Goal: Task Accomplishment & Management: Manage account settings

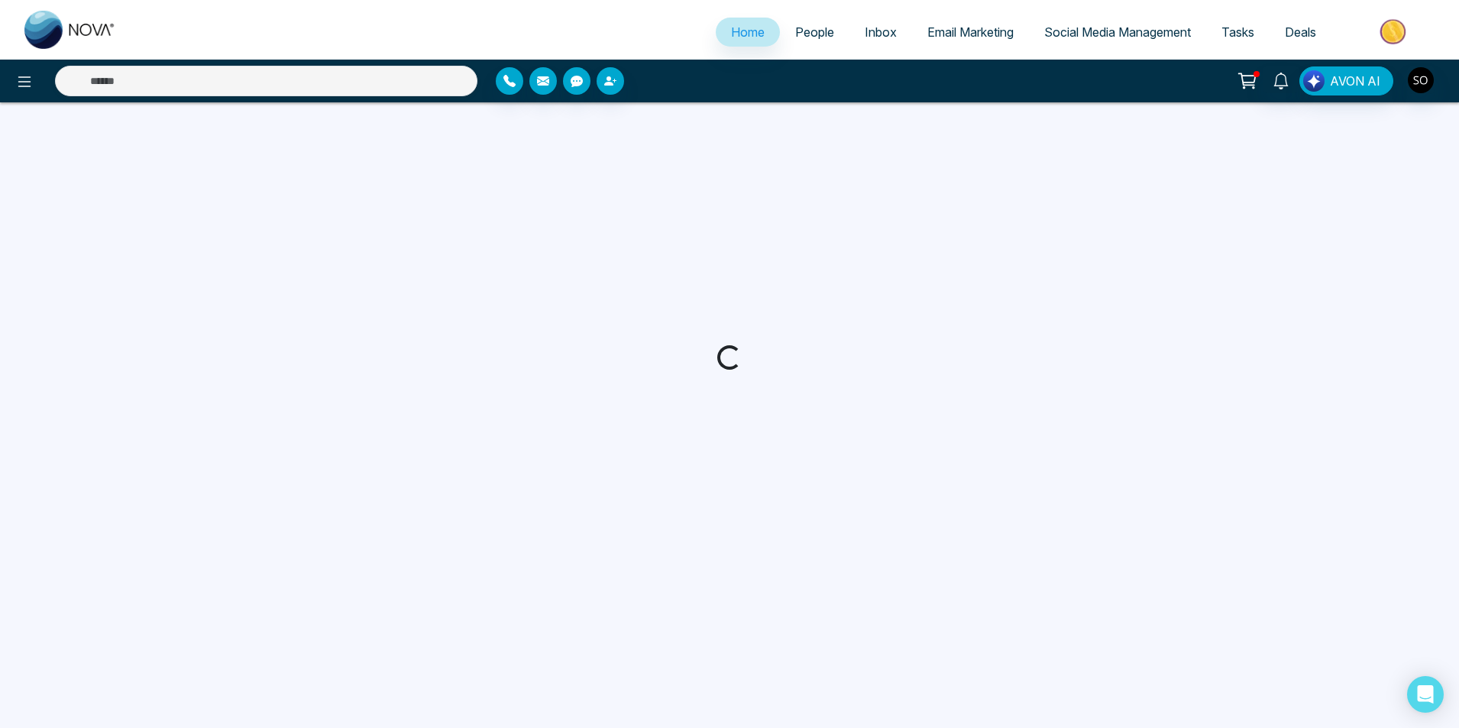
select select "*"
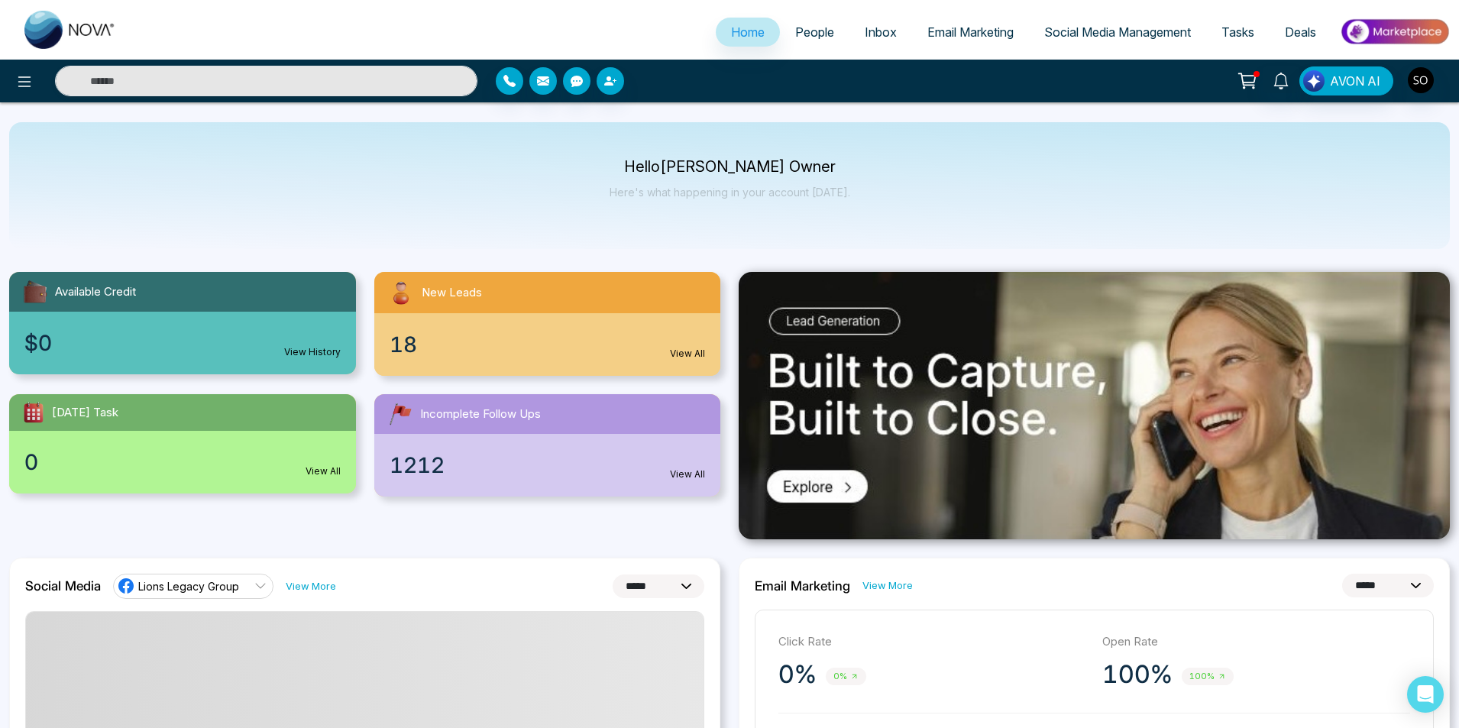
click at [807, 31] on span "People" at bounding box center [814, 31] width 39 height 15
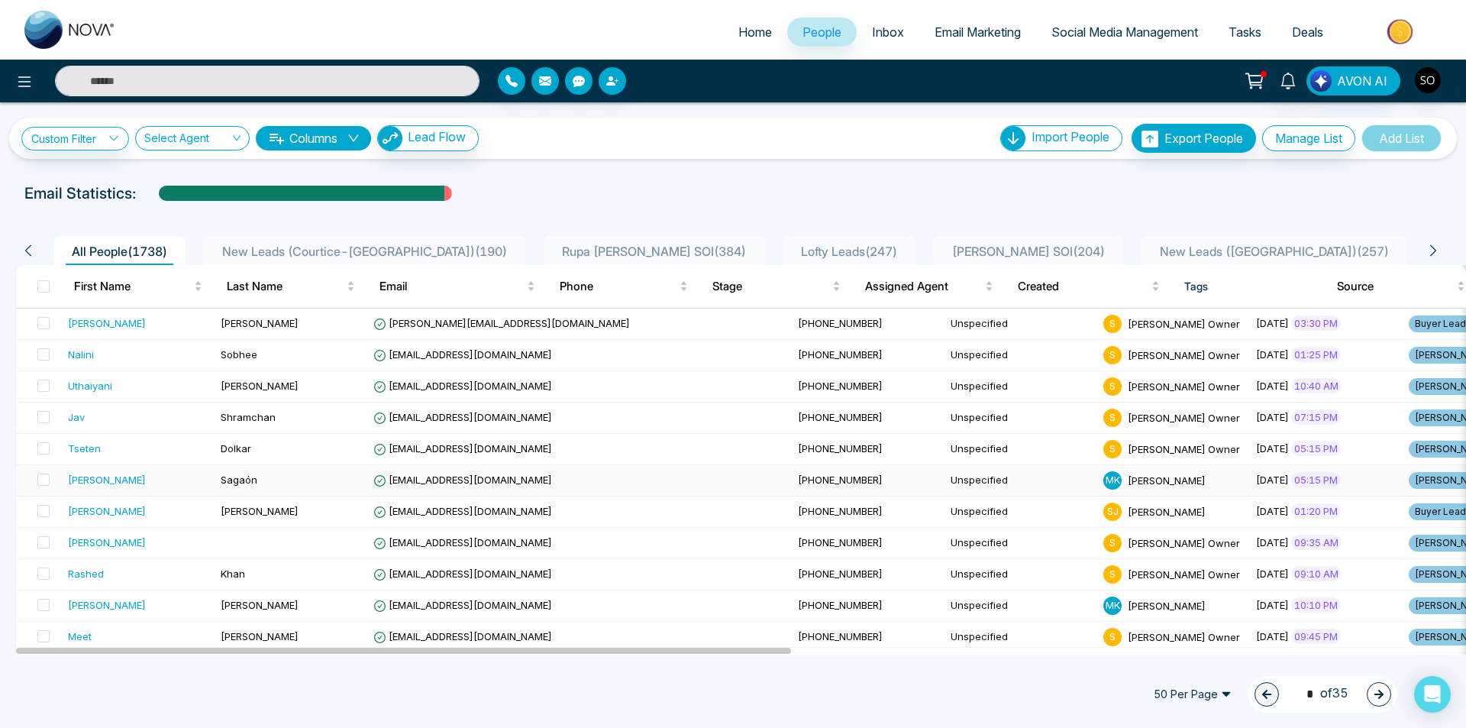
click at [158, 491] on td "[PERSON_NAME]" at bounding box center [138, 480] width 153 height 31
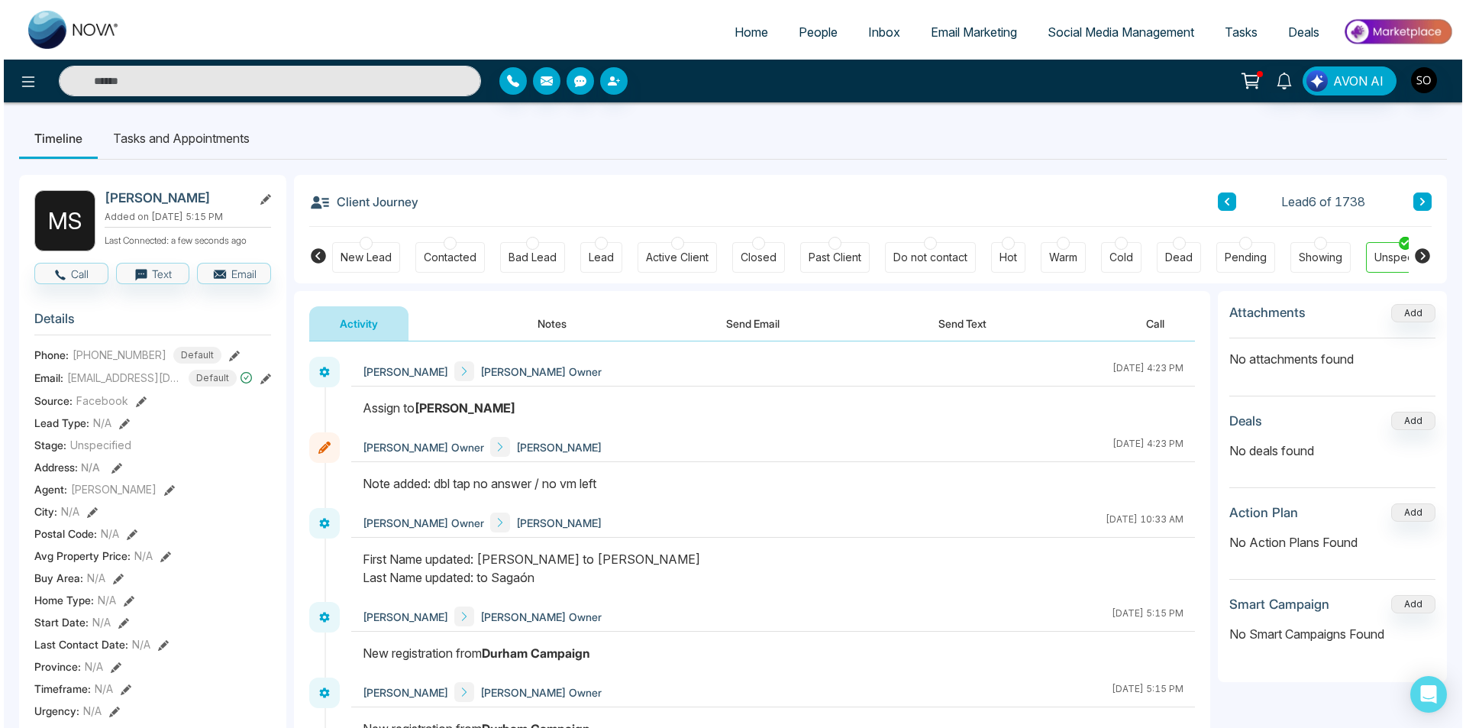
scroll to position [0, 34]
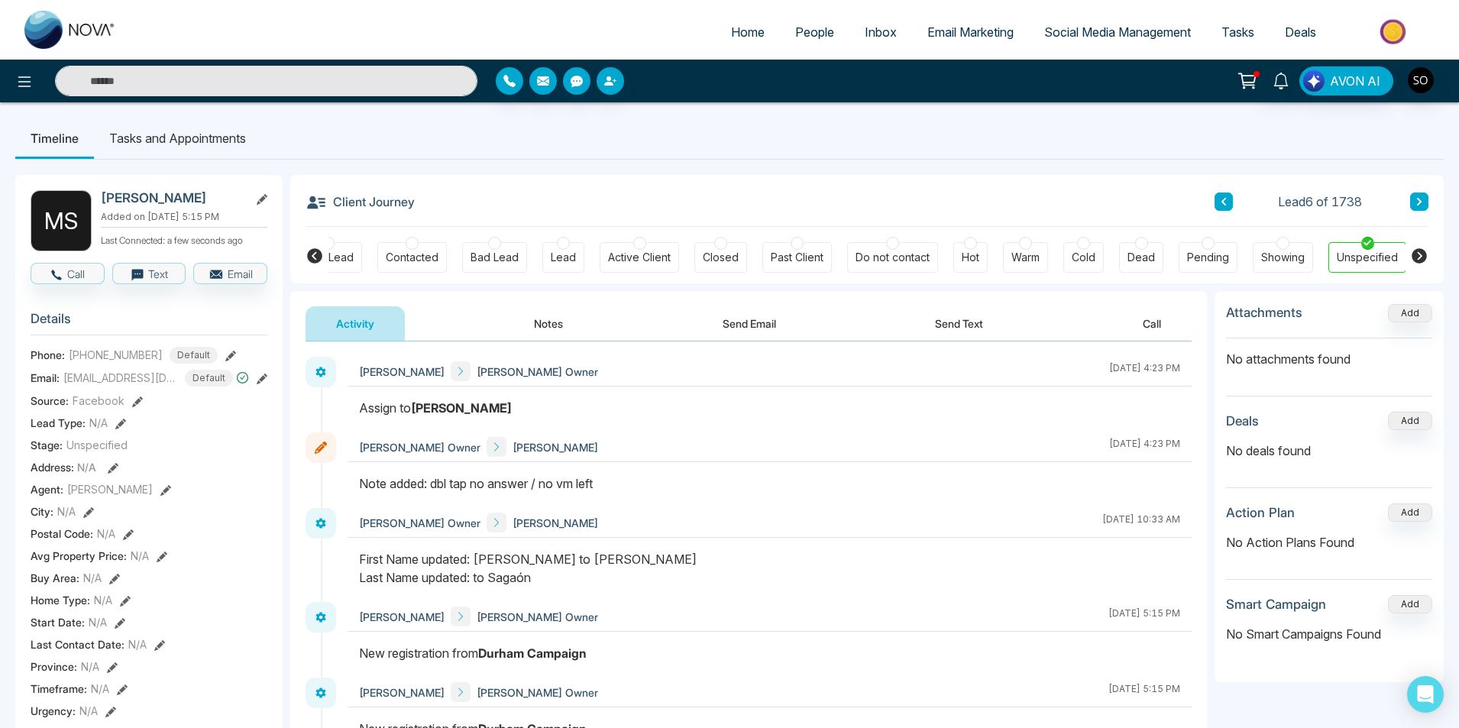
click at [799, 34] on span "People" at bounding box center [814, 31] width 39 height 15
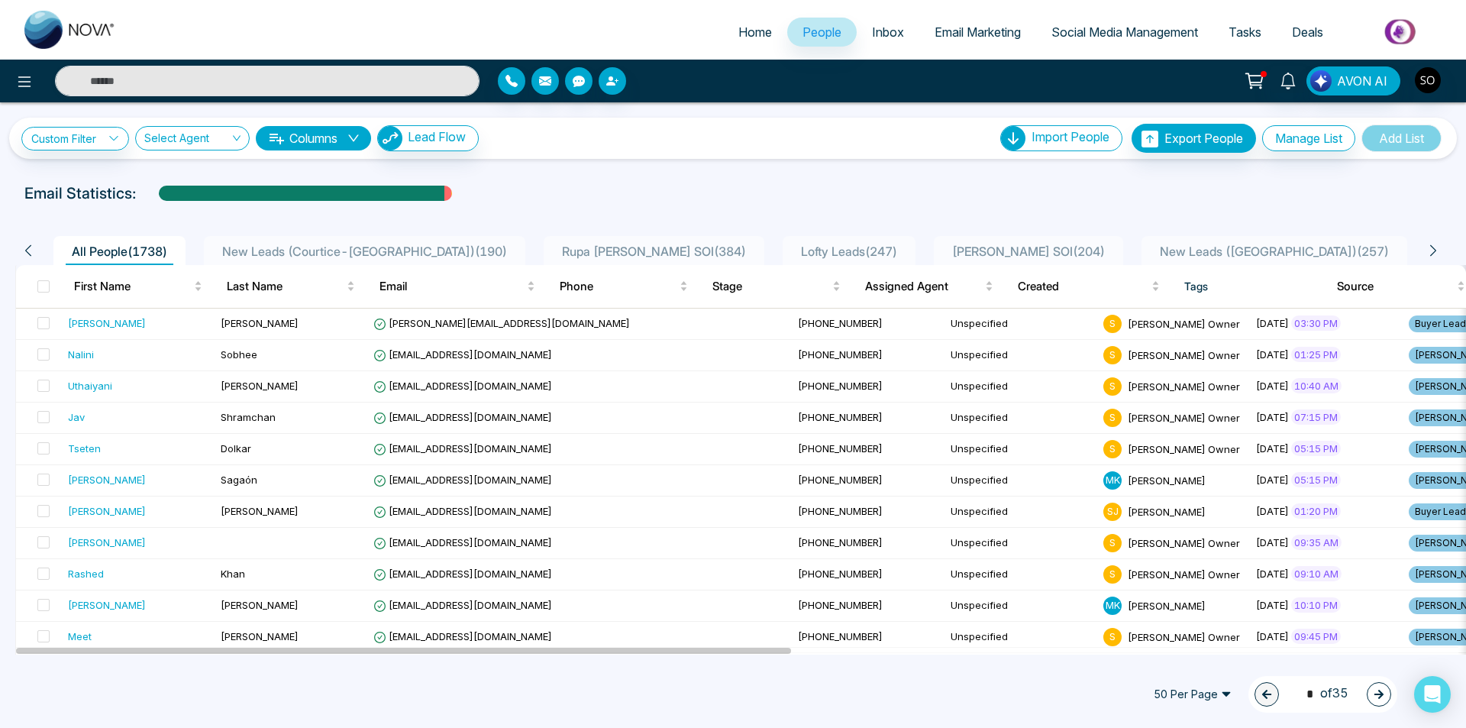
click at [1433, 246] on icon at bounding box center [1434, 251] width 14 height 14
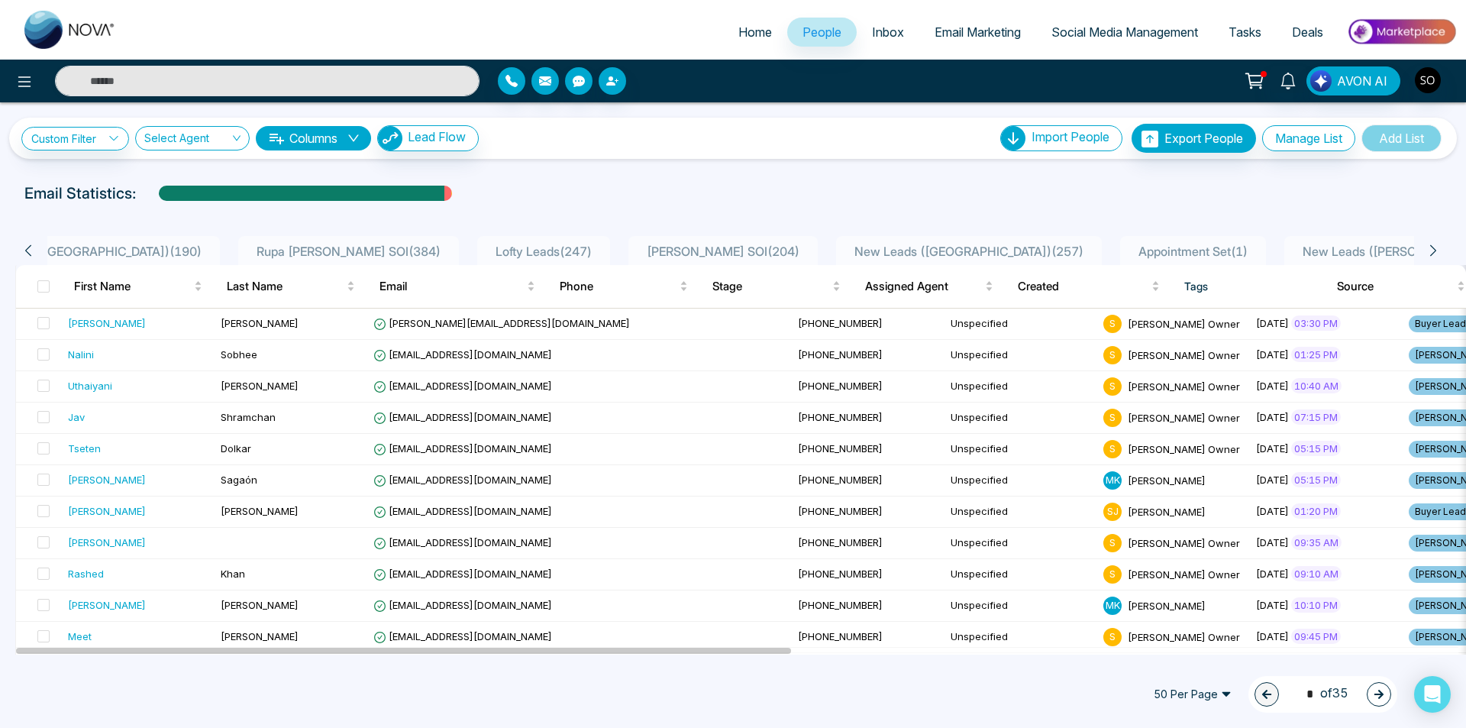
click at [1433, 246] on icon at bounding box center [1434, 251] width 14 height 14
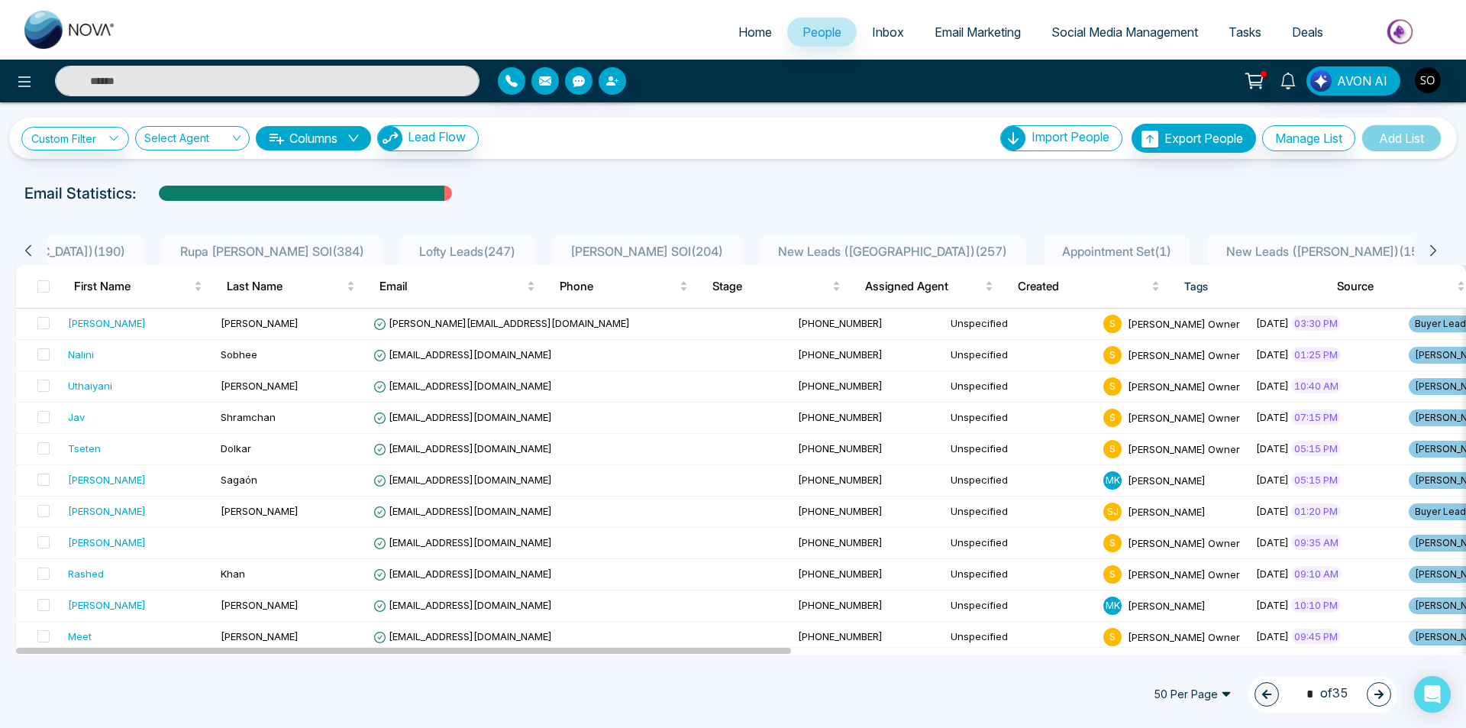
click at [1242, 244] on span "New Leads ([PERSON_NAME]) ( 156 )" at bounding box center [1328, 251] width 217 height 15
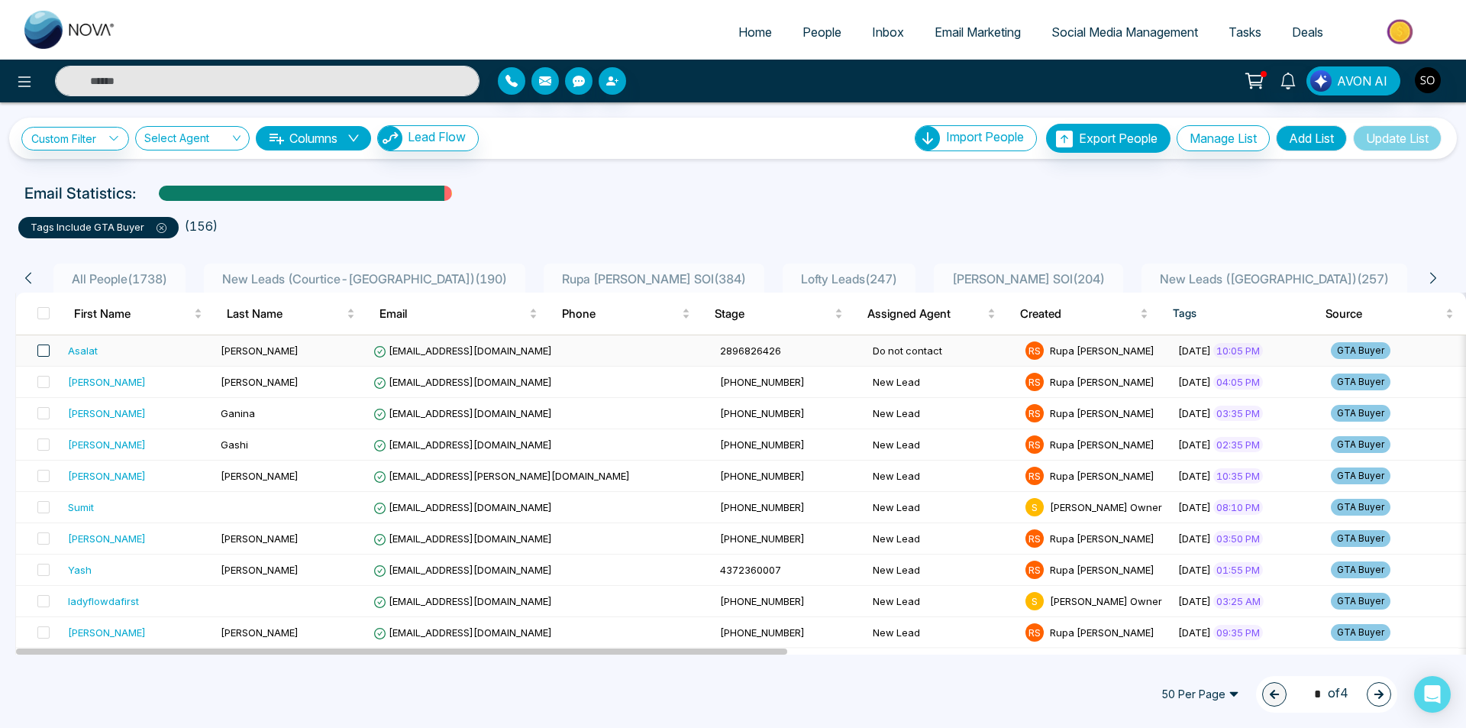
click at [41, 349] on span at bounding box center [43, 350] width 12 height 12
click at [360, 696] on button "Select All 156" at bounding box center [367, 694] width 82 height 20
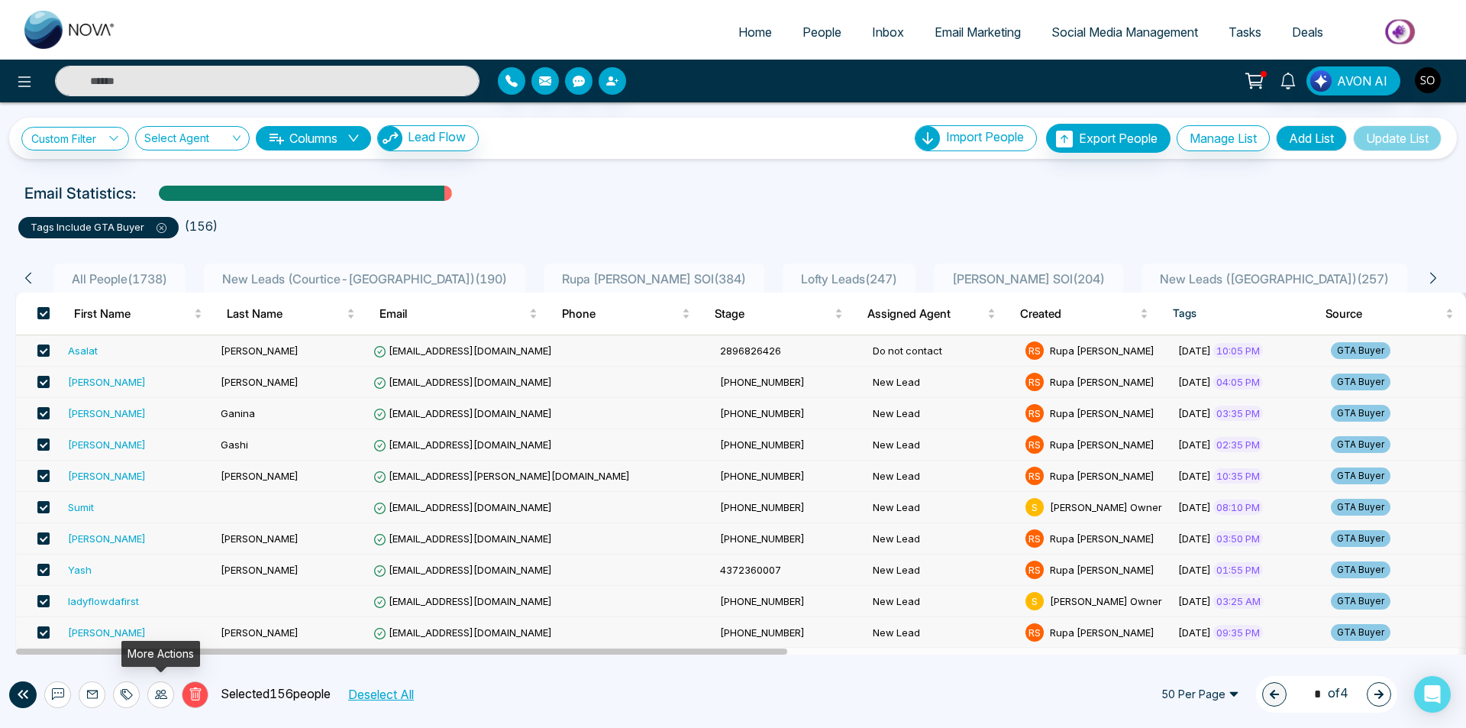
click at [160, 694] on icon at bounding box center [161, 694] width 12 height 12
click at [151, 663] on link "Assign Agent" at bounding box center [132, 660] width 66 height 13
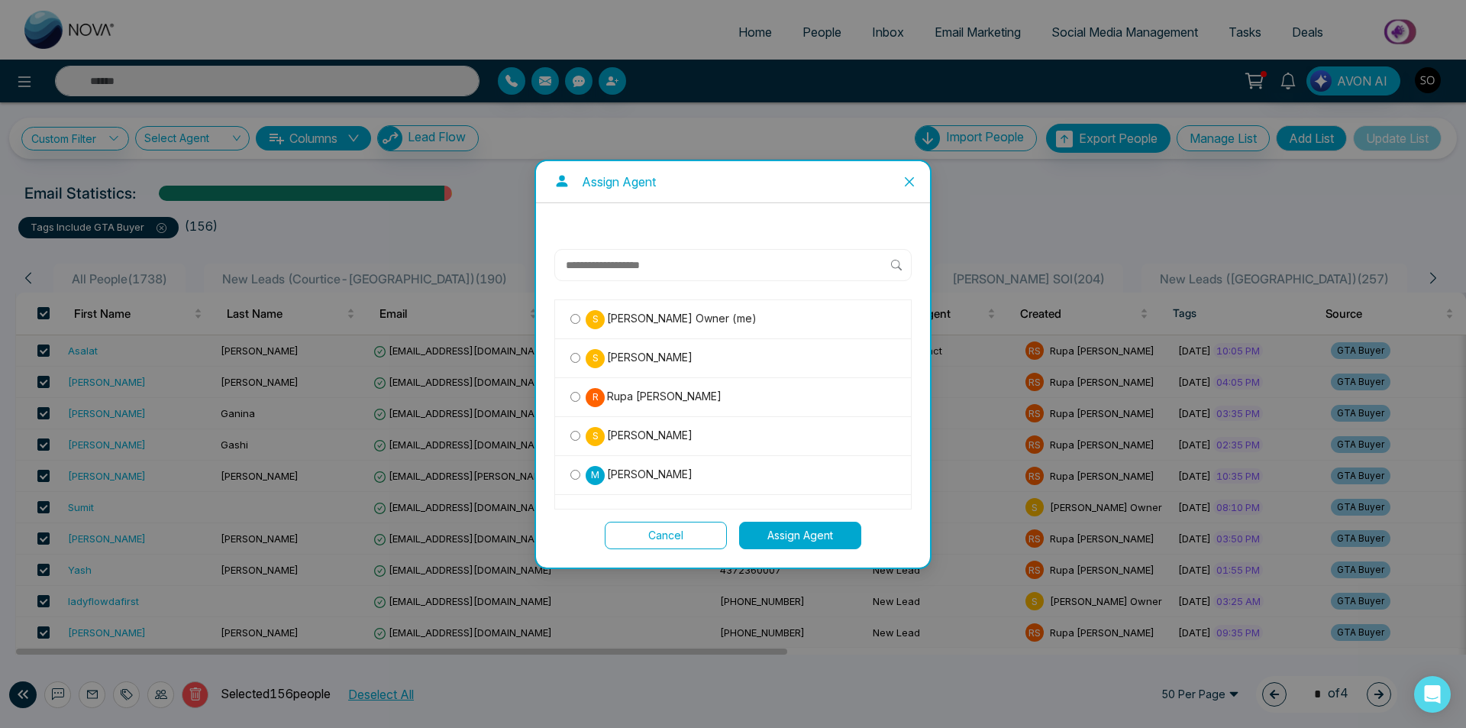
click at [640, 399] on span "Rupa [PERSON_NAME]" at bounding box center [663, 396] width 117 height 17
click at [782, 534] on button "Assign Agent" at bounding box center [800, 535] width 122 height 27
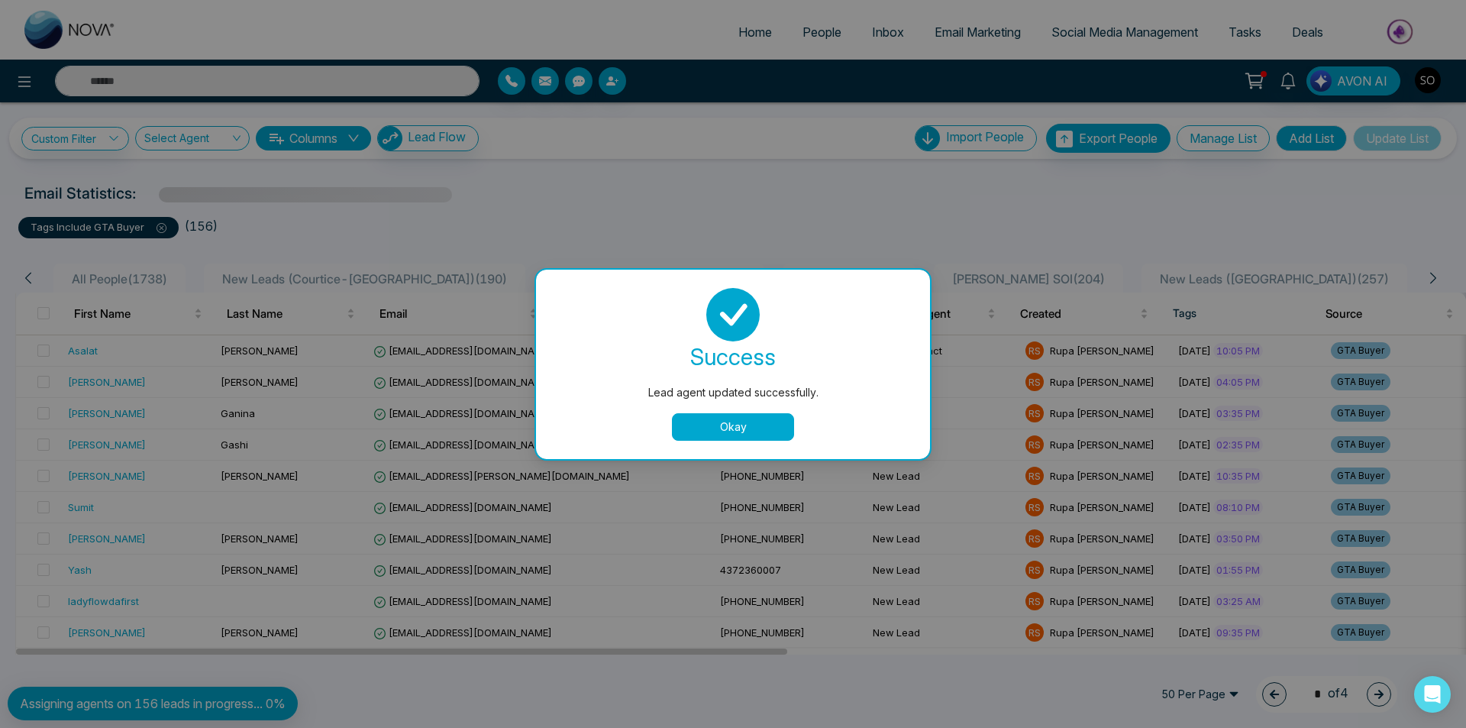
click at [738, 430] on button "Okay" at bounding box center [733, 426] width 122 height 27
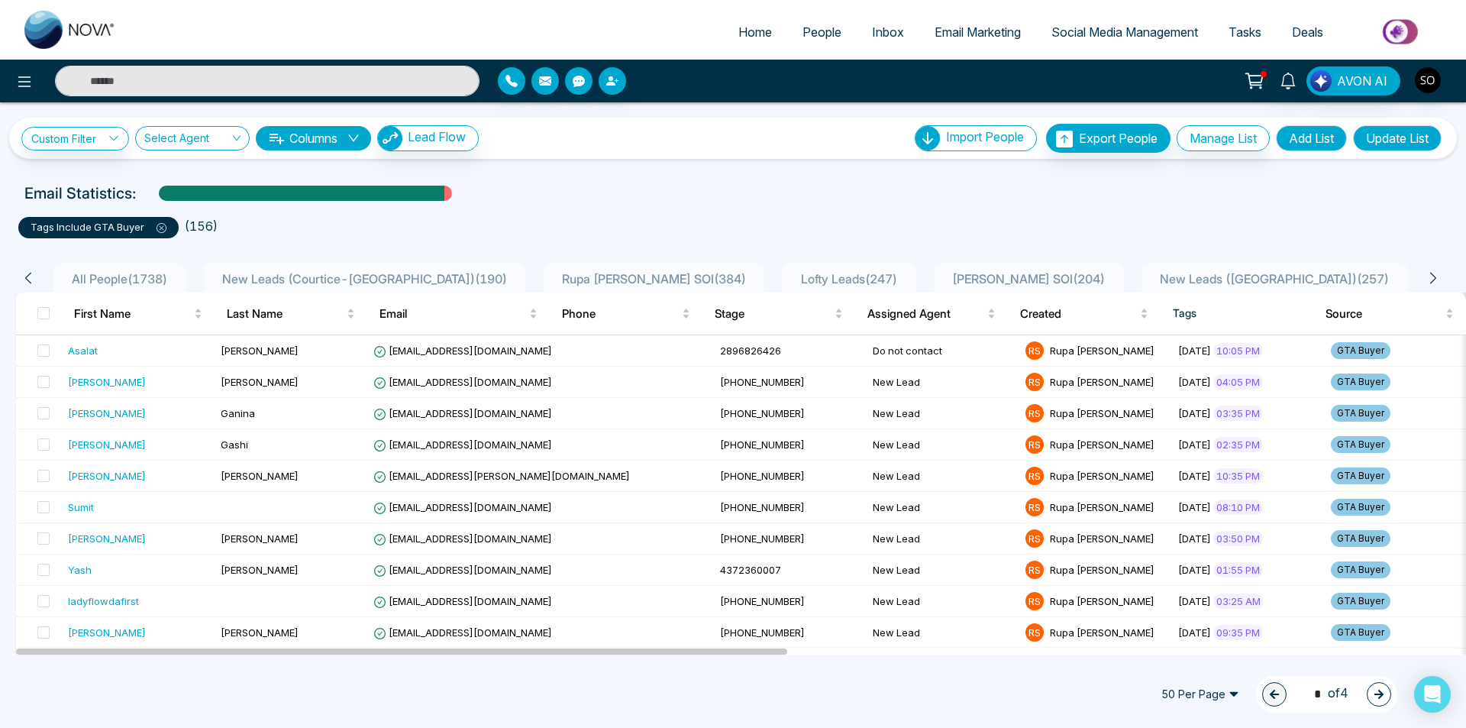
click at [130, 264] on li "All People ( 1738 )" at bounding box center [119, 277] width 132 height 29
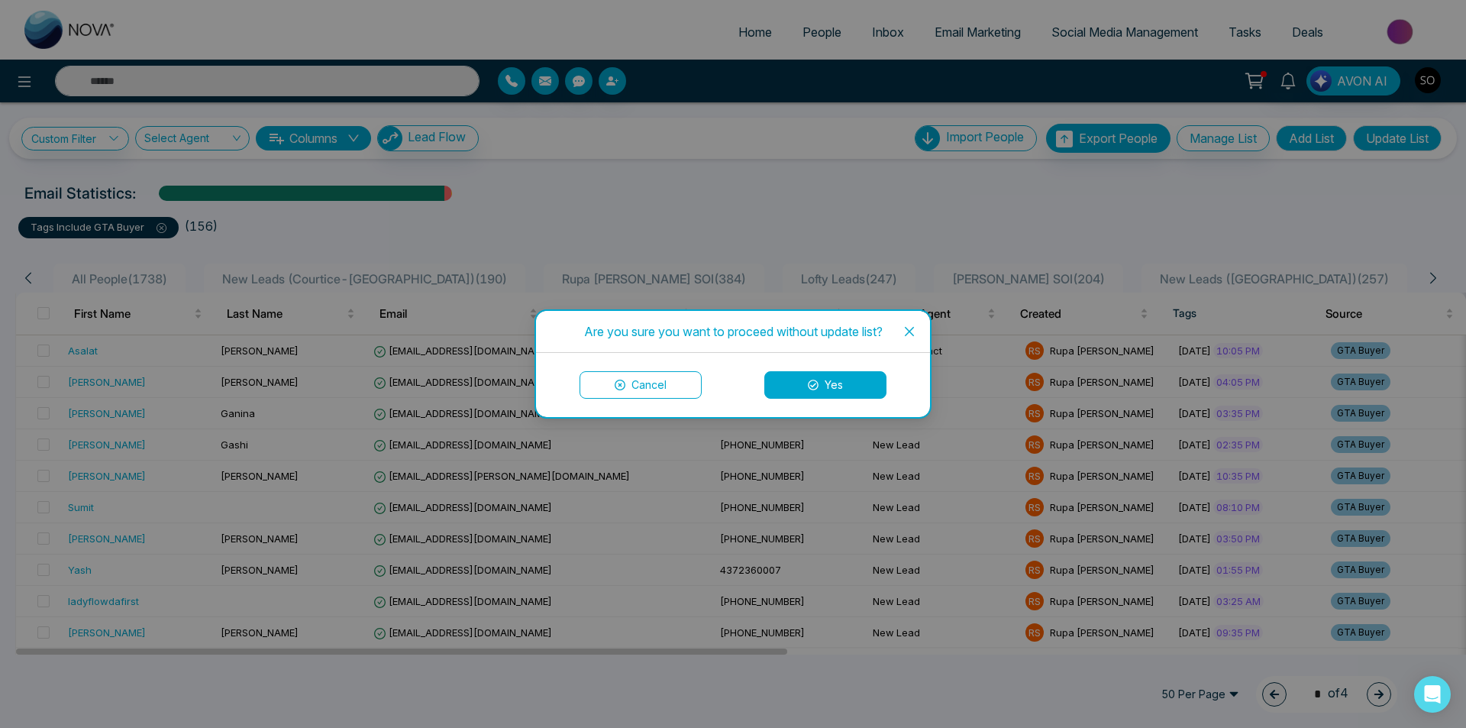
click at [905, 333] on icon "close" at bounding box center [909, 331] width 12 height 12
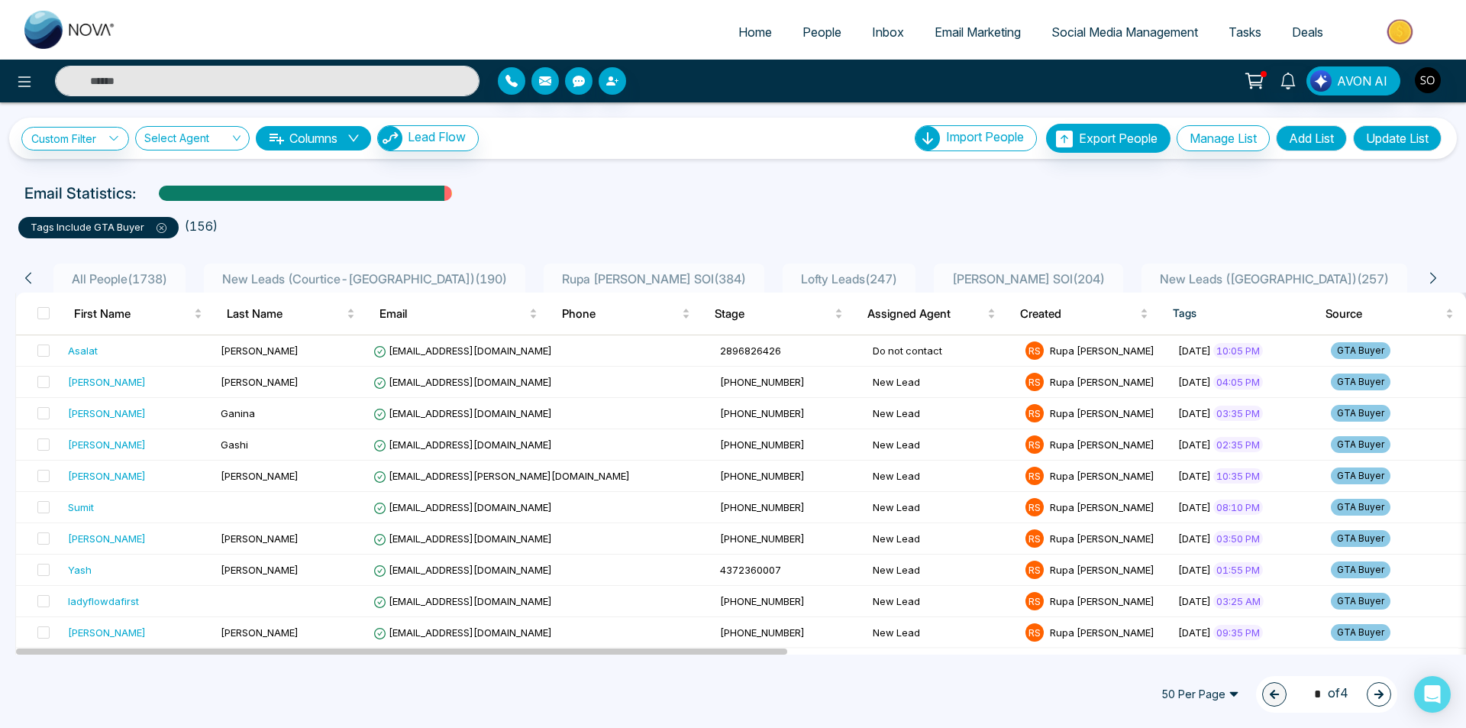
click at [815, 202] on div "Email Statistics:" at bounding box center [732, 193] width 1417 height 23
click at [811, 29] on span "People" at bounding box center [822, 31] width 39 height 15
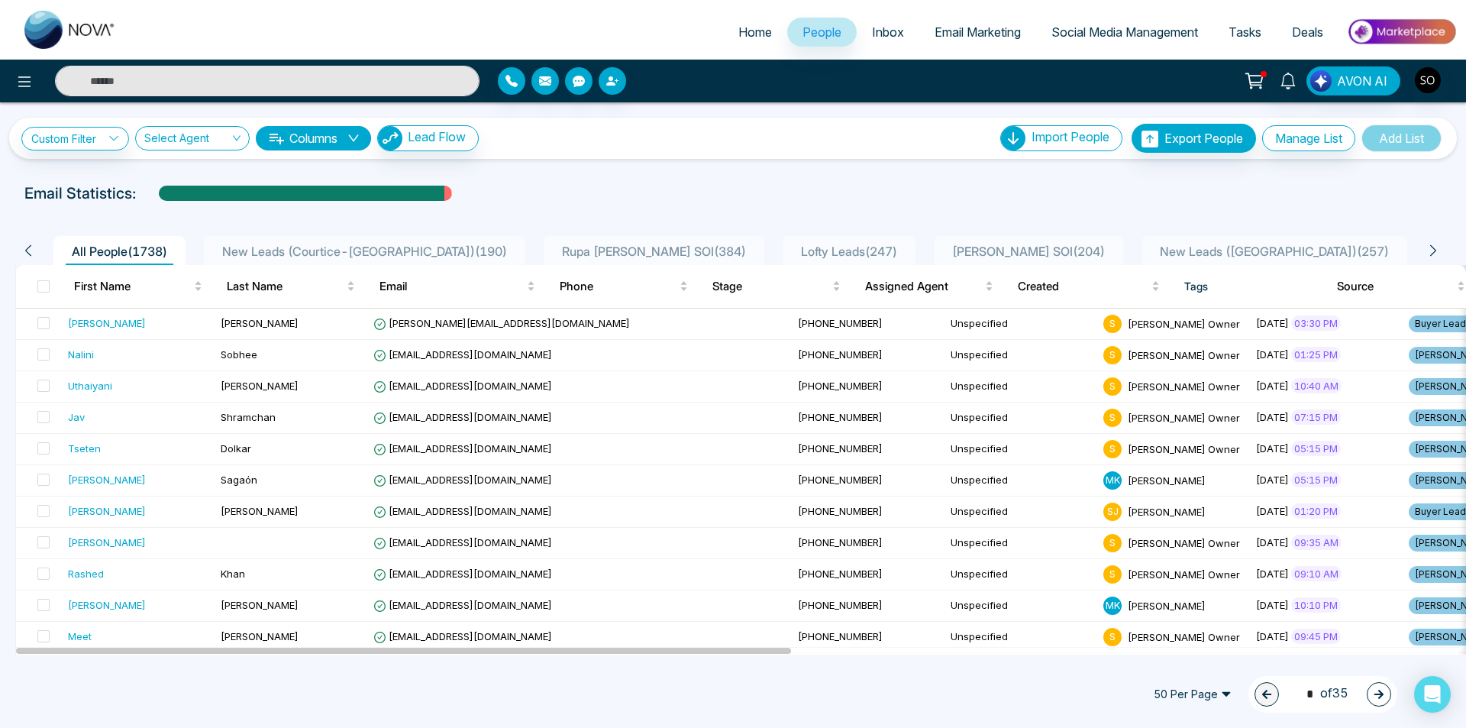
click at [1438, 248] on icon at bounding box center [1434, 251] width 14 height 14
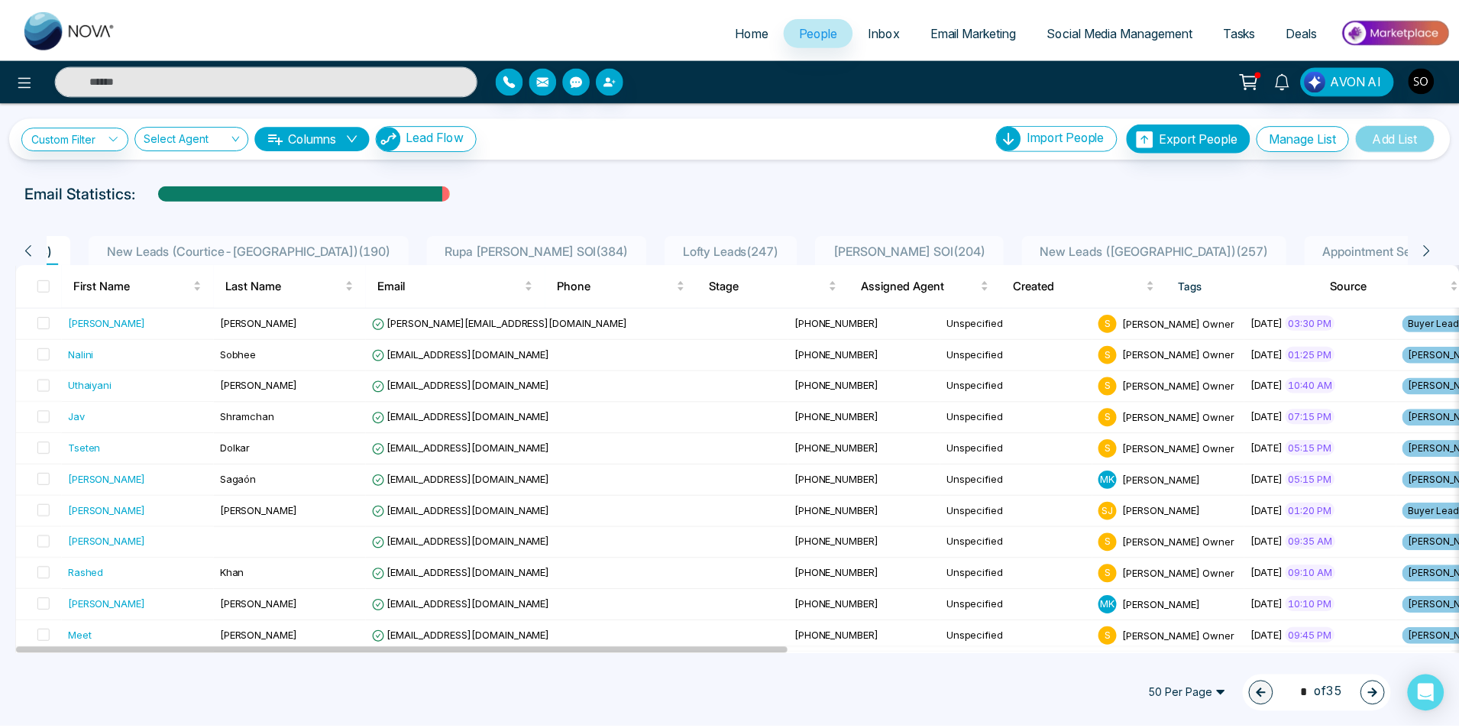
scroll to position [0, 153]
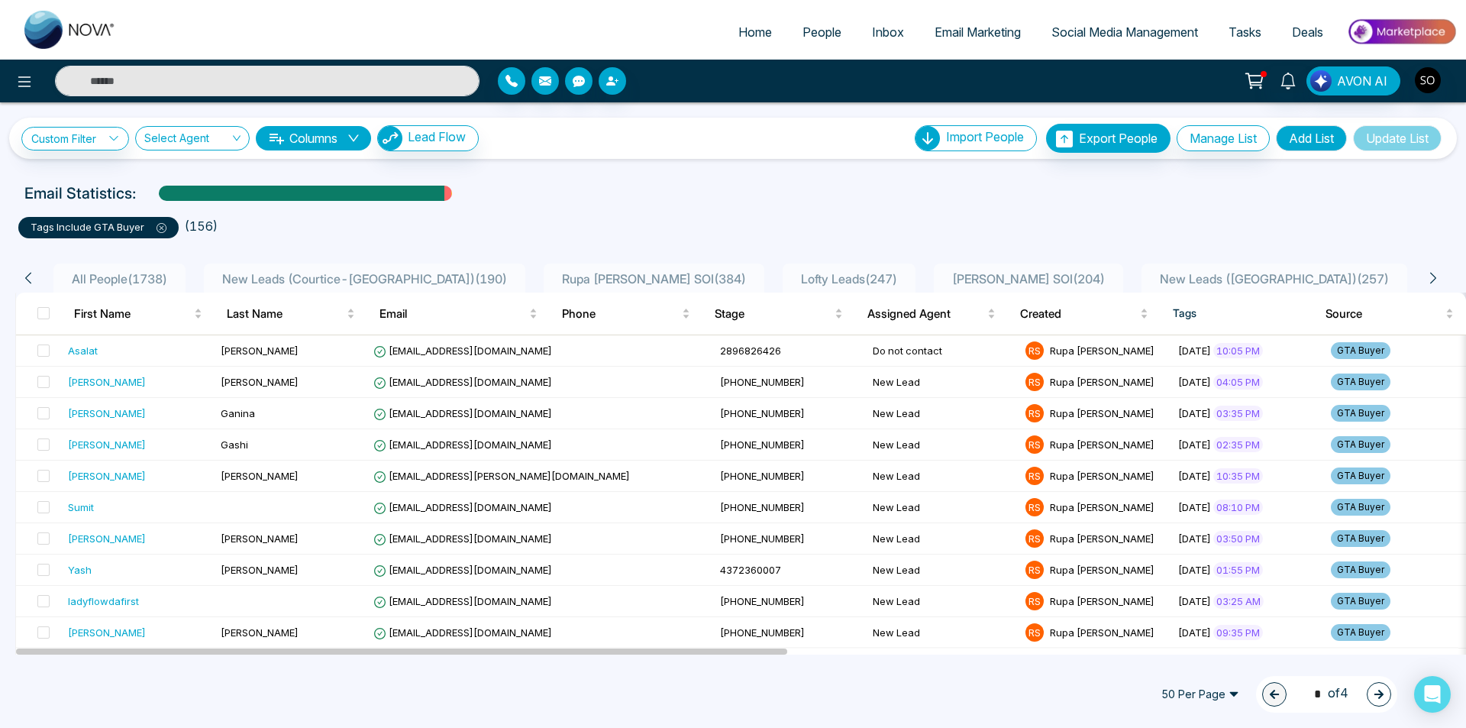
click at [805, 24] on link "People" at bounding box center [821, 32] width 69 height 29
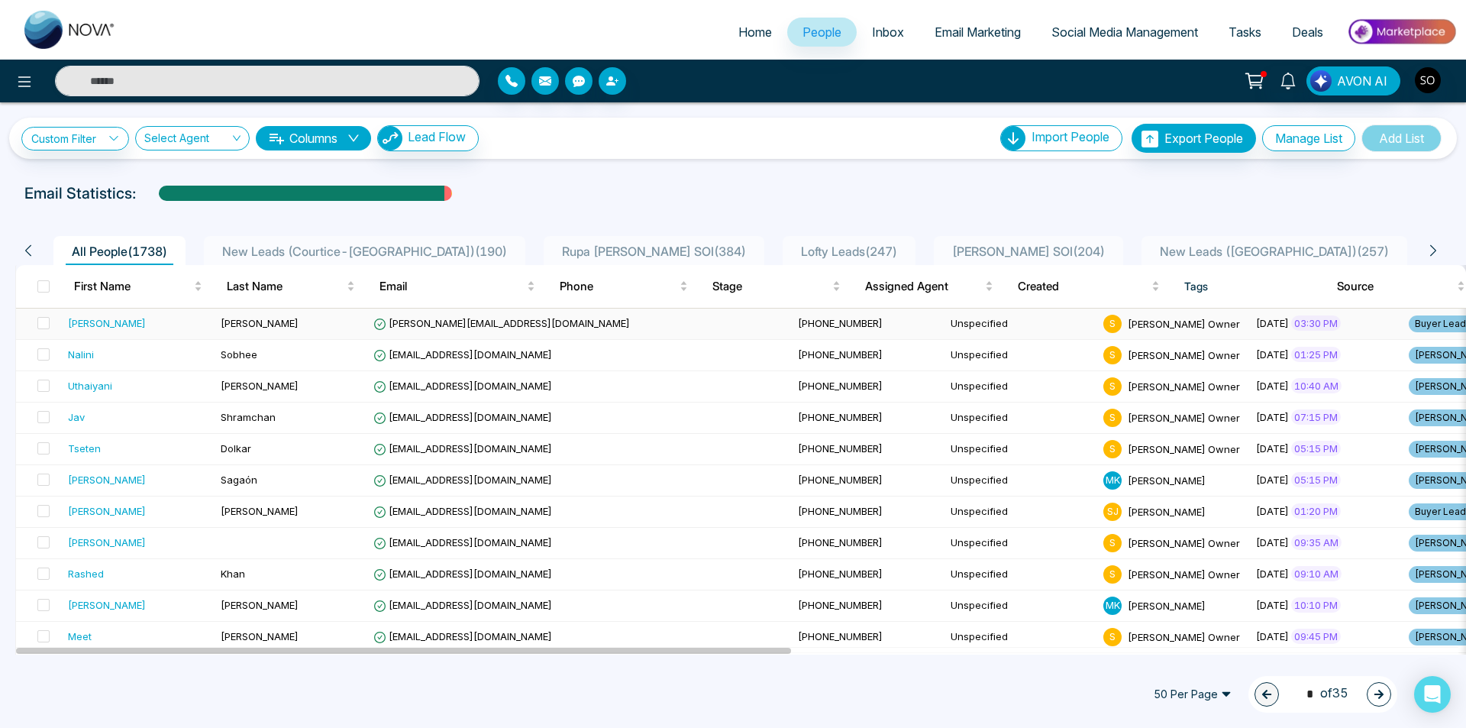
click at [163, 334] on td "[PERSON_NAME]" at bounding box center [138, 324] width 153 height 31
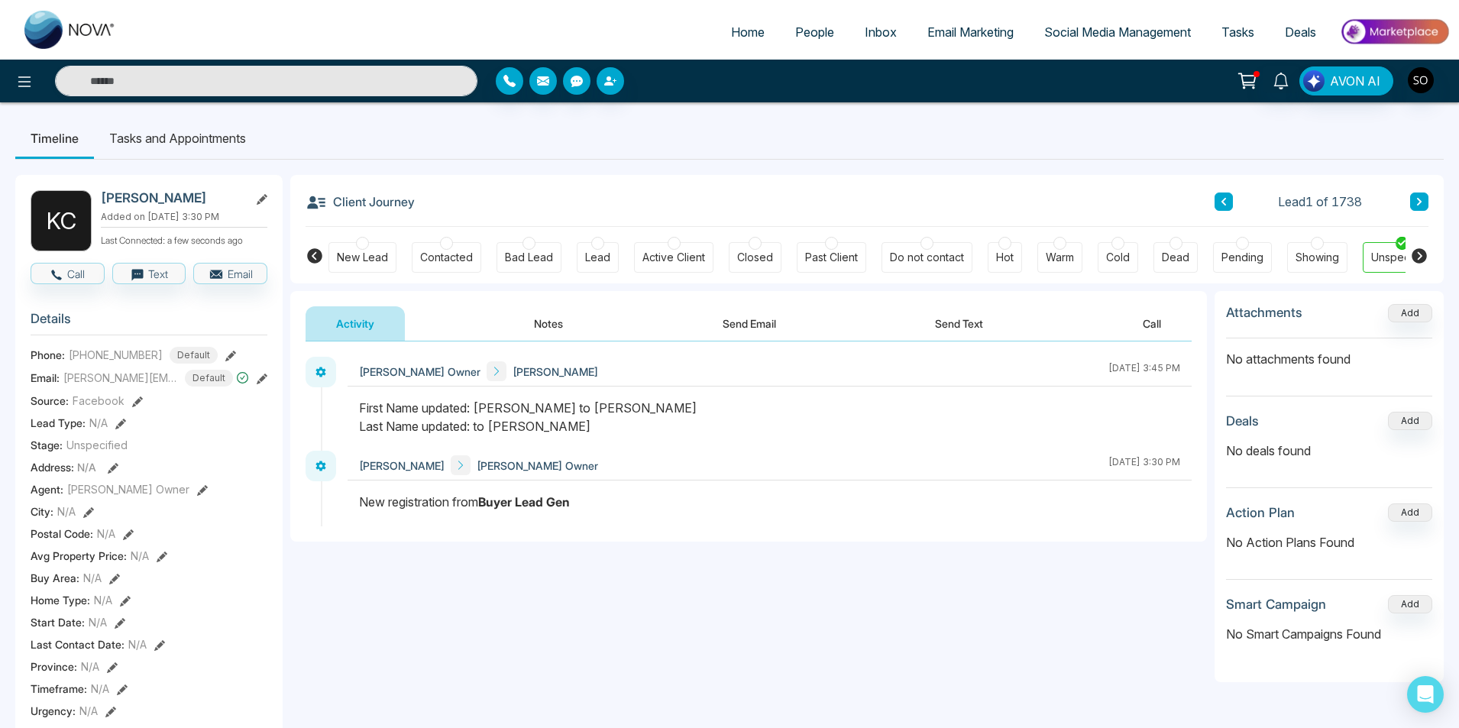
click at [534, 318] on button "Notes" at bounding box center [548, 323] width 90 height 34
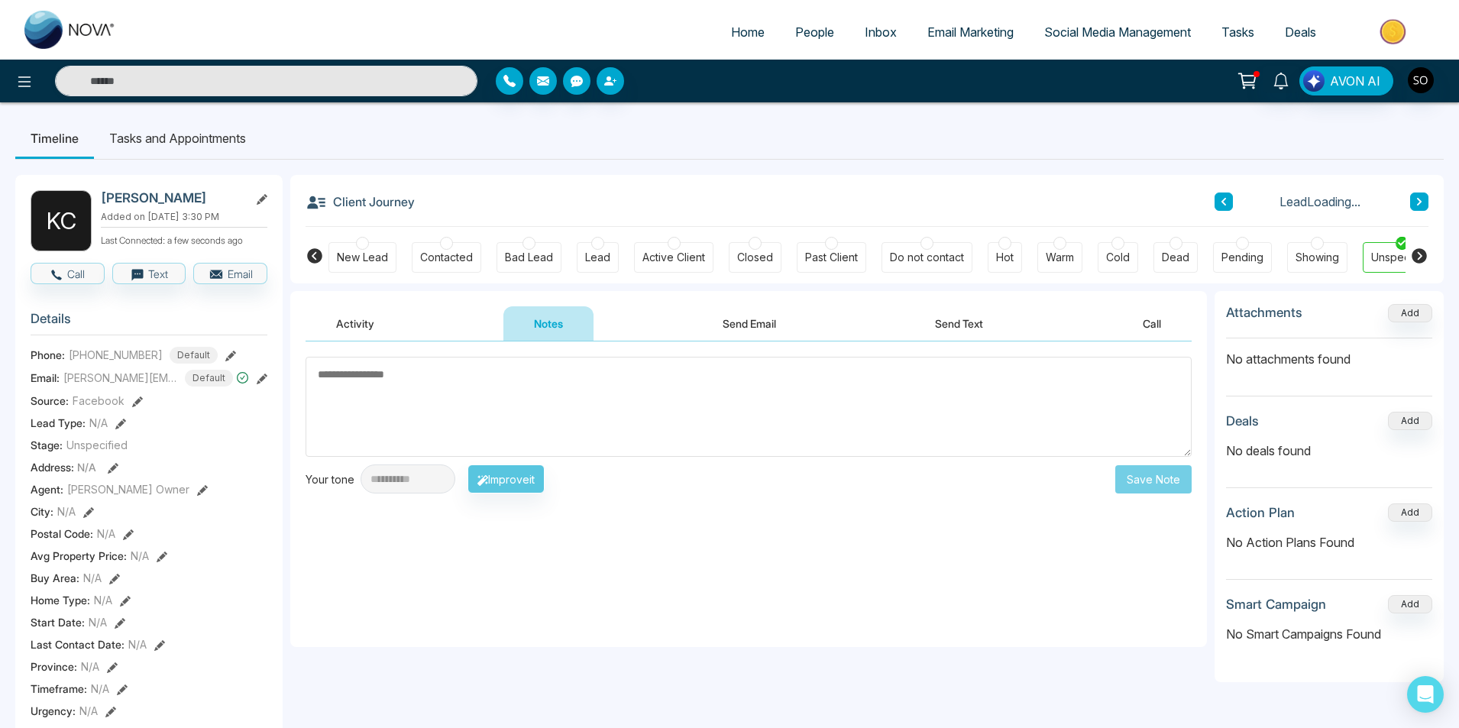
drag, startPoint x: 506, startPoint y: 385, endPoint x: 497, endPoint y: 376, distance: 12.4
click at [505, 383] on textarea at bounding box center [748, 407] width 886 height 100
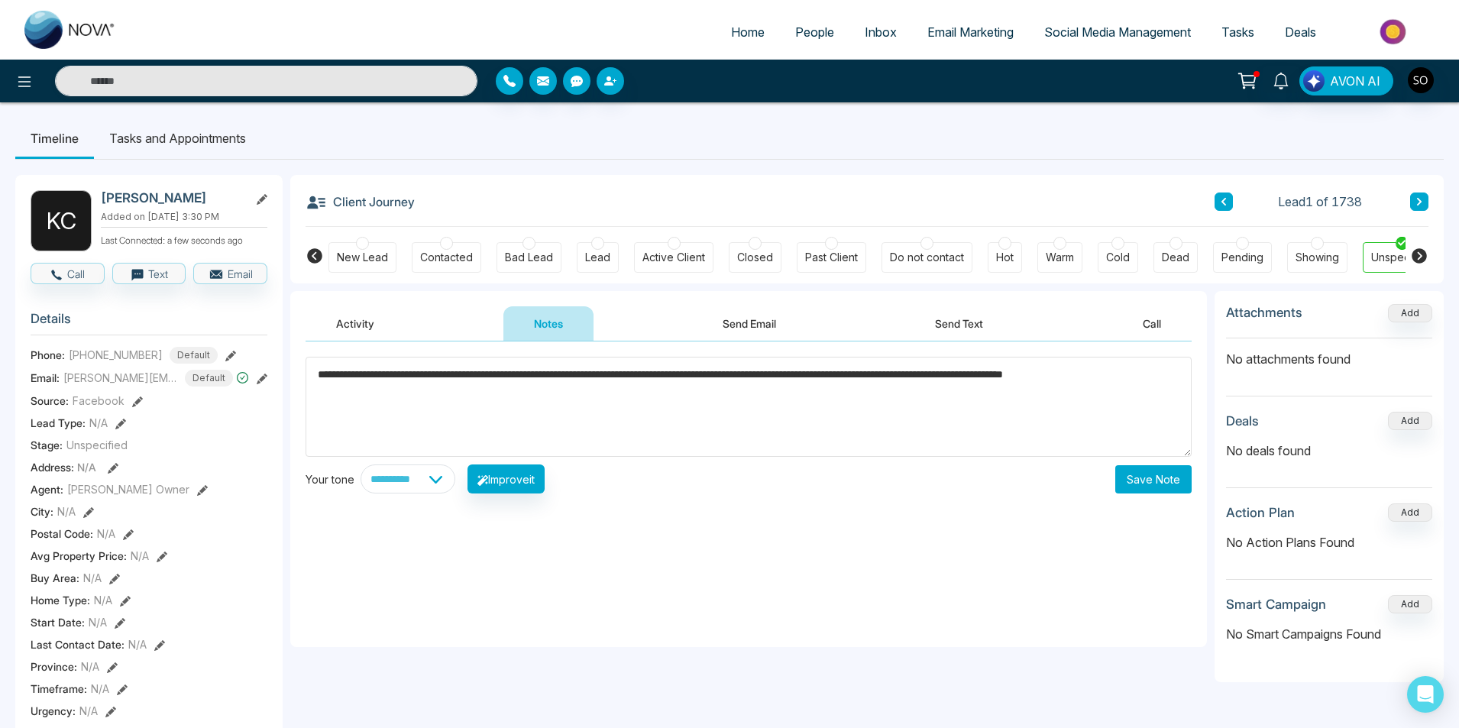
click at [528, 374] on textarea "**********" at bounding box center [748, 407] width 886 height 100
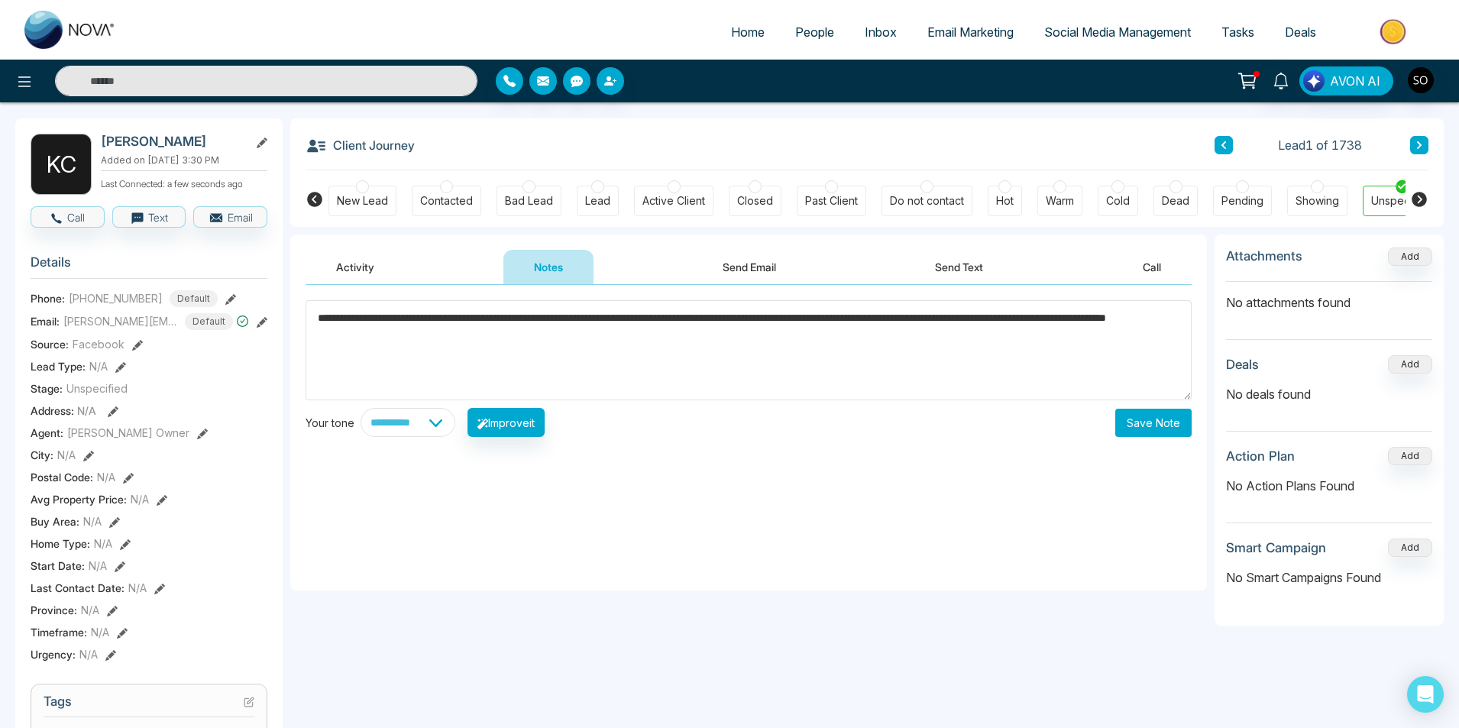
scroll to position [51, 0]
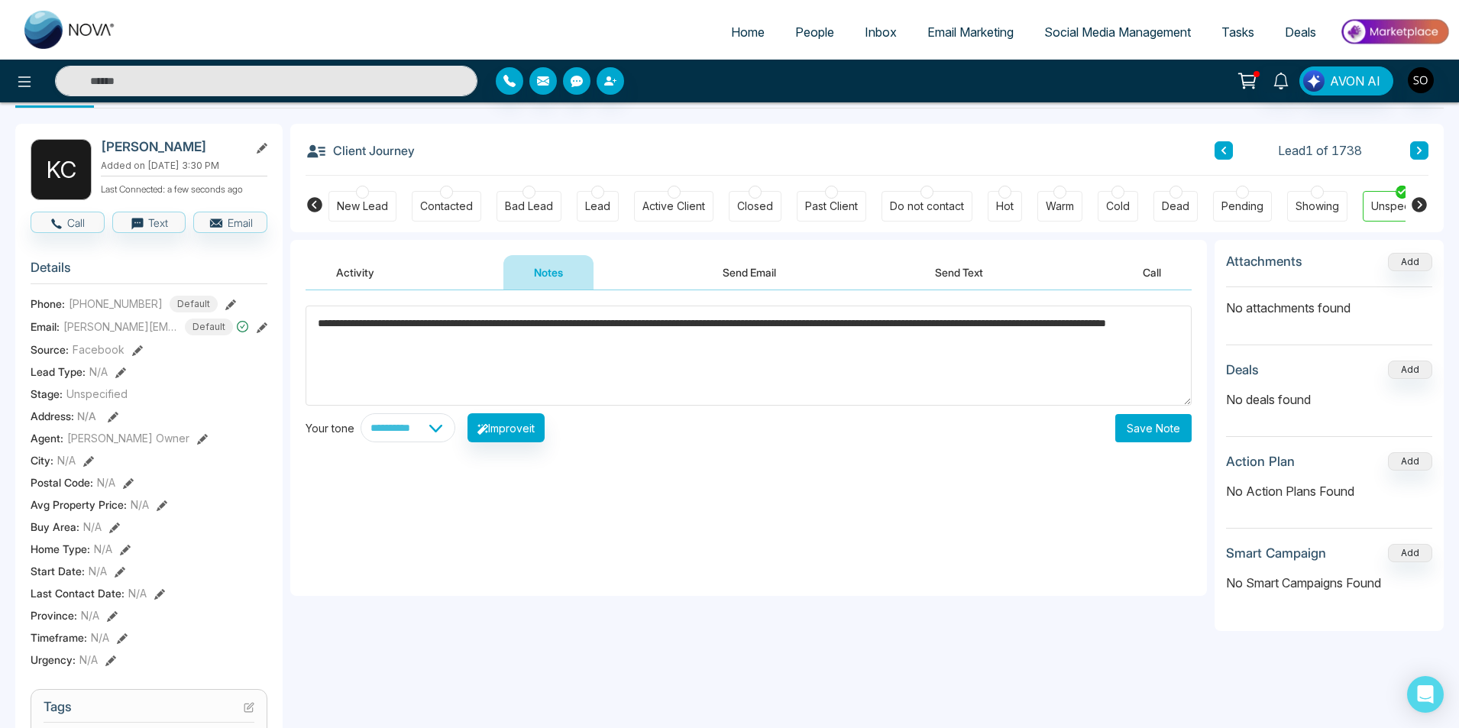
type textarea "**********"
click at [1137, 434] on button "Save Note" at bounding box center [1153, 428] width 76 height 28
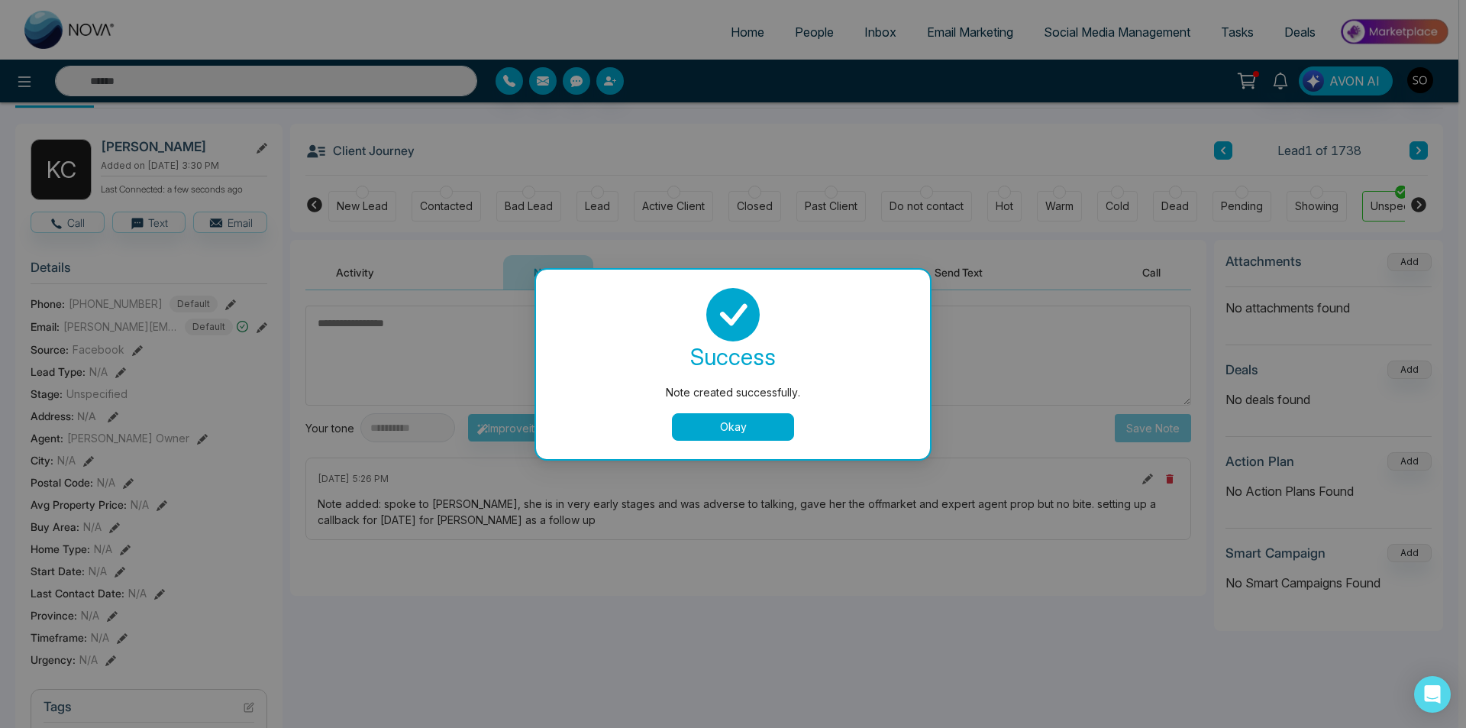
click at [761, 427] on button "Okay" at bounding box center [733, 426] width 122 height 27
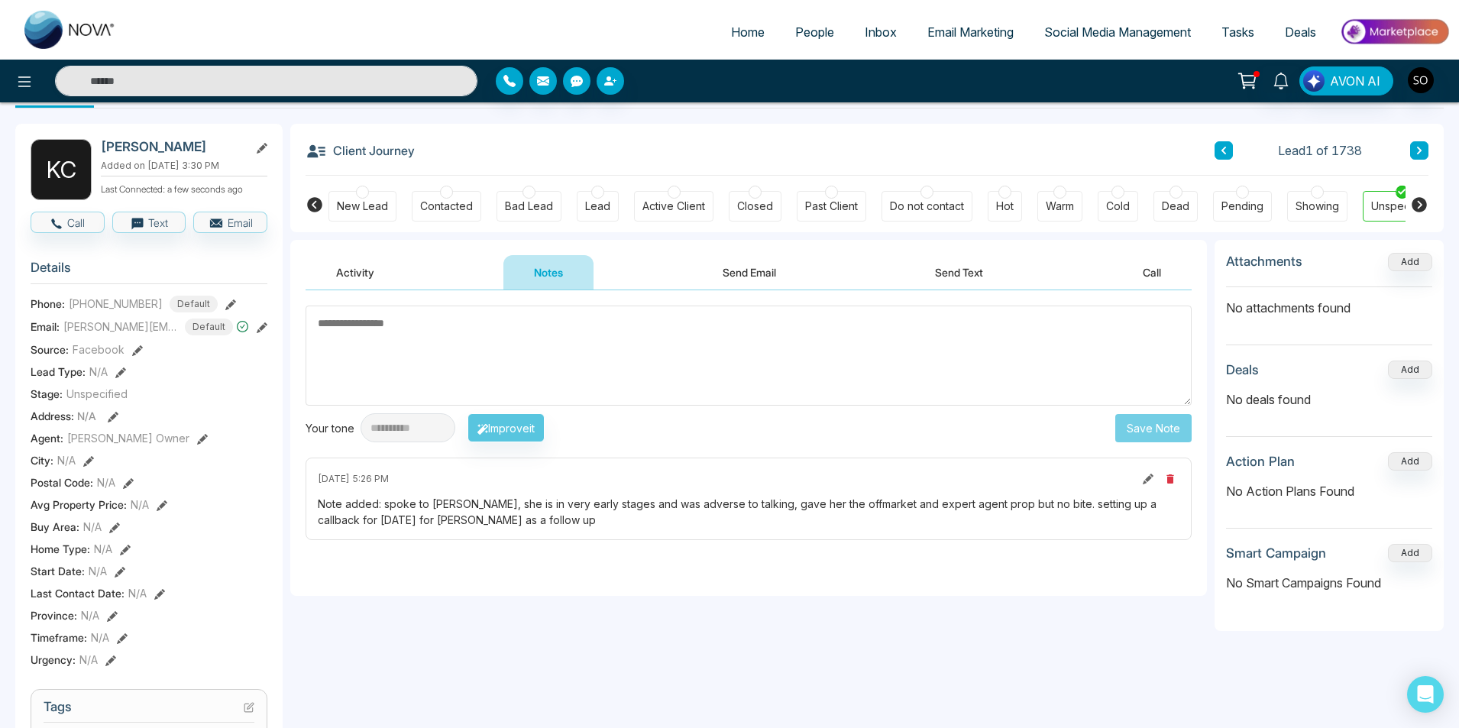
click at [197, 444] on icon at bounding box center [202, 439] width 11 height 11
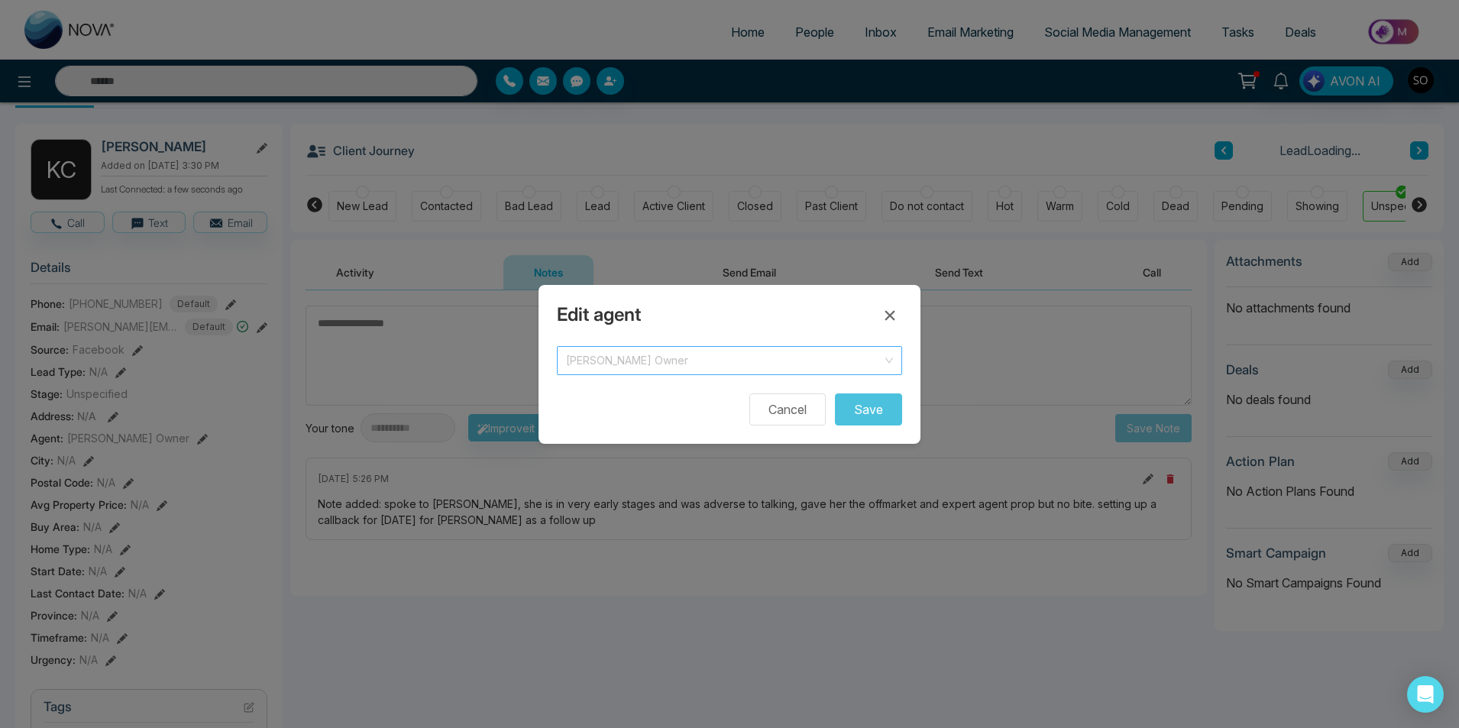
click at [633, 370] on span "[PERSON_NAME] Owner" at bounding box center [729, 360] width 327 height 21
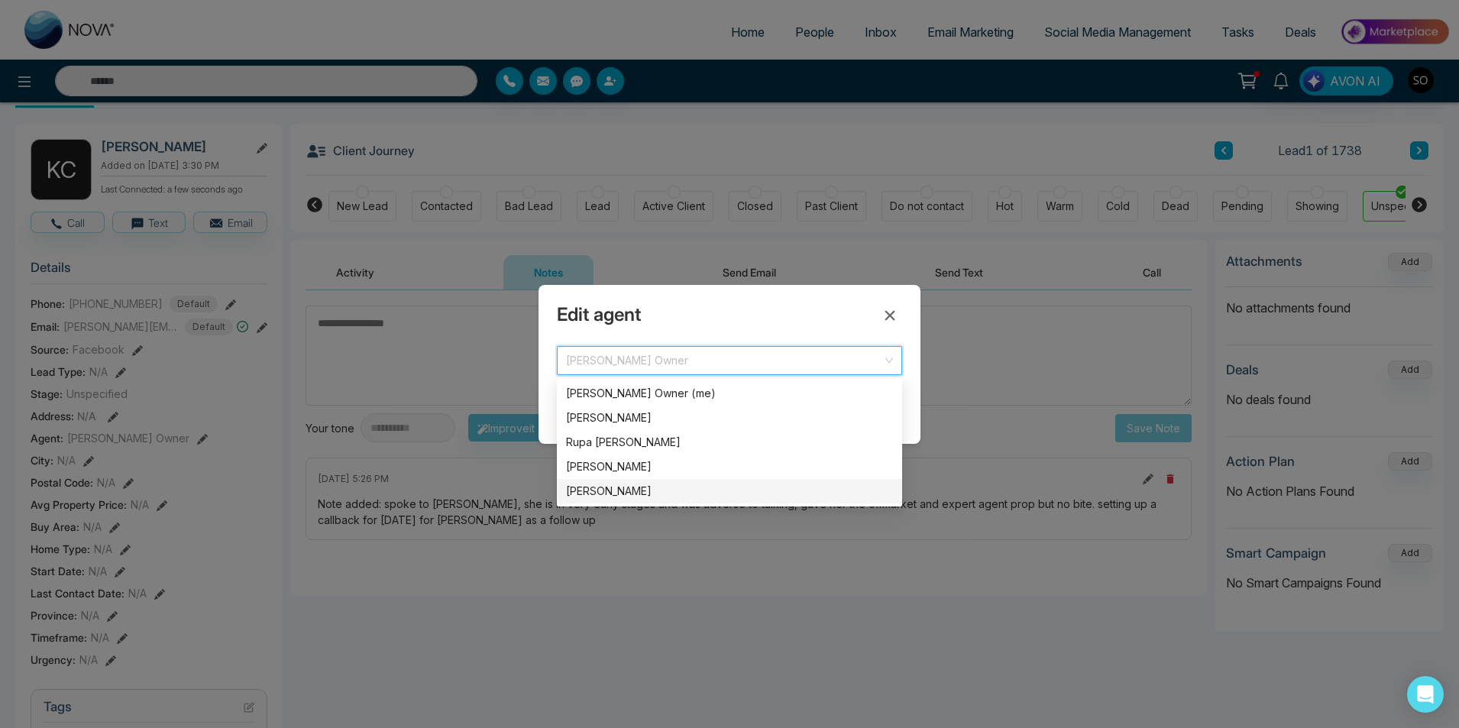
click at [620, 491] on div "[PERSON_NAME]" at bounding box center [729, 491] width 327 height 17
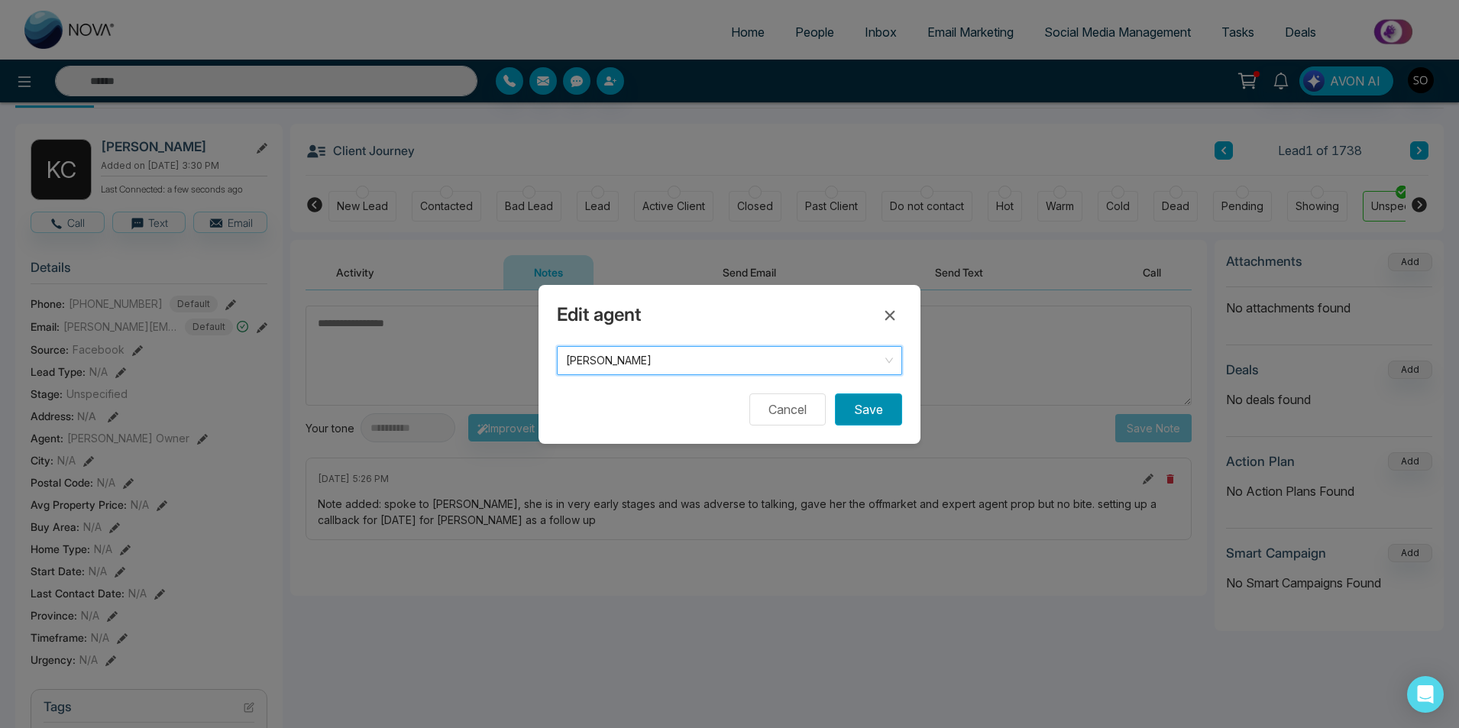
click at [864, 411] on button "Save" at bounding box center [868, 409] width 67 height 32
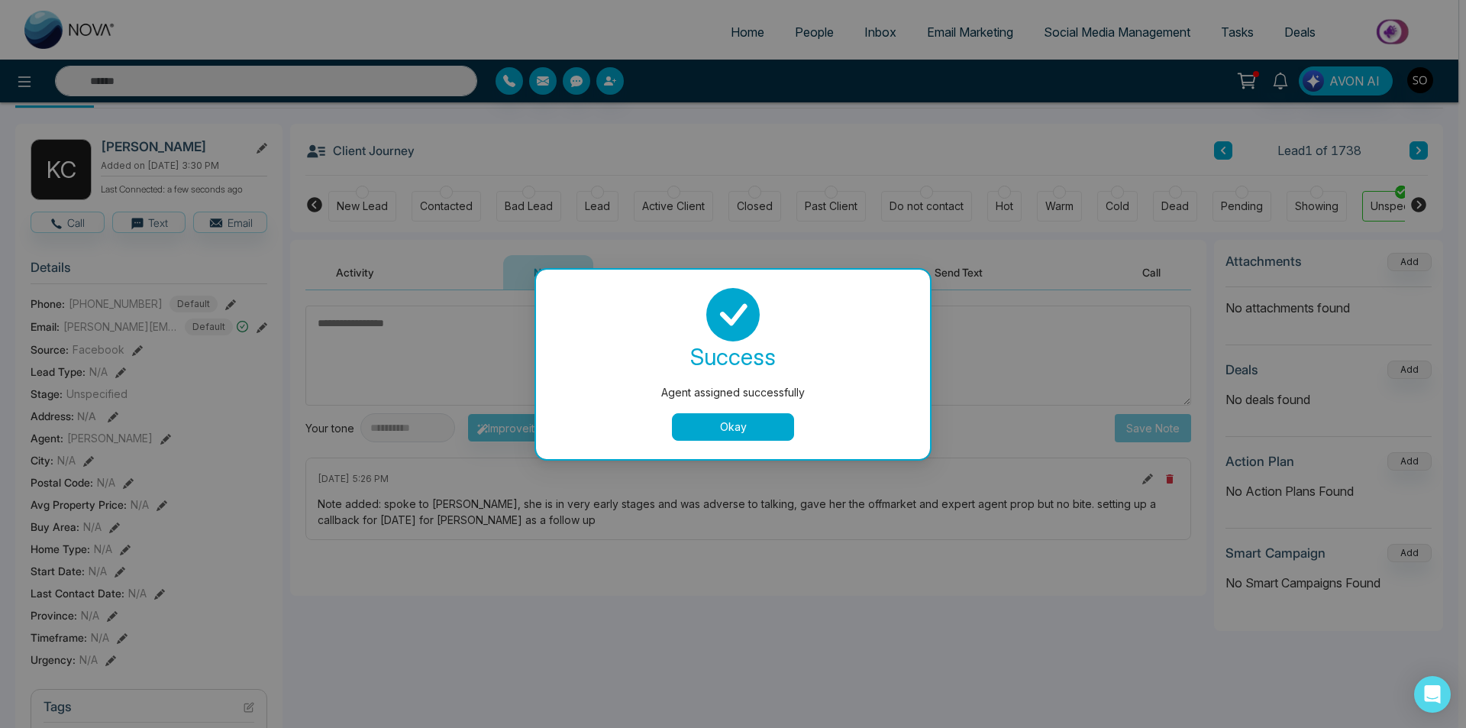
click at [730, 424] on button "Okay" at bounding box center [733, 426] width 122 height 27
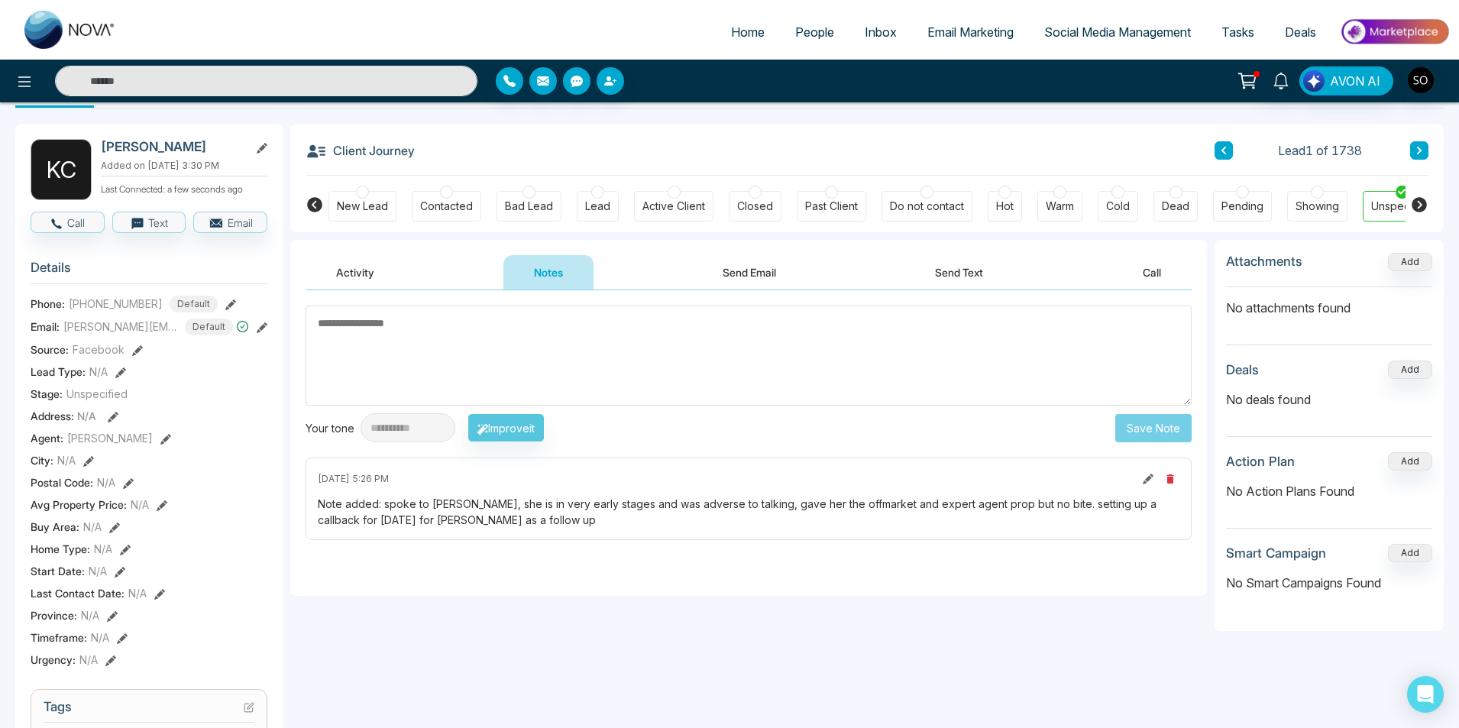
click at [1417, 154] on icon at bounding box center [1419, 150] width 8 height 9
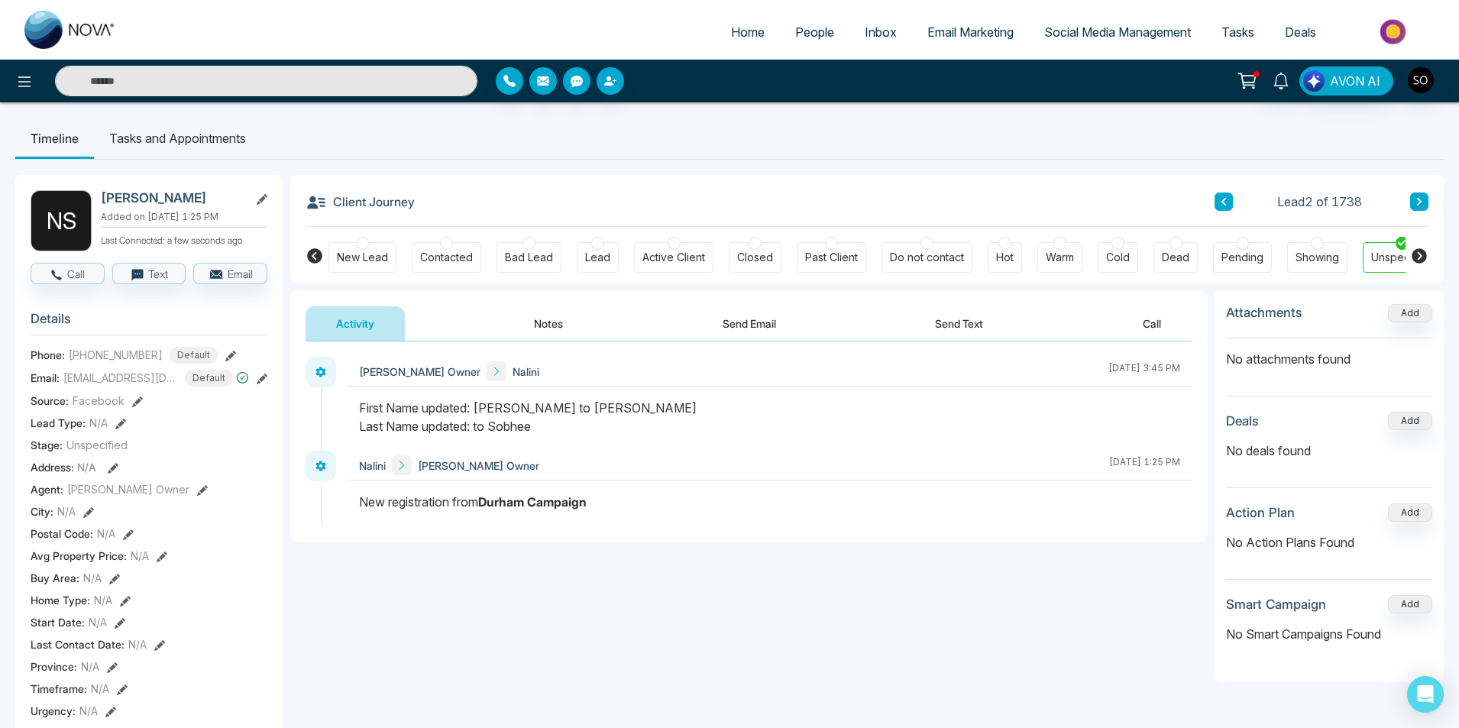
click at [541, 309] on button "Notes" at bounding box center [548, 323] width 90 height 34
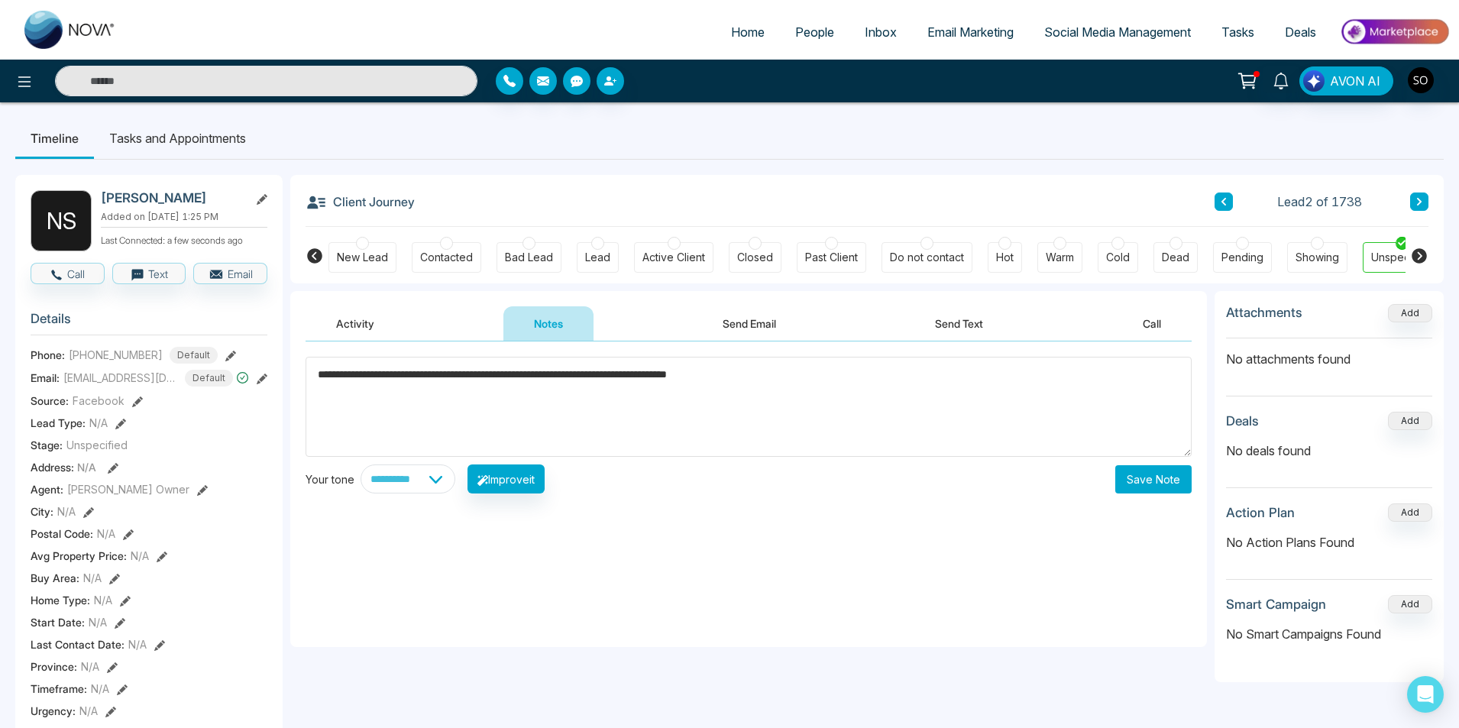
type textarea "**********"
click at [1156, 480] on button "Save Note" at bounding box center [1153, 479] width 76 height 28
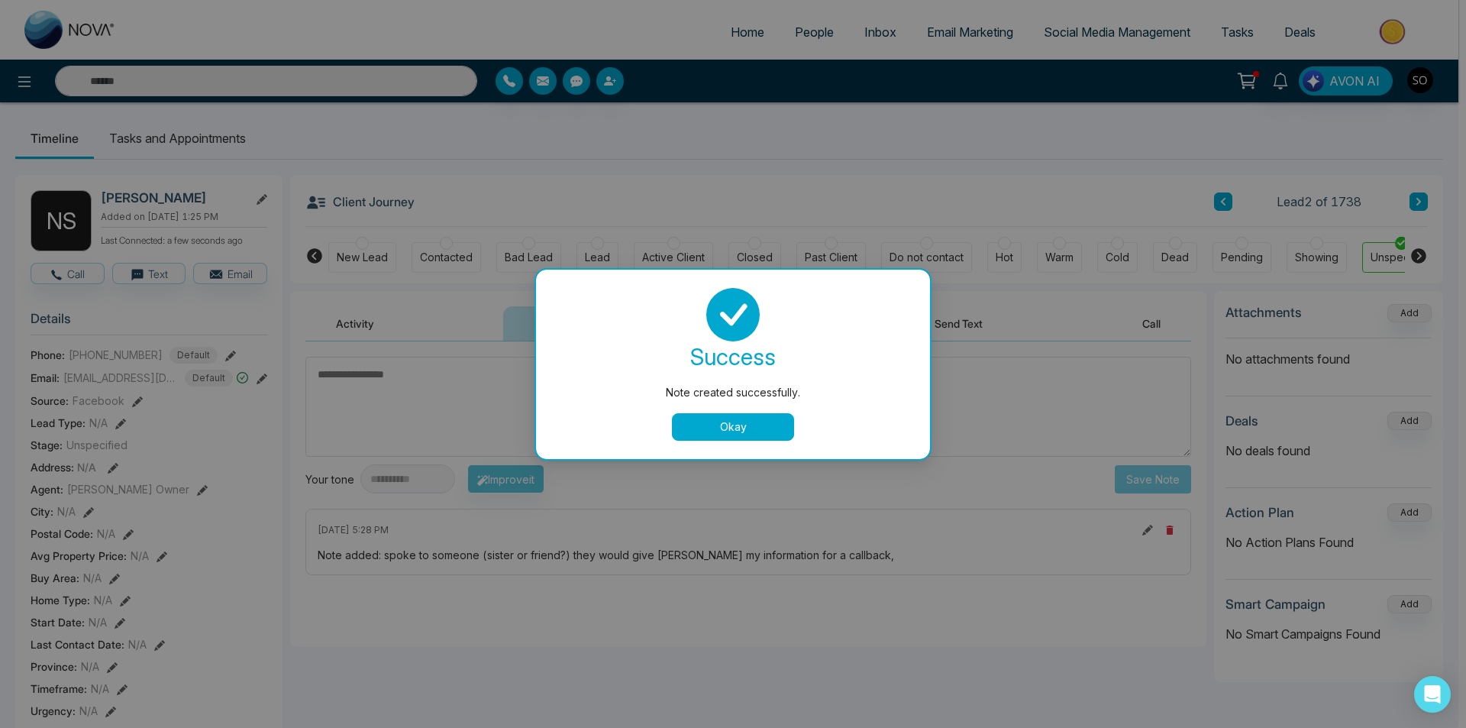
click at [748, 422] on button "Okay" at bounding box center [733, 426] width 122 height 27
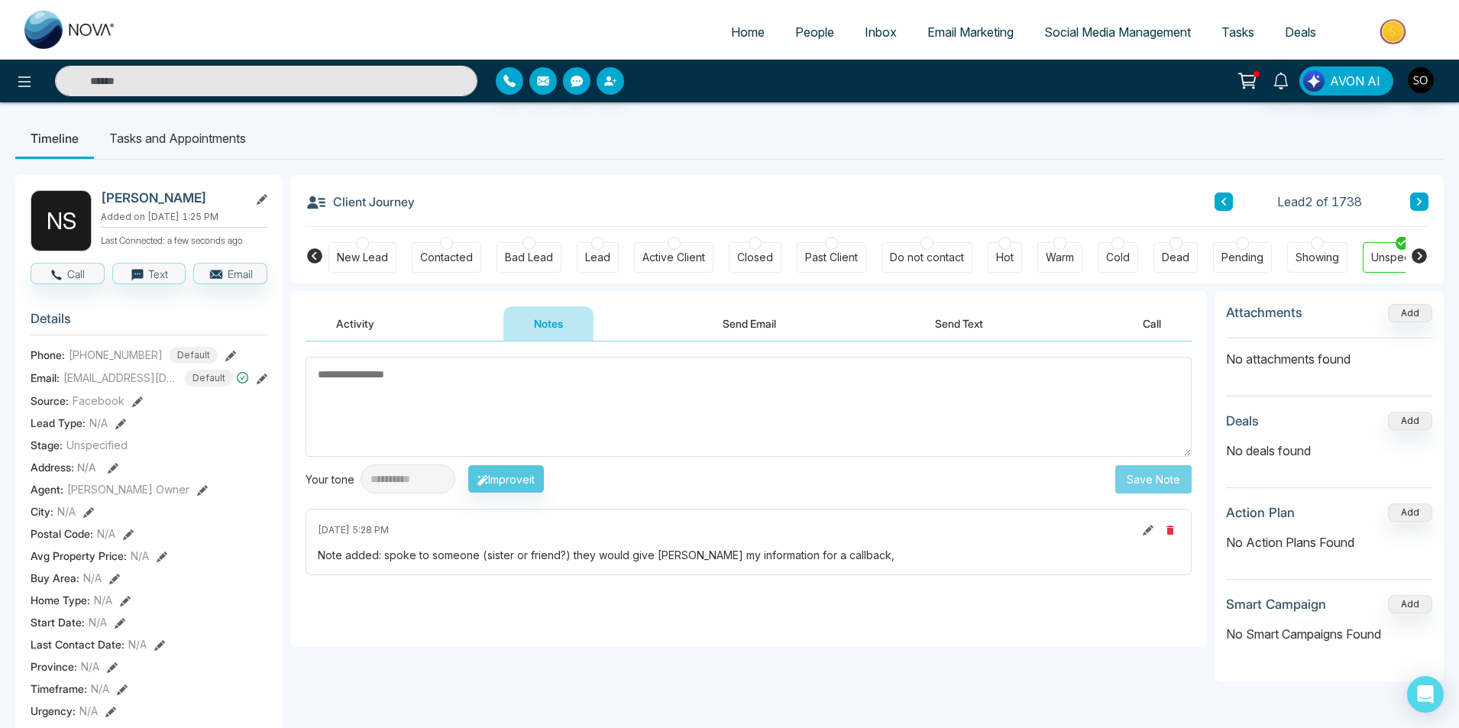
click at [1149, 530] on icon at bounding box center [1147, 530] width 11 height 11
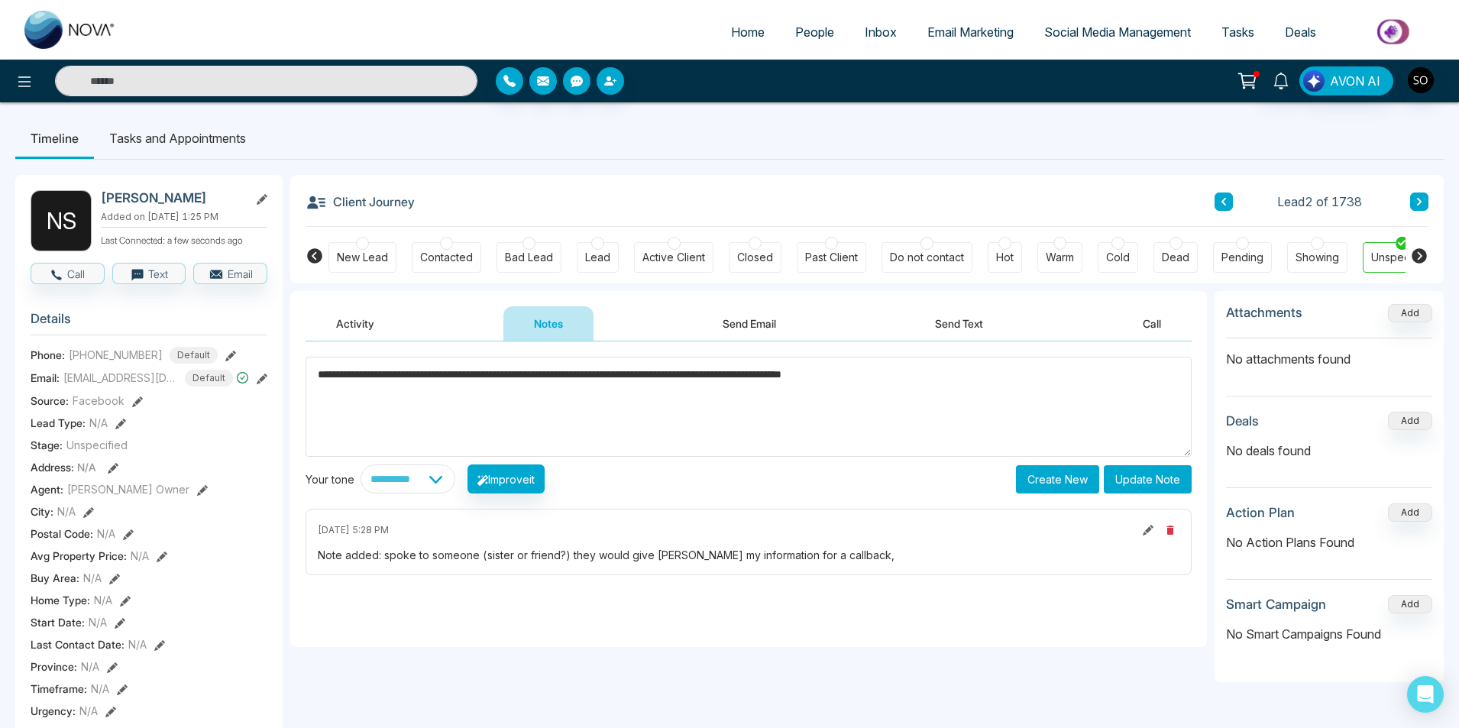
type textarea "**********"
click at [1158, 478] on button "Update Note" at bounding box center [1147, 479] width 88 height 28
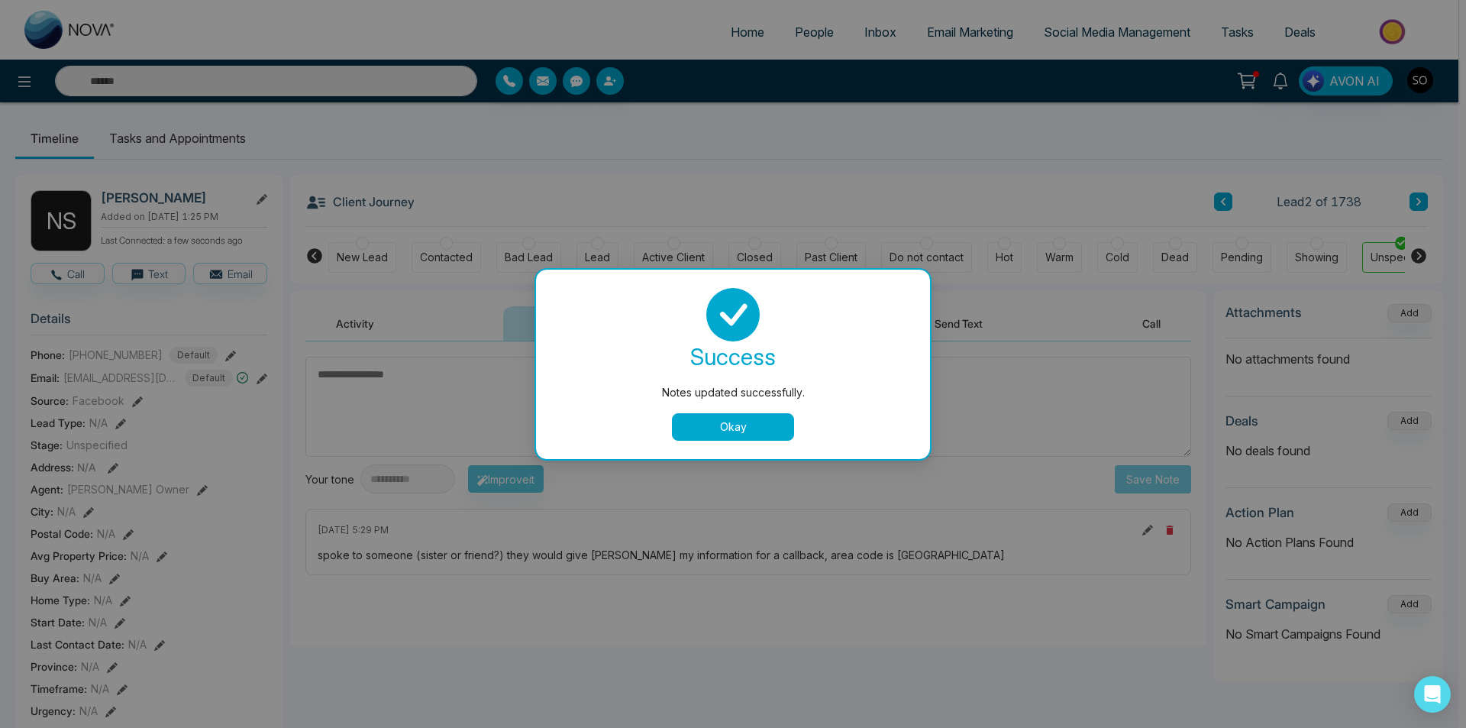
click at [770, 418] on button "Okay" at bounding box center [733, 426] width 122 height 27
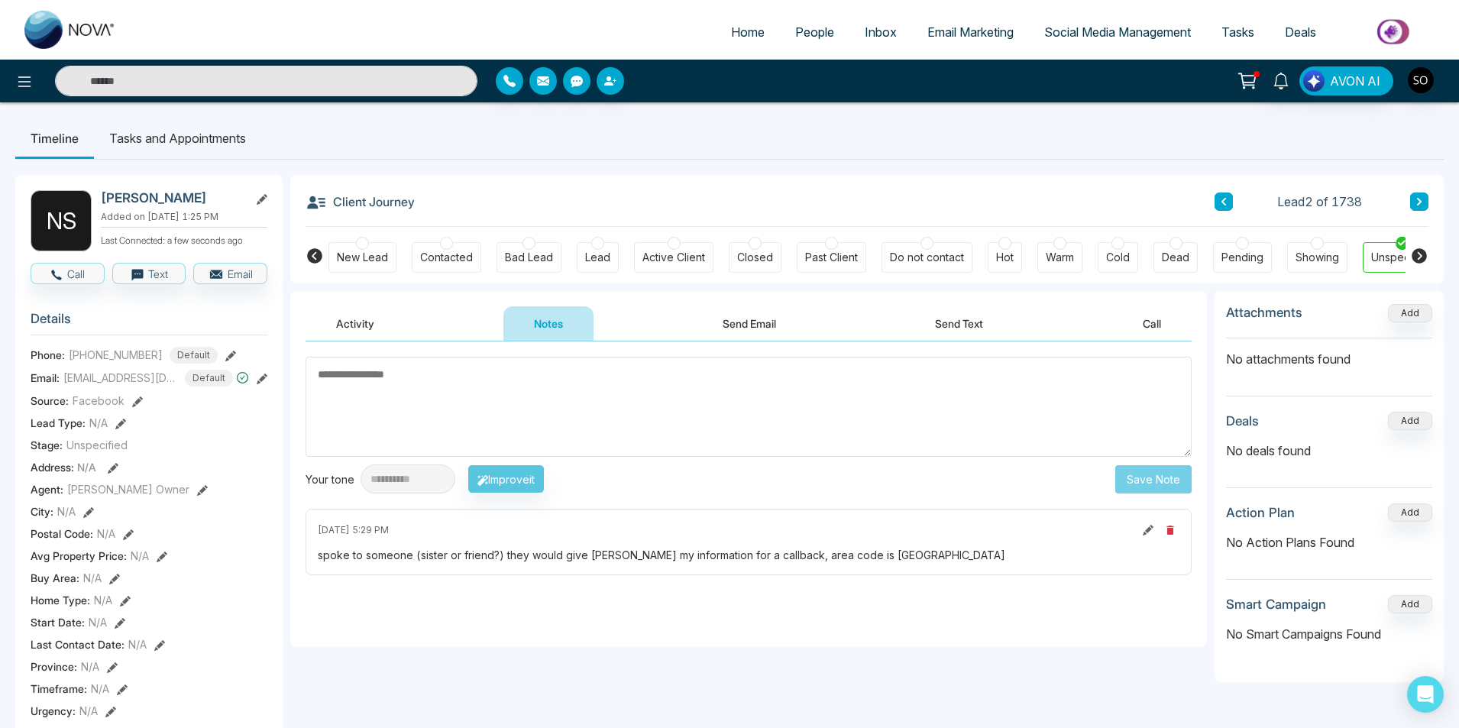
click at [1417, 208] on button at bounding box center [1419, 201] width 18 height 18
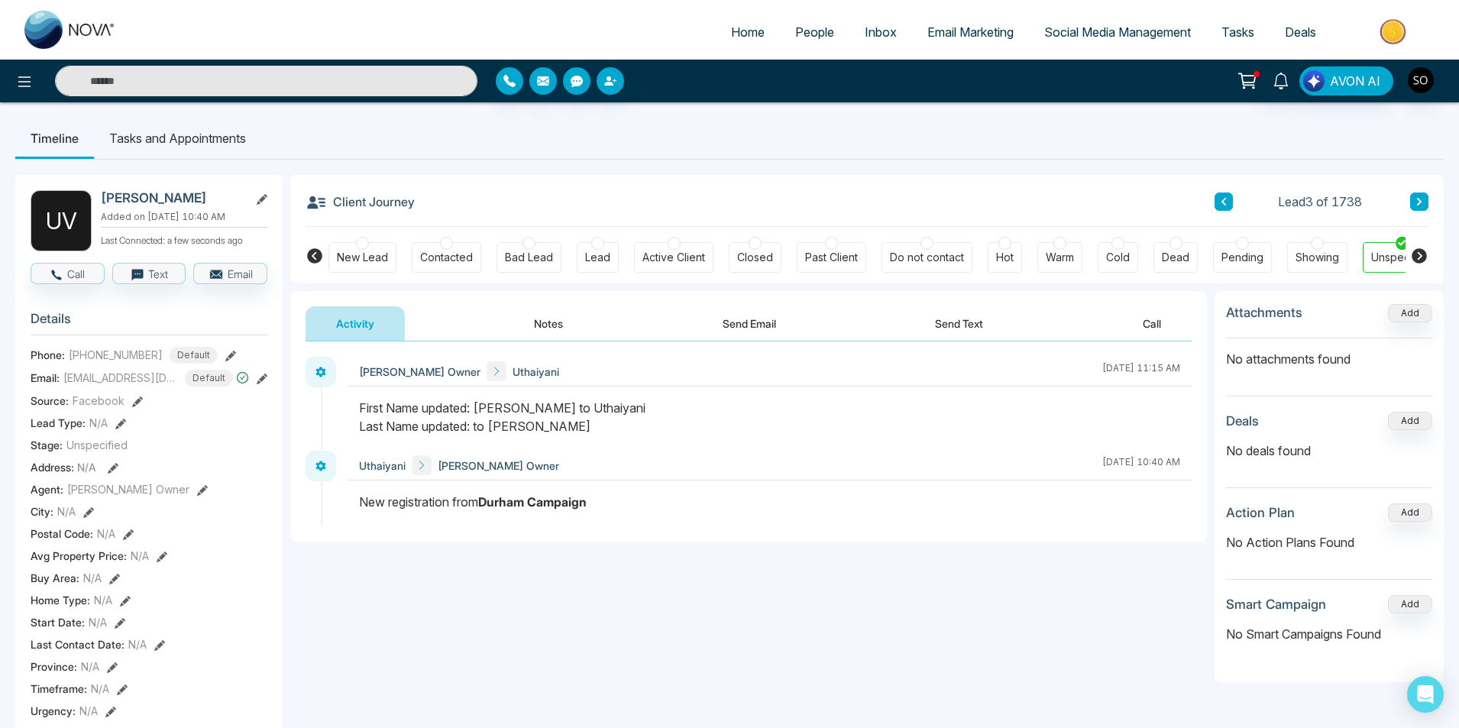
click at [542, 339] on button "Notes" at bounding box center [548, 323] width 90 height 34
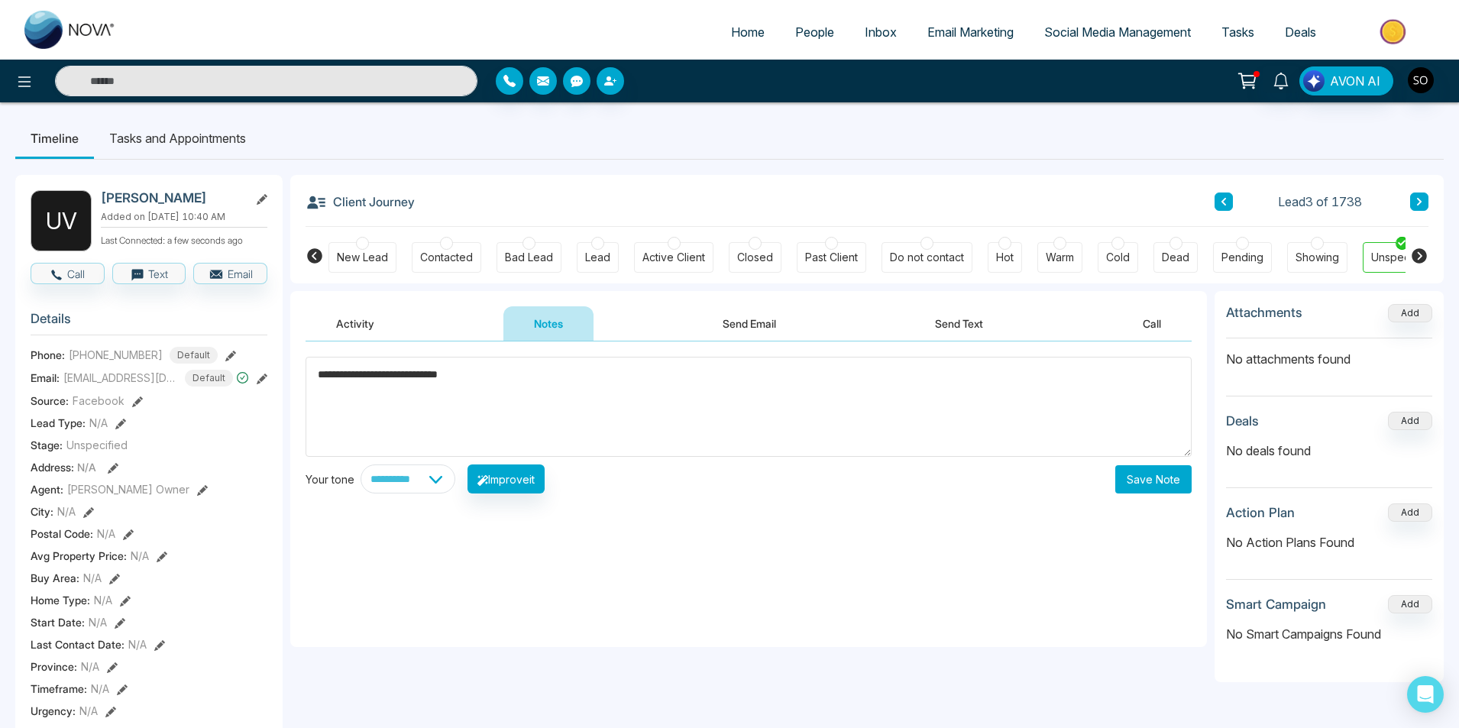
type textarea "**********"
click at [1141, 483] on button "Save Note" at bounding box center [1153, 479] width 76 height 28
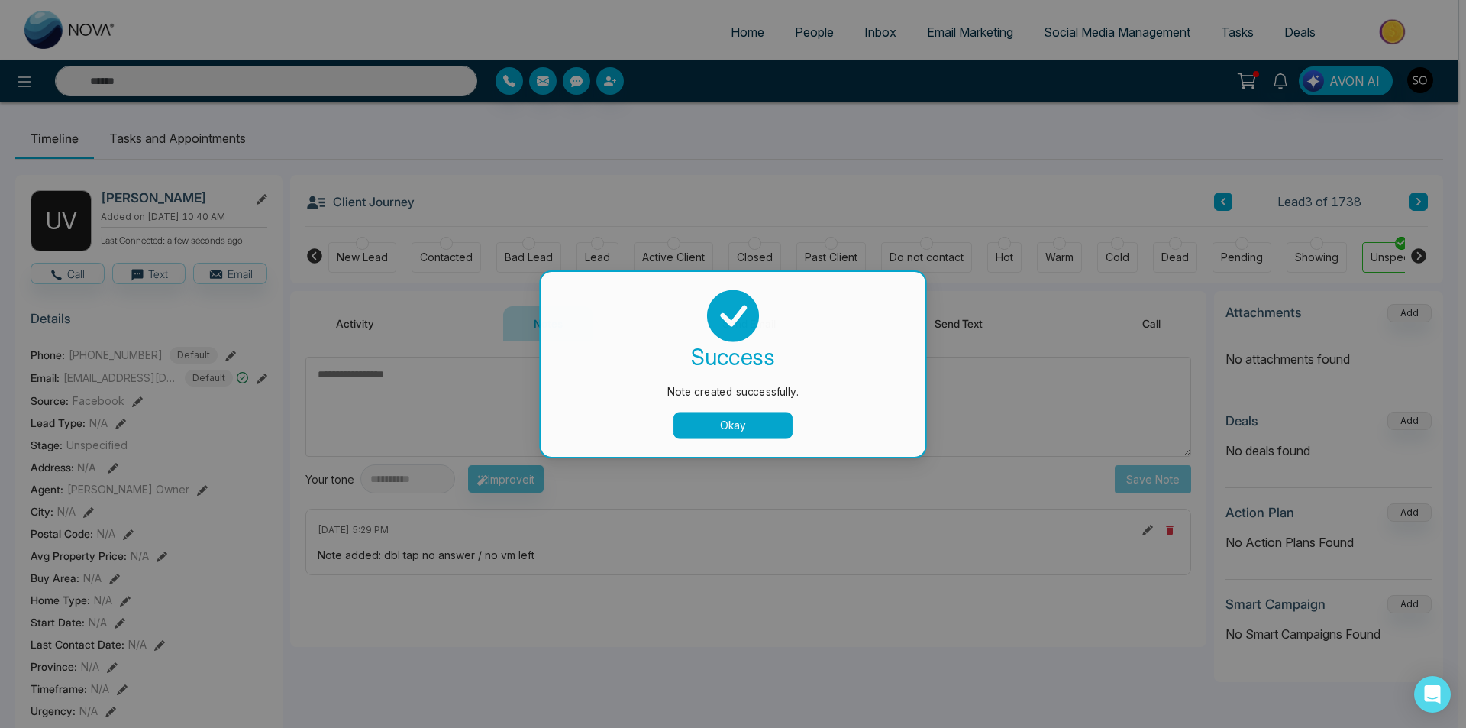
click at [737, 432] on button "Okay" at bounding box center [733, 426] width 122 height 27
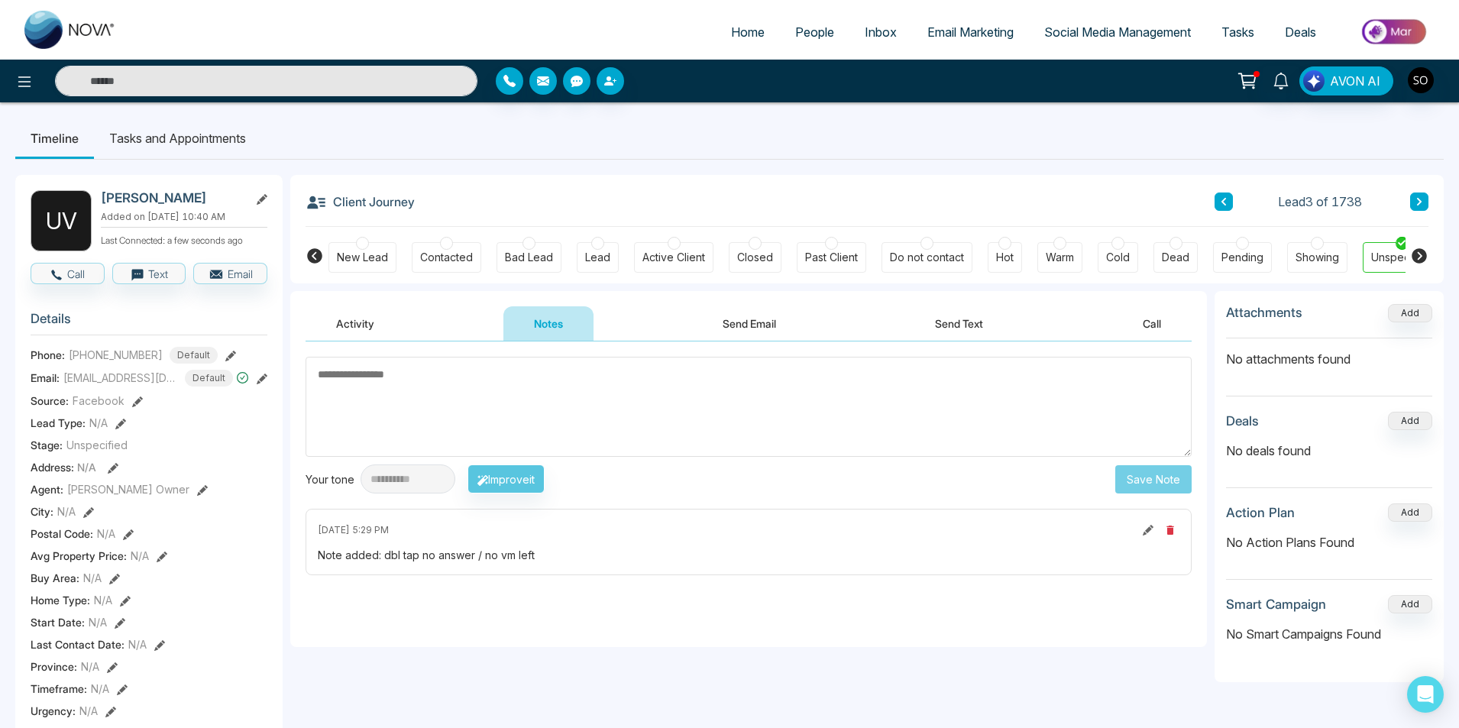
click at [199, 496] on icon at bounding box center [202, 490] width 11 height 11
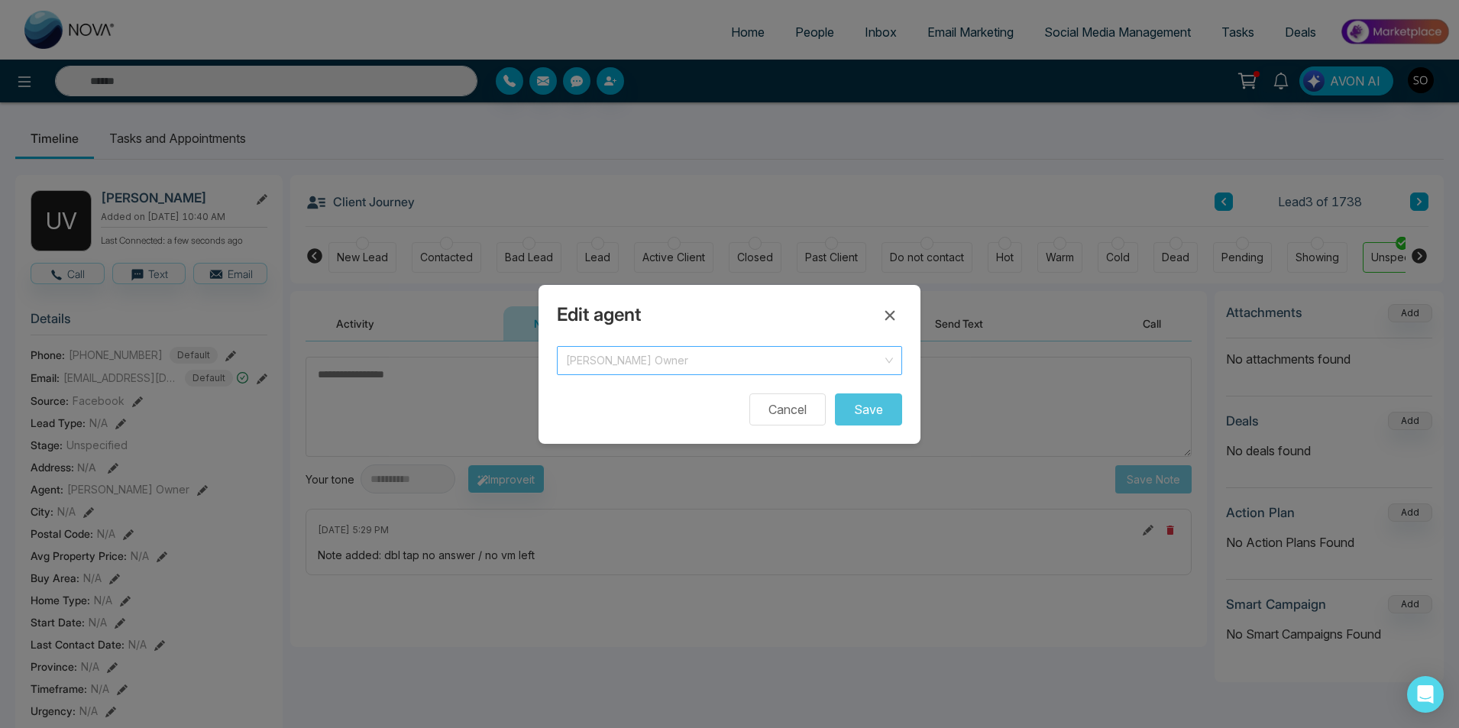
click at [777, 360] on span "[PERSON_NAME] Owner" at bounding box center [729, 360] width 327 height 21
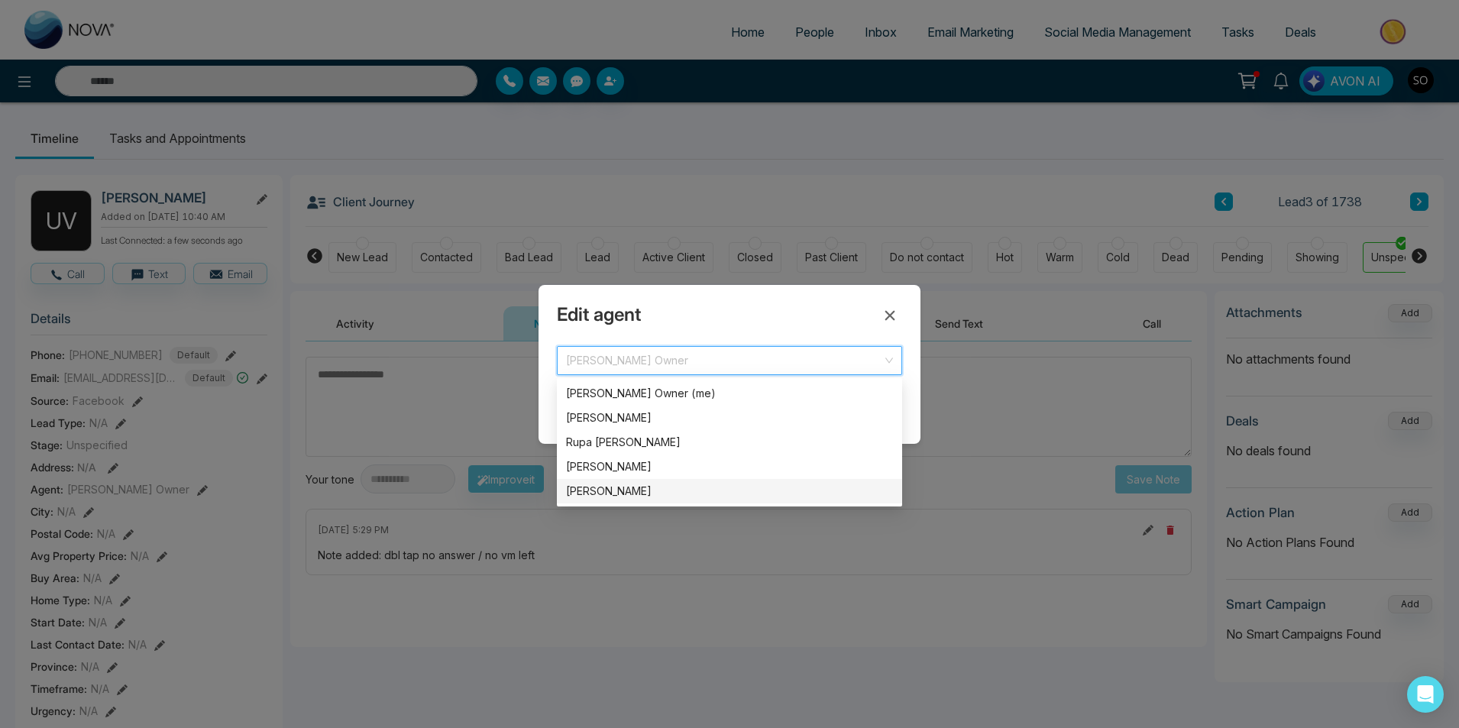
click at [641, 498] on div "[PERSON_NAME]" at bounding box center [729, 491] width 327 height 17
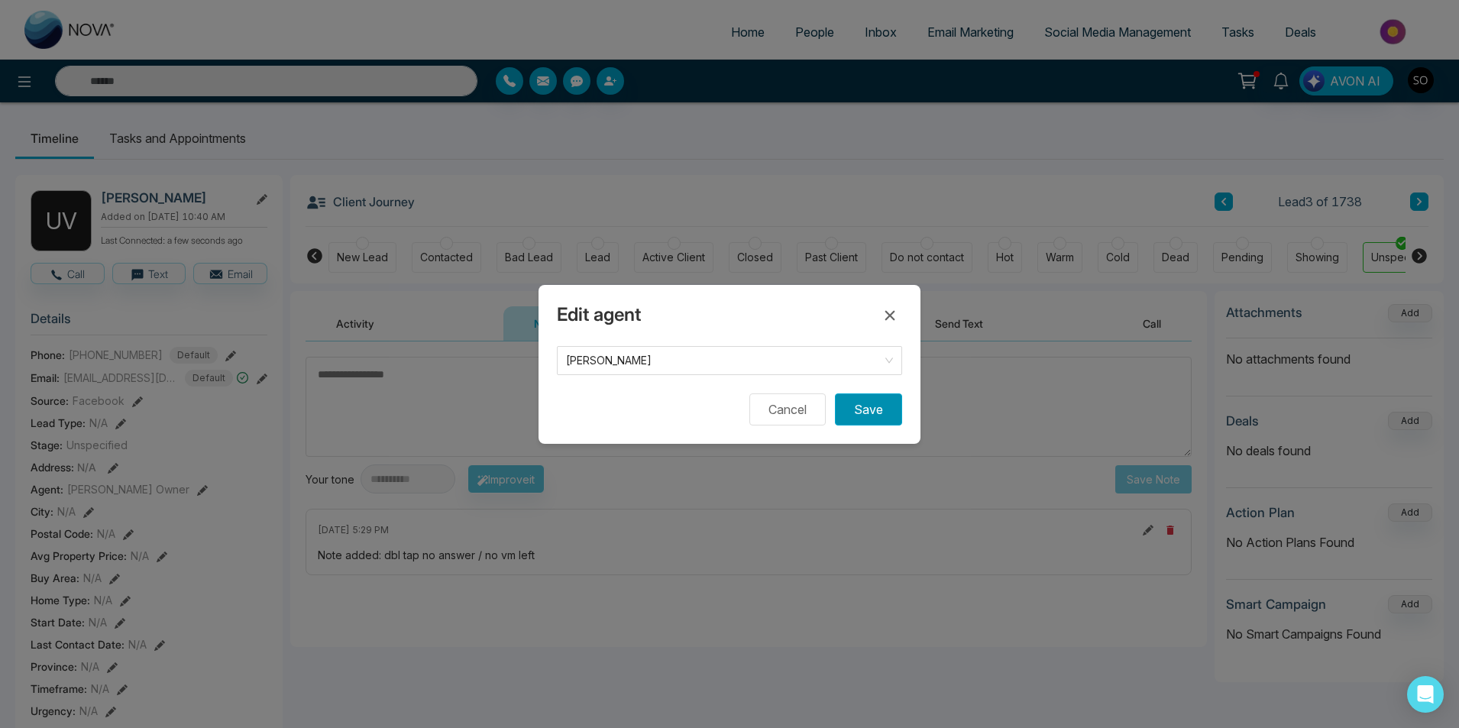
click at [878, 407] on button "Save" at bounding box center [868, 409] width 67 height 32
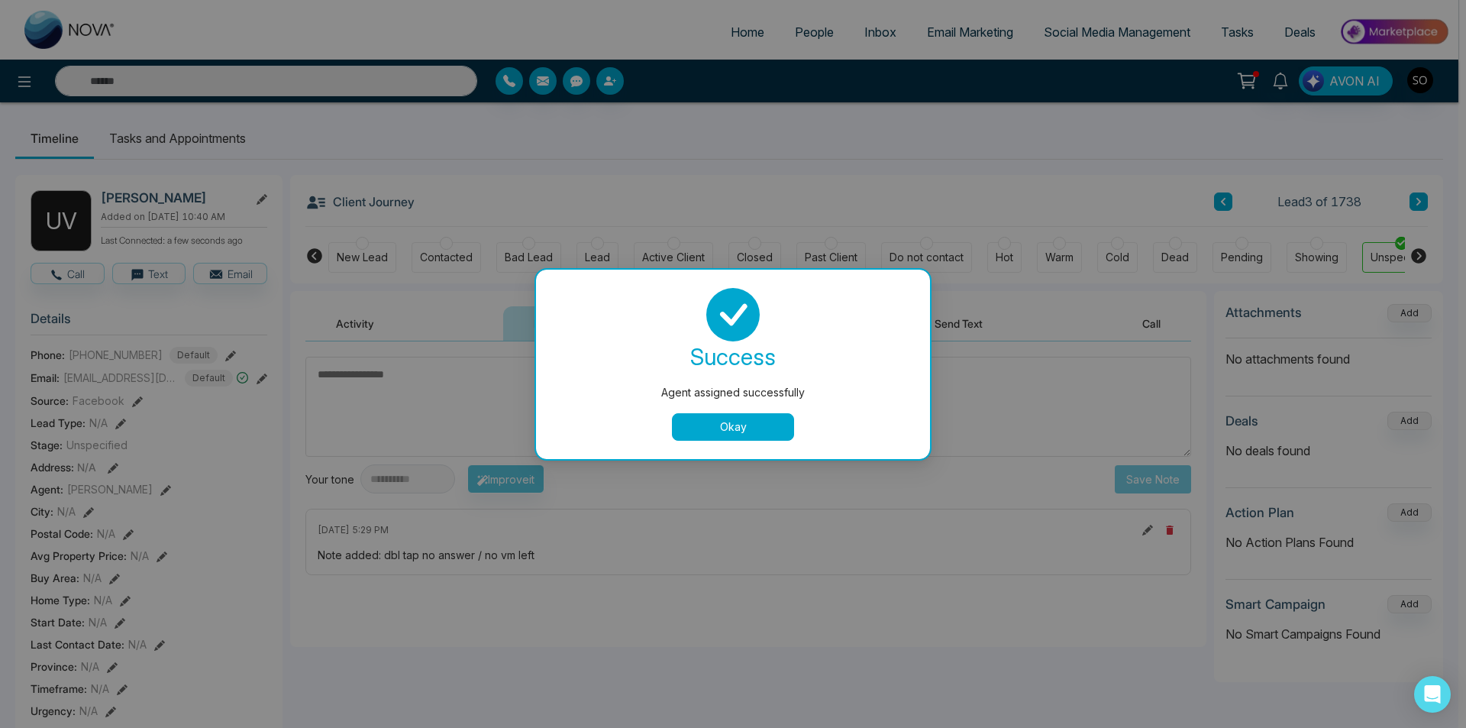
click at [758, 425] on button "Okay" at bounding box center [733, 426] width 122 height 27
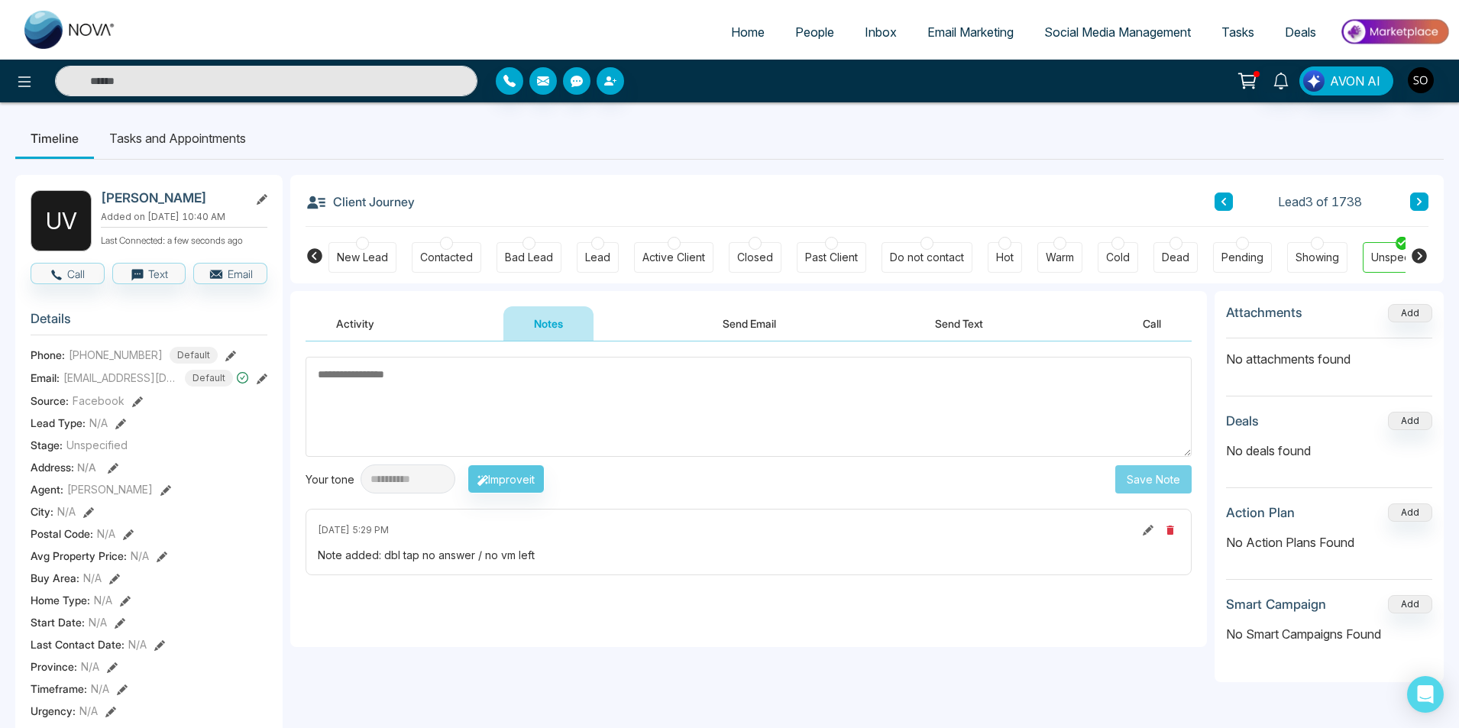
click at [1409, 203] on div "Lead 3 of 1738" at bounding box center [1321, 201] width 214 height 18
click at [1417, 201] on icon at bounding box center [1419, 201] width 8 height 9
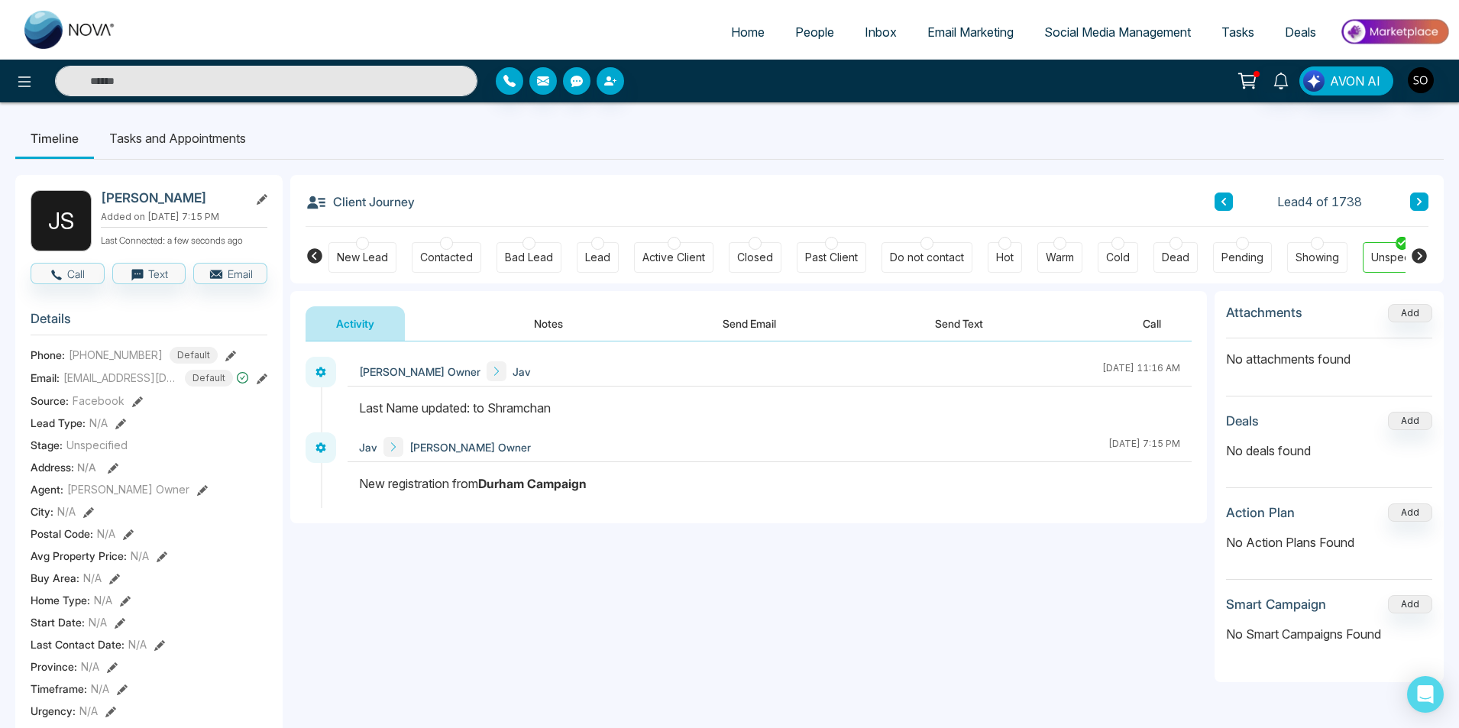
click at [550, 320] on button "Notes" at bounding box center [548, 323] width 90 height 34
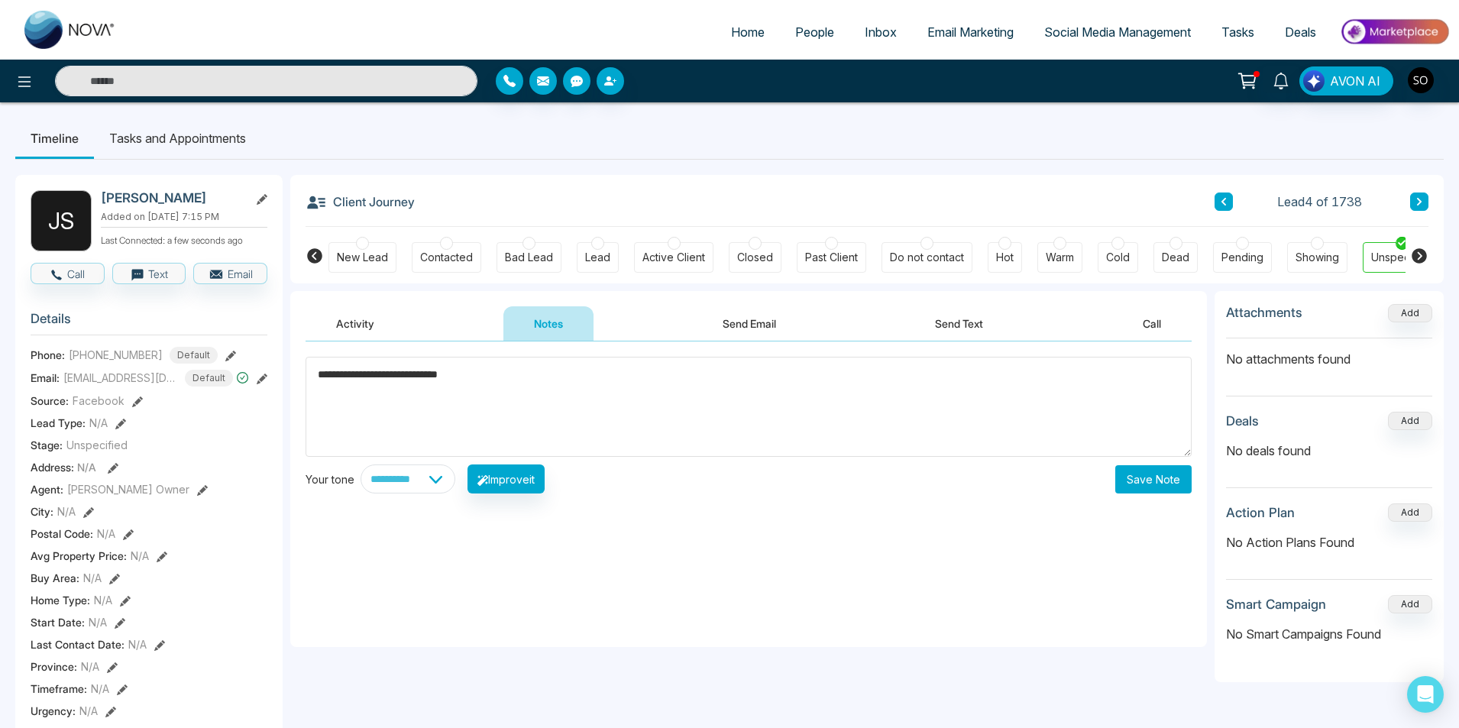
type textarea "**********"
drag, startPoint x: 1134, startPoint y: 469, endPoint x: 1139, endPoint y: 479, distance: 10.9
click at [1137, 475] on button "Save Note" at bounding box center [1153, 479] width 76 height 28
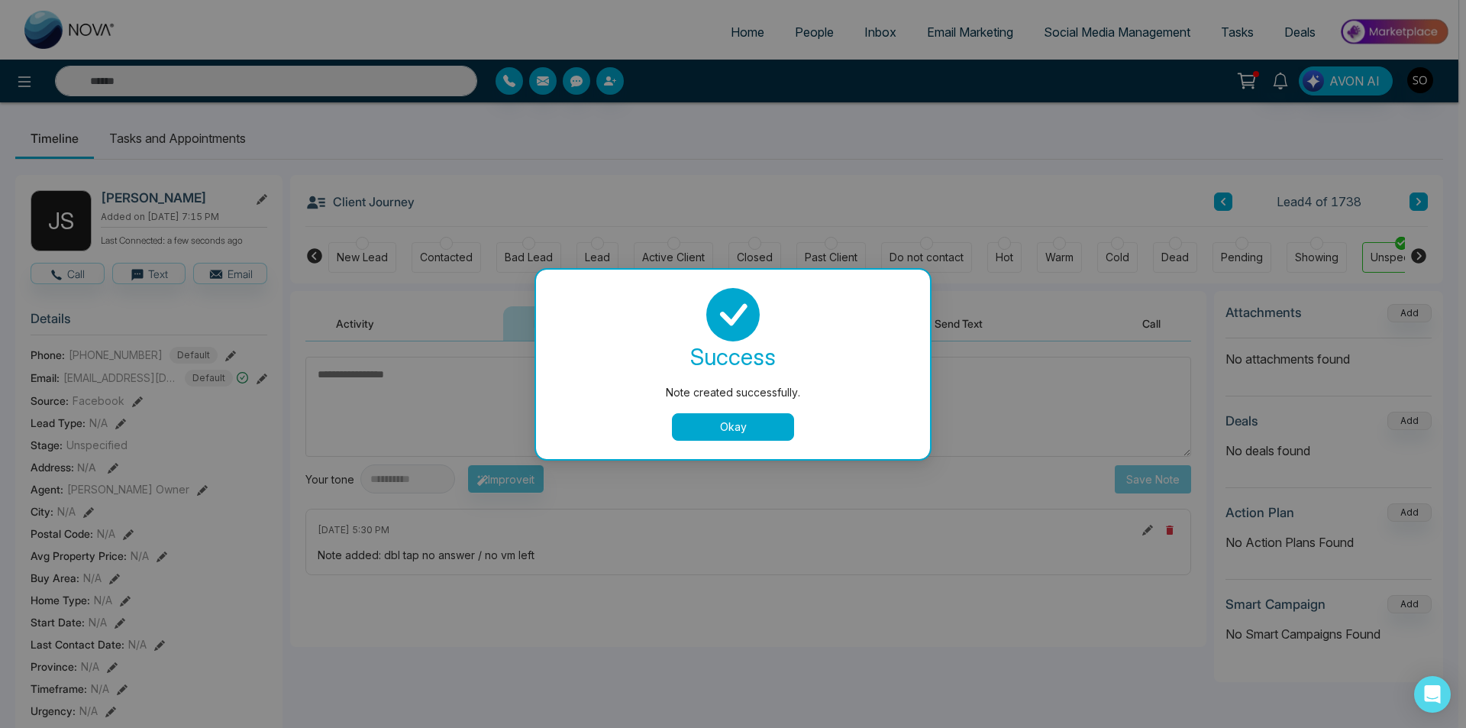
click at [784, 424] on button "Okay" at bounding box center [733, 426] width 122 height 27
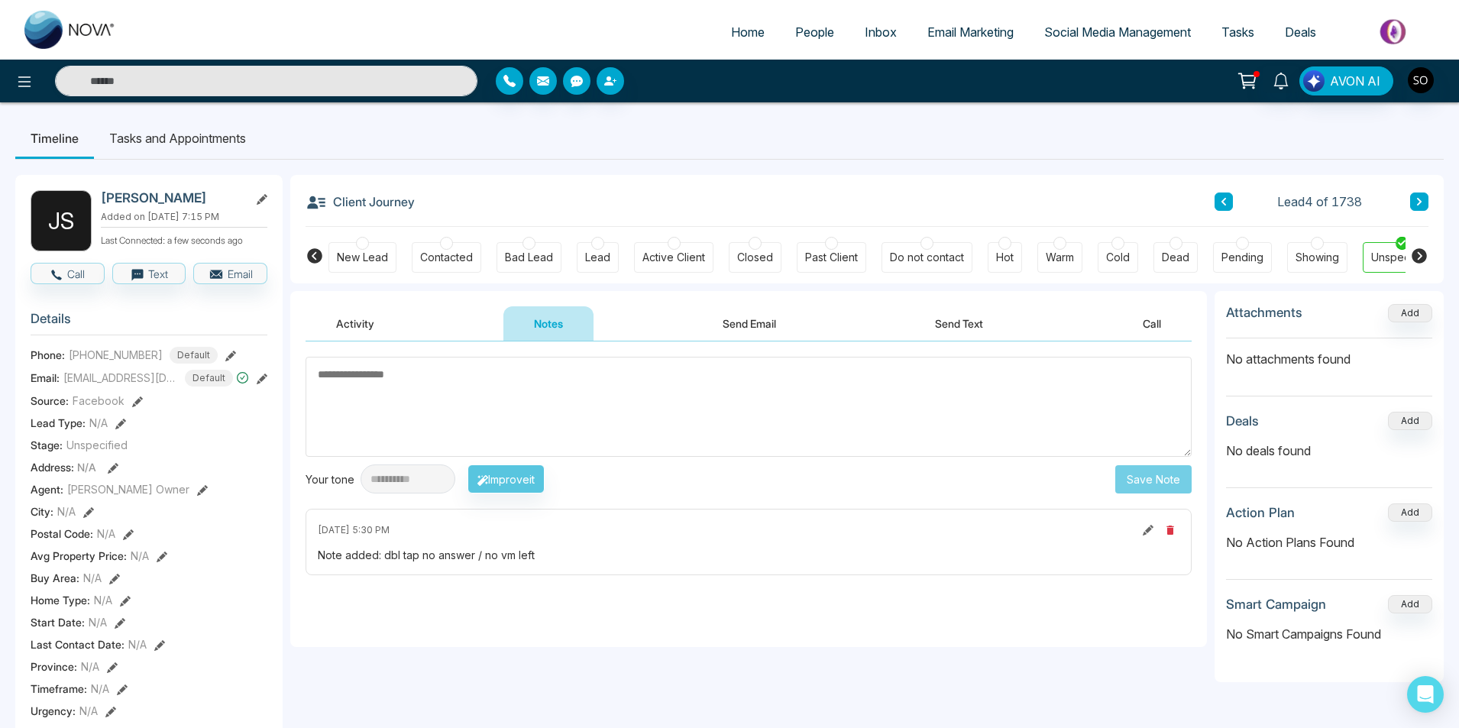
click at [1423, 205] on button at bounding box center [1419, 201] width 18 height 18
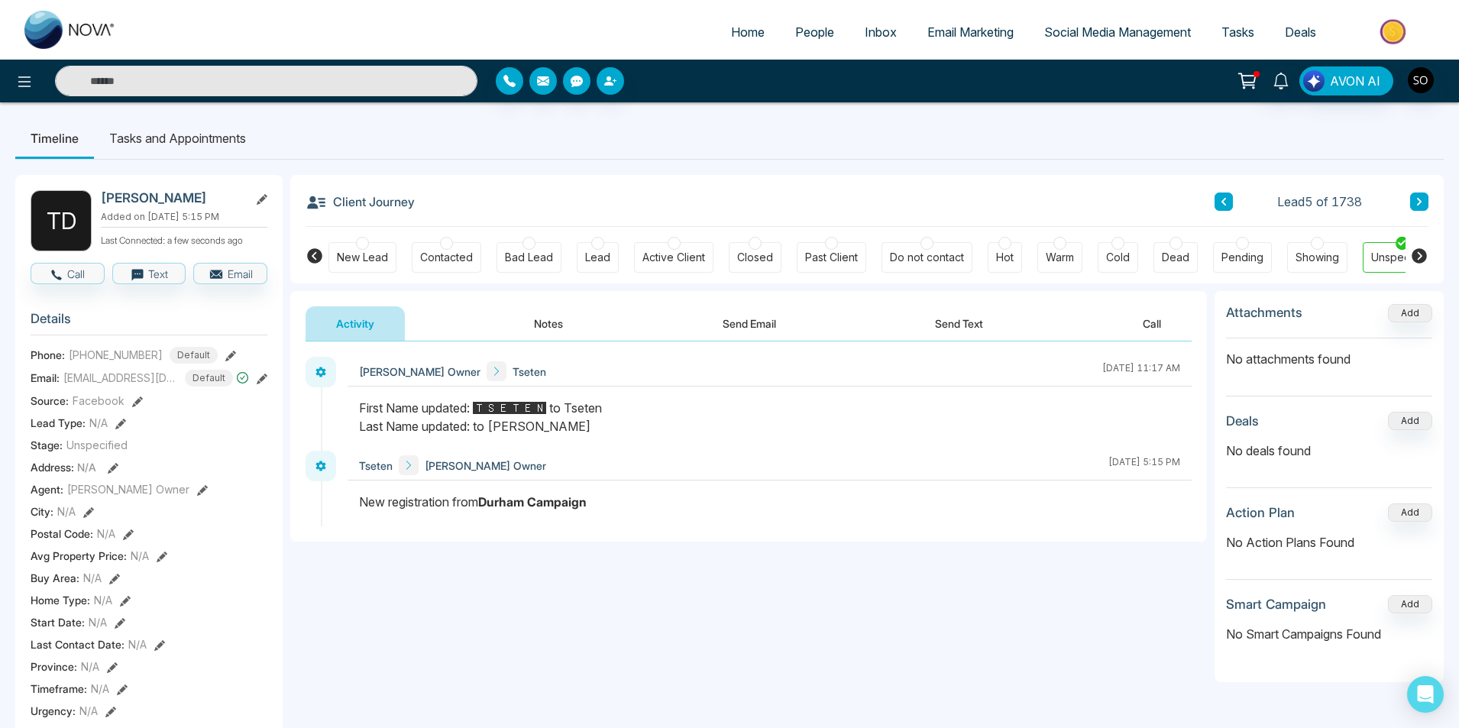
click at [518, 329] on button "Notes" at bounding box center [548, 323] width 90 height 34
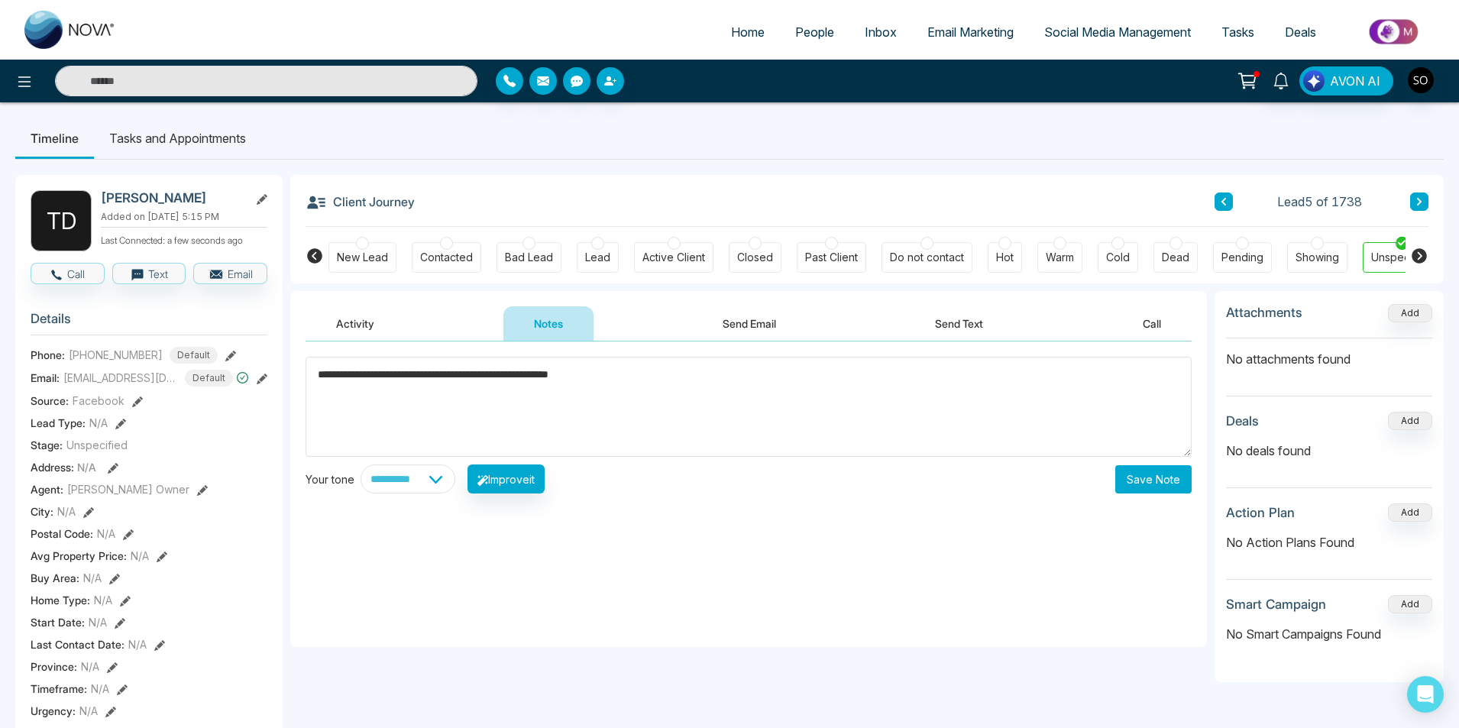
type textarea "**********"
click at [1163, 492] on button "Save Note" at bounding box center [1153, 479] width 76 height 28
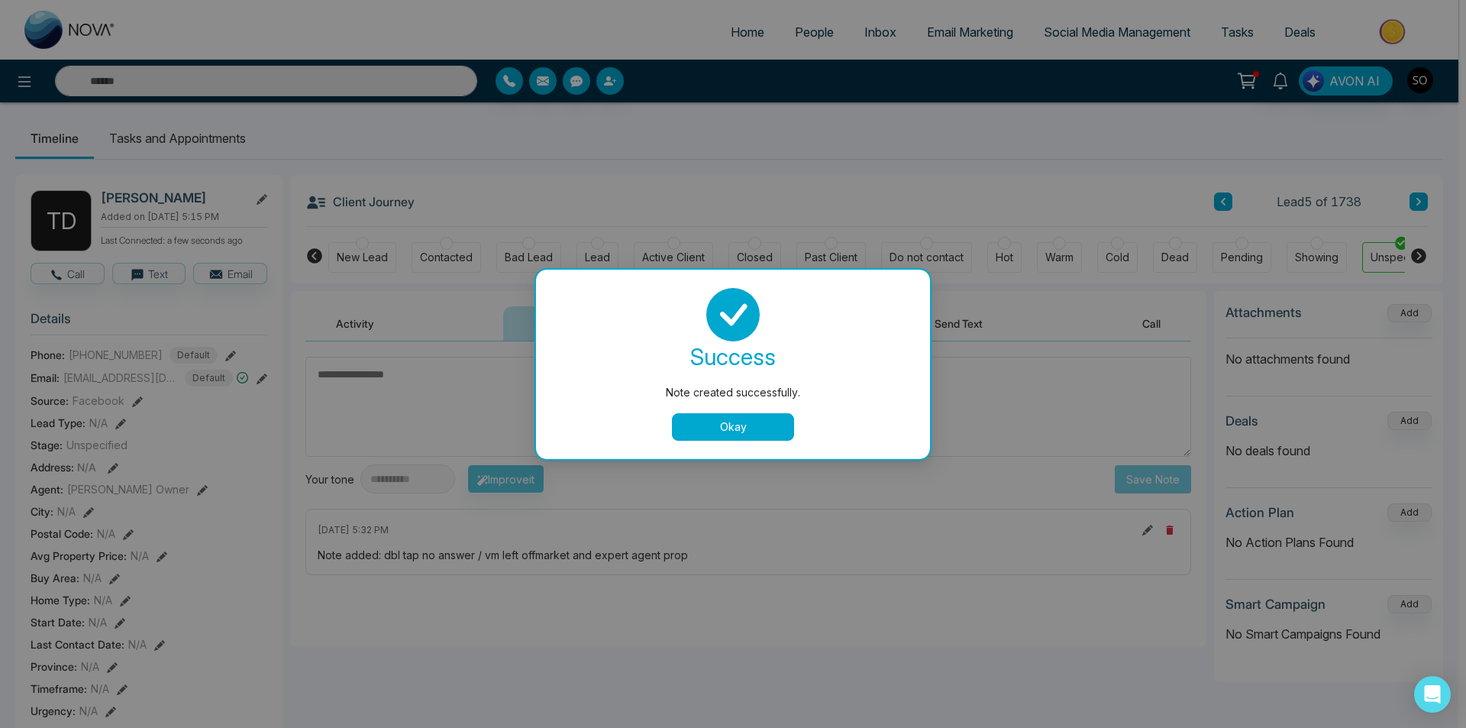
click at [763, 428] on button "Okay" at bounding box center [733, 426] width 122 height 27
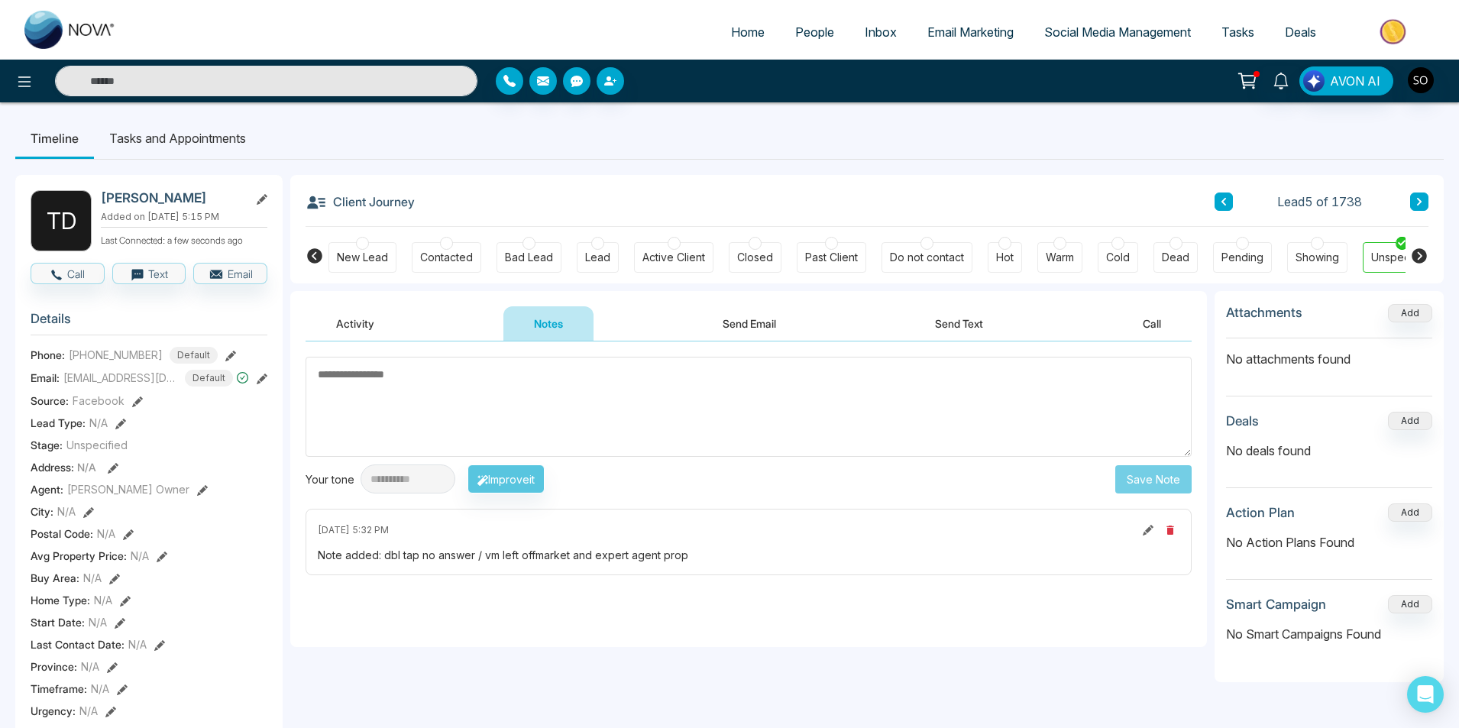
click at [1417, 204] on icon at bounding box center [1419, 202] width 5 height 8
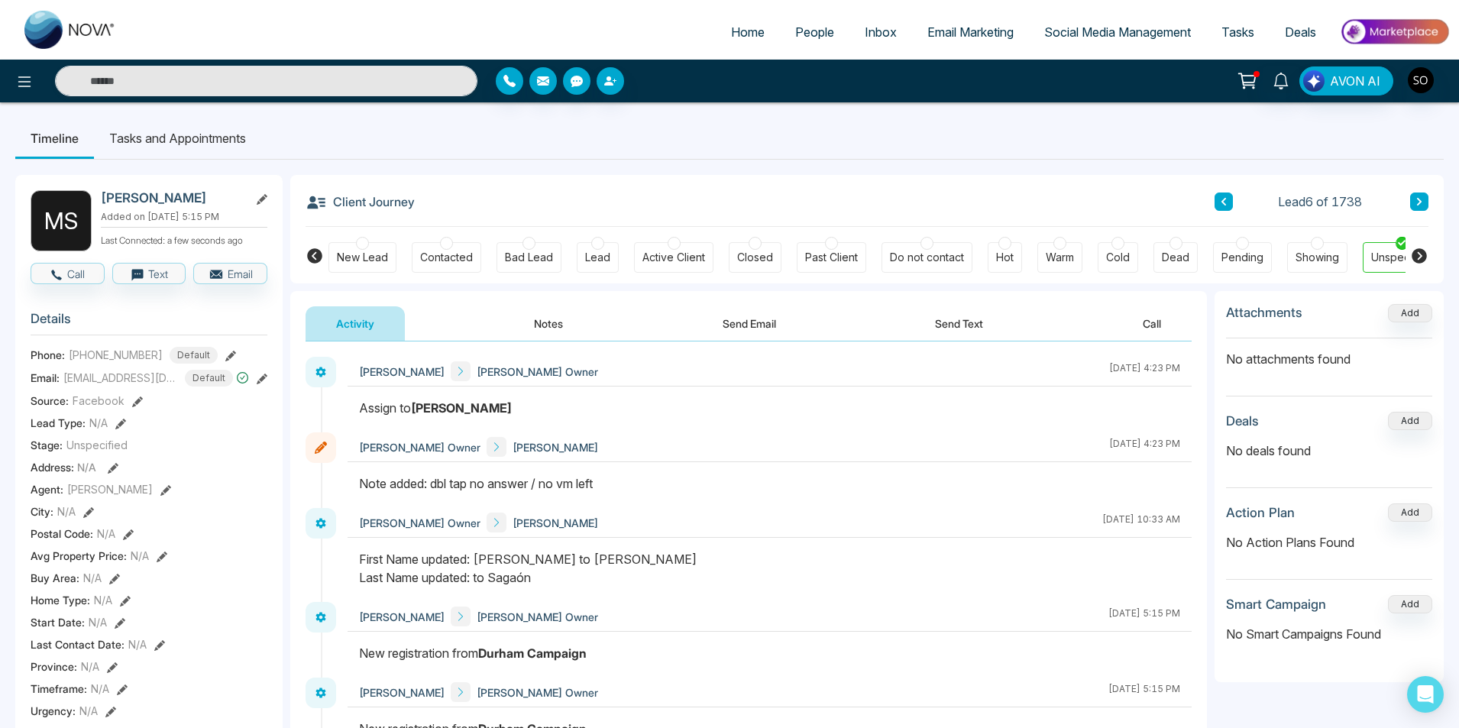
click at [1423, 199] on button at bounding box center [1419, 201] width 18 height 18
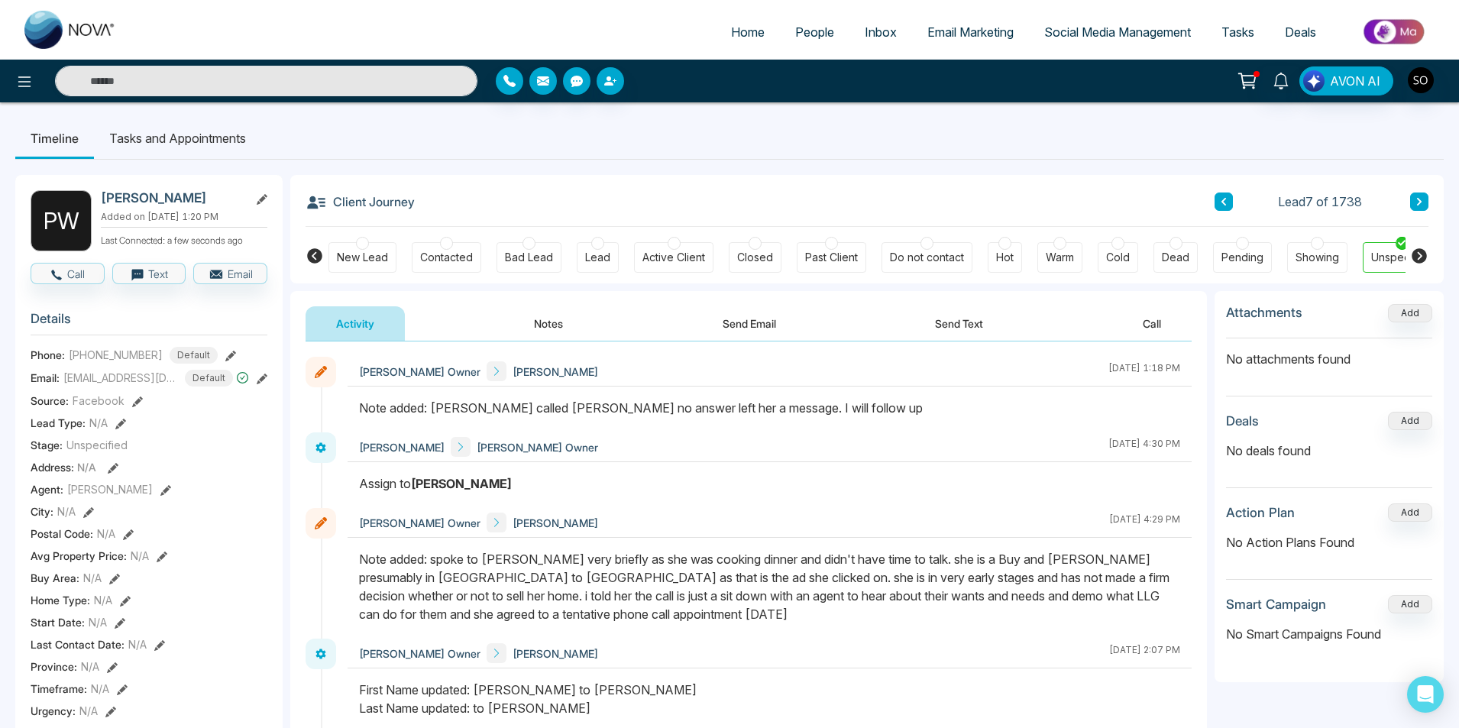
click at [1415, 208] on button at bounding box center [1419, 201] width 18 height 18
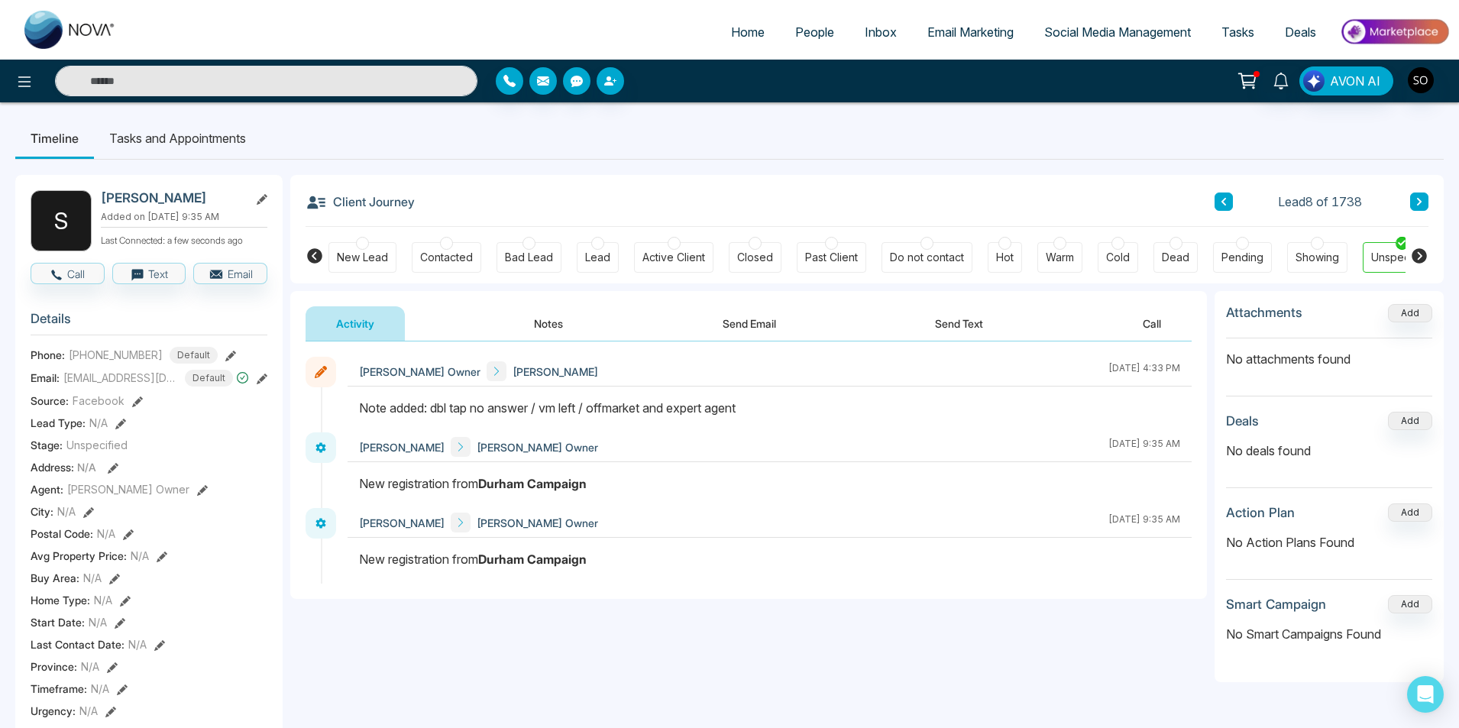
click at [1415, 208] on button at bounding box center [1419, 201] width 18 height 18
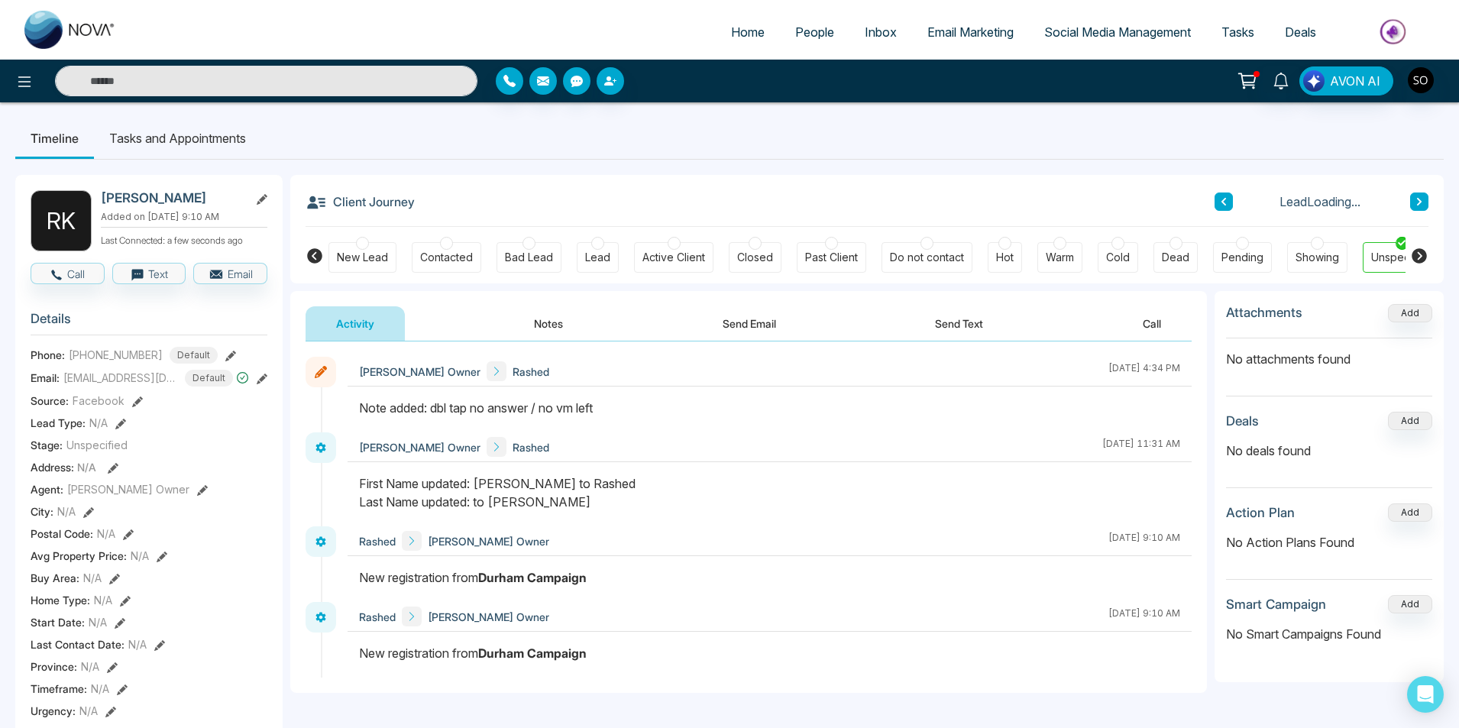
click at [1415, 208] on button at bounding box center [1419, 201] width 18 height 18
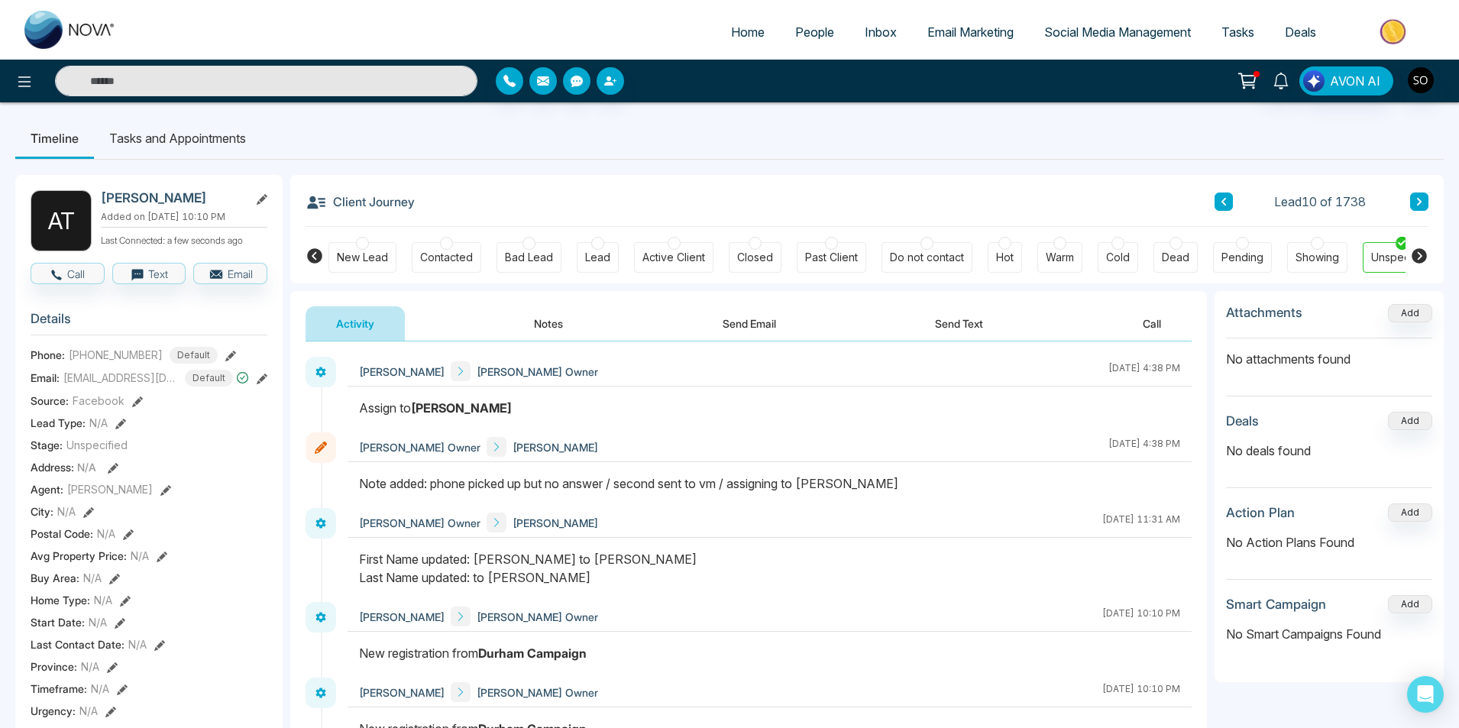
click at [1415, 208] on button at bounding box center [1419, 201] width 18 height 18
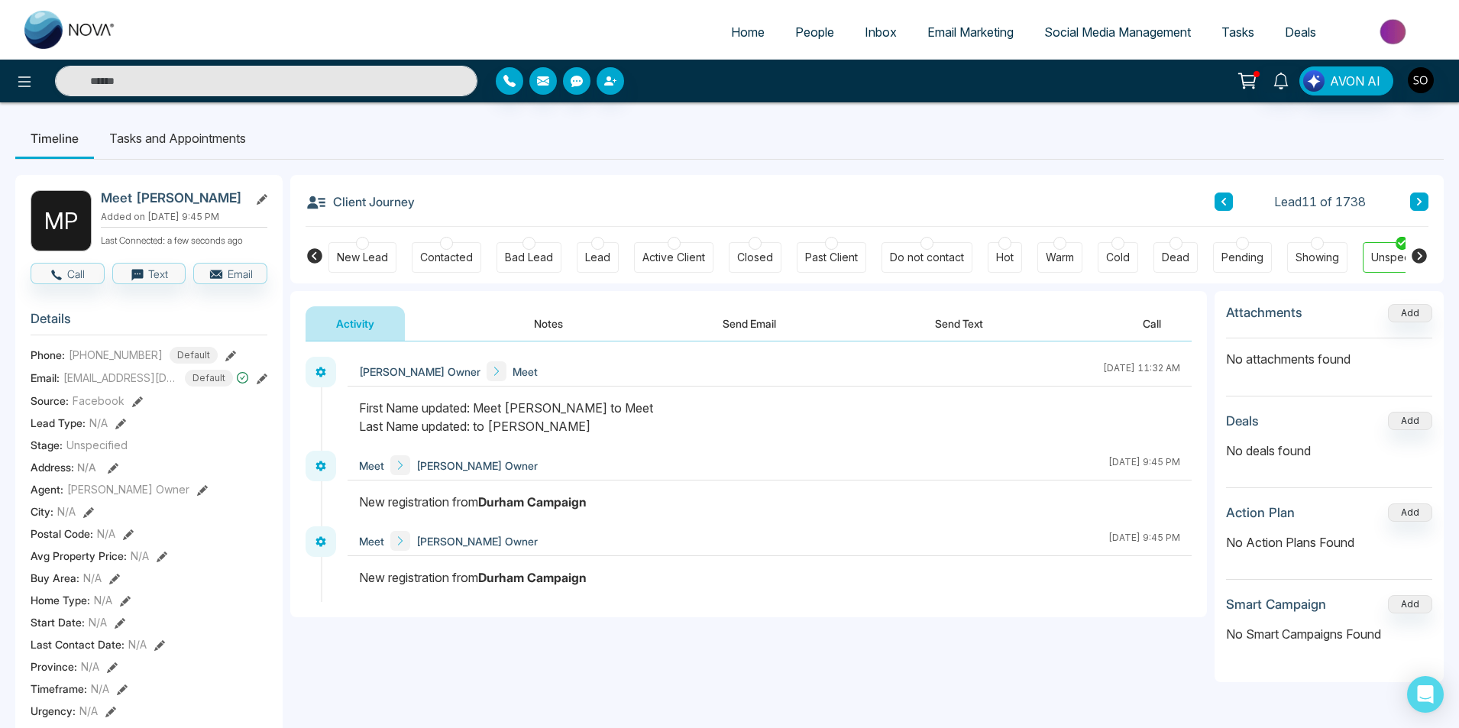
click at [572, 315] on button "Notes" at bounding box center [548, 323] width 90 height 34
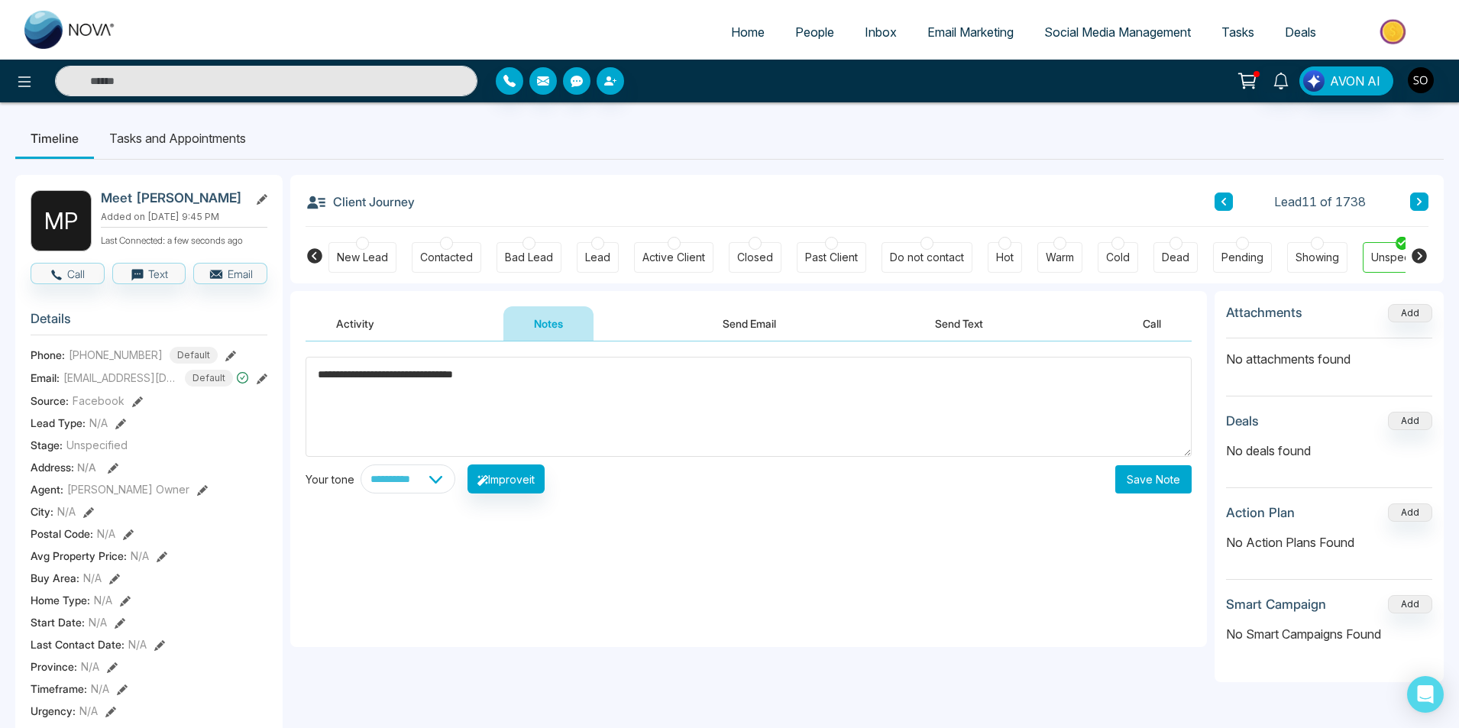
click at [391, 374] on textarea "**********" at bounding box center [748, 407] width 886 height 100
click at [547, 367] on textarea "**********" at bounding box center [748, 407] width 886 height 100
type textarea "**********"
click at [1165, 462] on div "**********" at bounding box center [748, 425] width 886 height 137
click at [1161, 481] on button "Save Note" at bounding box center [1153, 479] width 76 height 28
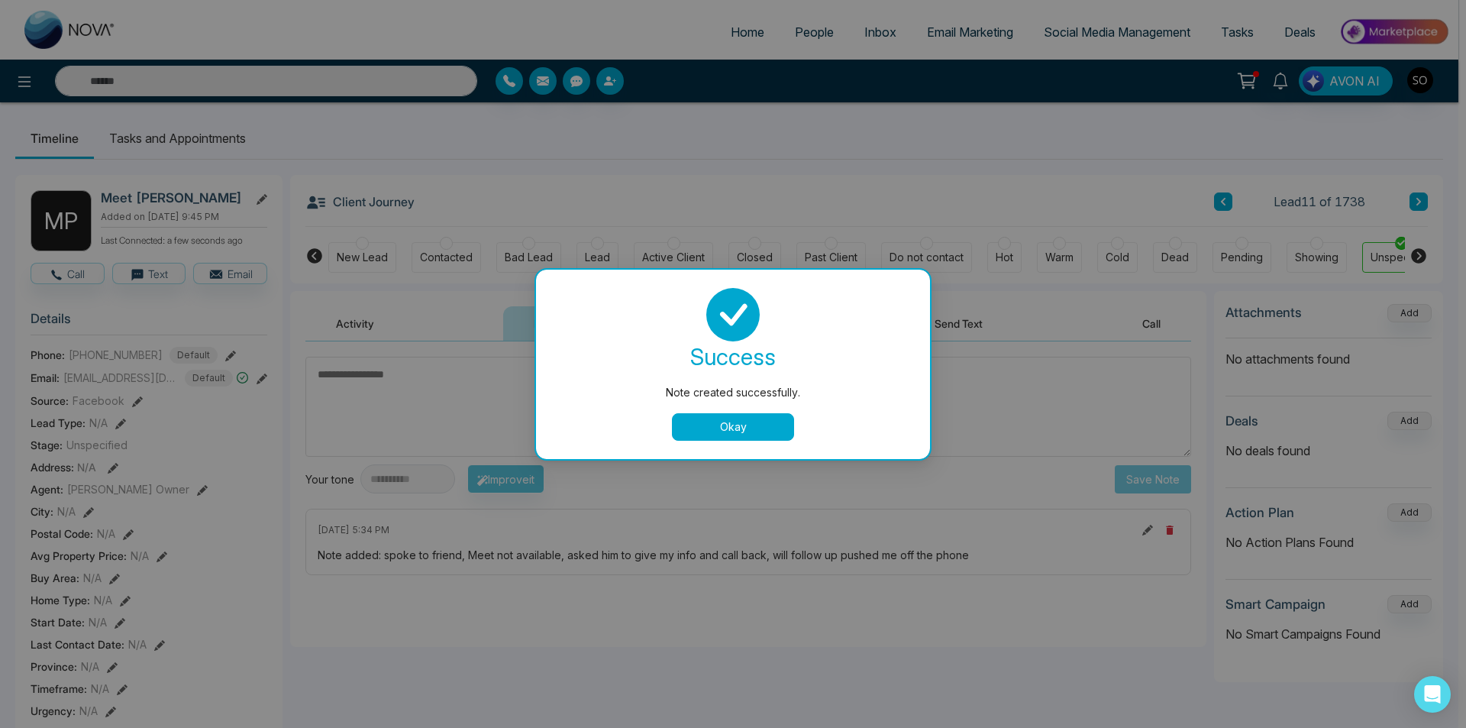
click at [782, 428] on button "Okay" at bounding box center [733, 426] width 122 height 27
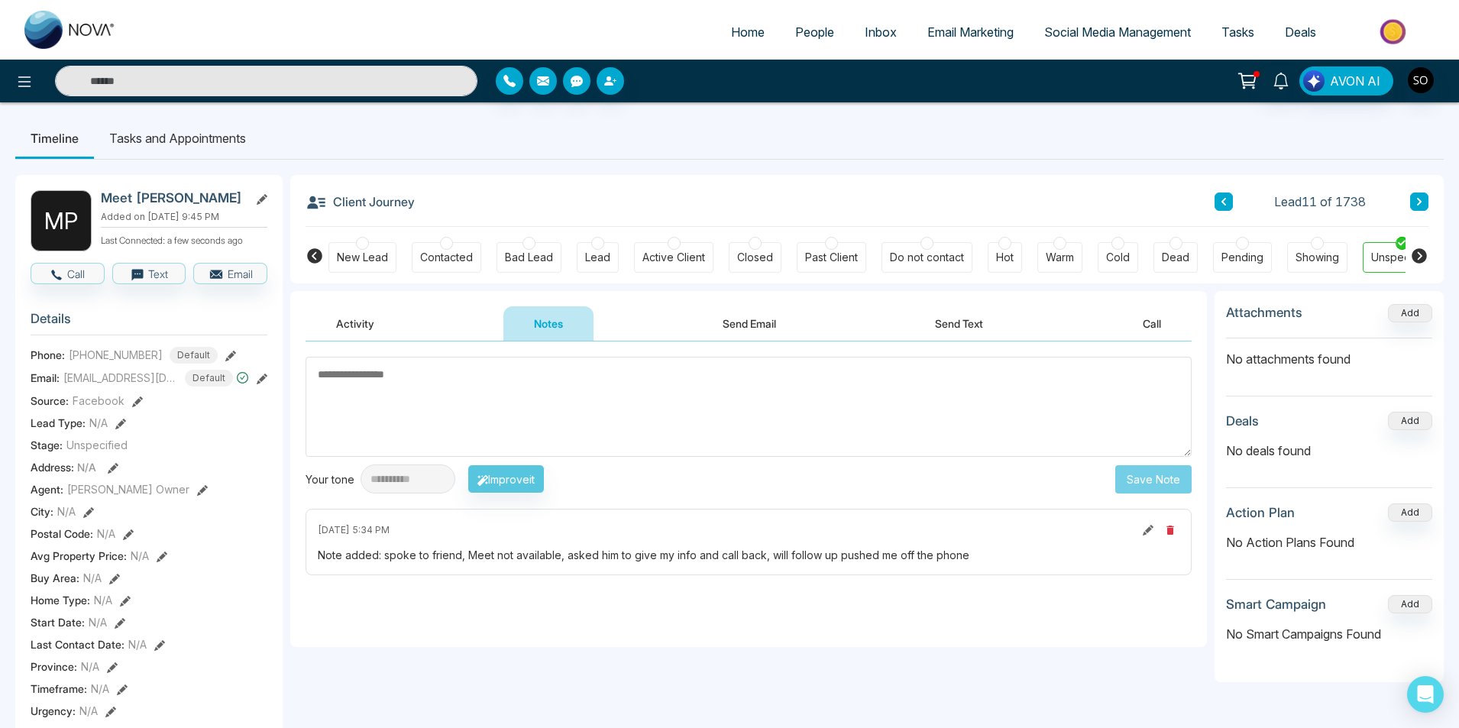
click at [1419, 209] on button at bounding box center [1419, 201] width 18 height 18
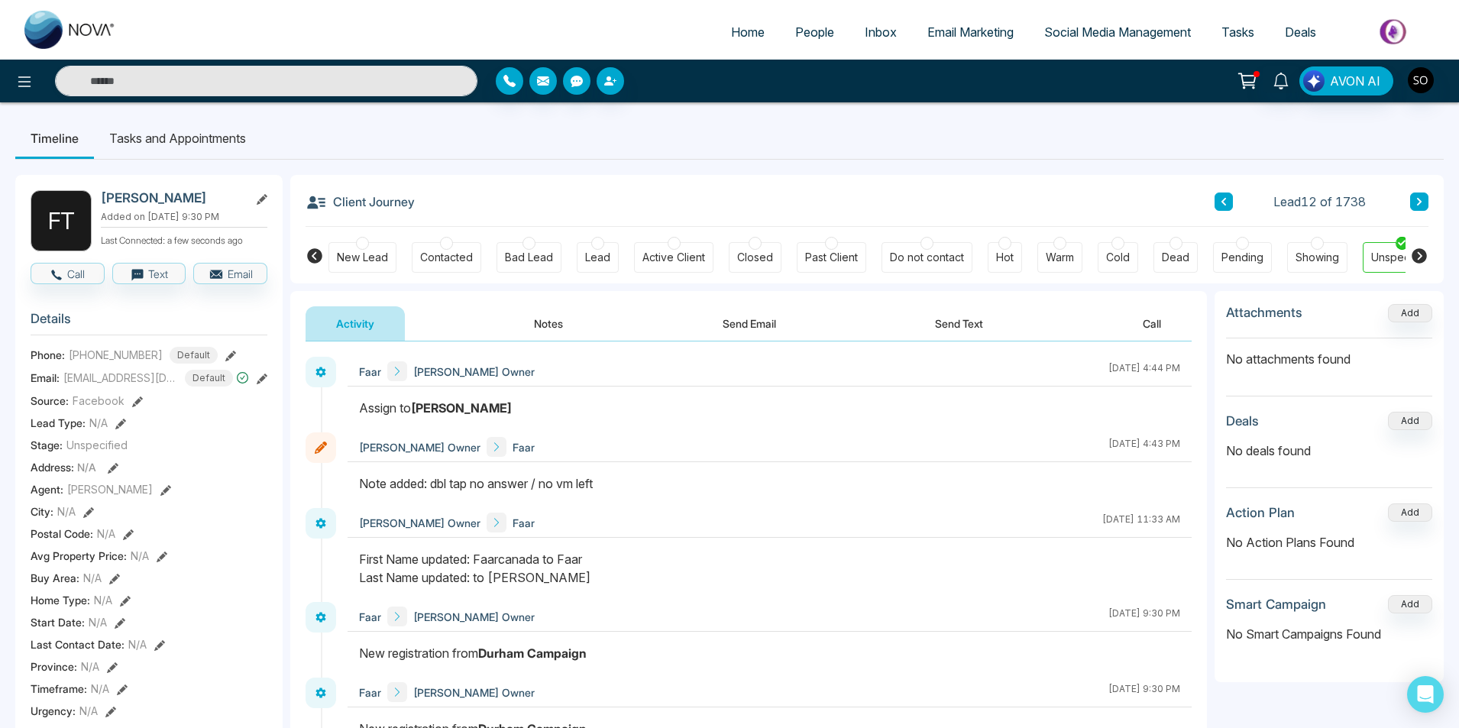
click at [1426, 205] on button at bounding box center [1419, 201] width 18 height 18
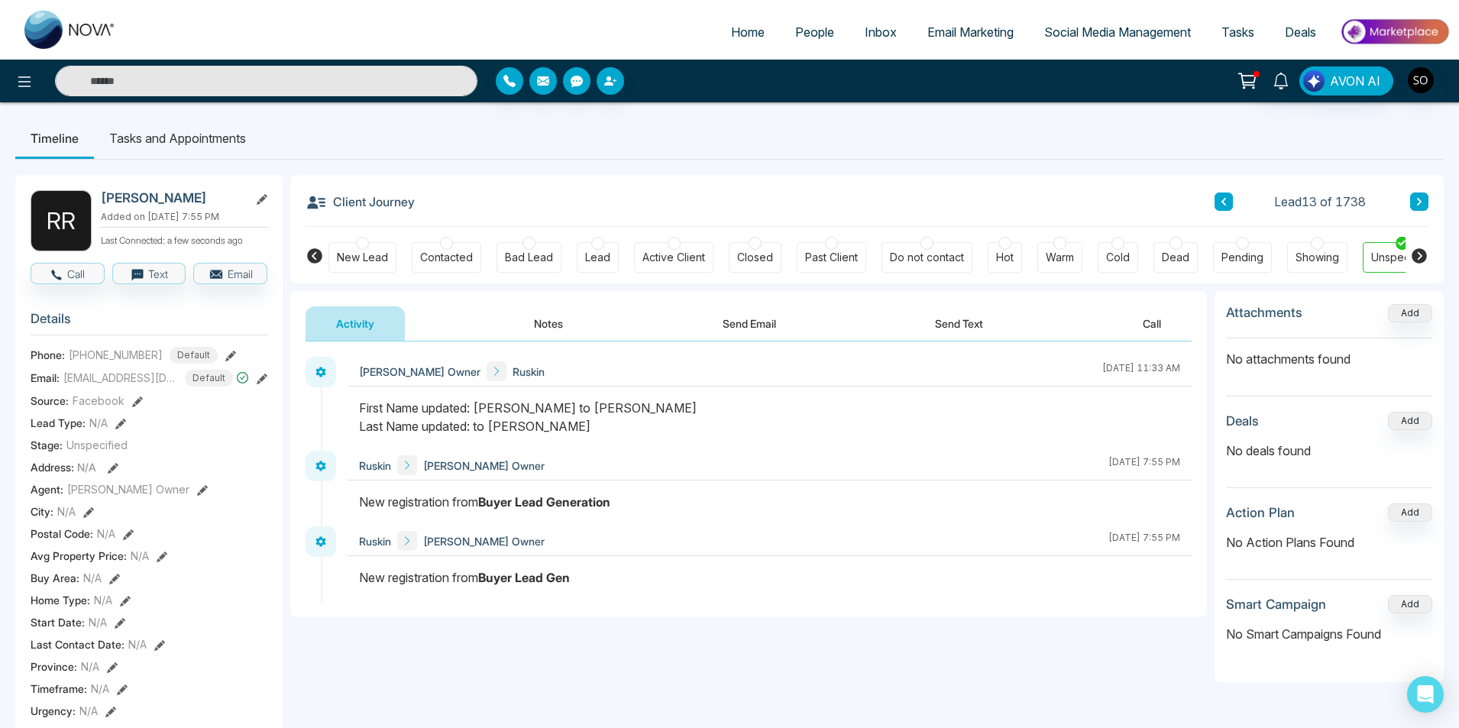
click at [547, 325] on button "Notes" at bounding box center [548, 323] width 90 height 34
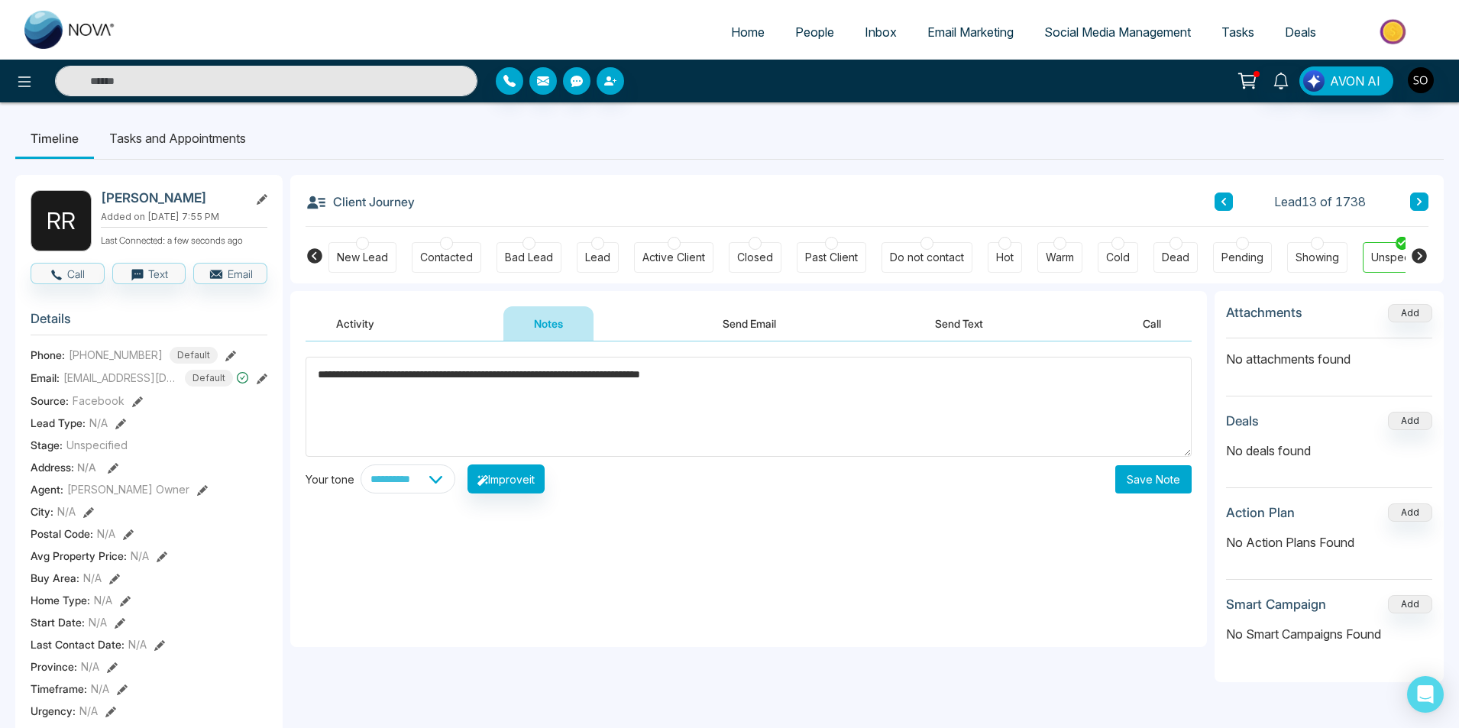
click at [806, 387] on textarea "**********" at bounding box center [748, 407] width 886 height 100
click at [325, 372] on textarea "**********" at bounding box center [748, 407] width 886 height 100
click at [318, 372] on textarea "**********" at bounding box center [748, 407] width 886 height 100
click at [405, 375] on textarea "**********" at bounding box center [748, 407] width 886 height 100
click at [812, 413] on textarea "**********" at bounding box center [748, 407] width 886 height 100
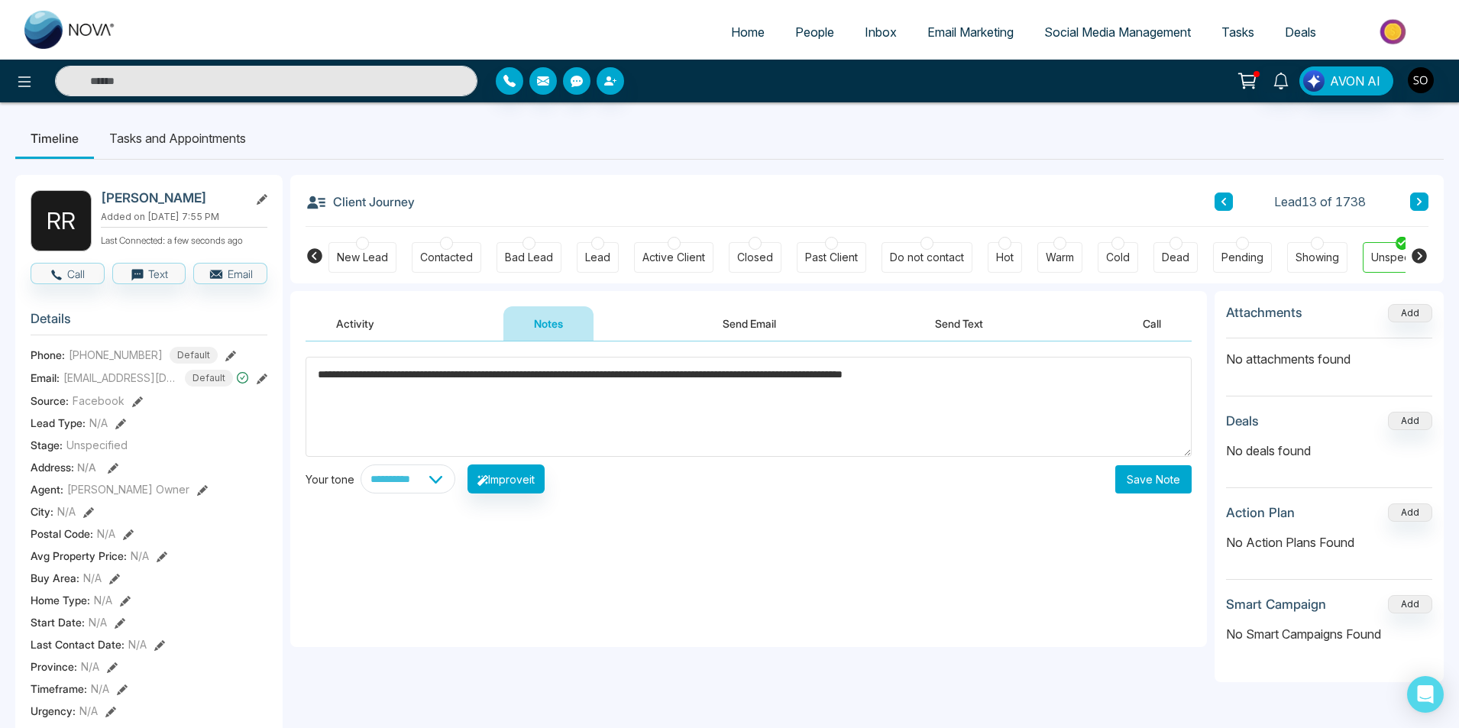
click at [1069, 407] on textarea "**********" at bounding box center [748, 407] width 886 height 100
type textarea "**********"
click at [1147, 477] on button "Save Note" at bounding box center [1153, 479] width 76 height 28
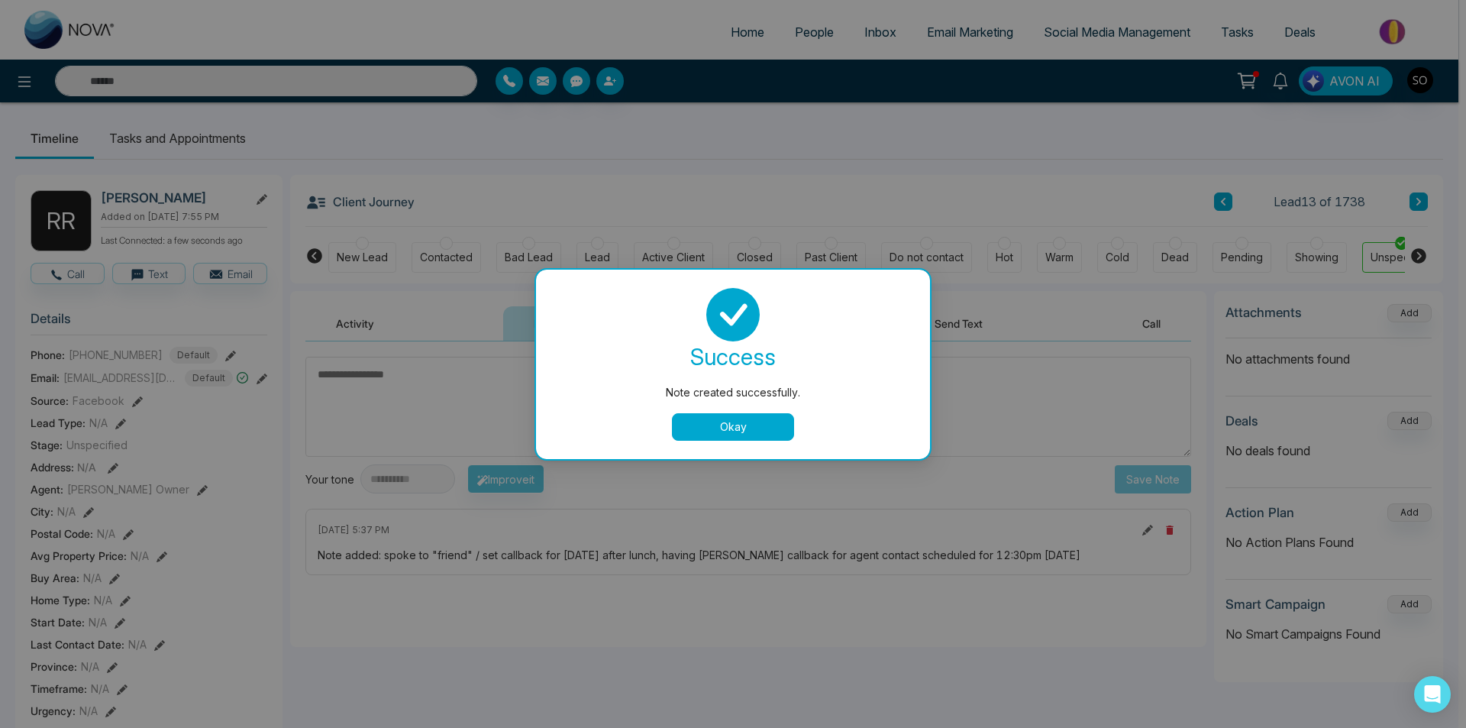
click at [749, 419] on button "Okay" at bounding box center [733, 426] width 122 height 27
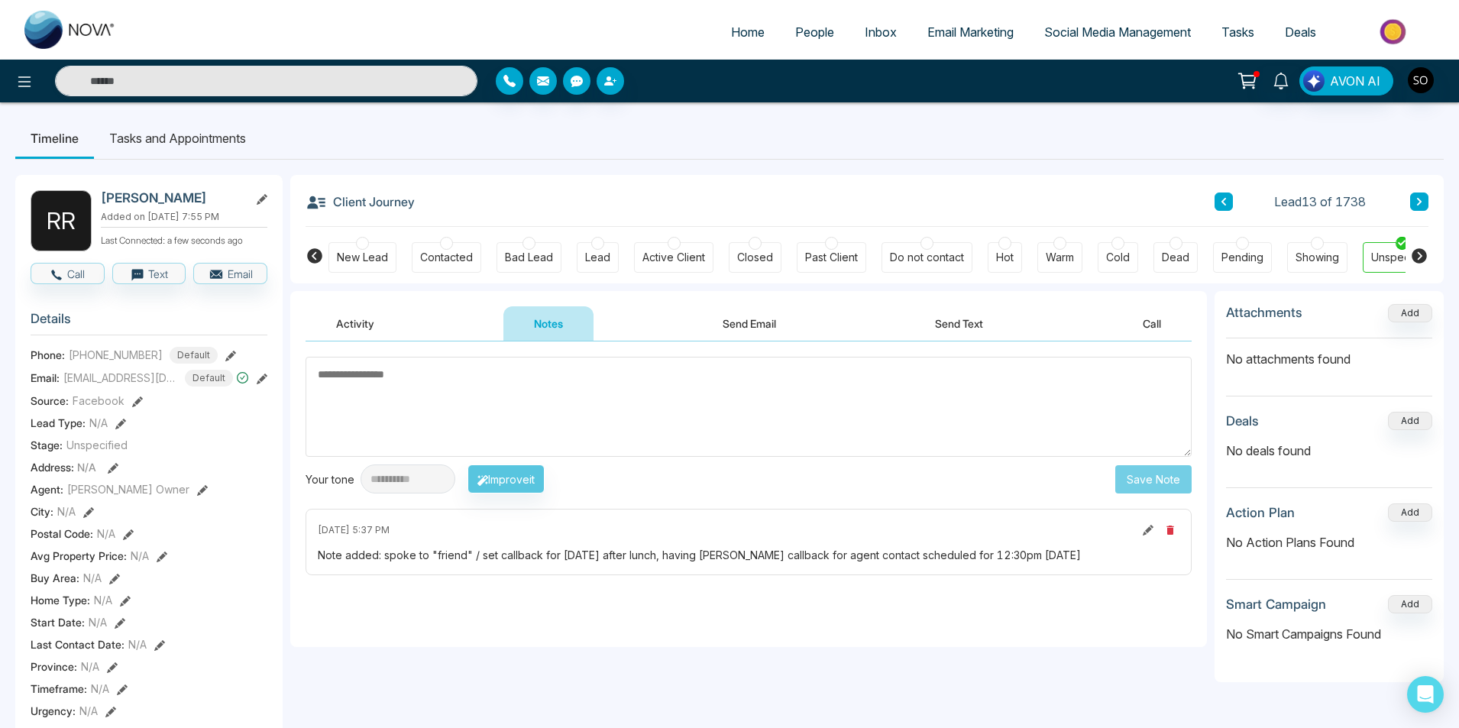
click at [1417, 198] on icon at bounding box center [1419, 201] width 8 height 9
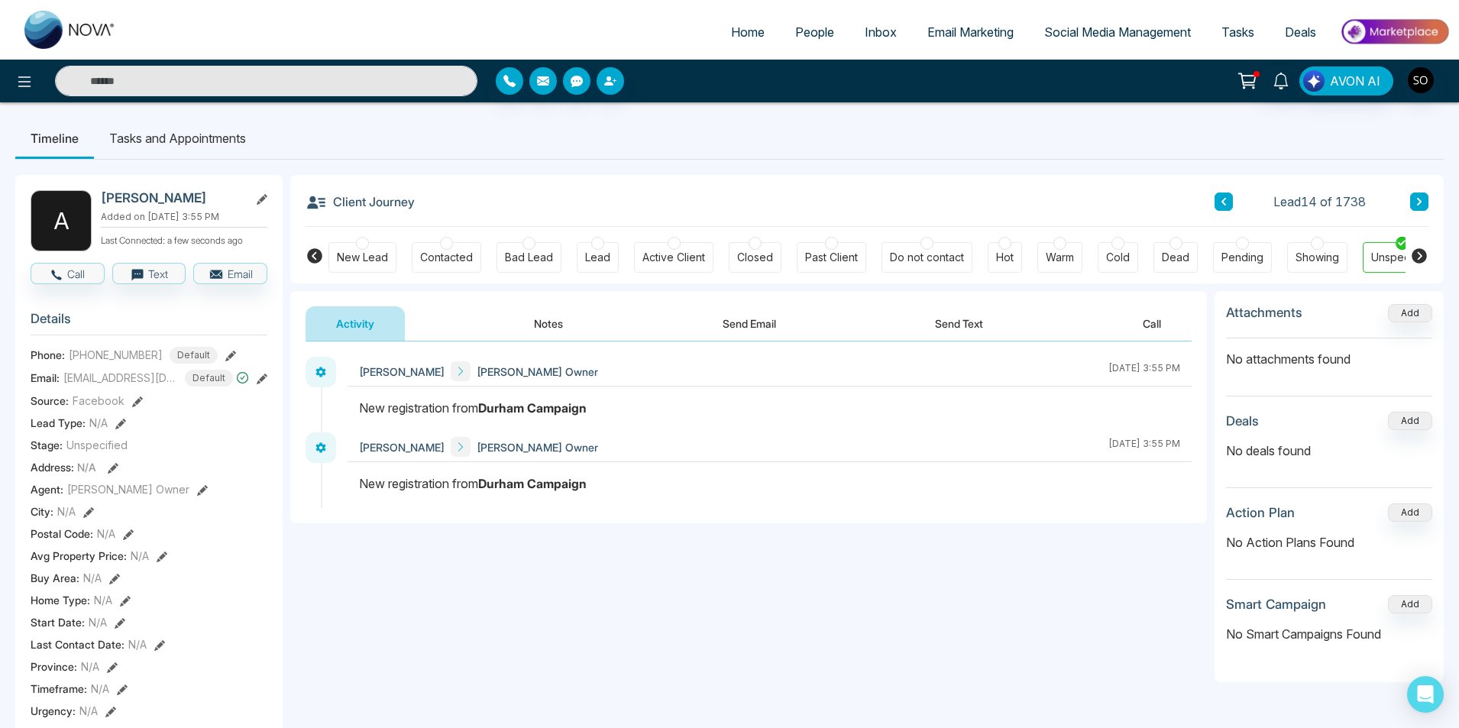
click at [263, 199] on icon at bounding box center [262, 199] width 11 height 11
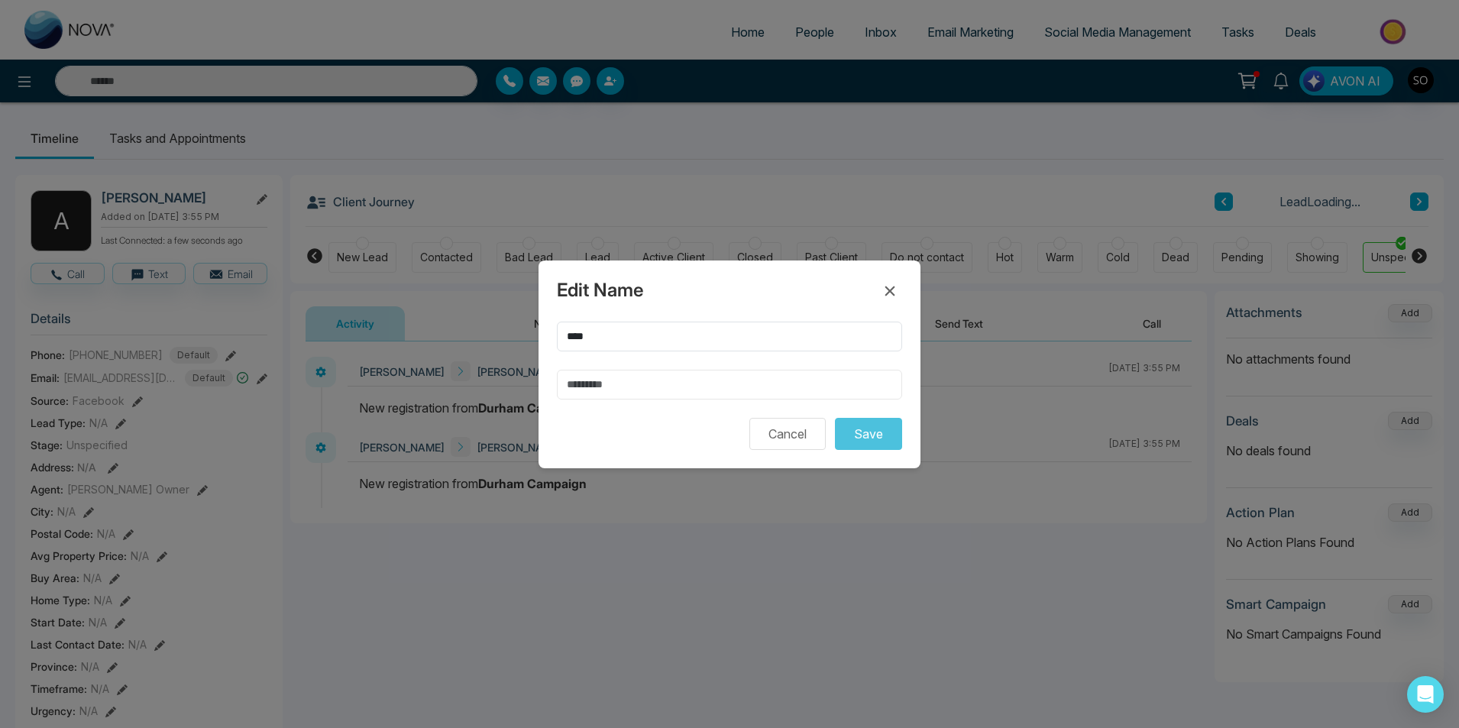
click at [638, 386] on input "text" at bounding box center [729, 385] width 345 height 30
type input "***"
click at [872, 426] on button "Save" at bounding box center [868, 434] width 67 height 32
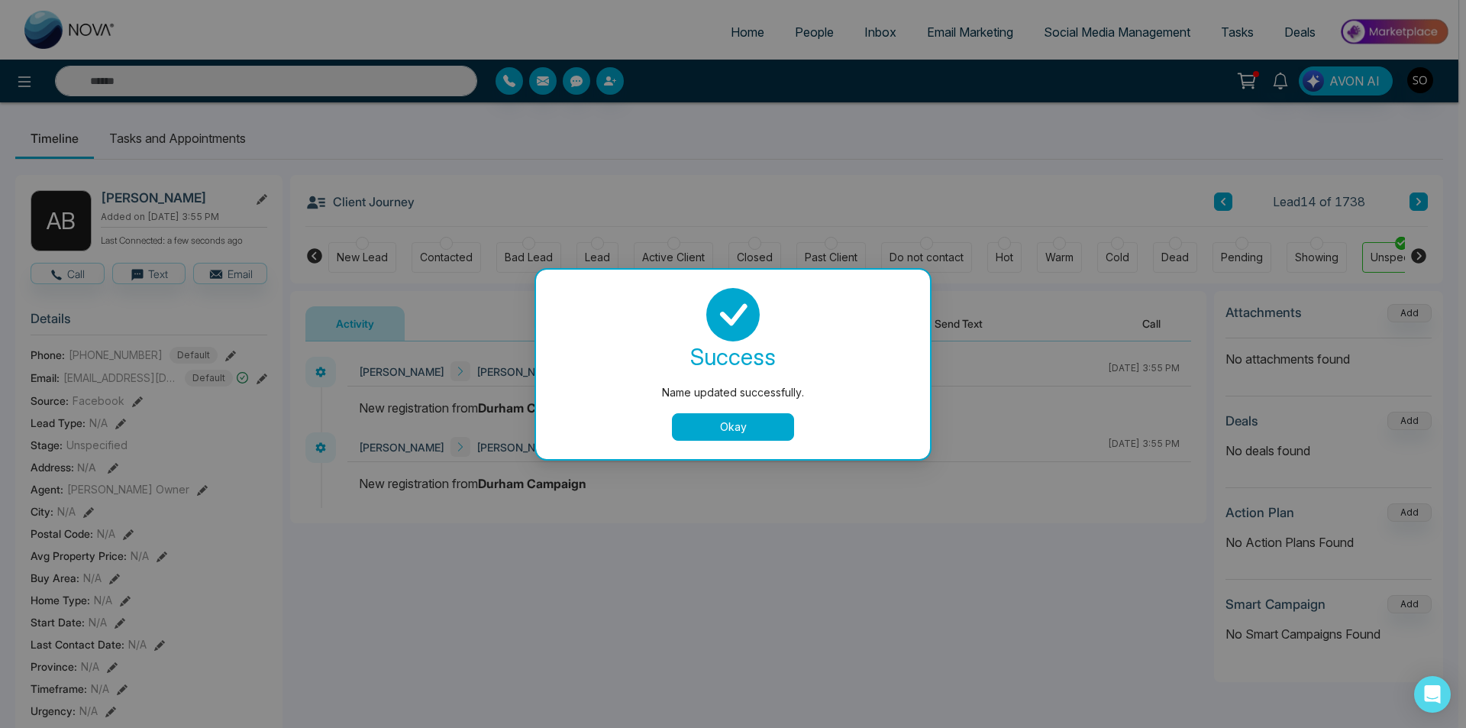
click at [722, 425] on button "Okay" at bounding box center [733, 426] width 122 height 27
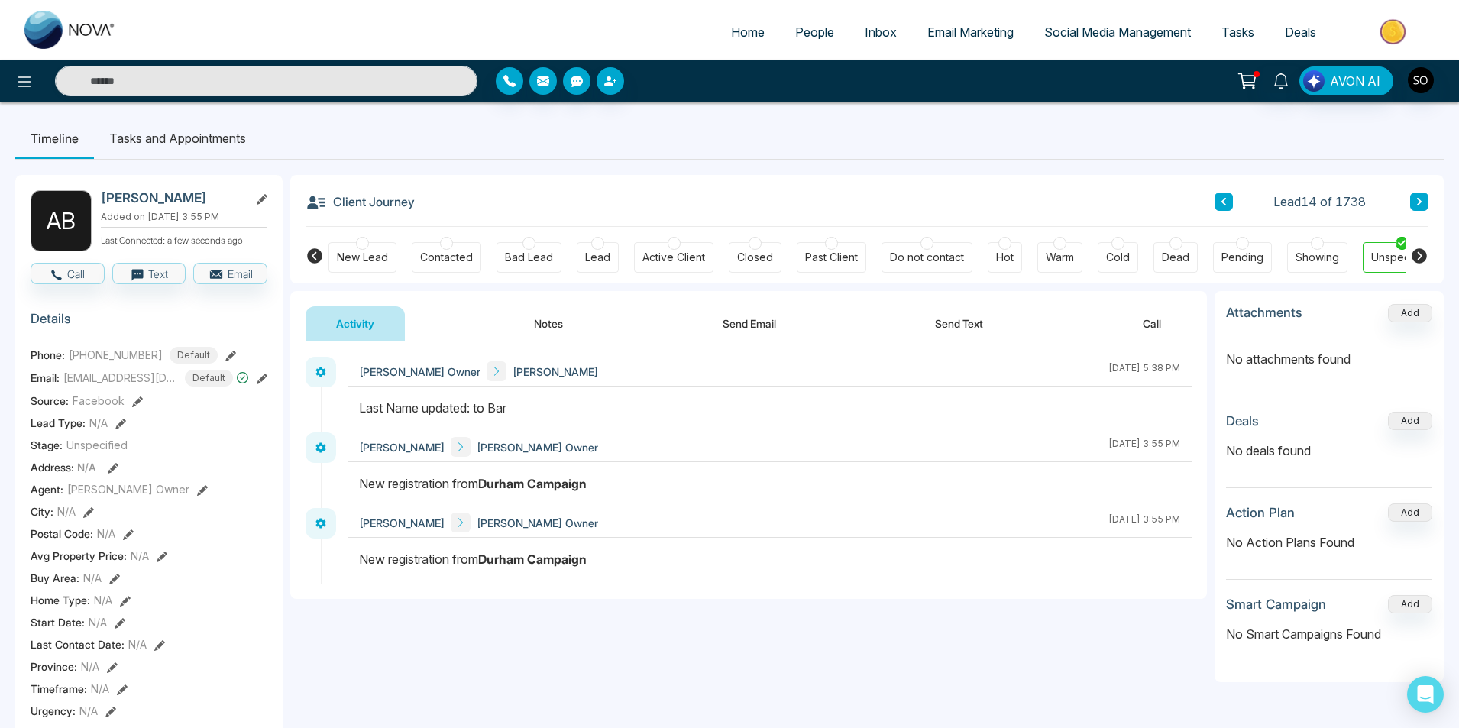
click at [550, 322] on button "Notes" at bounding box center [548, 323] width 90 height 34
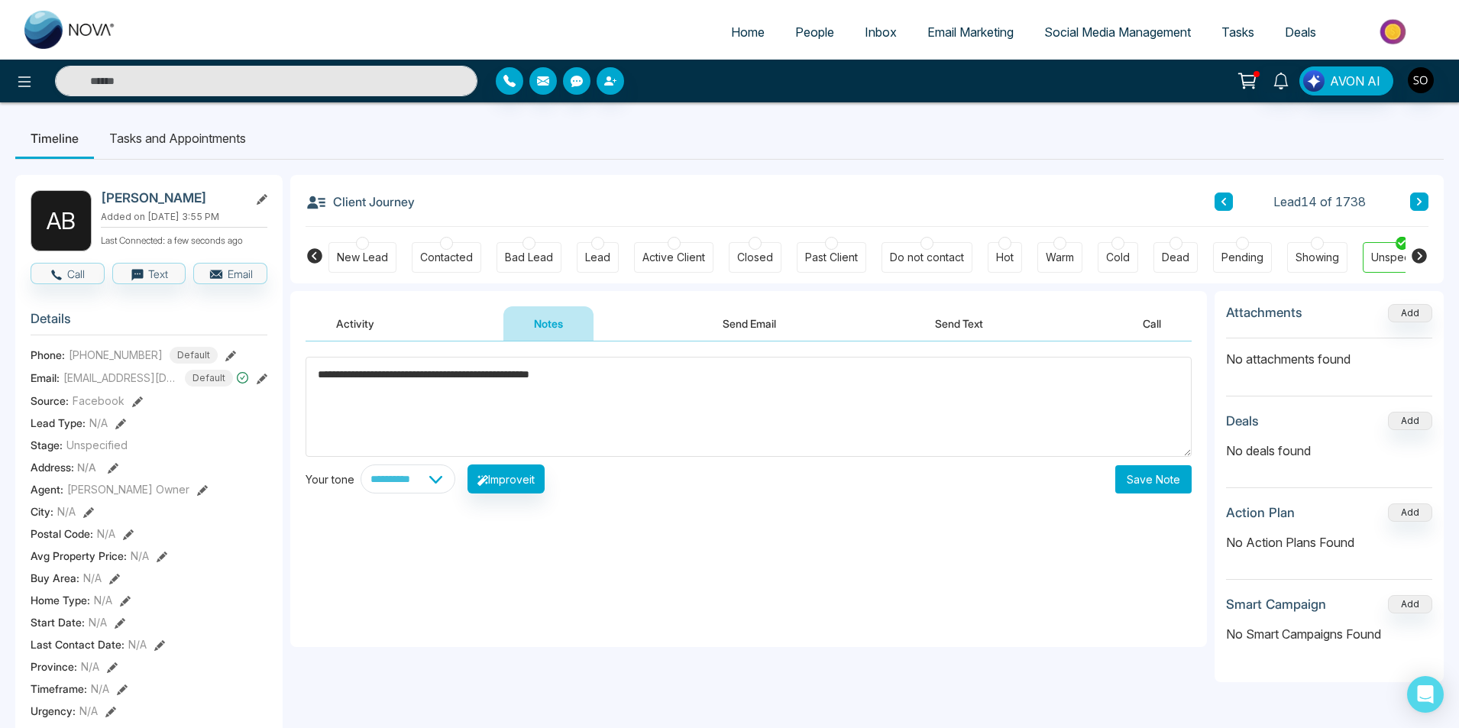
type textarea "**********"
click at [1144, 473] on button "Save Note" at bounding box center [1153, 479] width 76 height 28
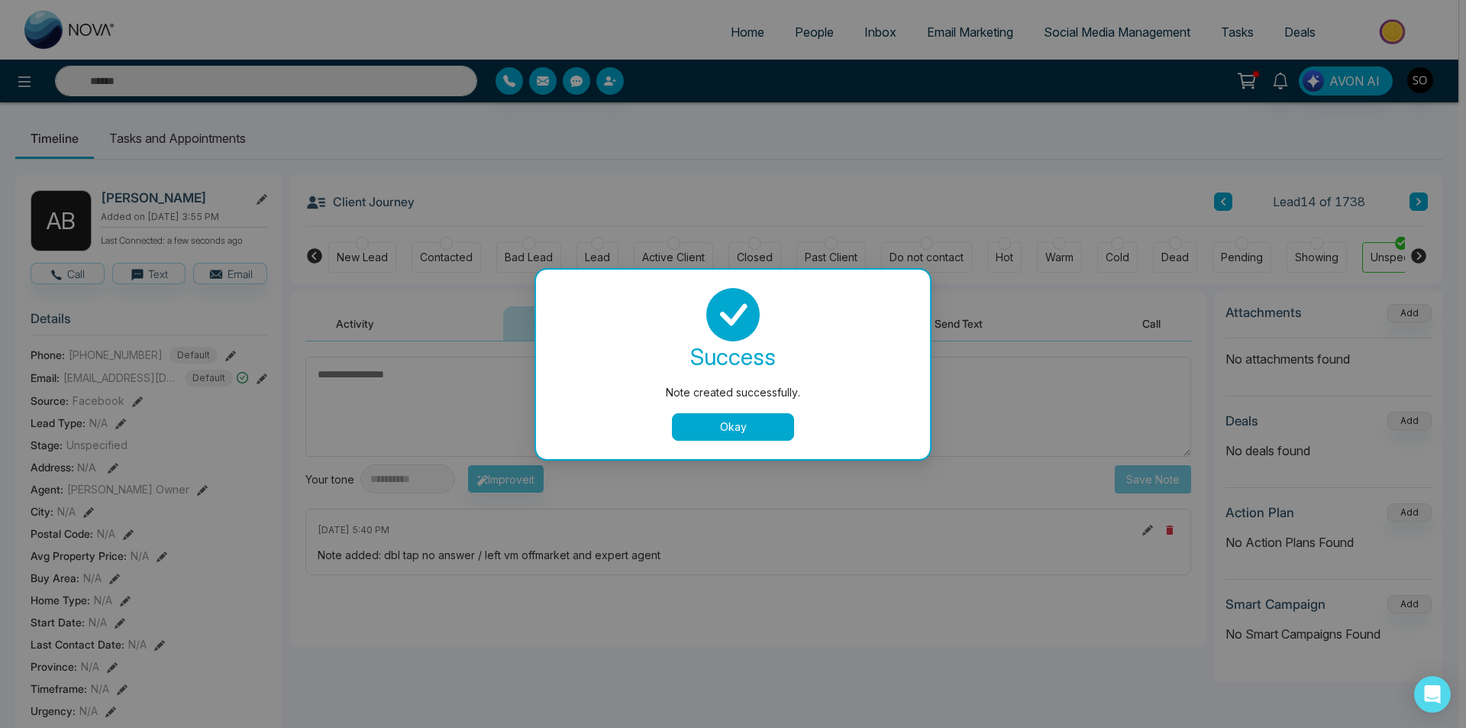
click at [735, 437] on button "Okay" at bounding box center [733, 426] width 122 height 27
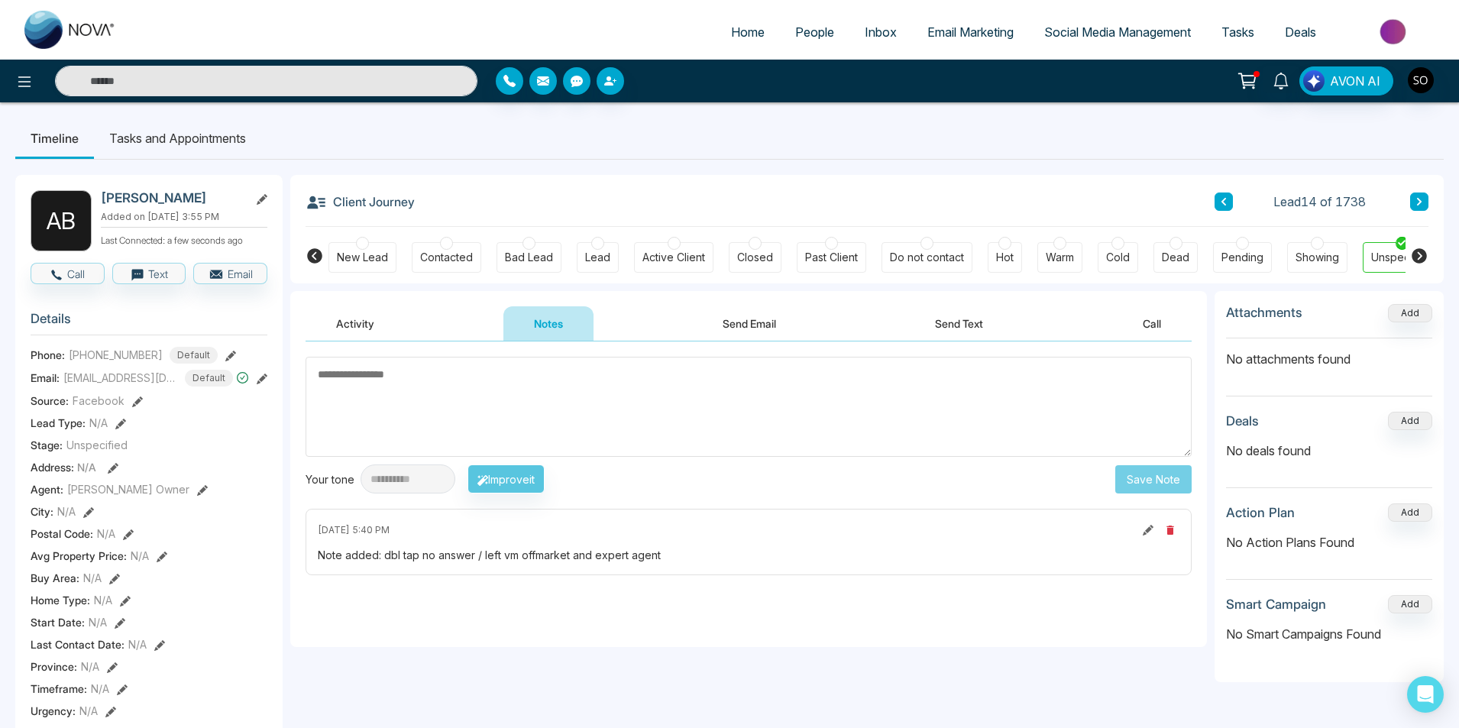
click at [1417, 202] on icon at bounding box center [1419, 201] width 8 height 9
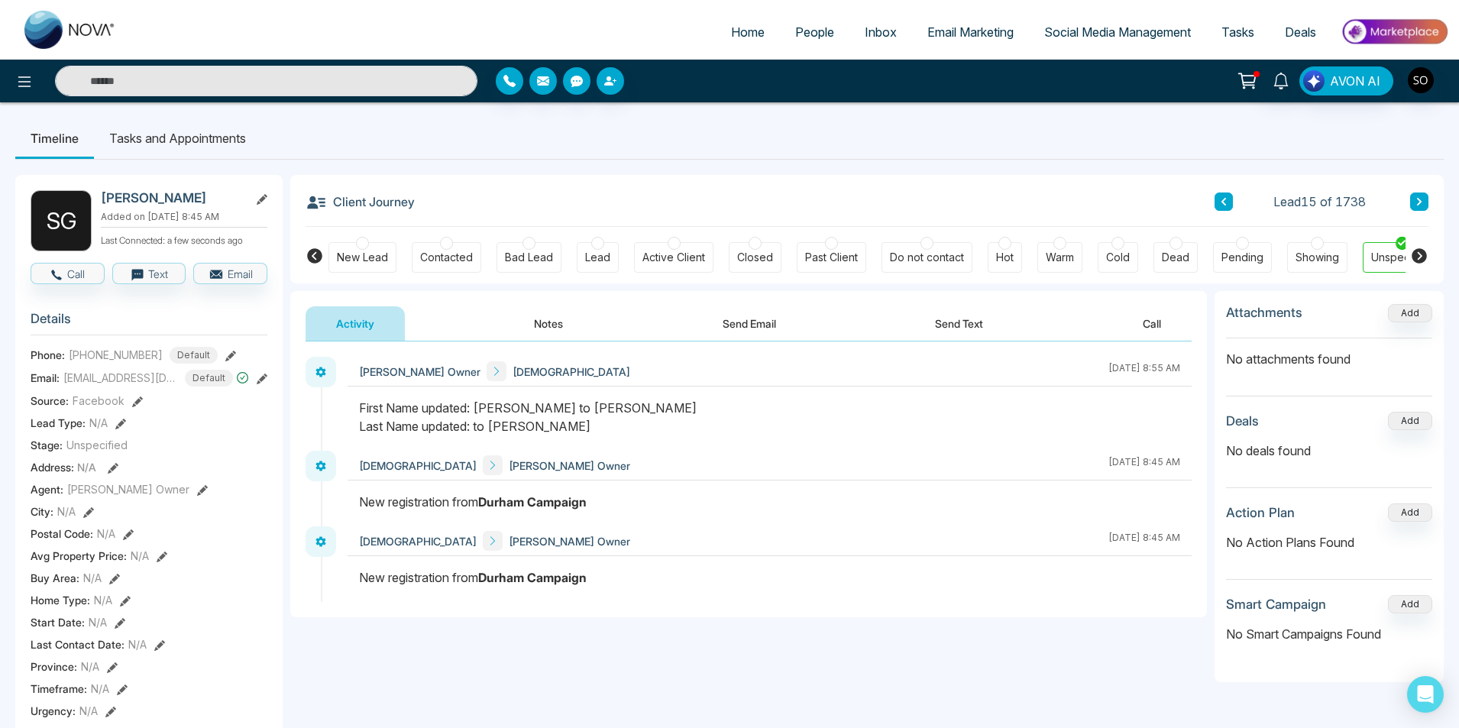
click at [554, 316] on button "Notes" at bounding box center [548, 323] width 90 height 34
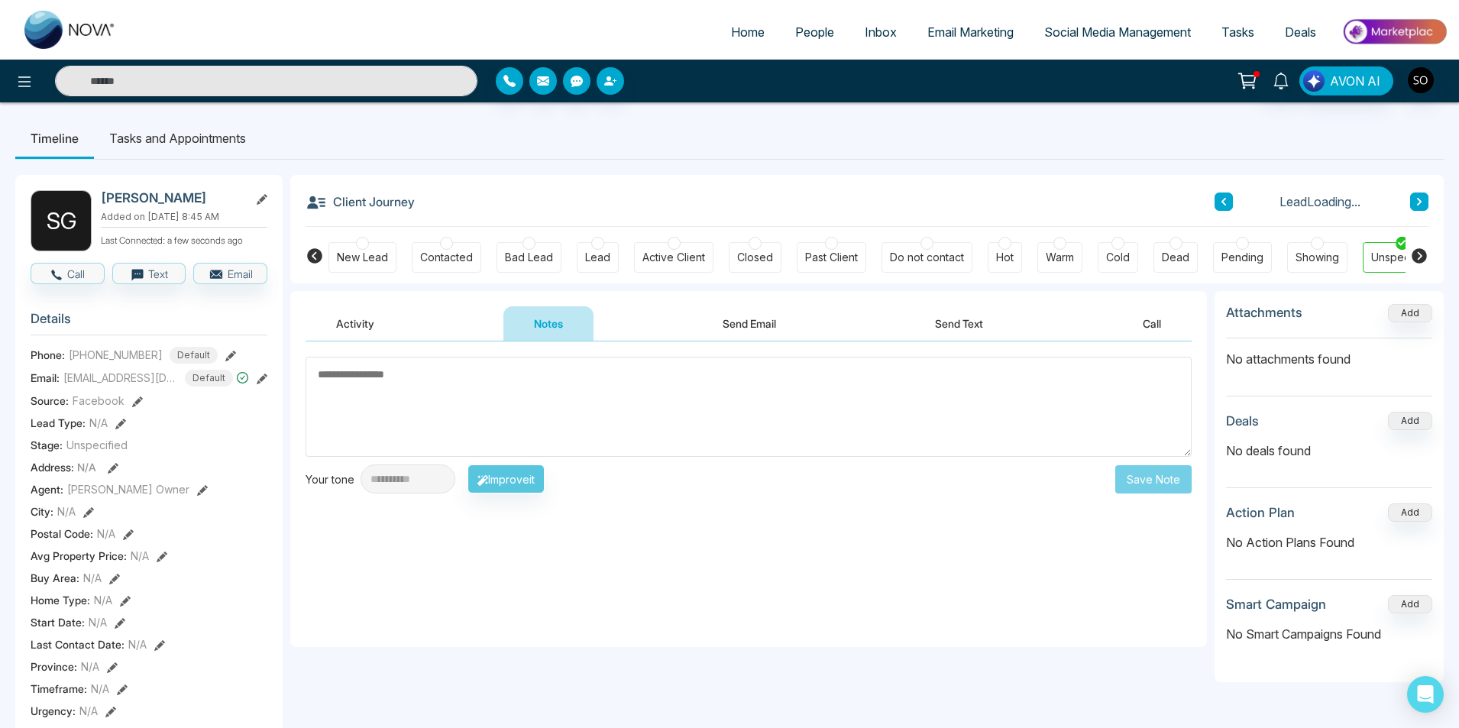
click at [548, 388] on textarea at bounding box center [748, 407] width 886 height 100
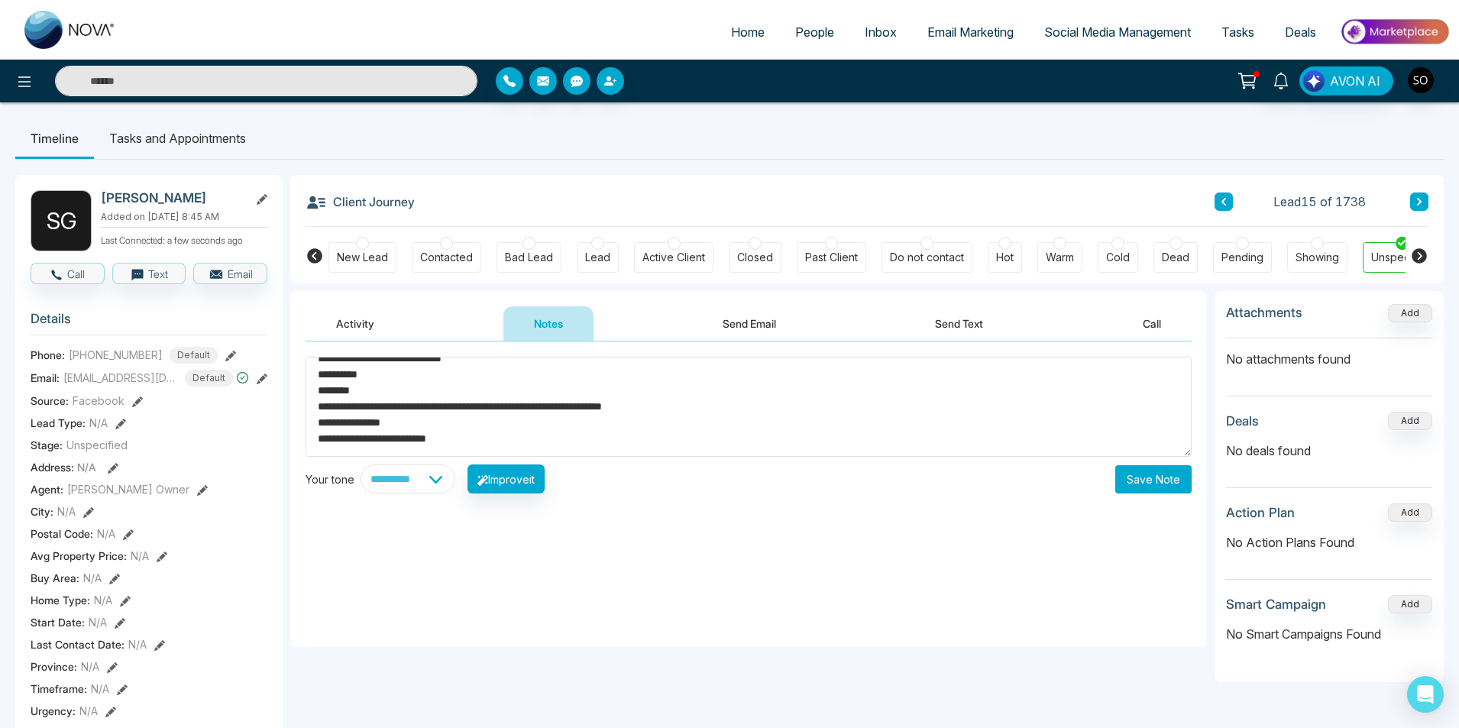
scroll to position [54, 0]
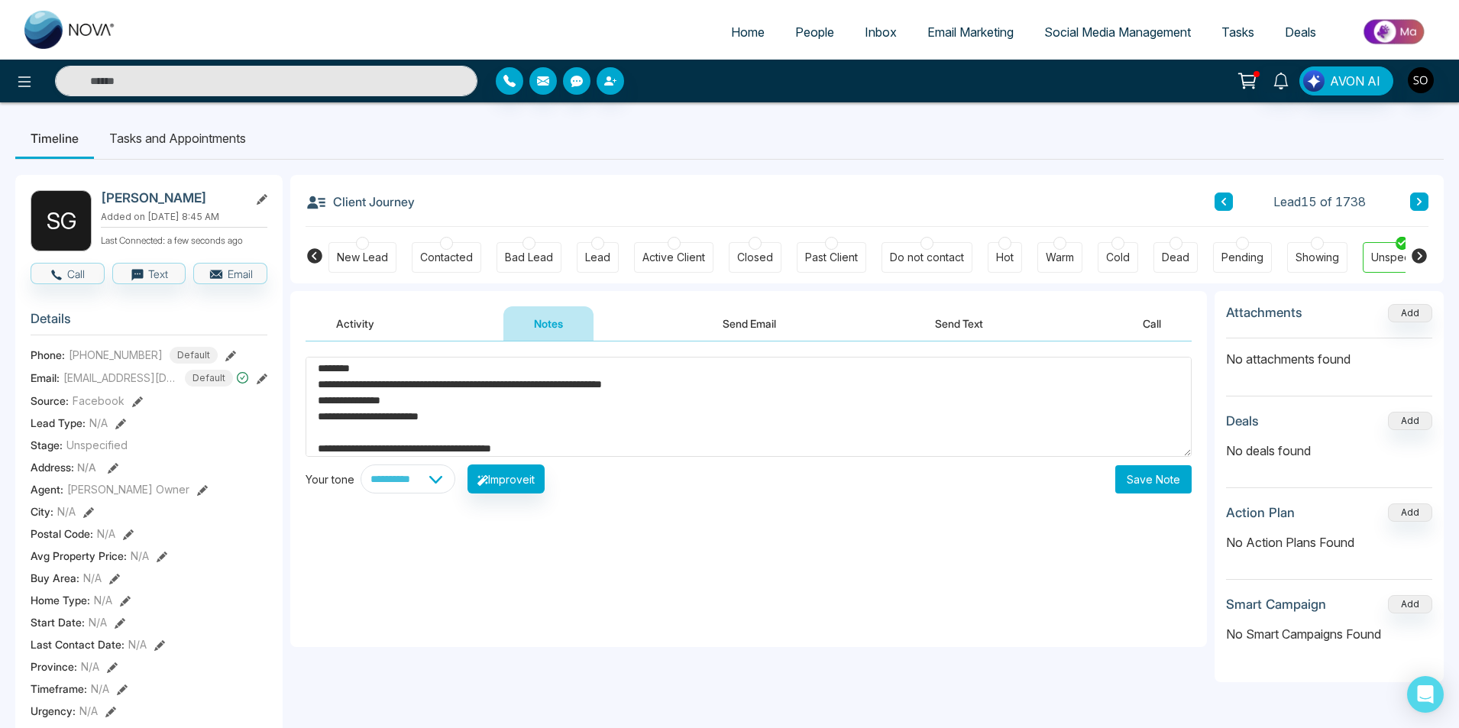
click at [439, 452] on textarea "**********" at bounding box center [748, 407] width 886 height 100
click at [600, 448] on textarea "**********" at bounding box center [748, 407] width 886 height 100
drag, startPoint x: 373, startPoint y: 406, endPoint x: 362, endPoint y: 427, distance: 23.6
click at [355, 427] on textarea "**********" at bounding box center [748, 407] width 886 height 100
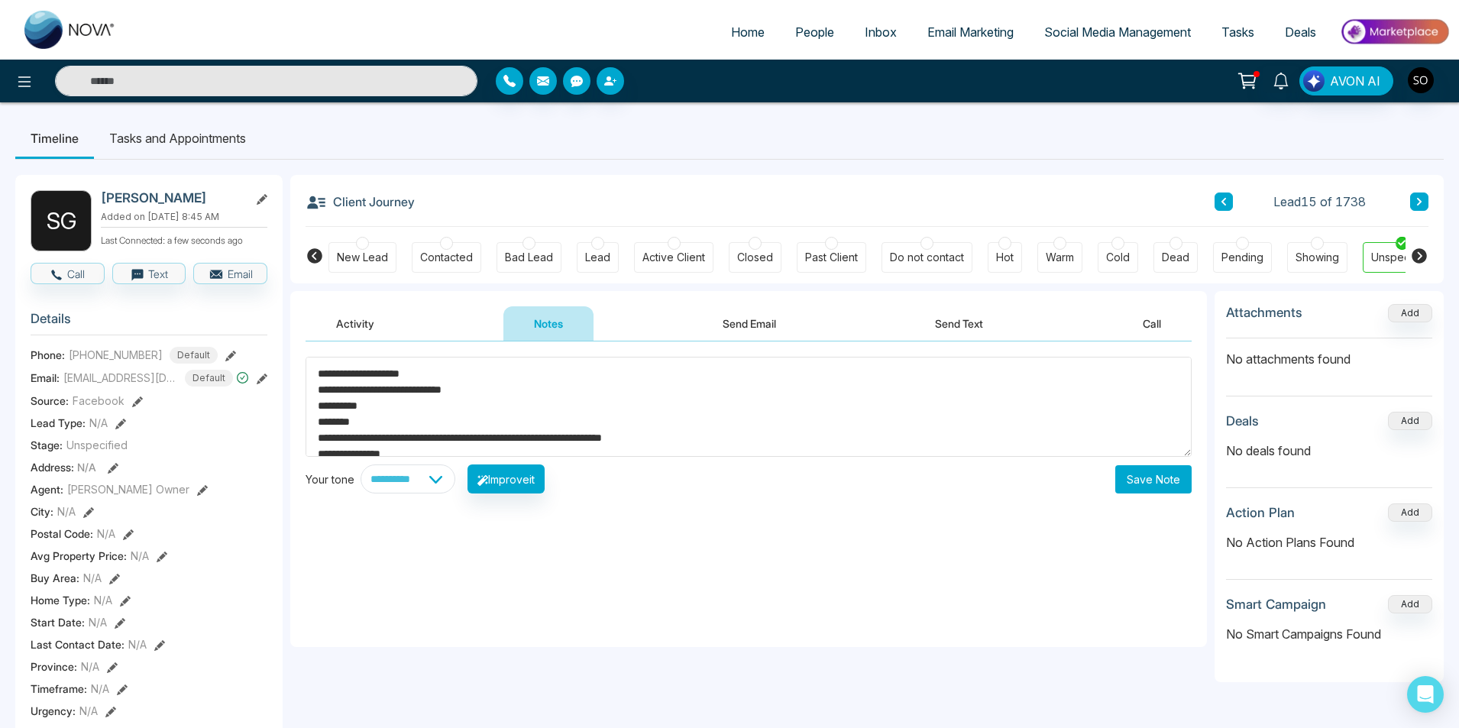
scroll to position [0, 0]
type textarea "**********"
click at [1148, 473] on button "Save Note" at bounding box center [1153, 479] width 76 height 28
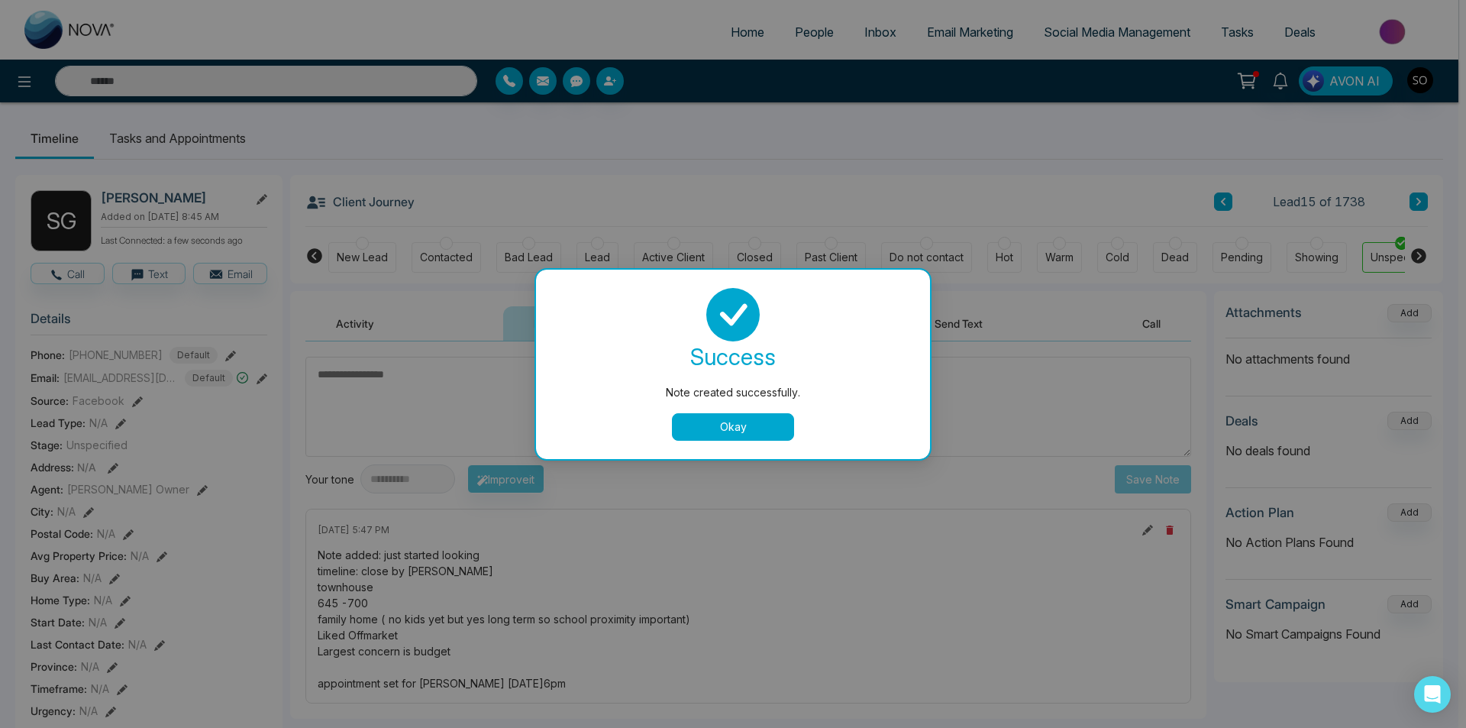
click at [714, 431] on button "Okay" at bounding box center [733, 426] width 122 height 27
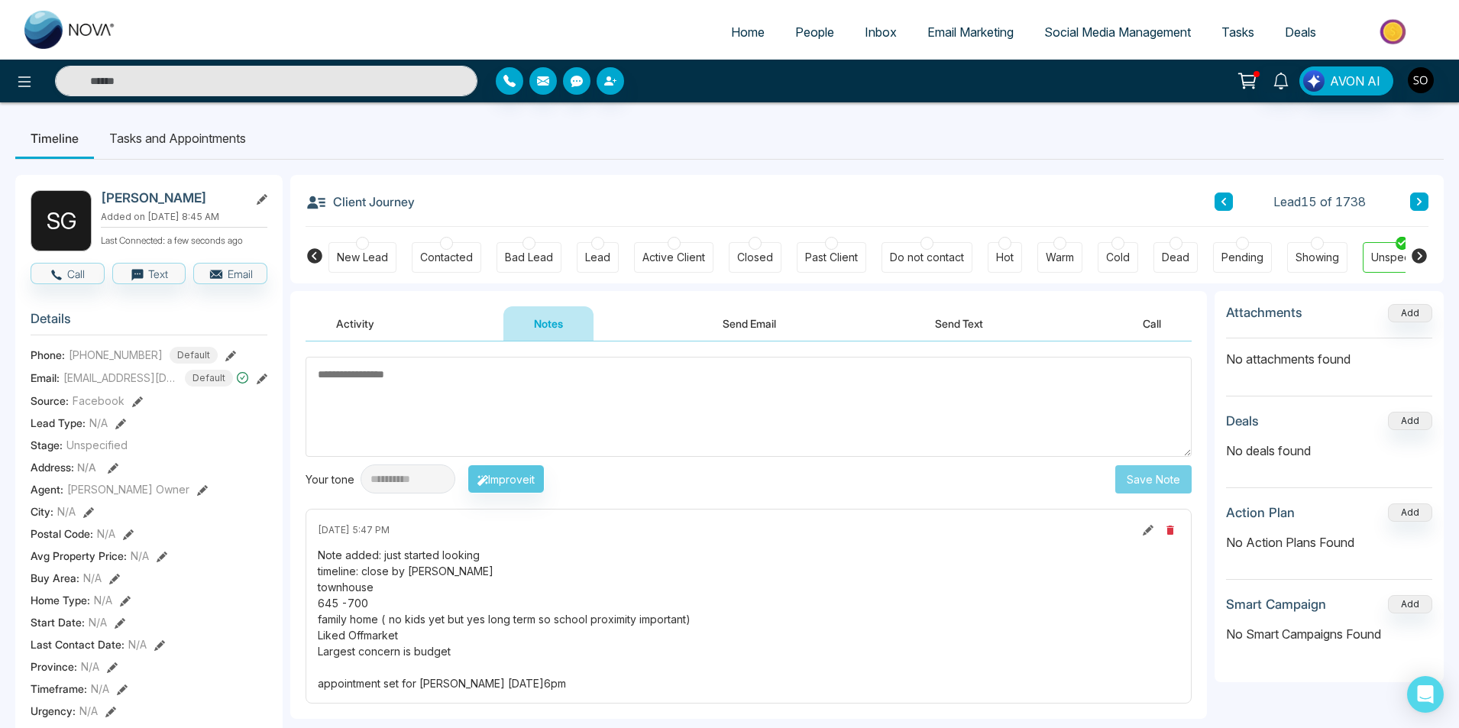
click at [197, 490] on icon at bounding box center [202, 490] width 11 height 11
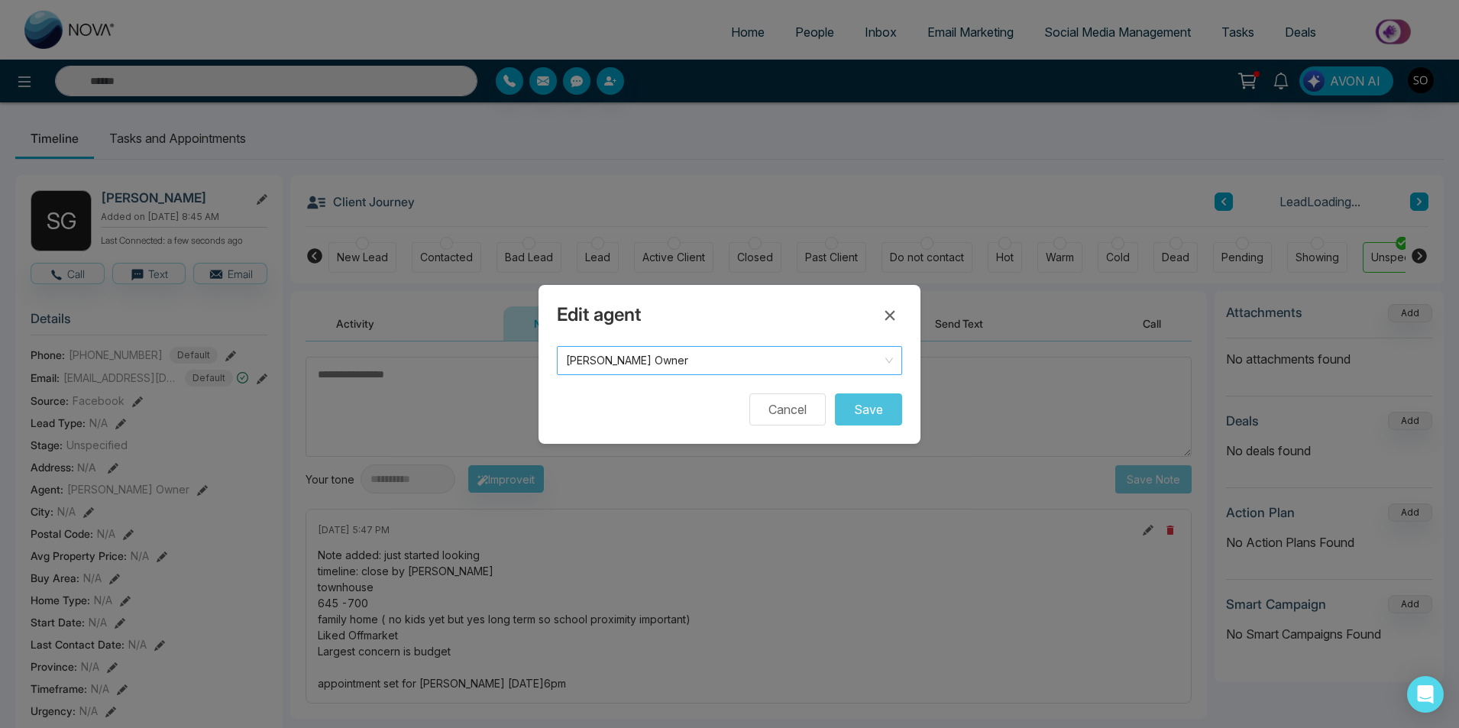
click at [670, 363] on span "[PERSON_NAME] Owner" at bounding box center [729, 360] width 327 height 21
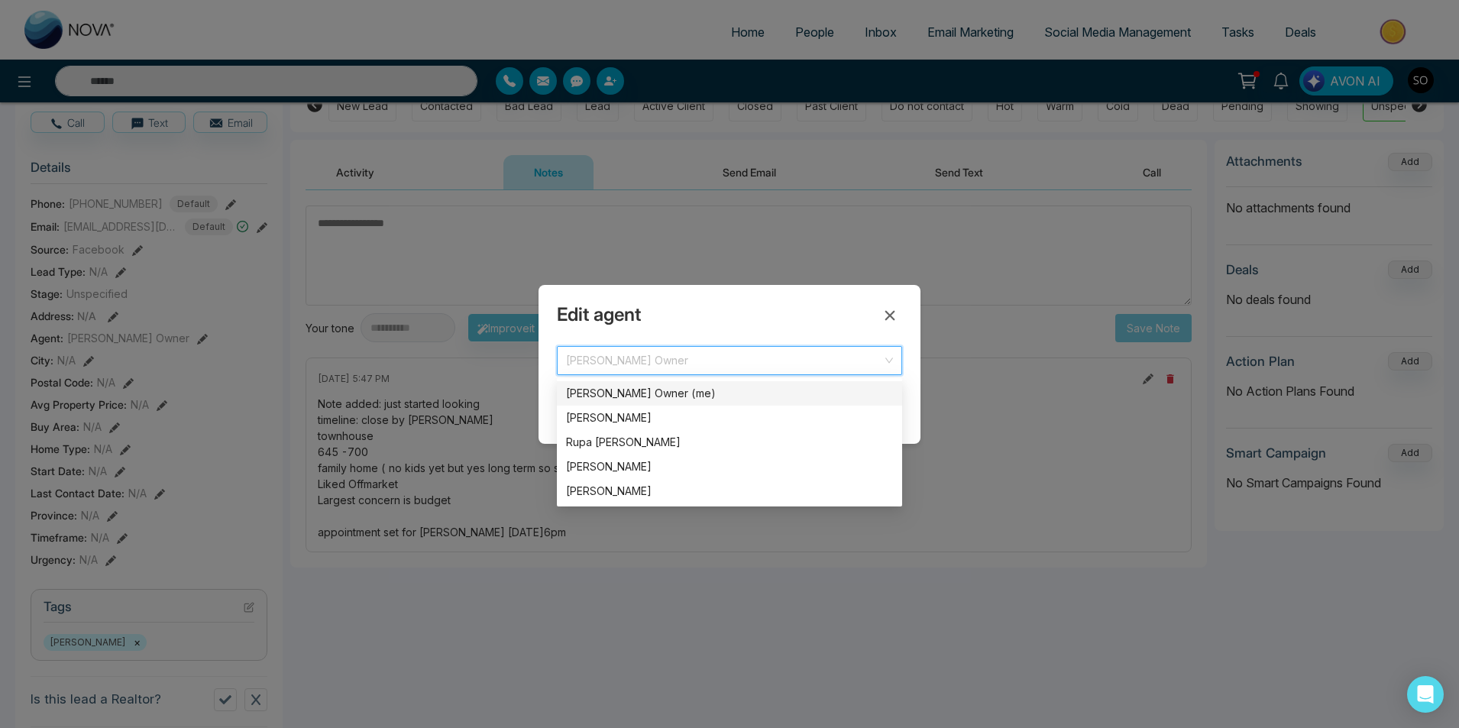
scroll to position [153, 0]
click at [617, 491] on div "[PERSON_NAME]" at bounding box center [729, 491] width 327 height 17
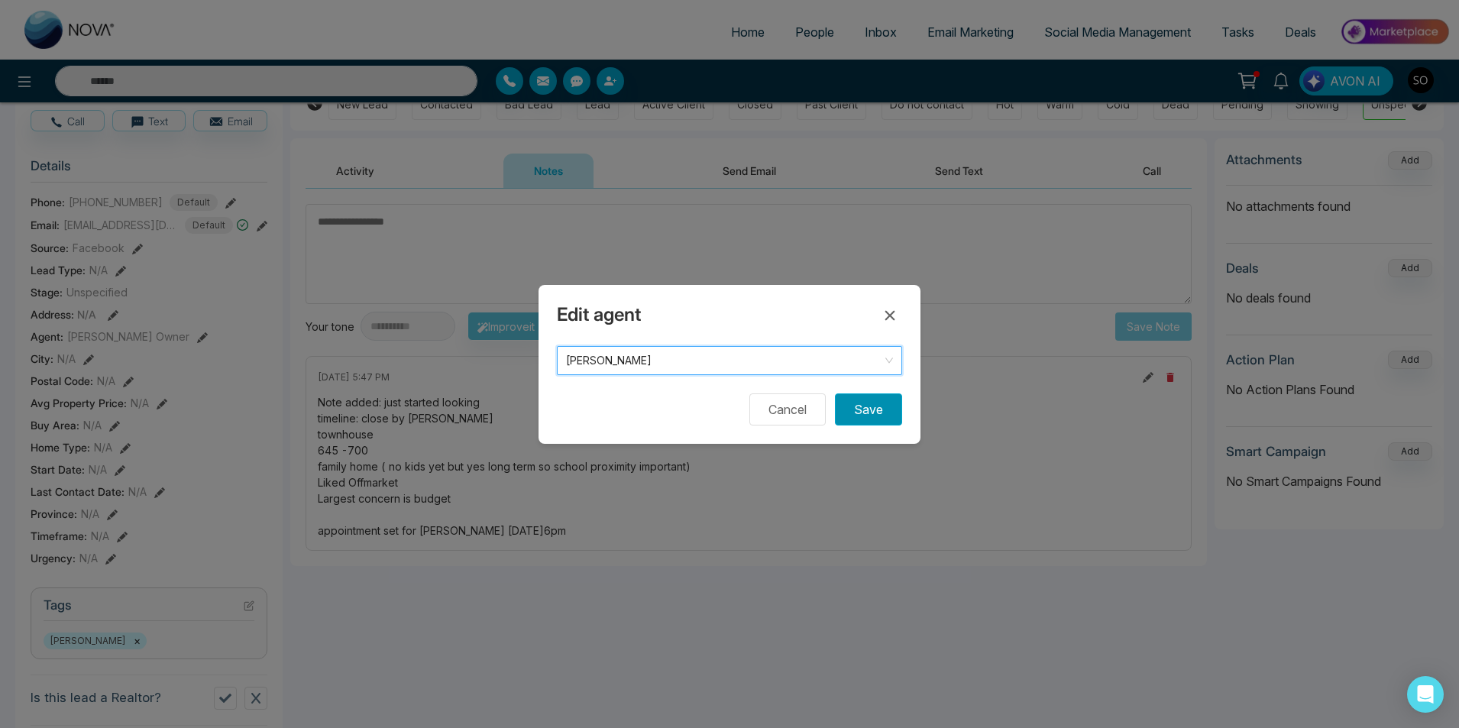
click at [868, 405] on button "Save" at bounding box center [868, 409] width 67 height 32
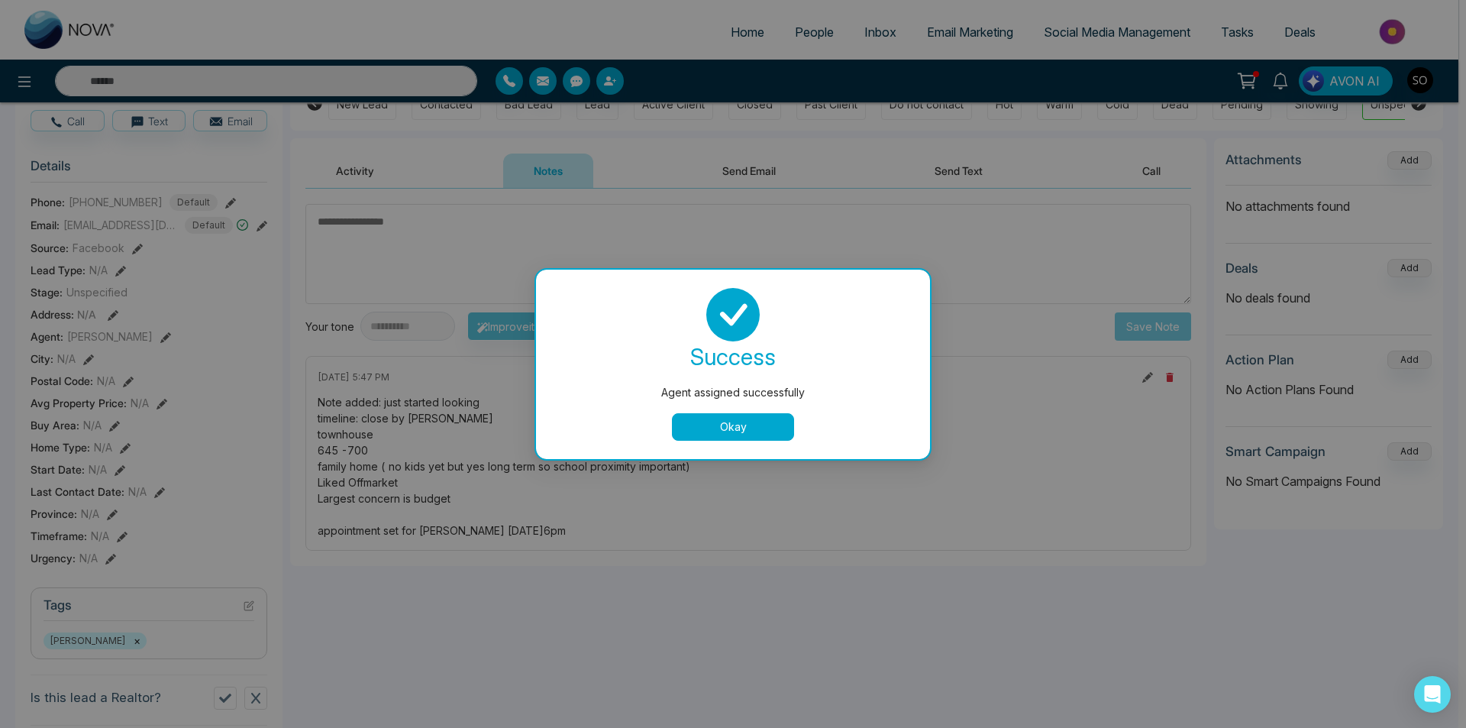
click at [737, 417] on button "Okay" at bounding box center [733, 426] width 122 height 27
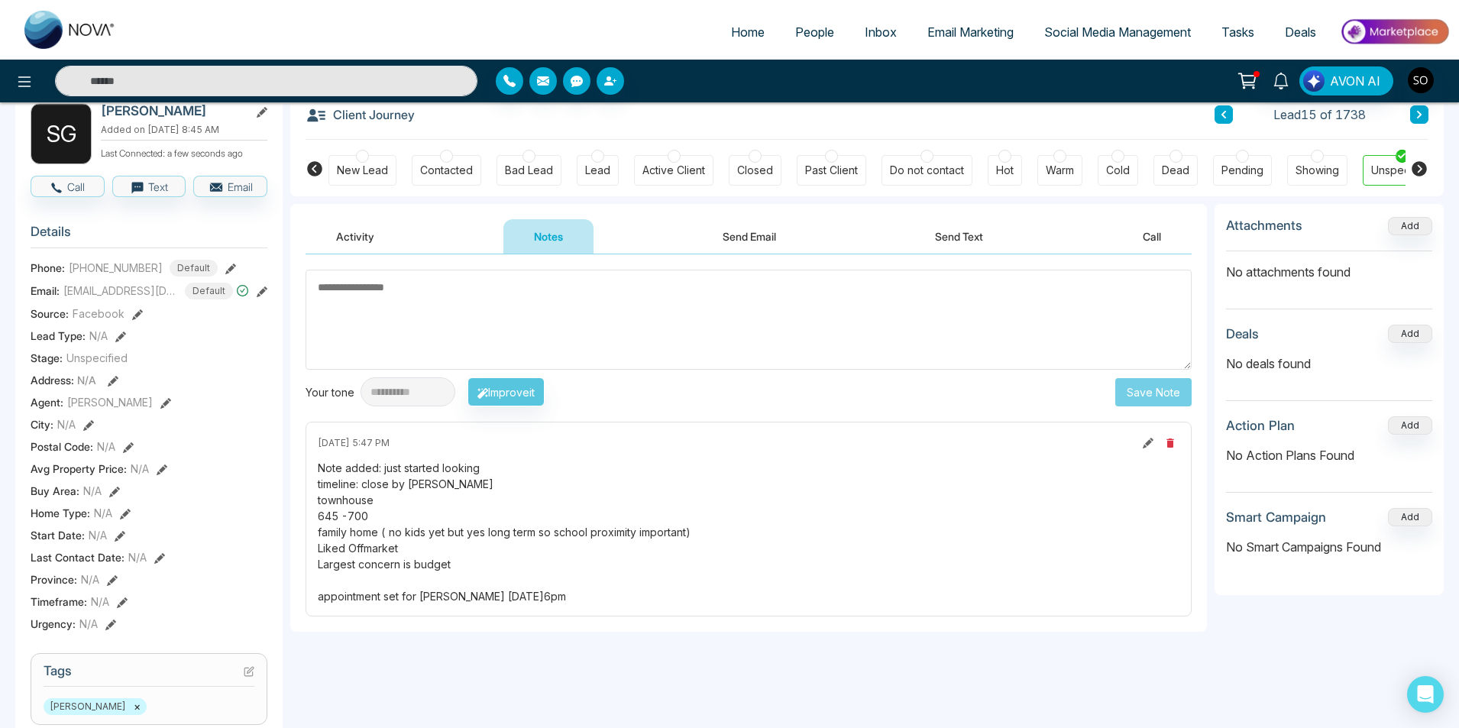
scroll to position [0, 0]
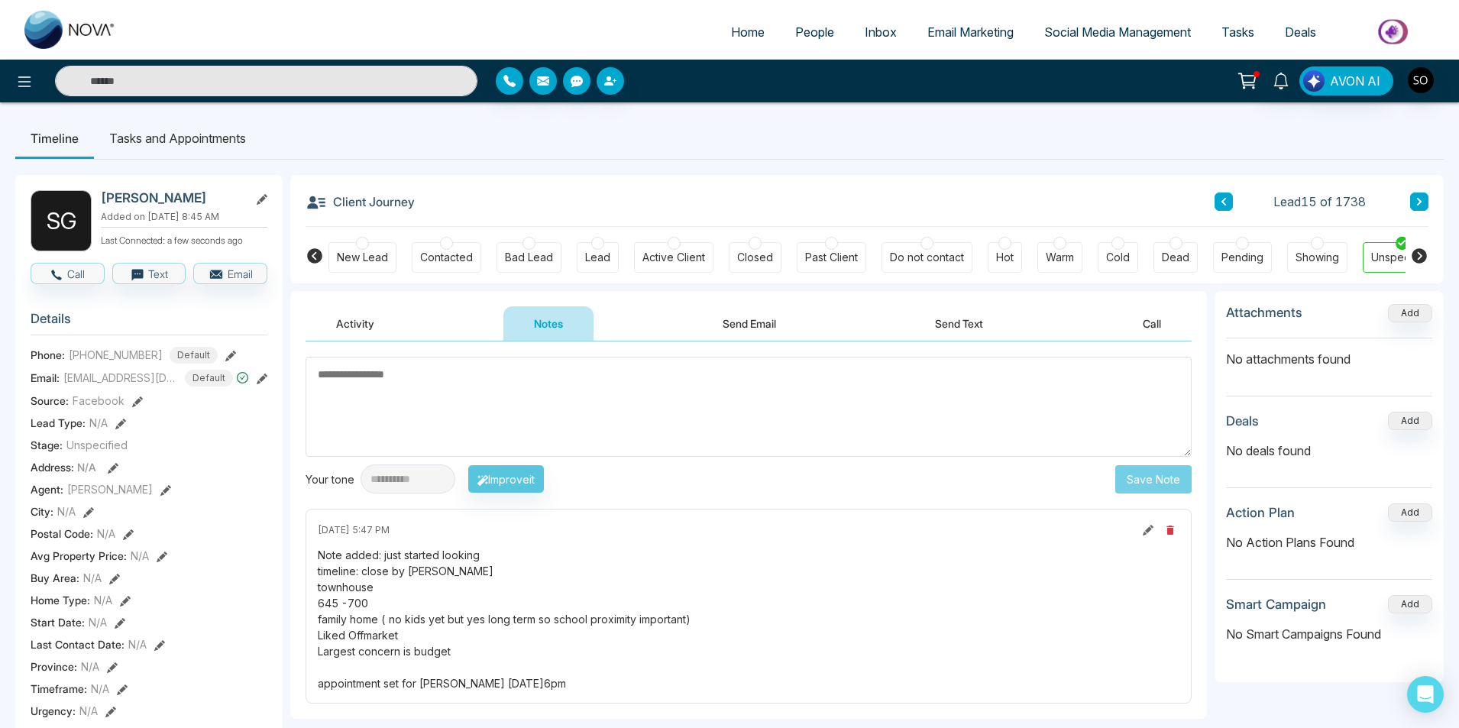
click at [1418, 205] on icon at bounding box center [1419, 202] width 5 height 8
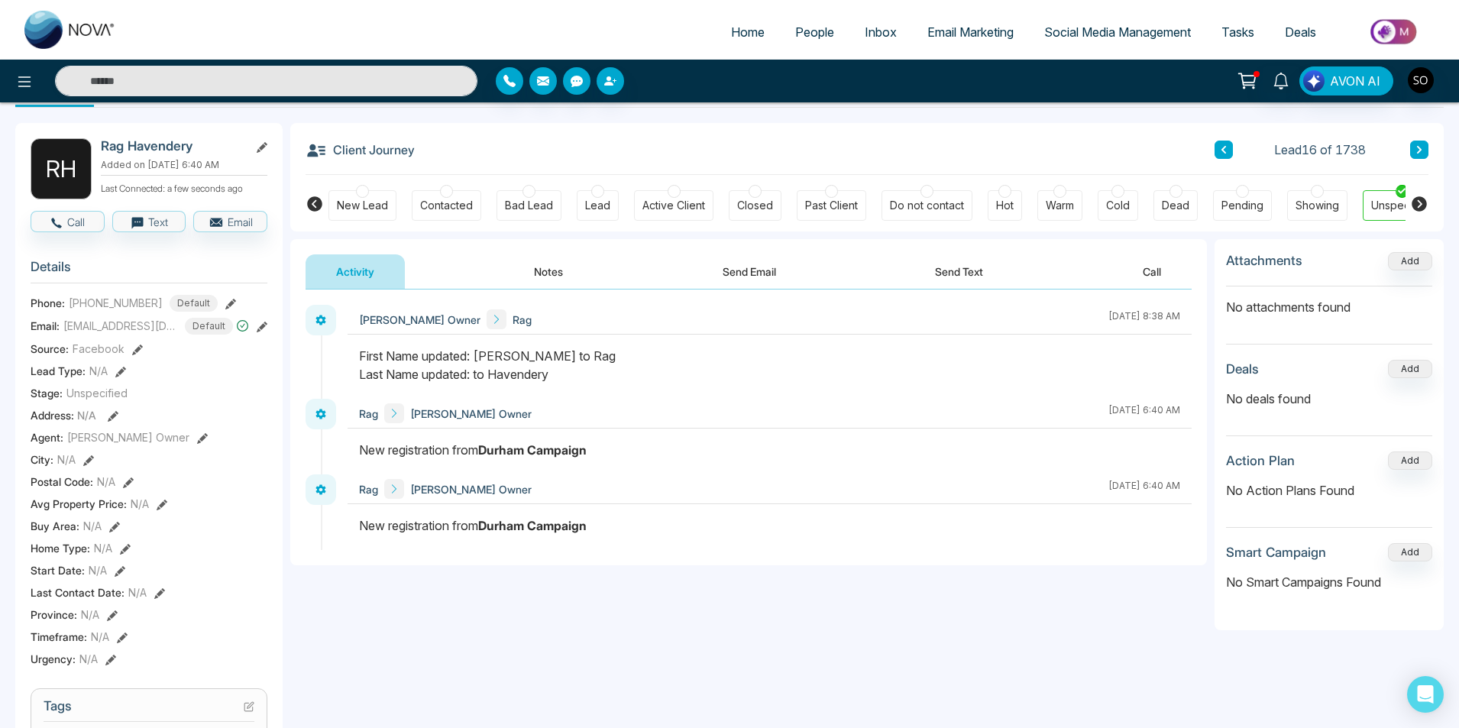
scroll to position [51, 0]
click at [548, 270] on button "Notes" at bounding box center [548, 272] width 90 height 34
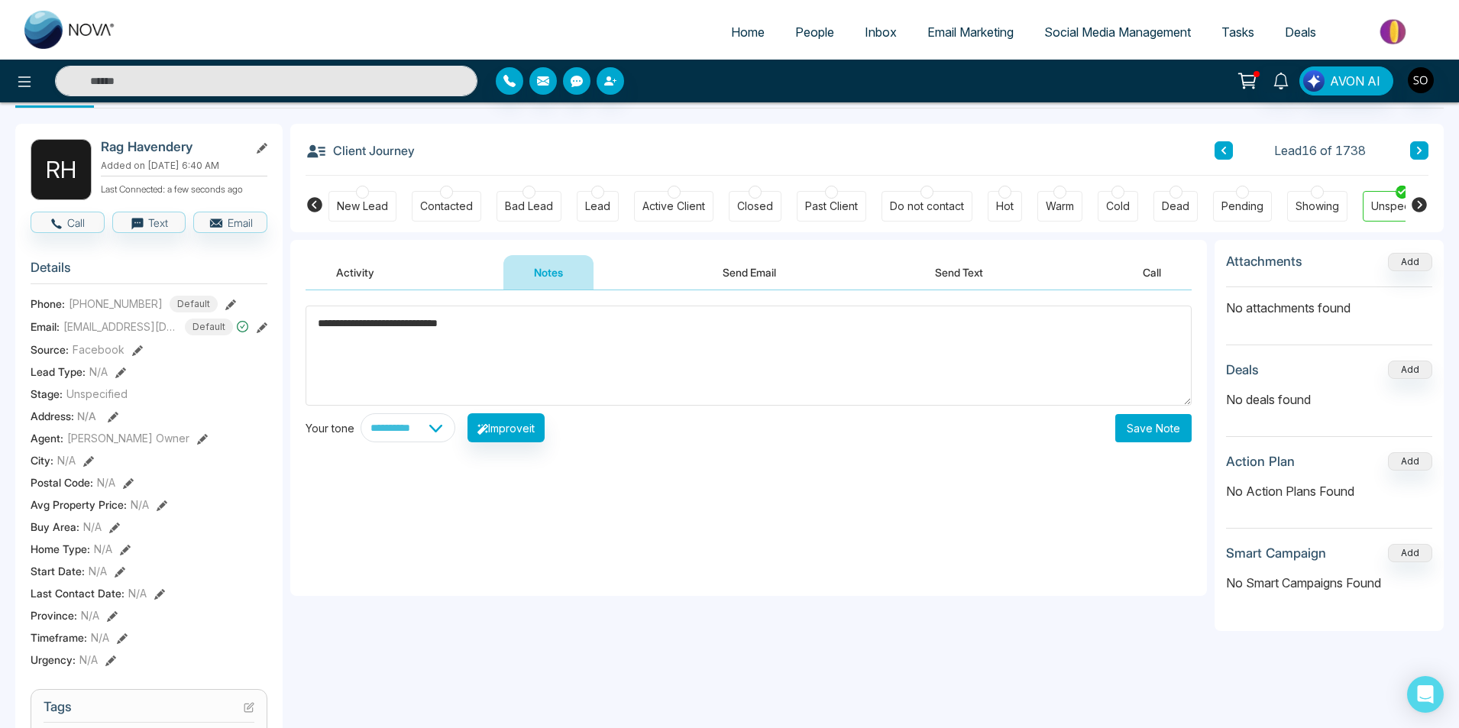
type textarea "**********"
click at [1158, 431] on button "Save Note" at bounding box center [1153, 428] width 76 height 28
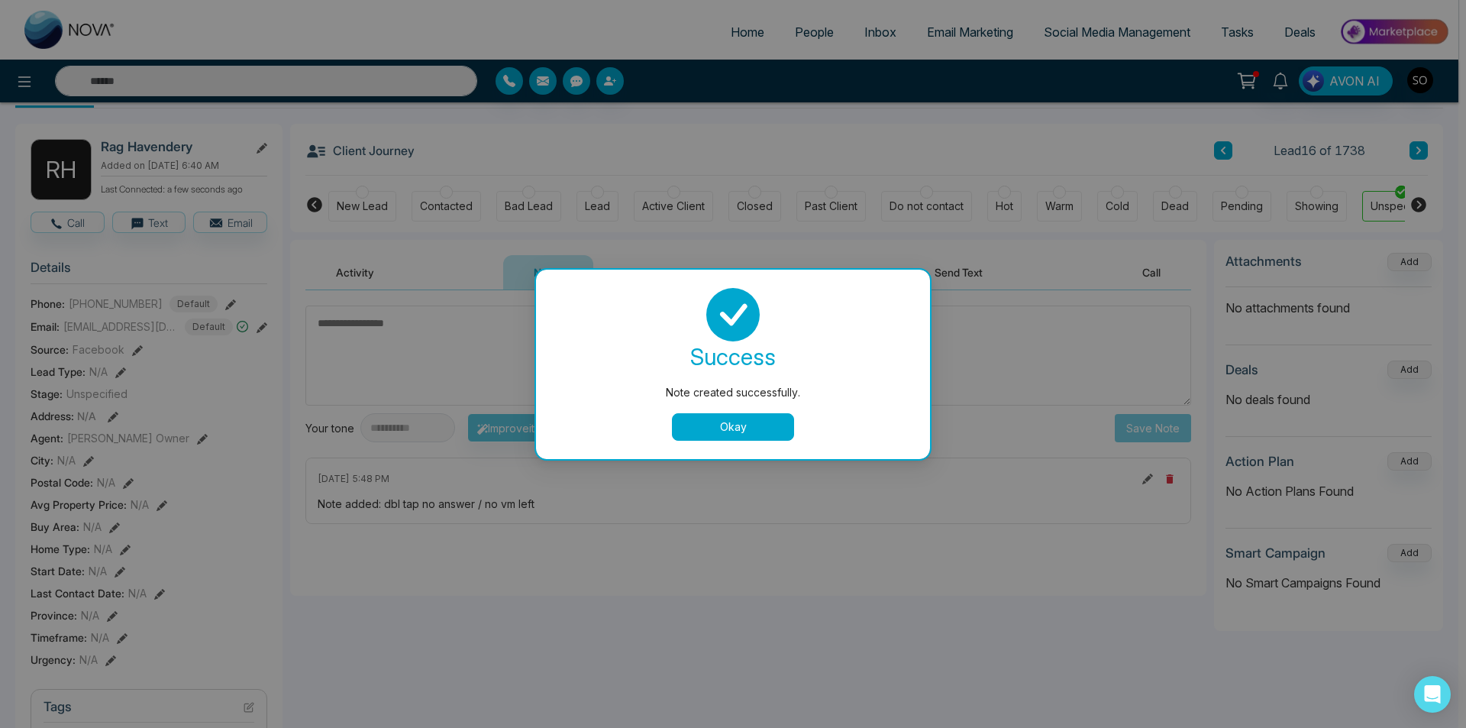
click at [729, 432] on button "Okay" at bounding box center [733, 426] width 122 height 27
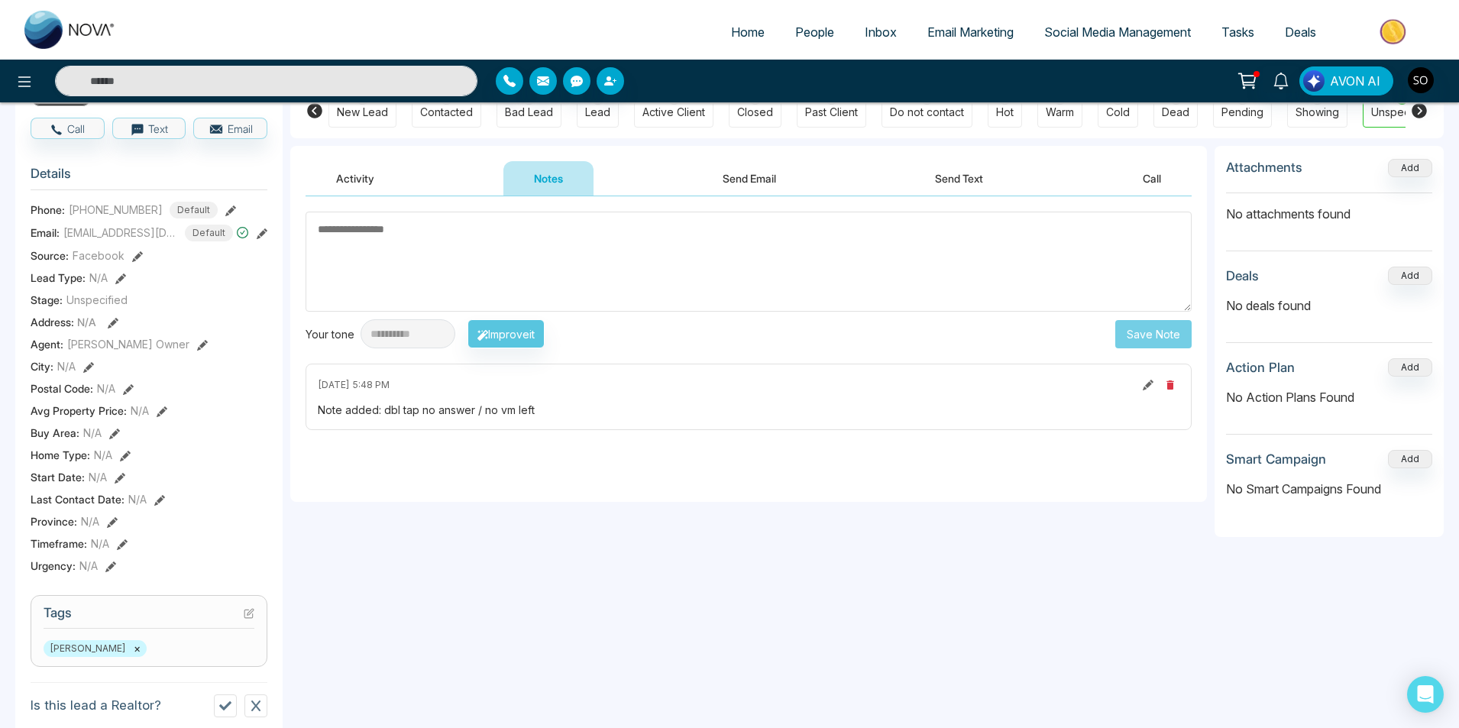
scroll to position [153, 0]
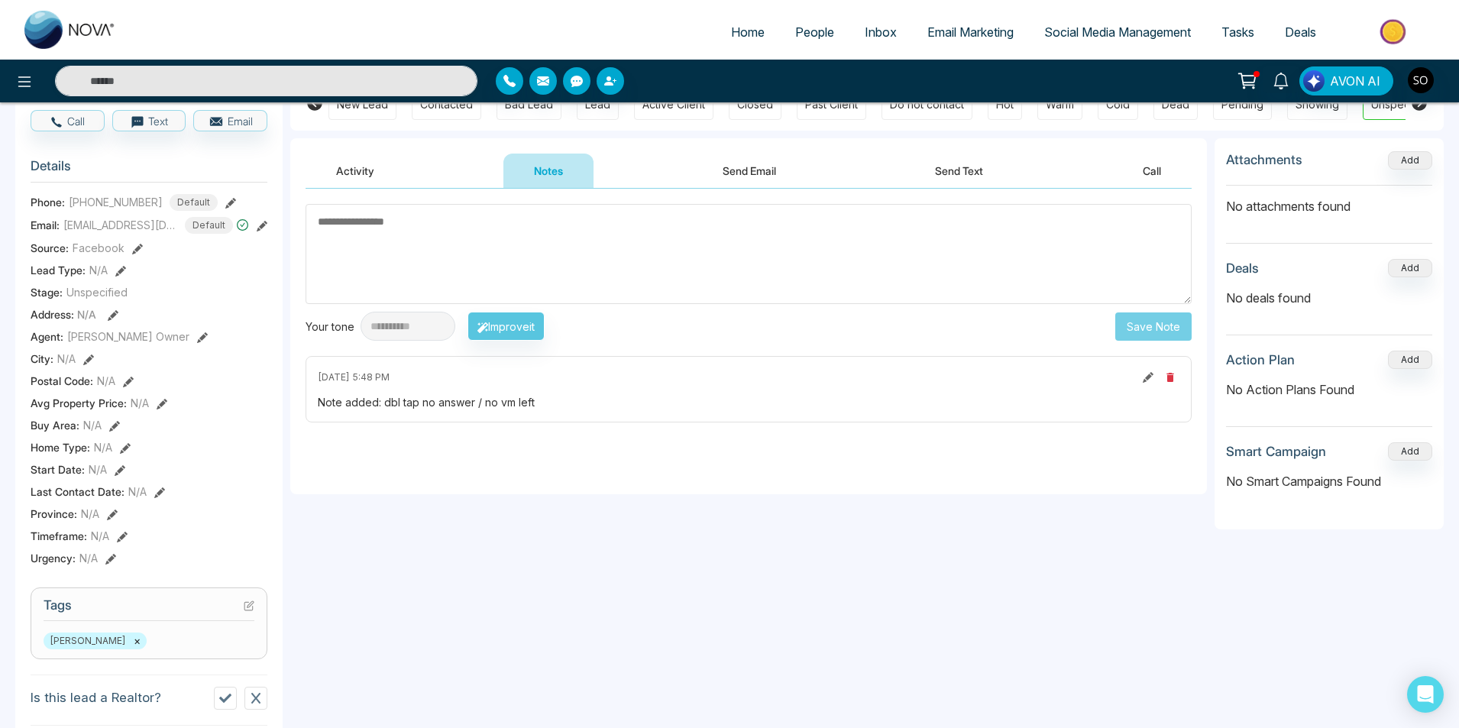
click at [197, 337] on icon at bounding box center [202, 337] width 11 height 11
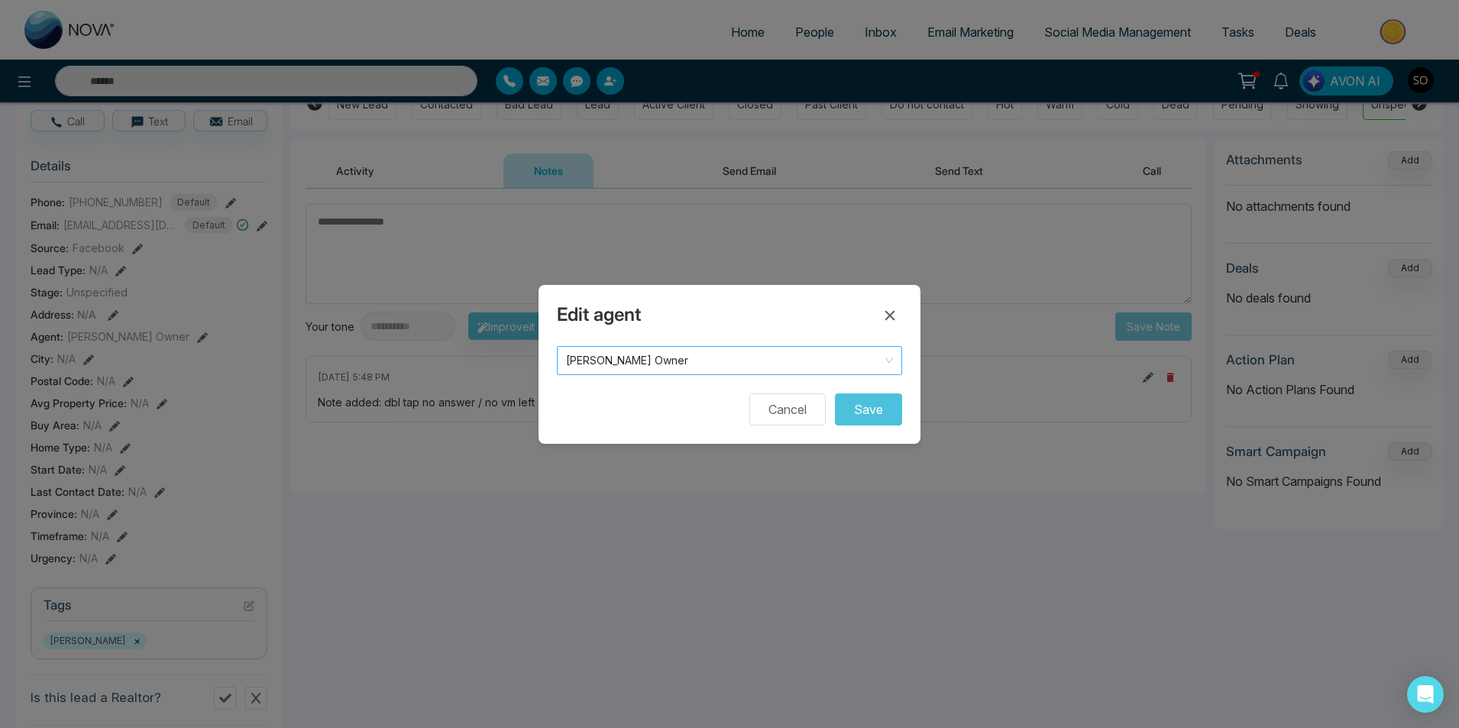
click at [662, 363] on span "[PERSON_NAME] Owner" at bounding box center [729, 360] width 327 height 21
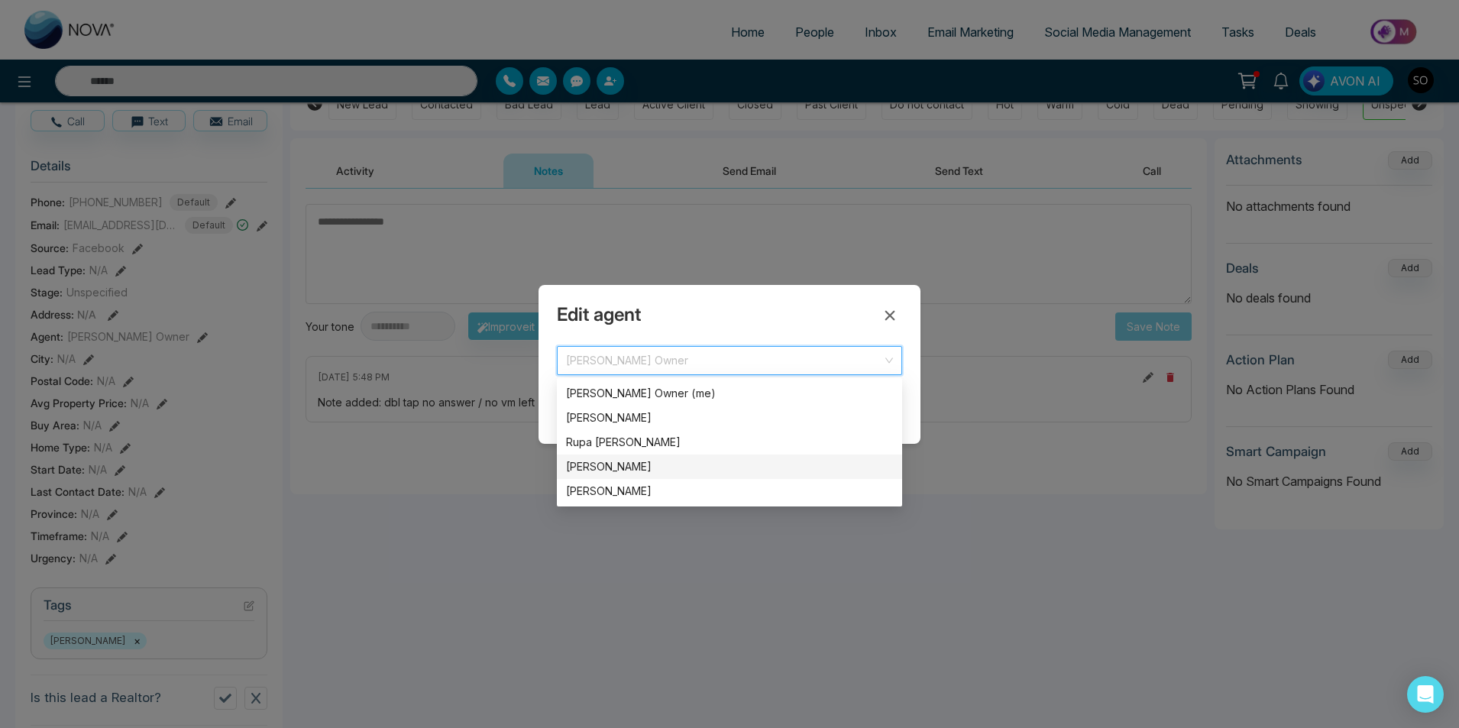
click at [636, 470] on div "[PERSON_NAME]" at bounding box center [729, 466] width 327 height 17
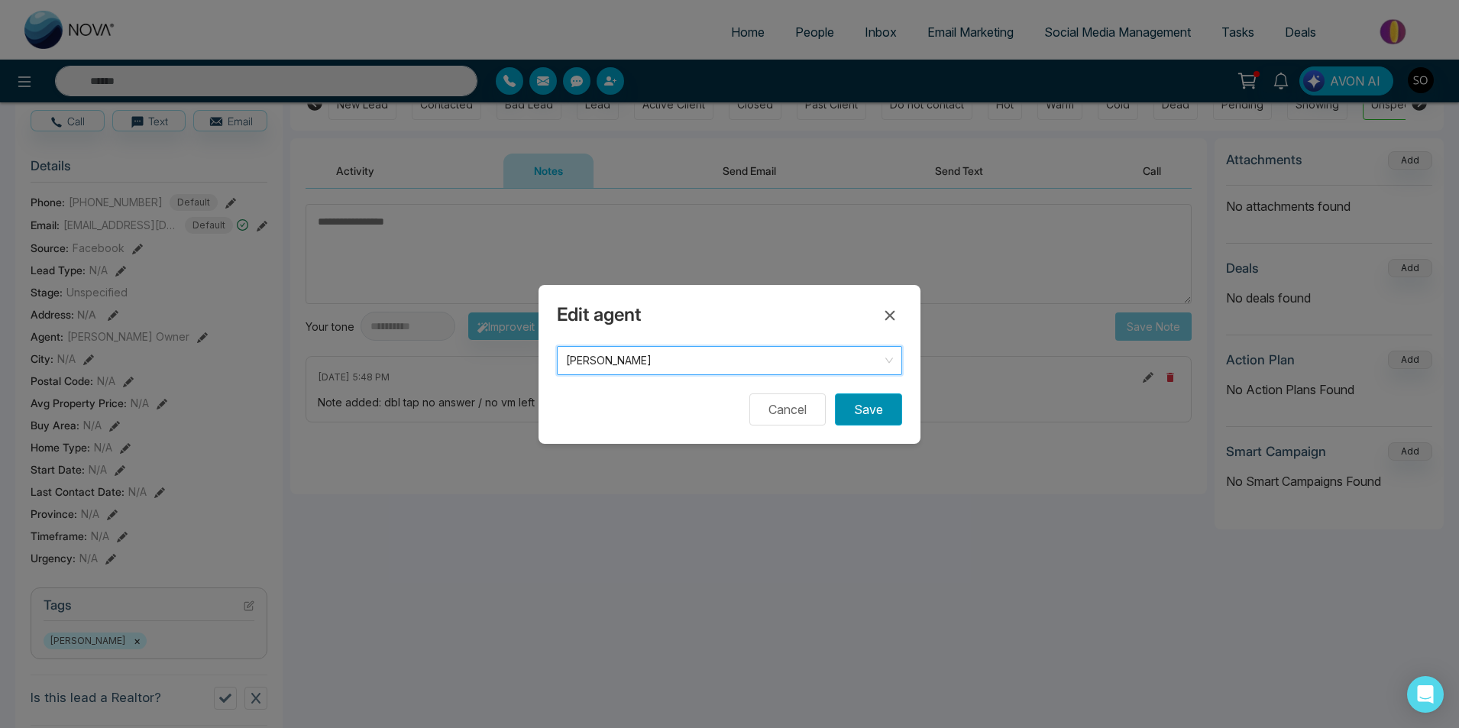
click at [870, 412] on button "Save" at bounding box center [868, 409] width 67 height 32
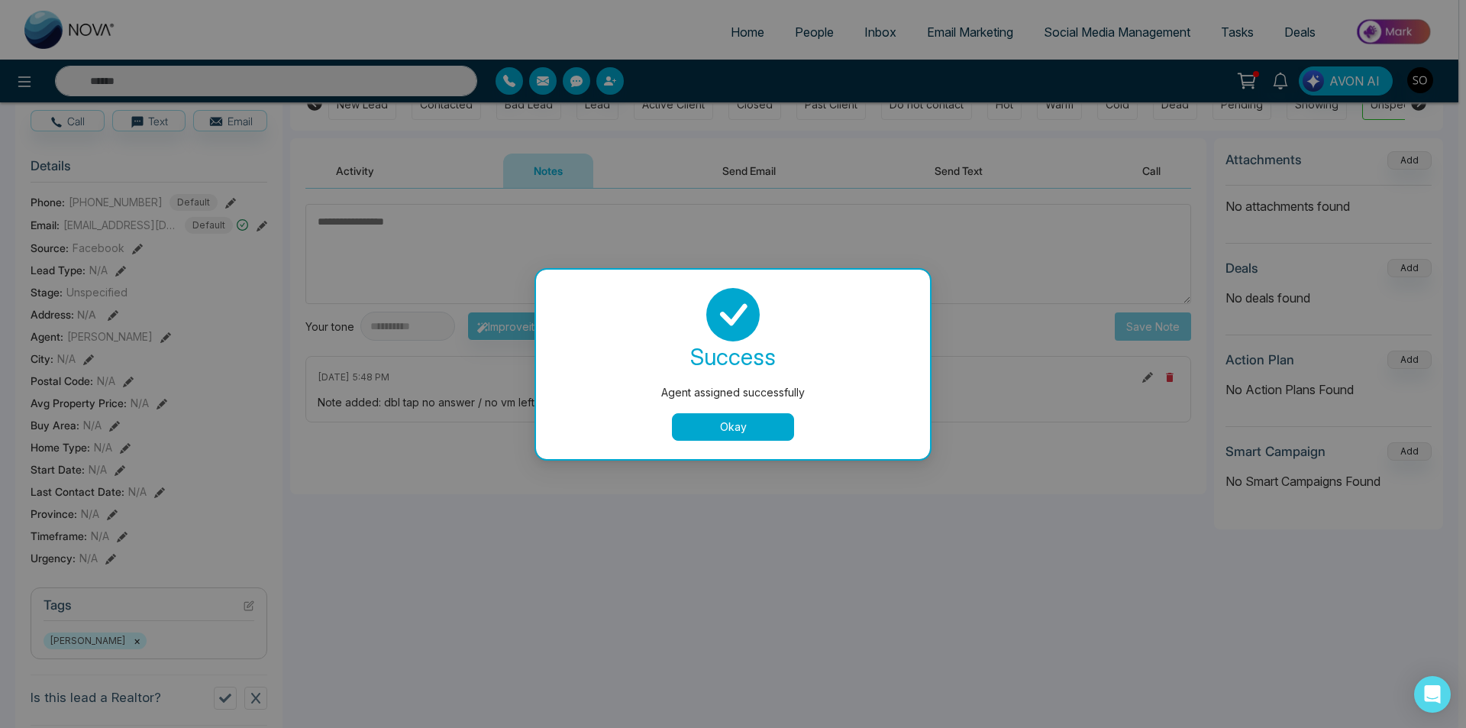
click at [732, 431] on button "Okay" at bounding box center [733, 426] width 122 height 27
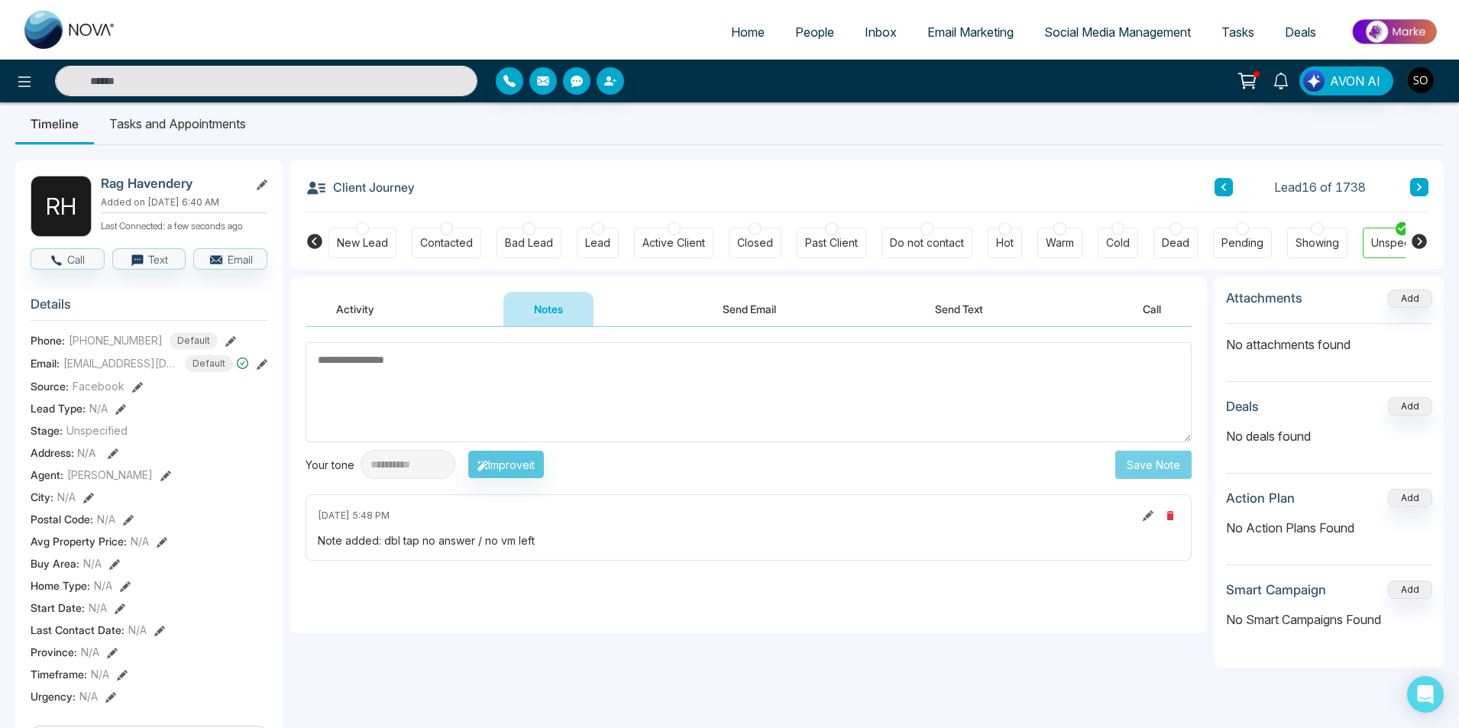
scroll to position [0, 0]
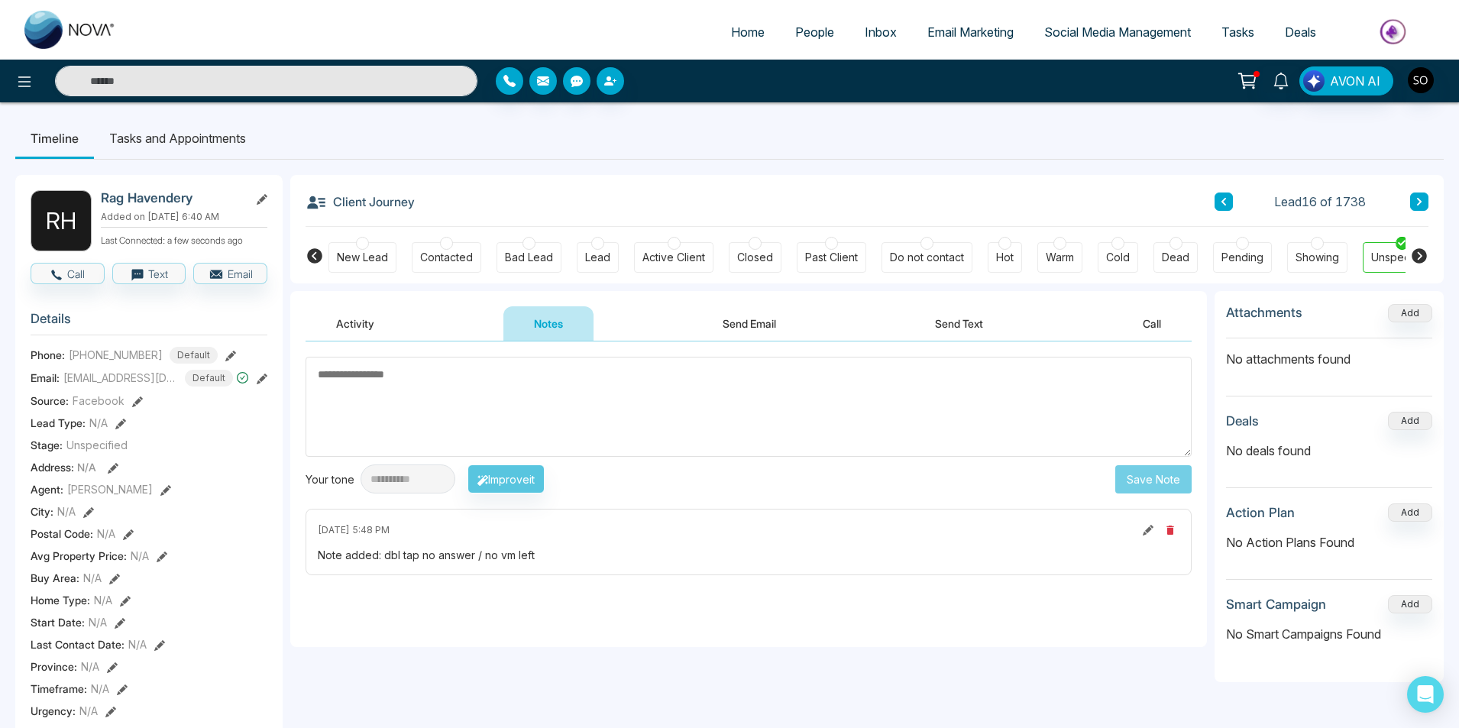
click at [1416, 203] on icon at bounding box center [1419, 201] width 8 height 9
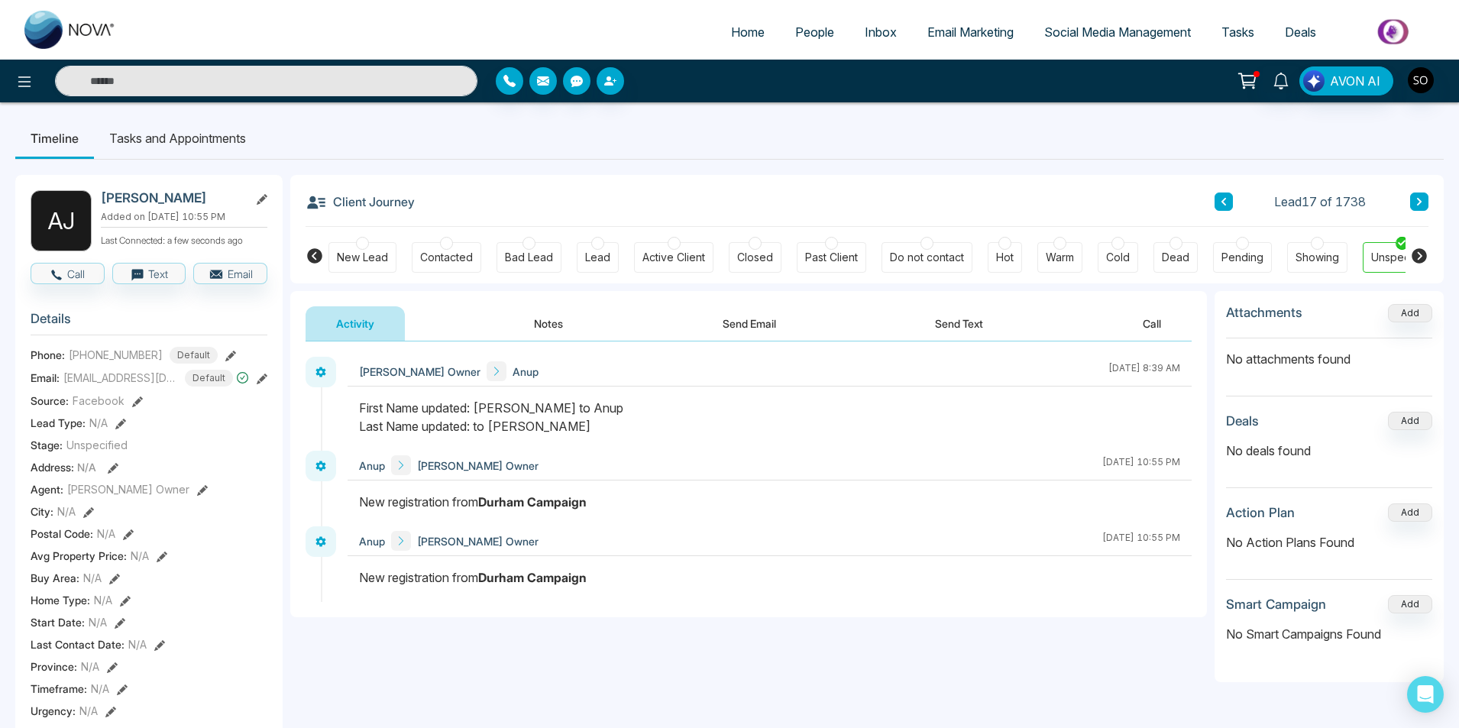
click at [535, 320] on button "Notes" at bounding box center [548, 323] width 90 height 34
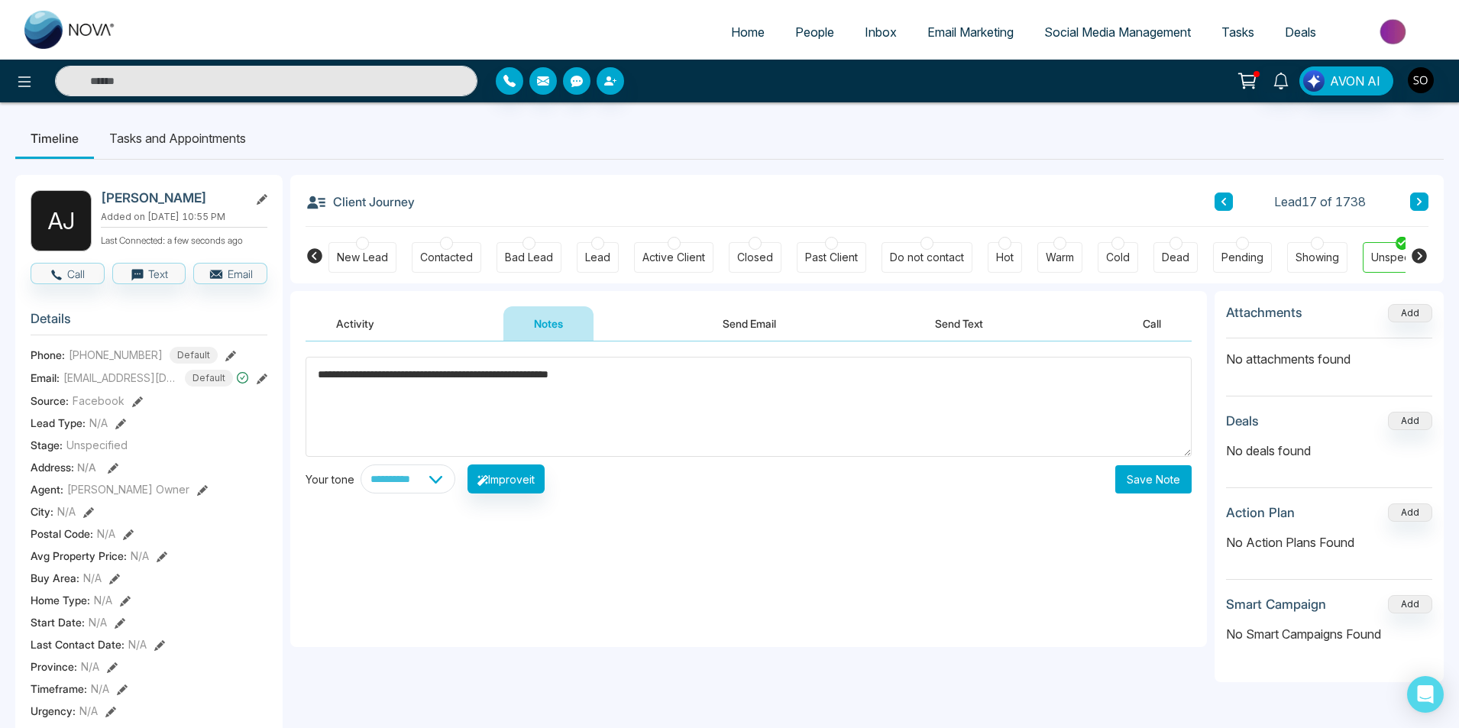
type textarea "**********"
click at [1171, 476] on button "Save Note" at bounding box center [1153, 479] width 76 height 28
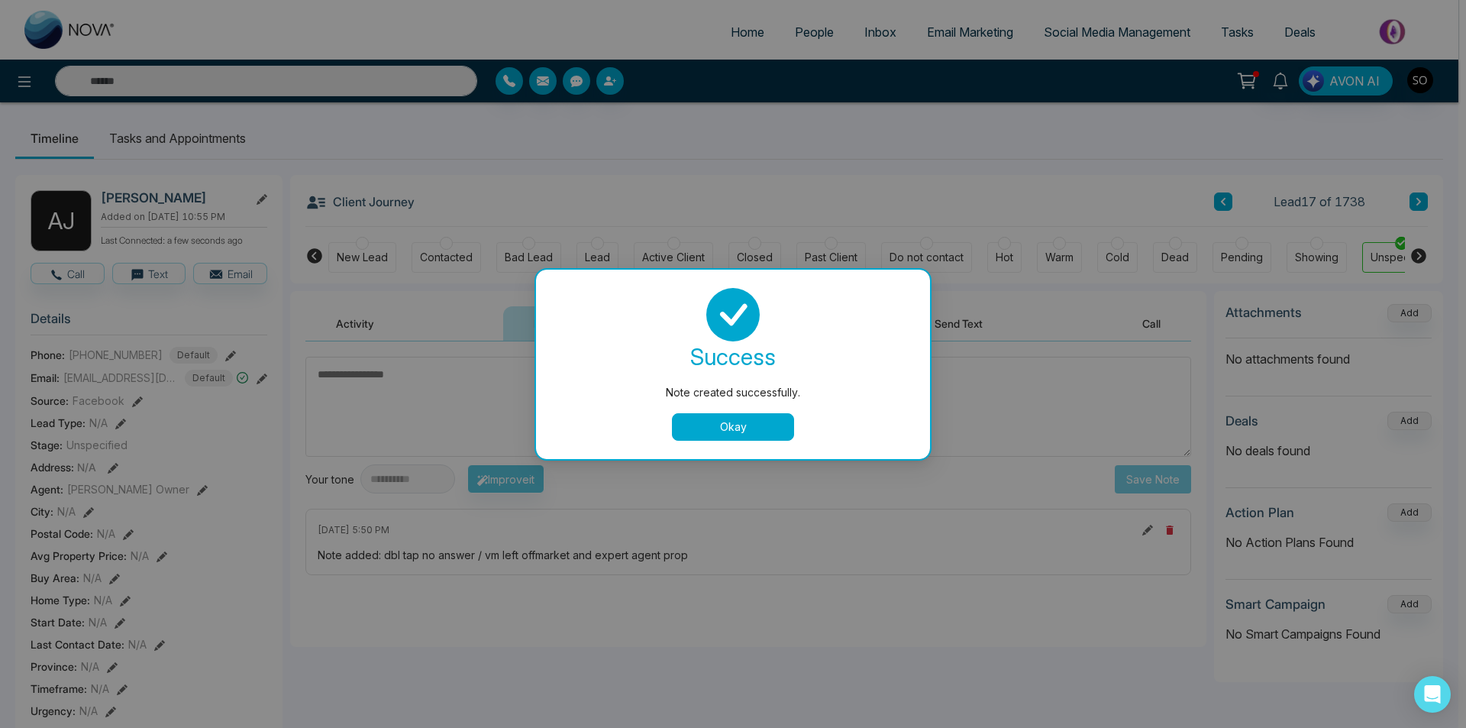
click at [703, 416] on button "Okay" at bounding box center [733, 426] width 122 height 27
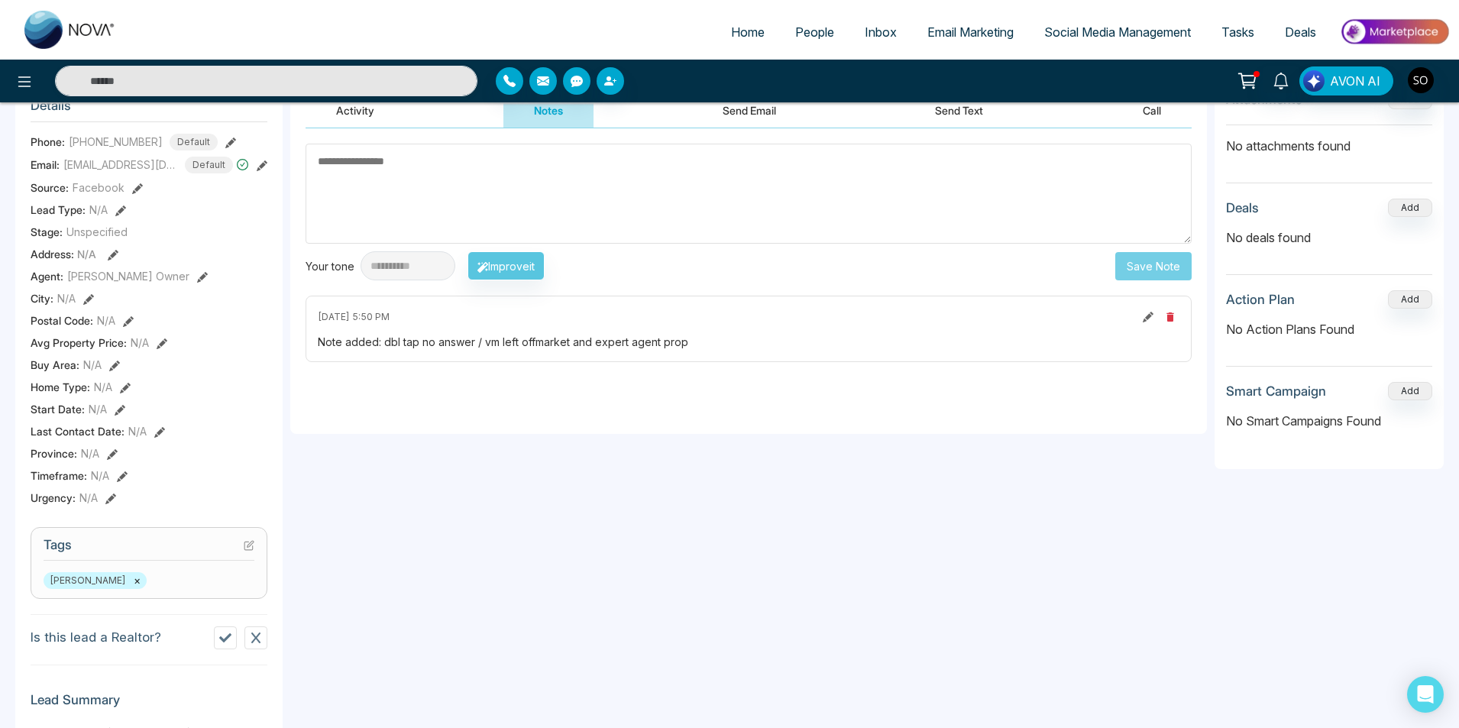
scroll to position [204, 0]
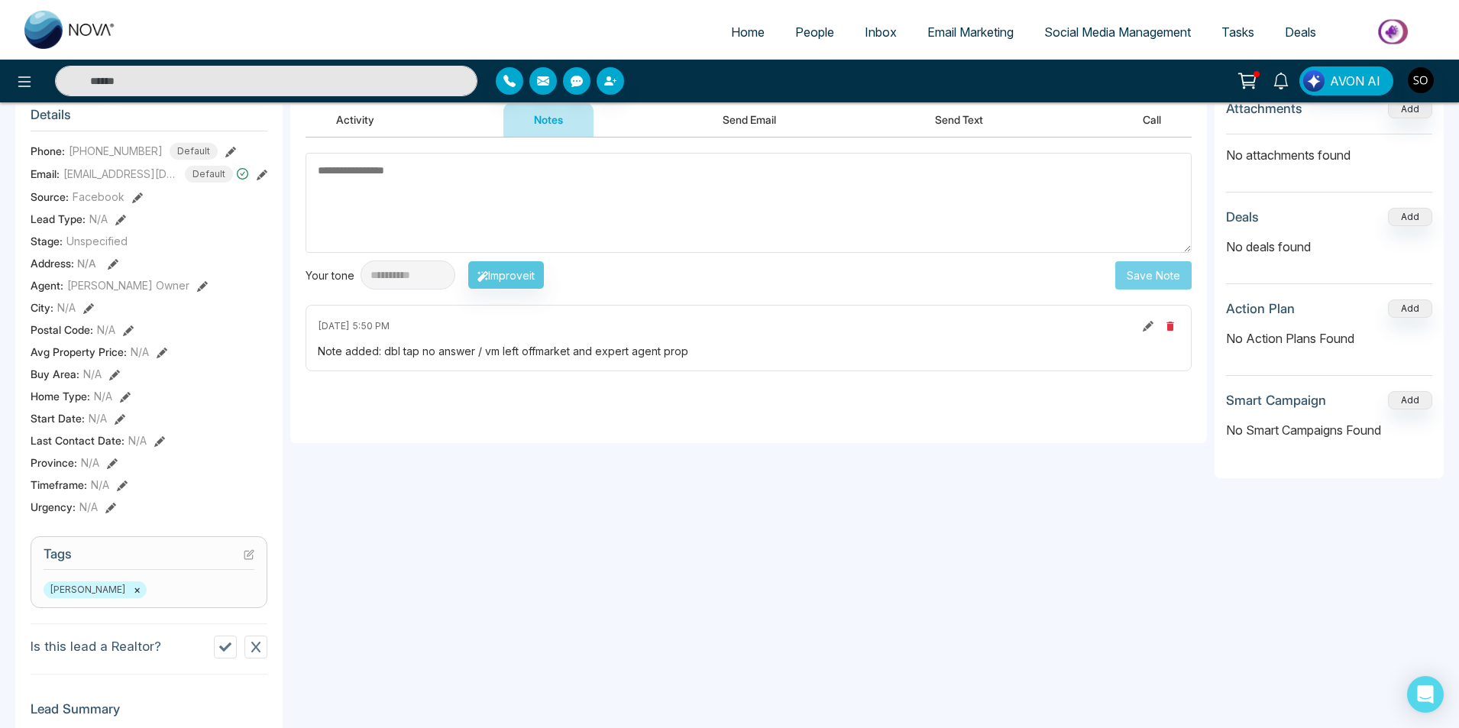
click at [197, 283] on icon at bounding box center [202, 286] width 11 height 11
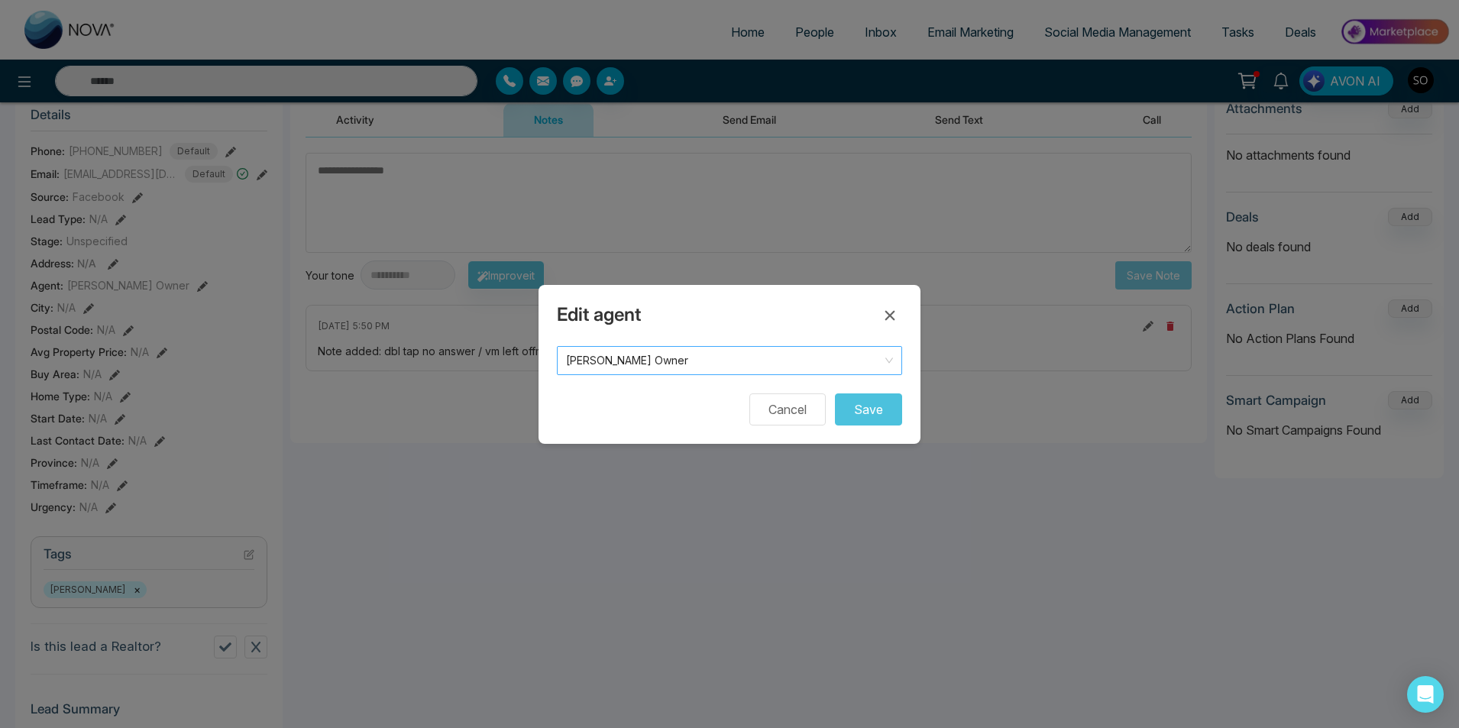
click at [693, 367] on span "[PERSON_NAME] Owner" at bounding box center [729, 360] width 327 height 21
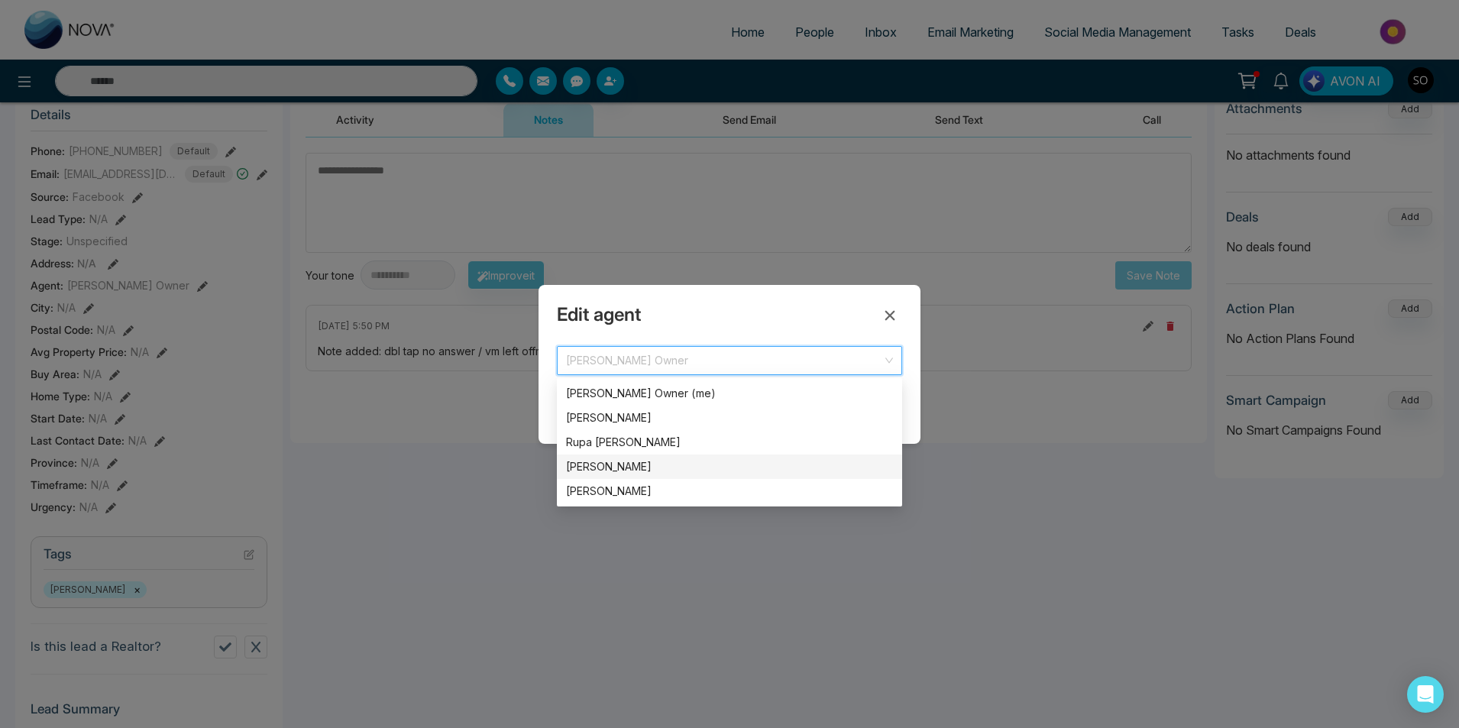
click at [647, 468] on div "[PERSON_NAME]" at bounding box center [729, 466] width 327 height 17
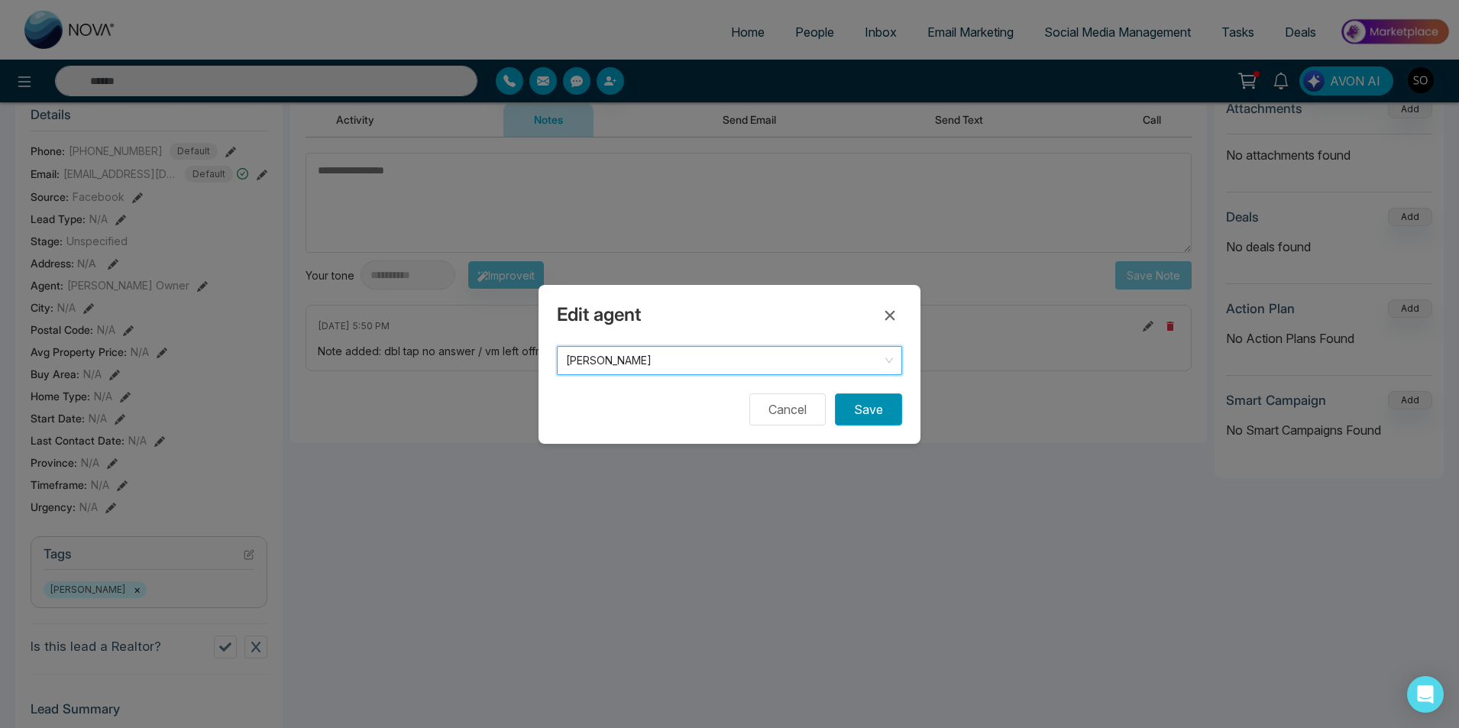
click at [871, 414] on button "Save" at bounding box center [868, 409] width 67 height 32
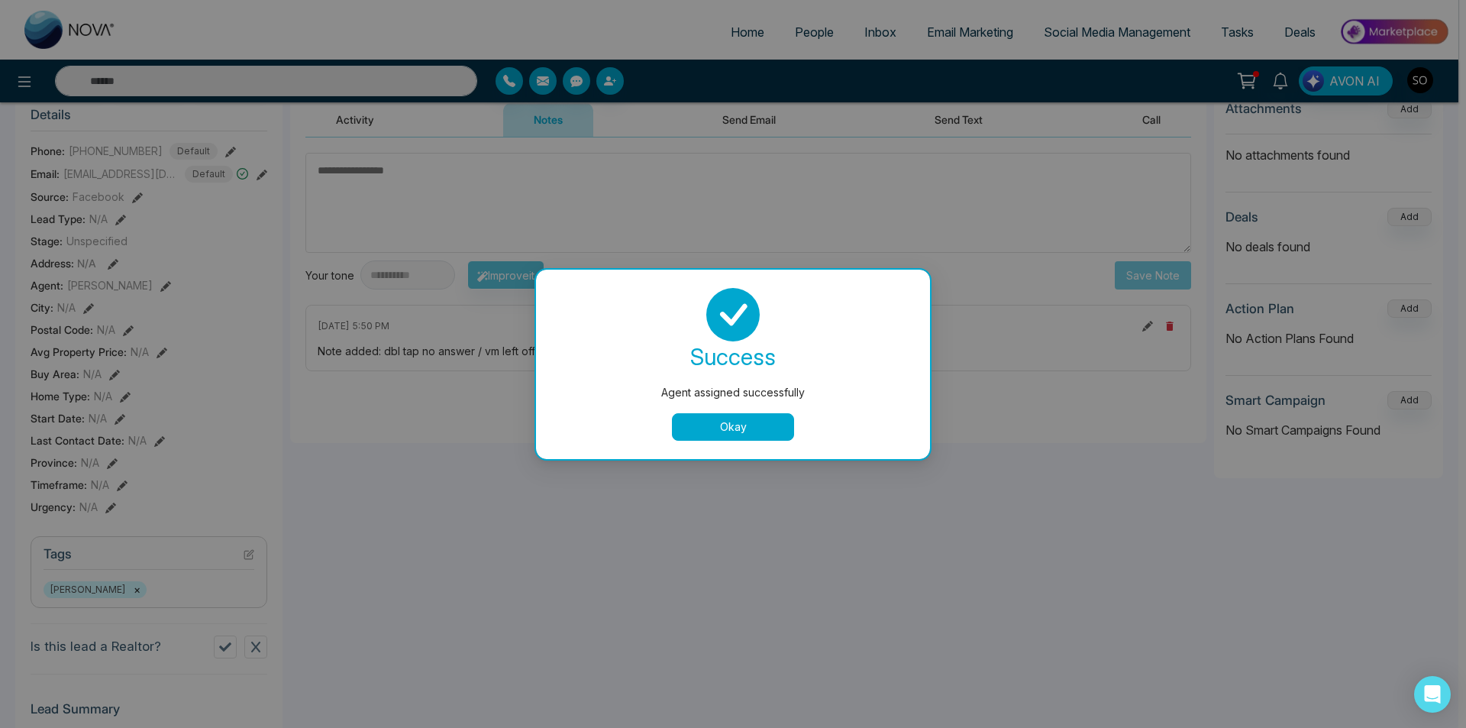
click at [732, 438] on button "Okay" at bounding box center [733, 426] width 122 height 27
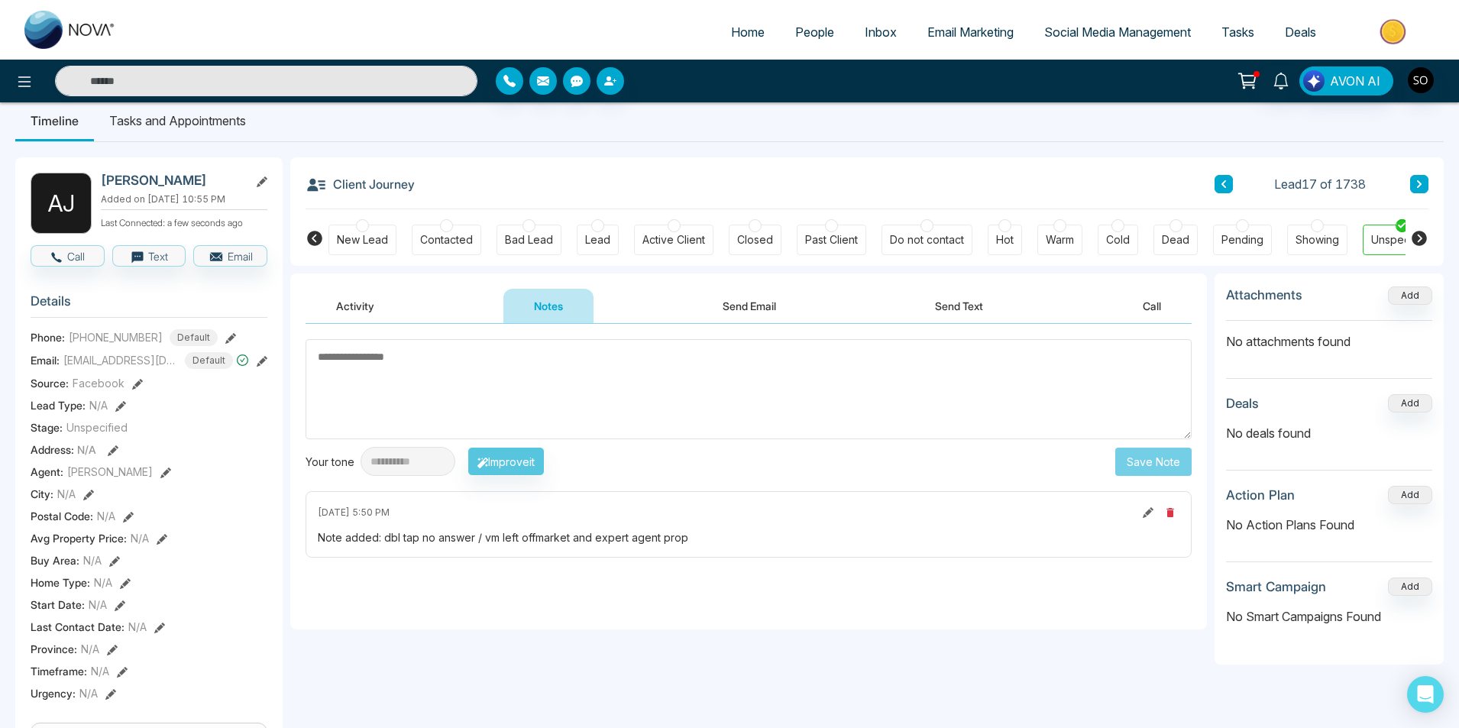
scroll to position [0, 0]
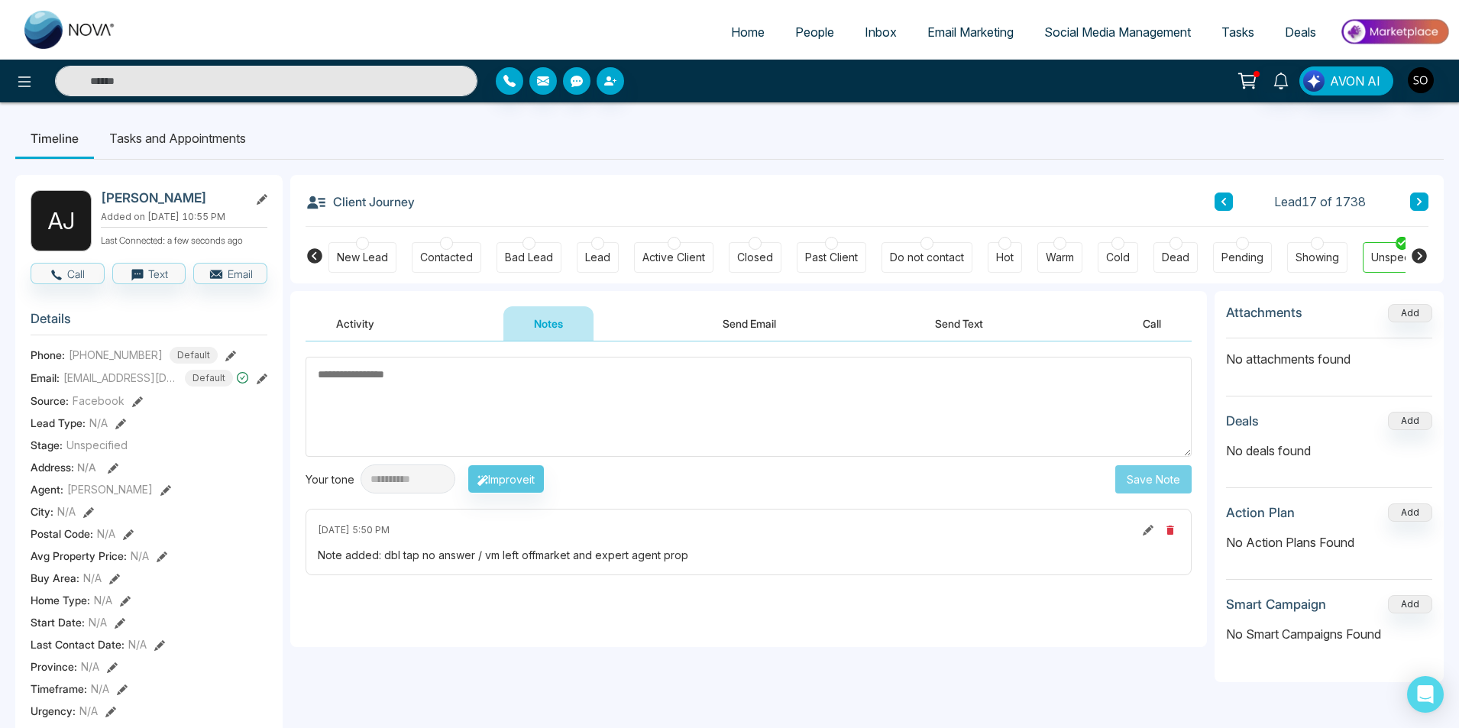
click at [1419, 202] on icon at bounding box center [1419, 201] width 8 height 9
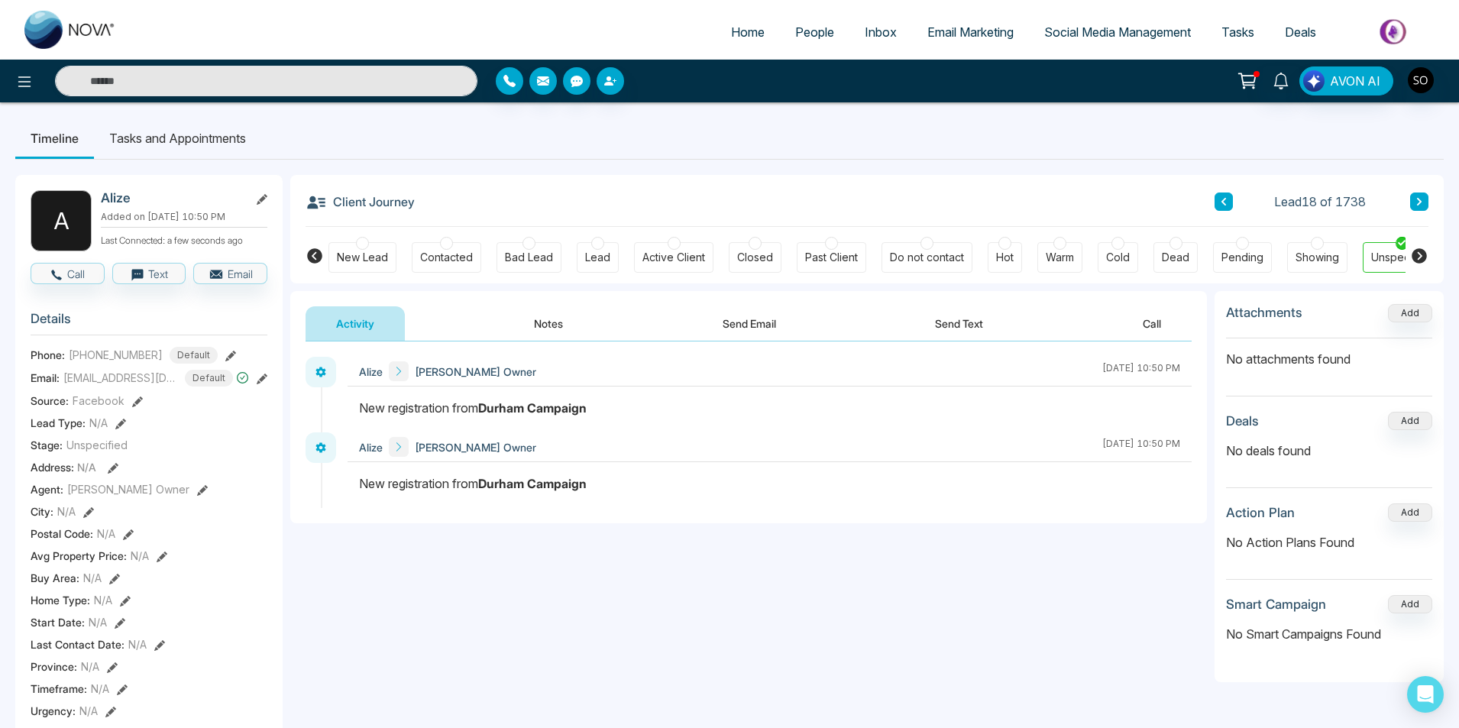
click at [571, 315] on button "Notes" at bounding box center [548, 323] width 90 height 34
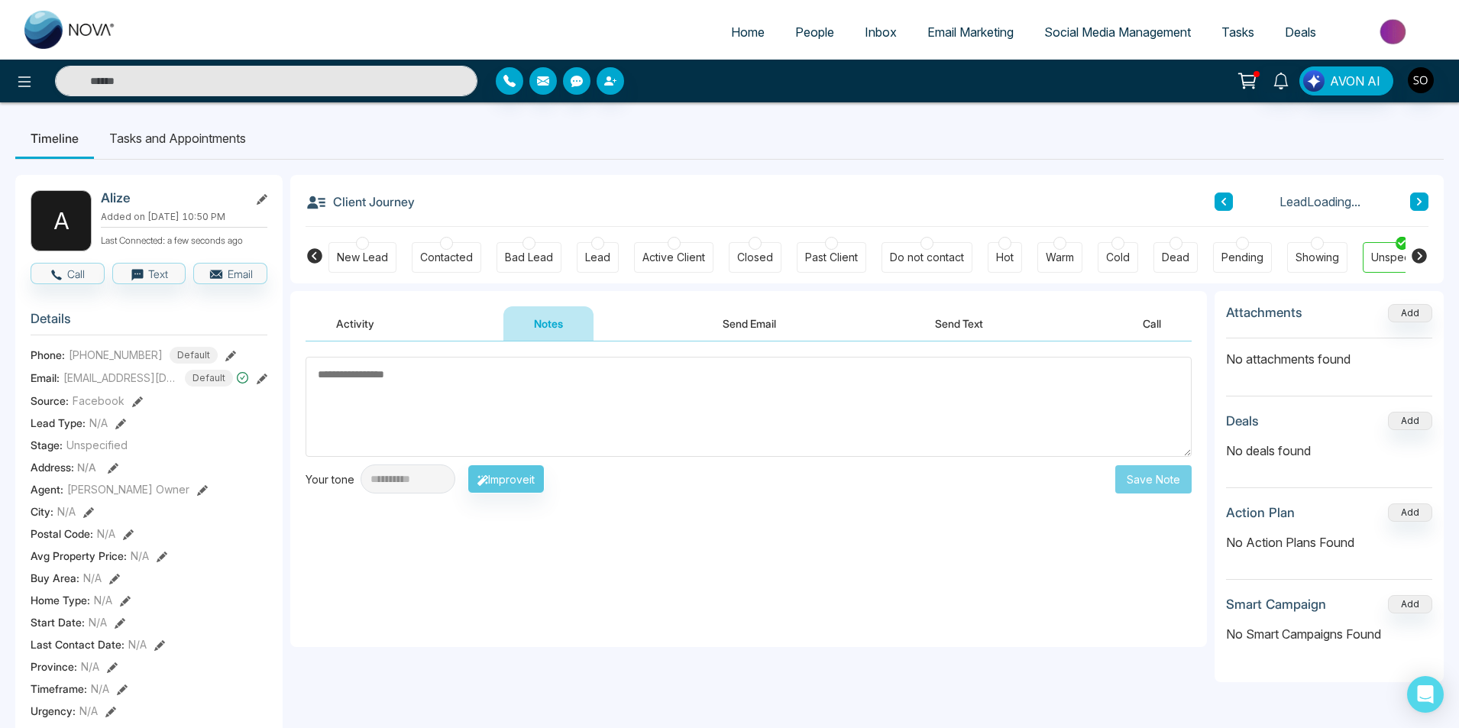
click at [530, 402] on textarea at bounding box center [748, 407] width 886 height 100
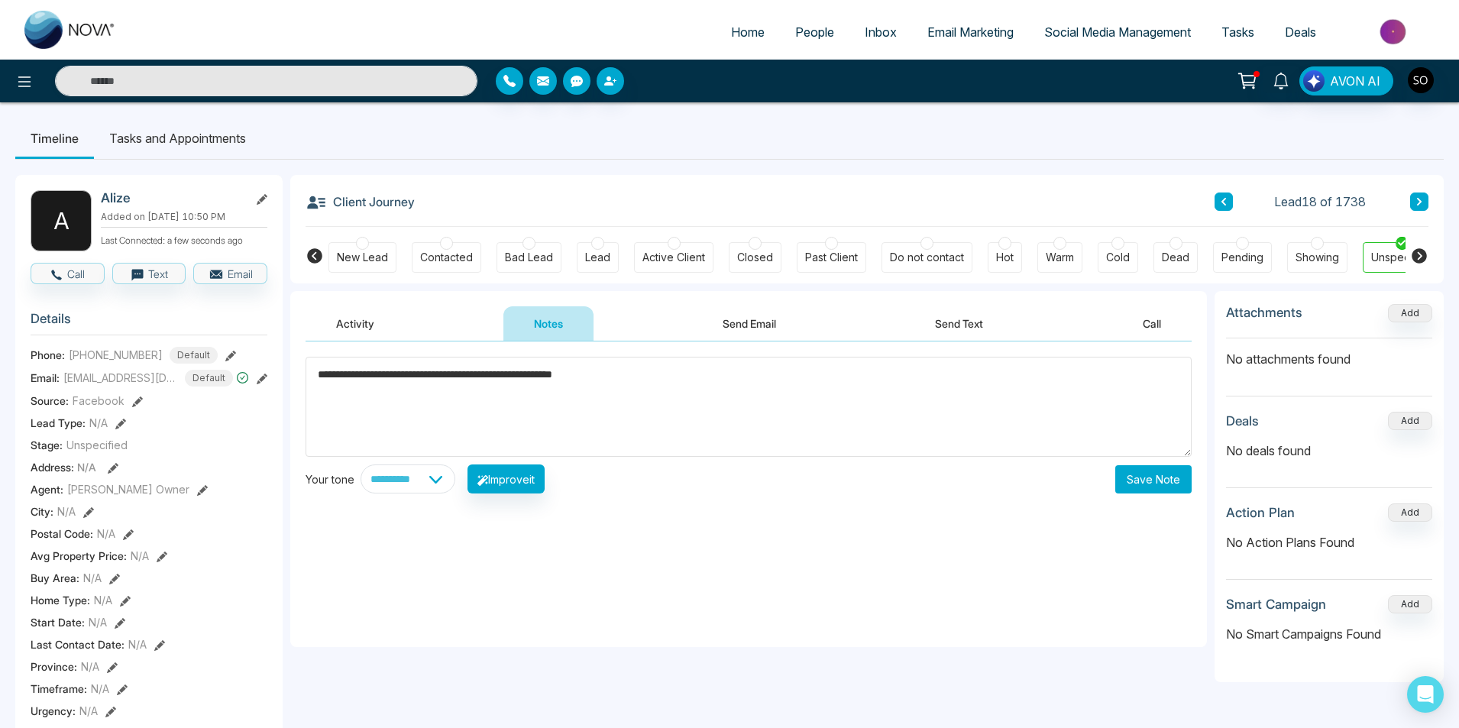
type textarea "**********"
click at [1127, 486] on button "Save Note" at bounding box center [1153, 479] width 76 height 28
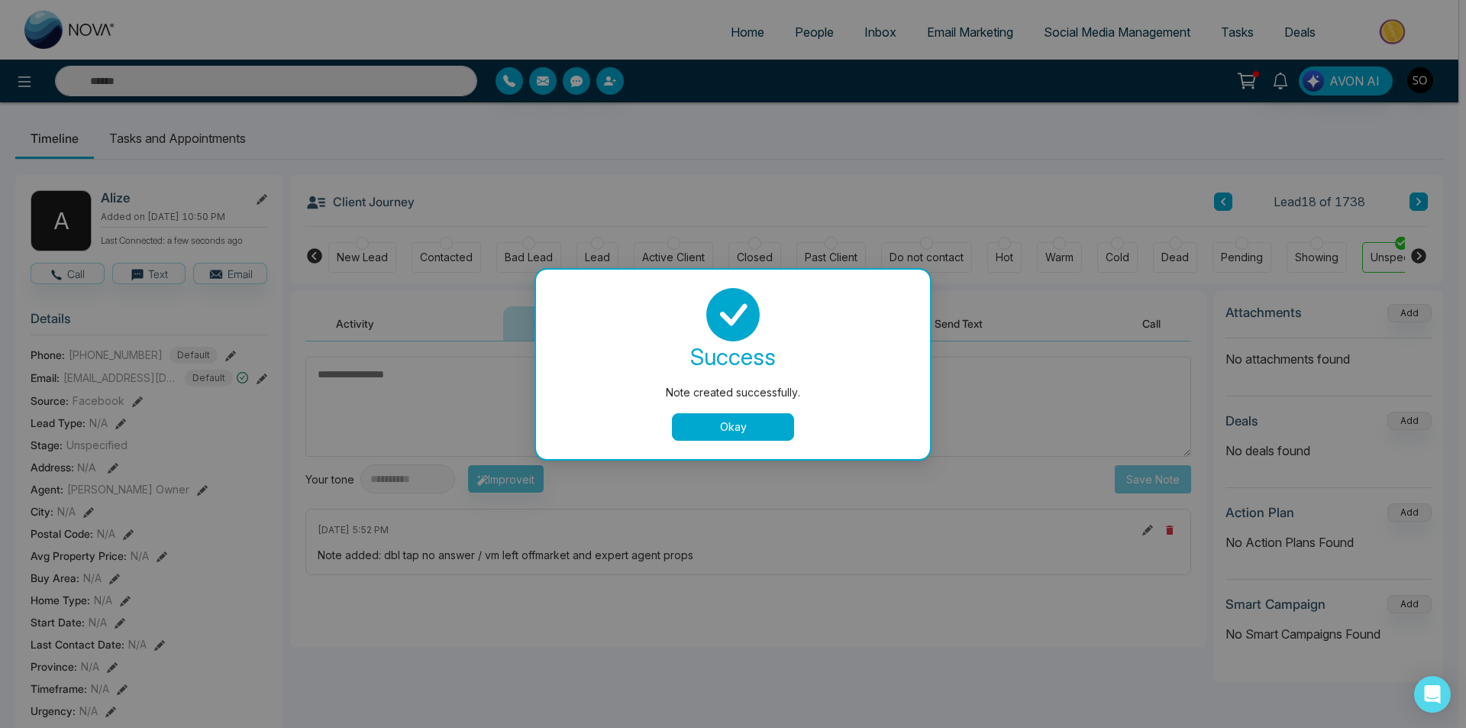
click at [731, 428] on button "Okay" at bounding box center [733, 426] width 122 height 27
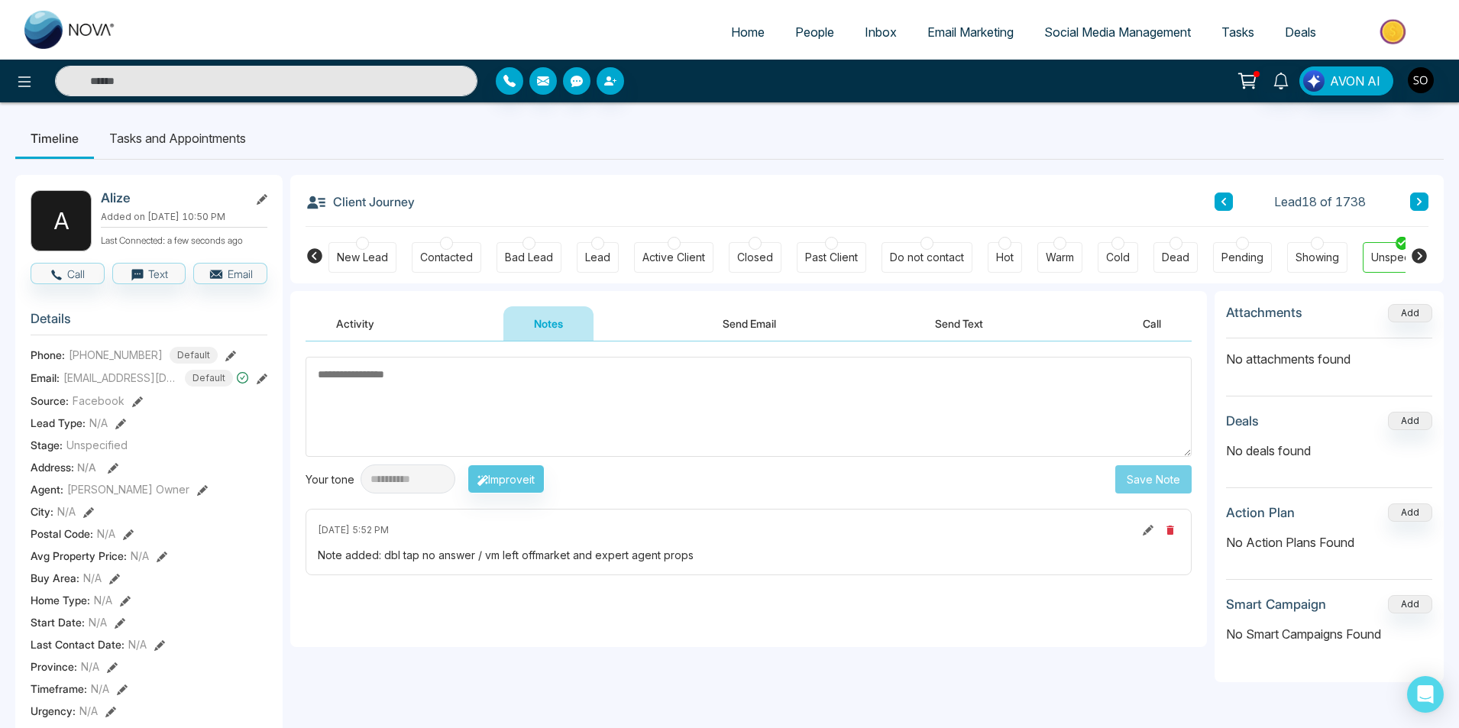
click at [1422, 199] on icon at bounding box center [1419, 201] width 8 height 9
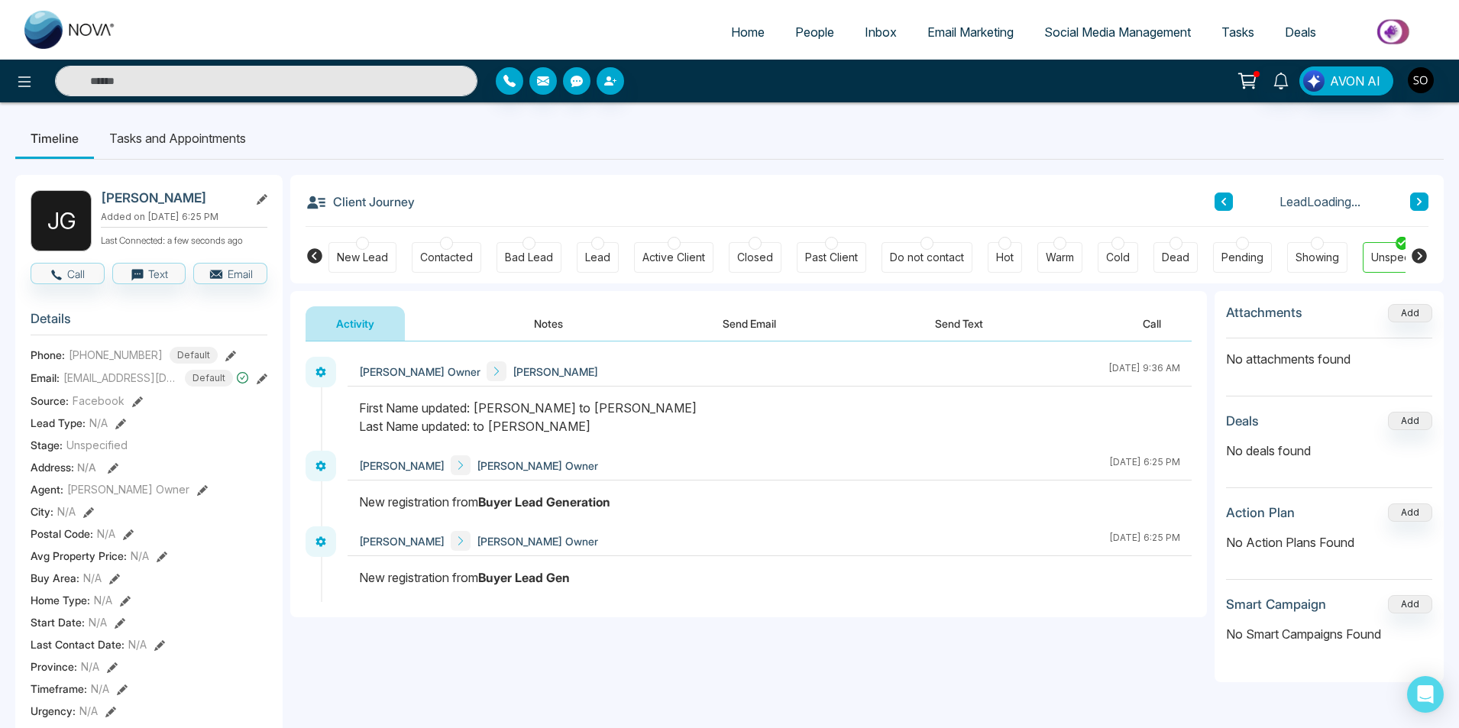
click at [544, 321] on button "Notes" at bounding box center [548, 323] width 90 height 34
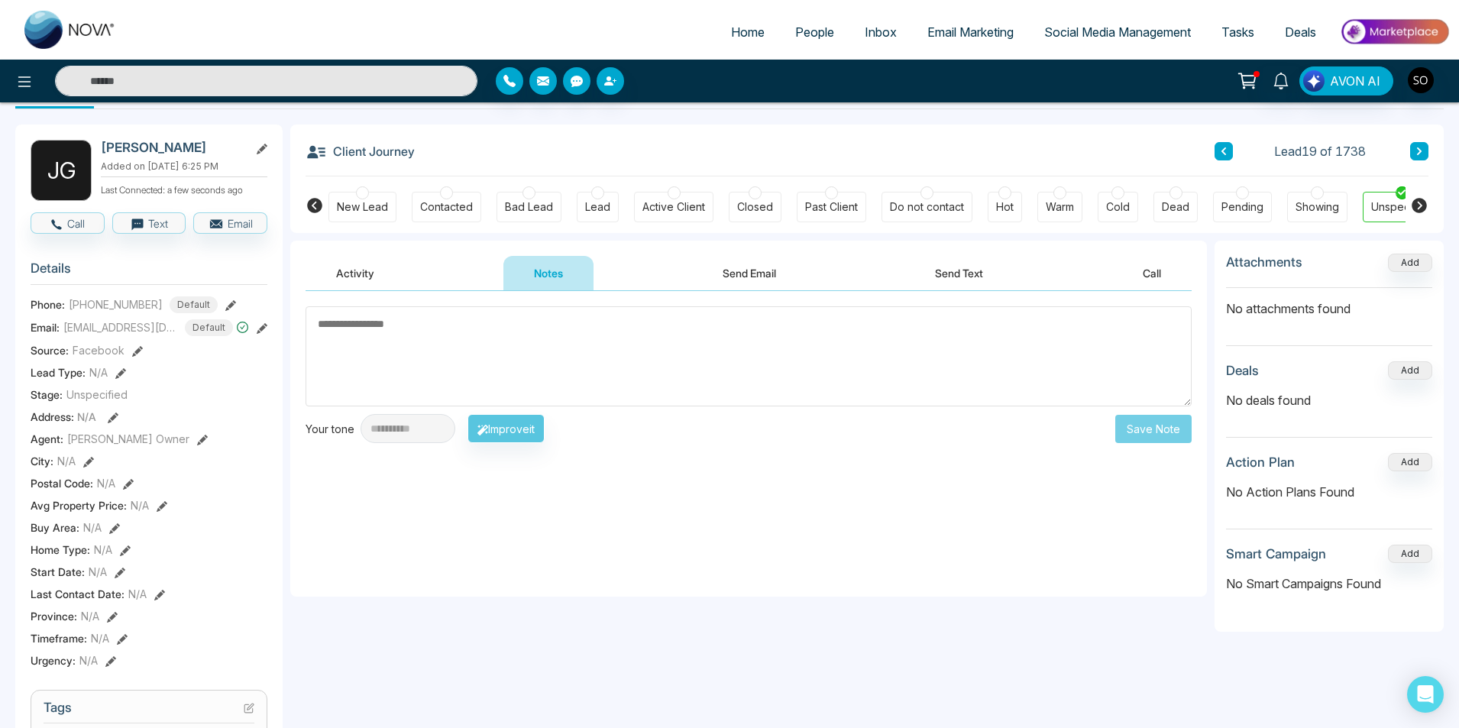
scroll to position [51, 0]
click at [197, 438] on icon at bounding box center [202, 439] width 11 height 11
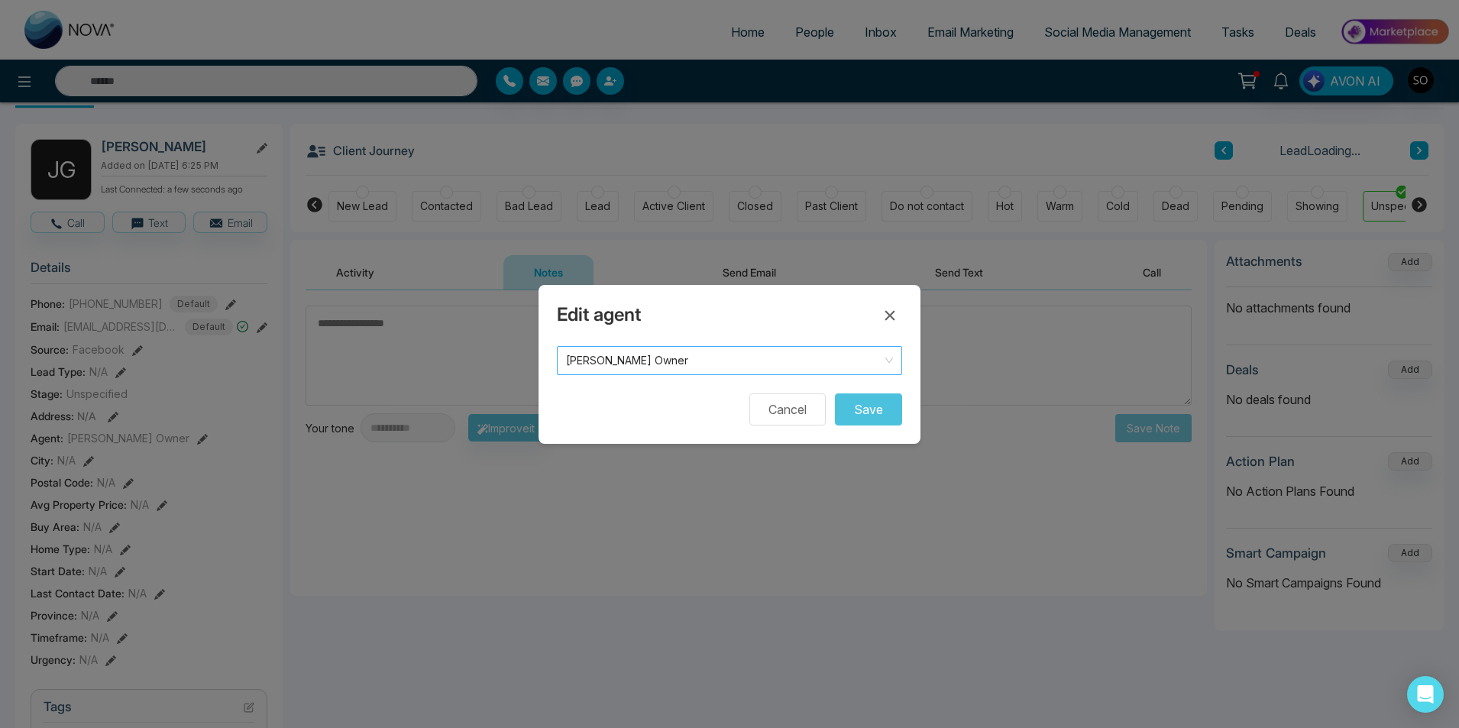
click at [617, 363] on span "[PERSON_NAME] Owner" at bounding box center [729, 360] width 327 height 21
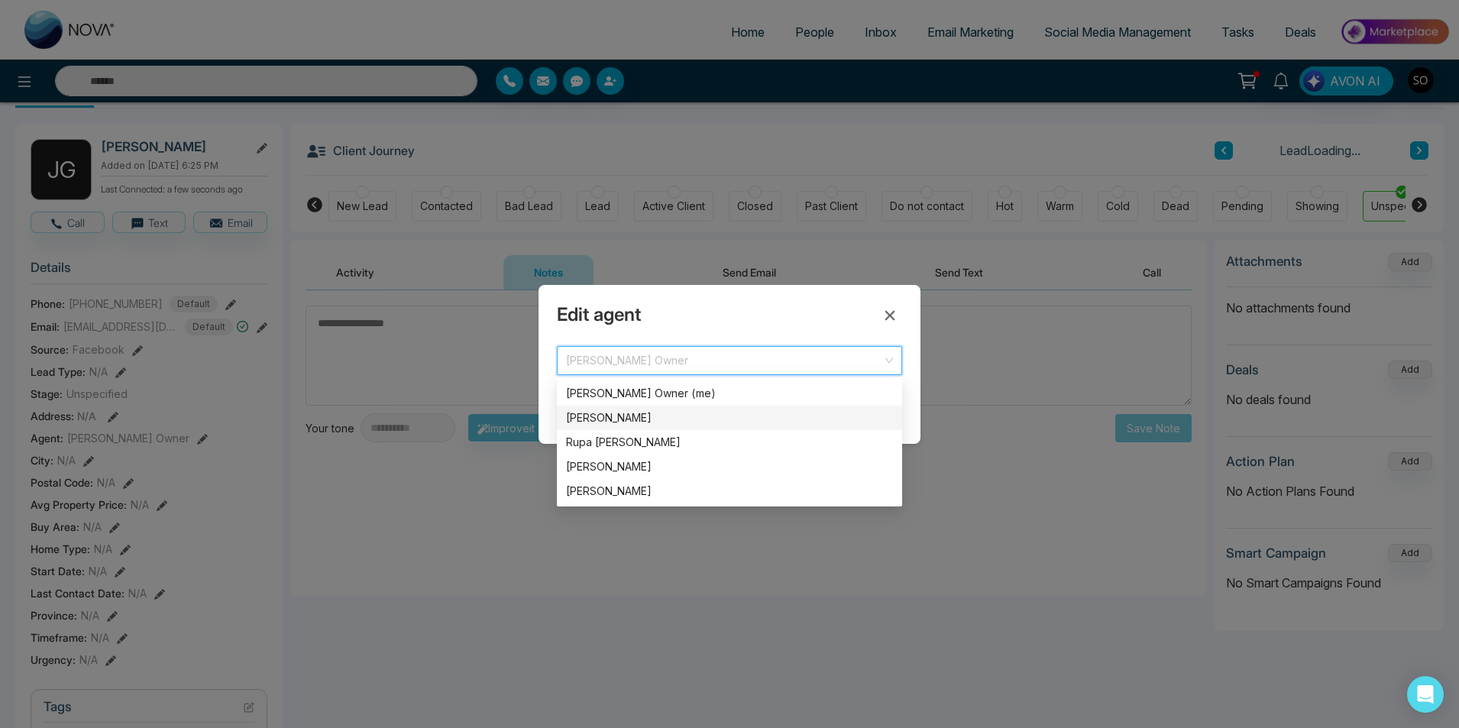
click at [451, 489] on div "Edit agent [PERSON_NAME] Owner 1945 1968 2008 [PERSON_NAME] Owner (me) [PERSON_…" at bounding box center [729, 364] width 1459 height 728
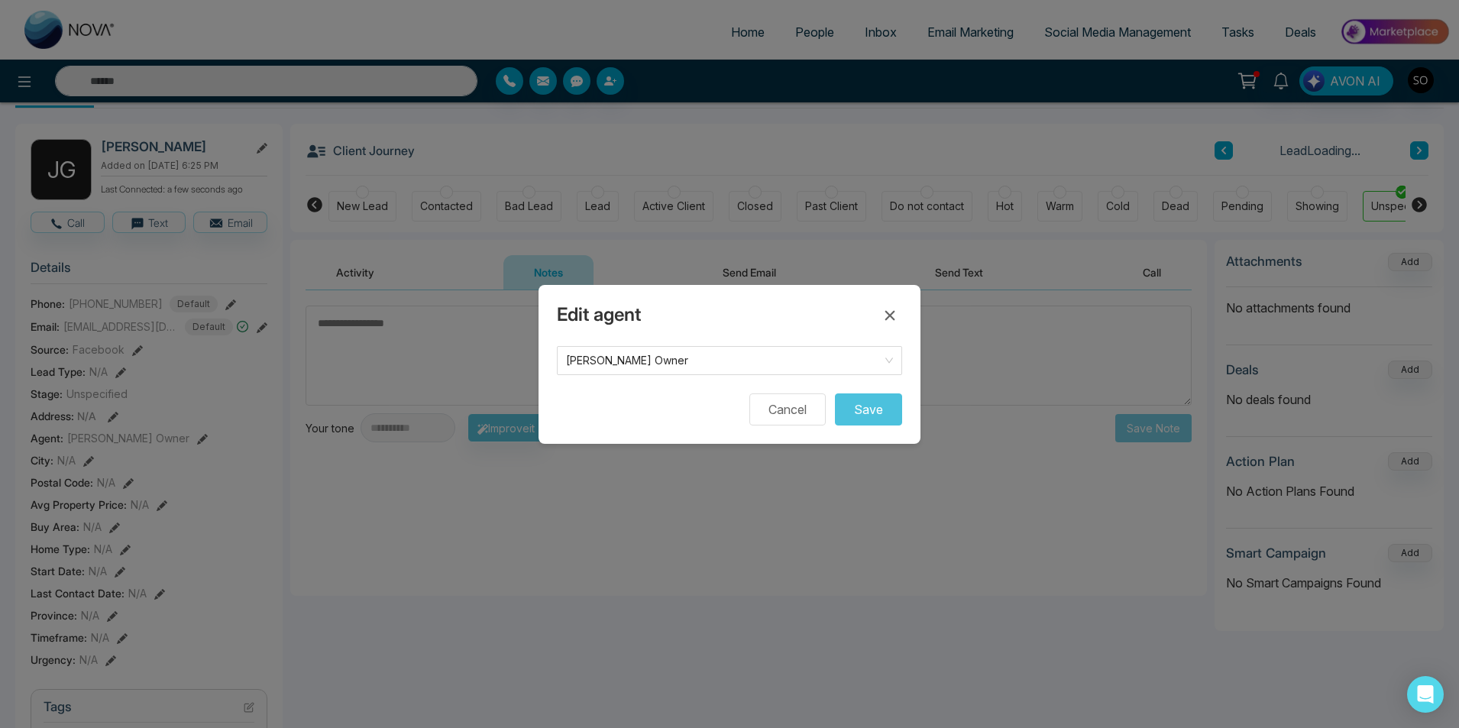
click at [381, 349] on div "Edit agent [PERSON_NAME] Owner 1945 1968 2008 [PERSON_NAME] Owner (me) [PERSON_…" at bounding box center [729, 364] width 1459 height 728
click at [881, 316] on icon at bounding box center [889, 315] width 18 height 18
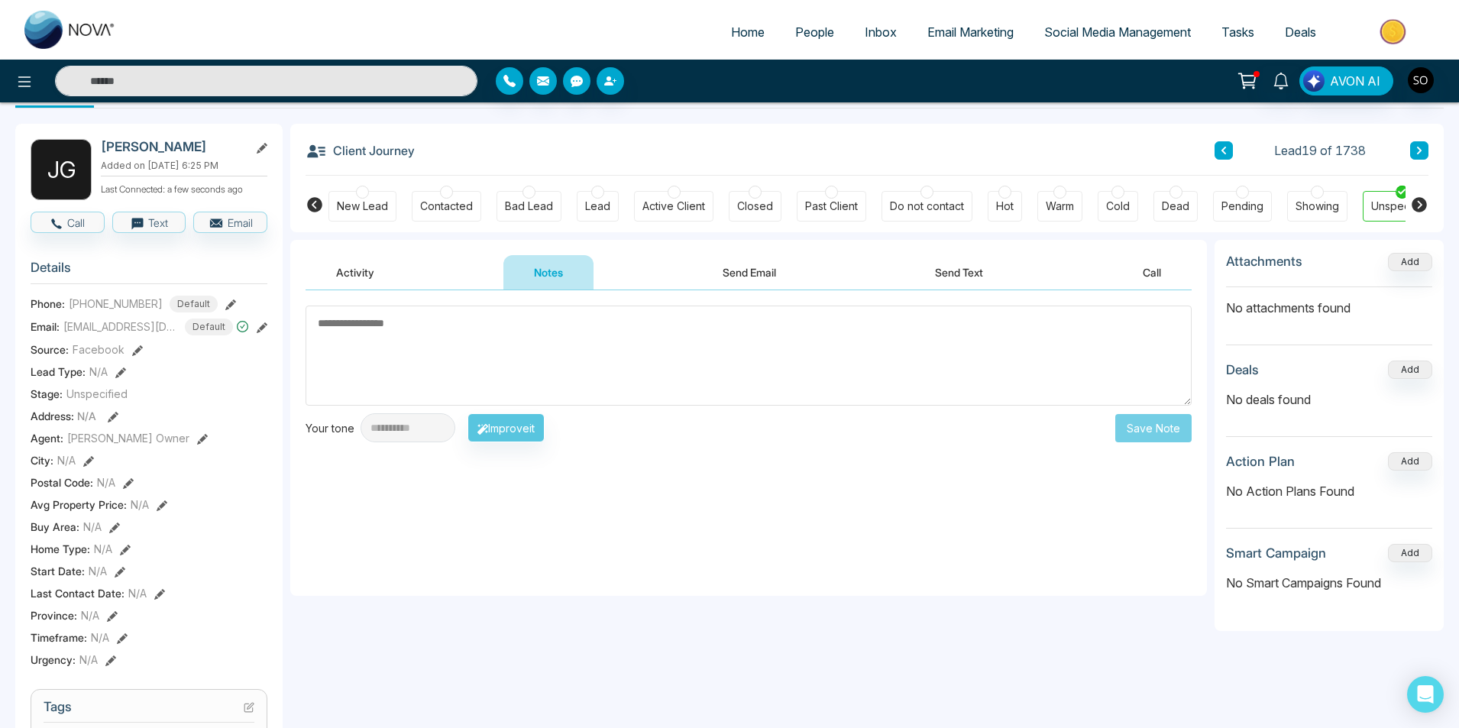
click at [551, 327] on textarea at bounding box center [748, 355] width 886 height 100
type textarea "**********"
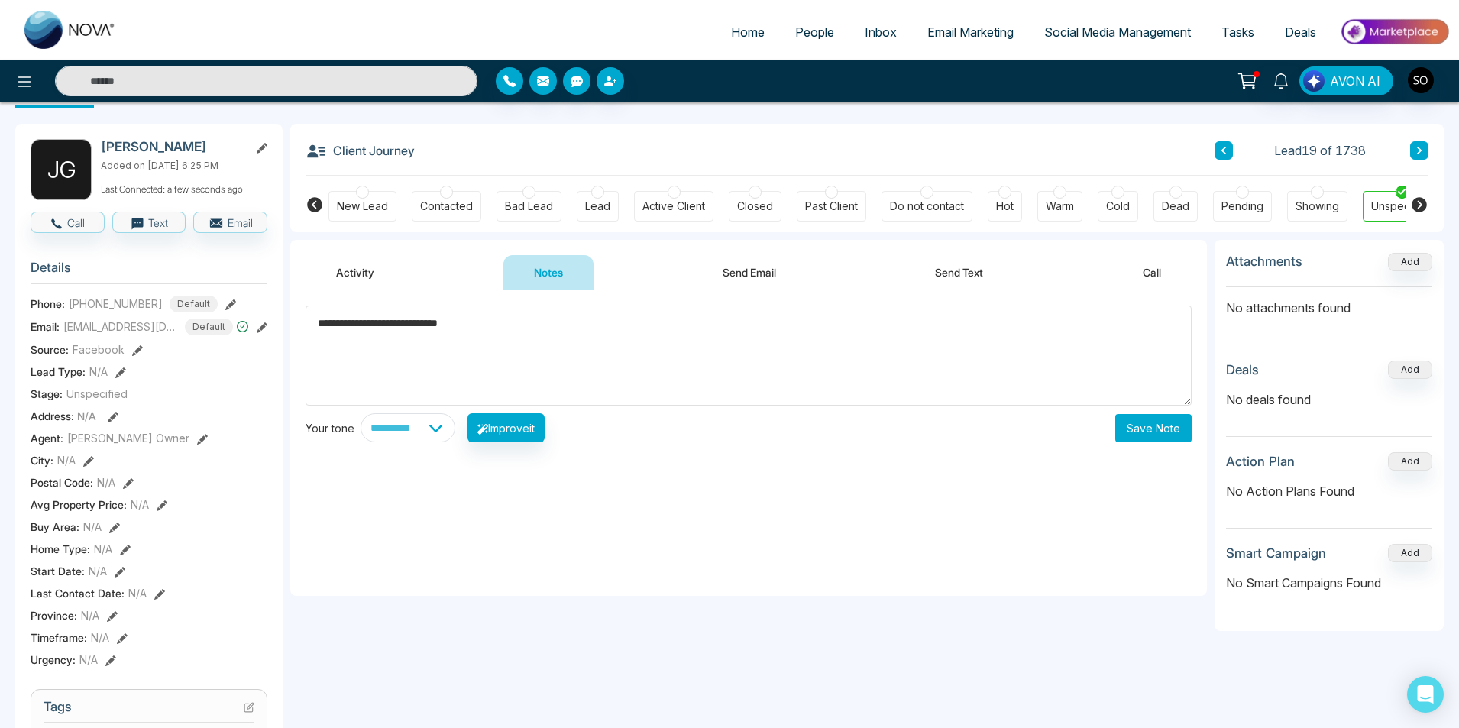
click at [1126, 425] on div "**********" at bounding box center [748, 427] width 886 height 29
click at [1138, 426] on button "Save Note" at bounding box center [1153, 428] width 76 height 28
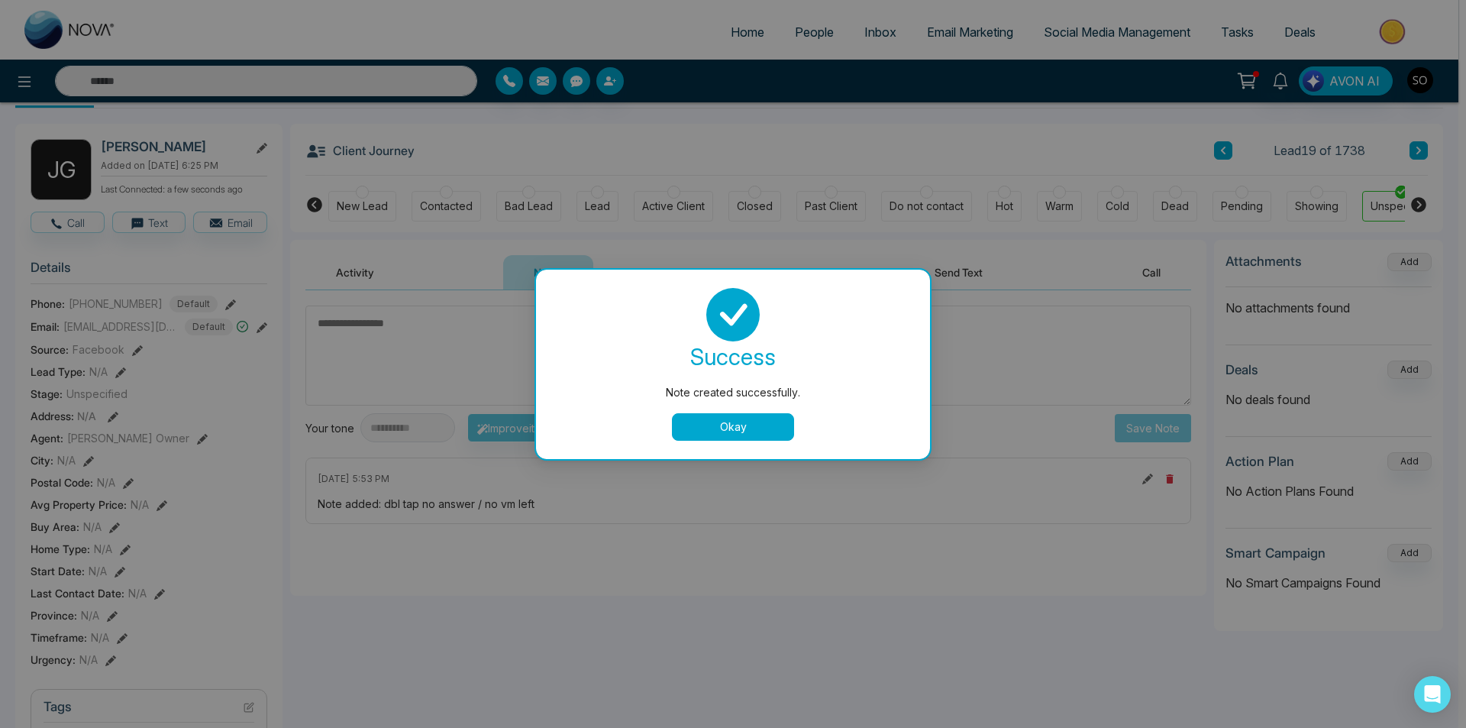
click at [743, 425] on button "Okay" at bounding box center [733, 426] width 122 height 27
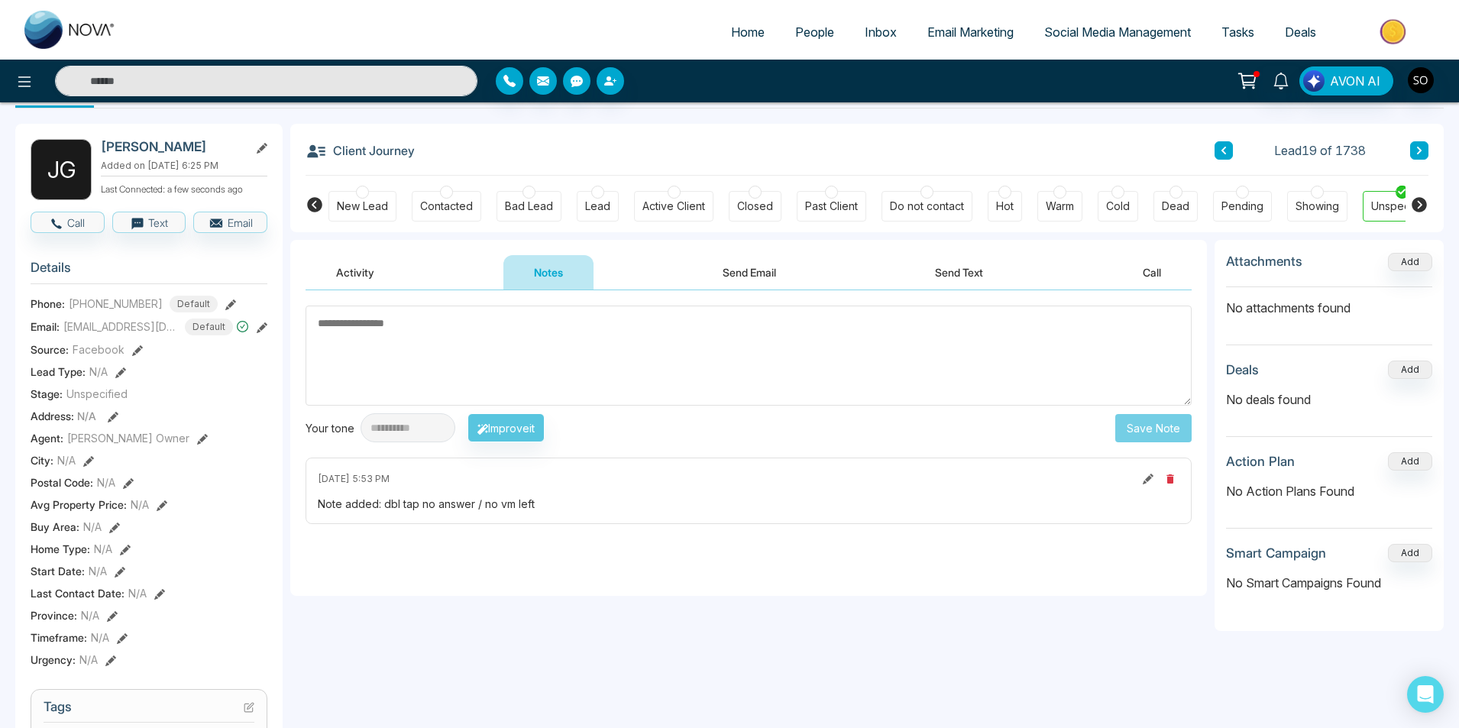
click at [197, 437] on icon at bounding box center [202, 439] width 11 height 11
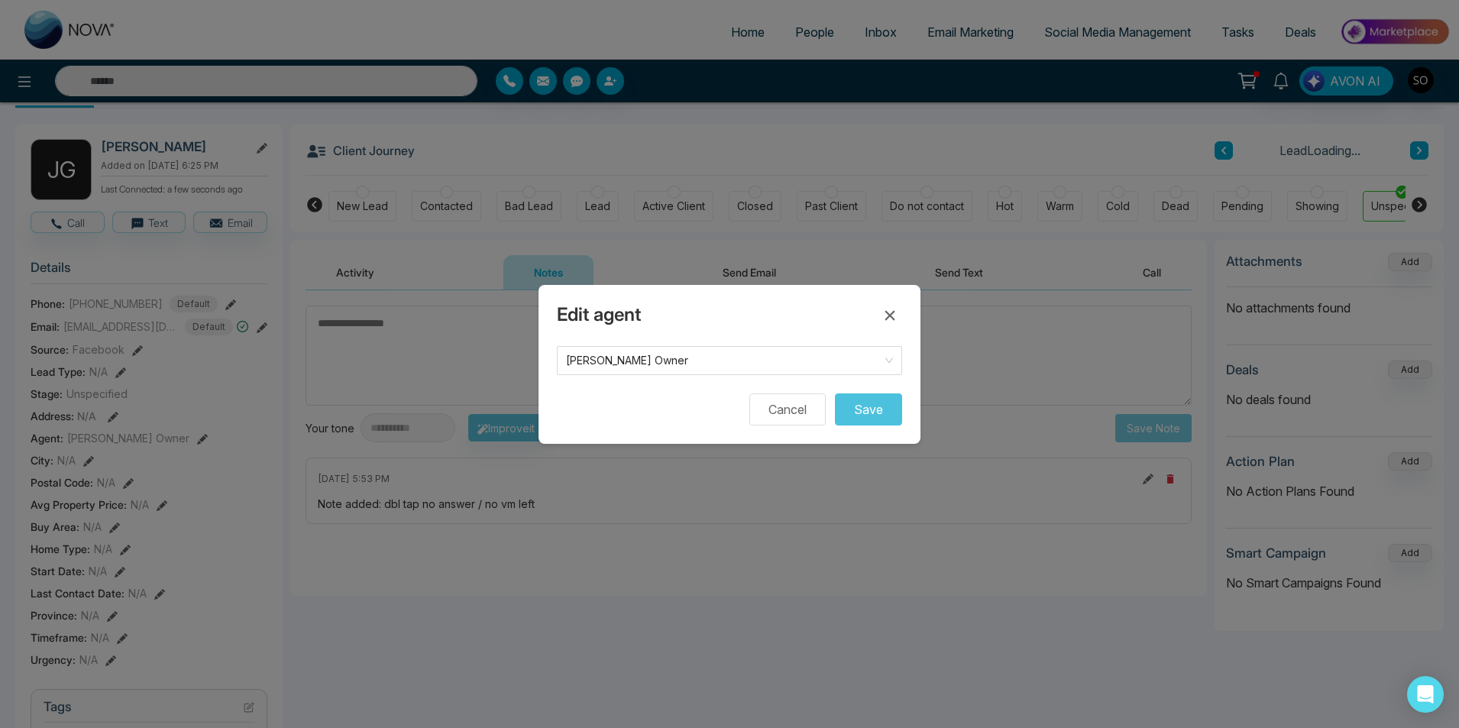
click at [701, 378] on form "[PERSON_NAME] Owner Cancel Save" at bounding box center [729, 385] width 345 height 79
click at [692, 357] on span "[PERSON_NAME] Owner" at bounding box center [729, 360] width 327 height 21
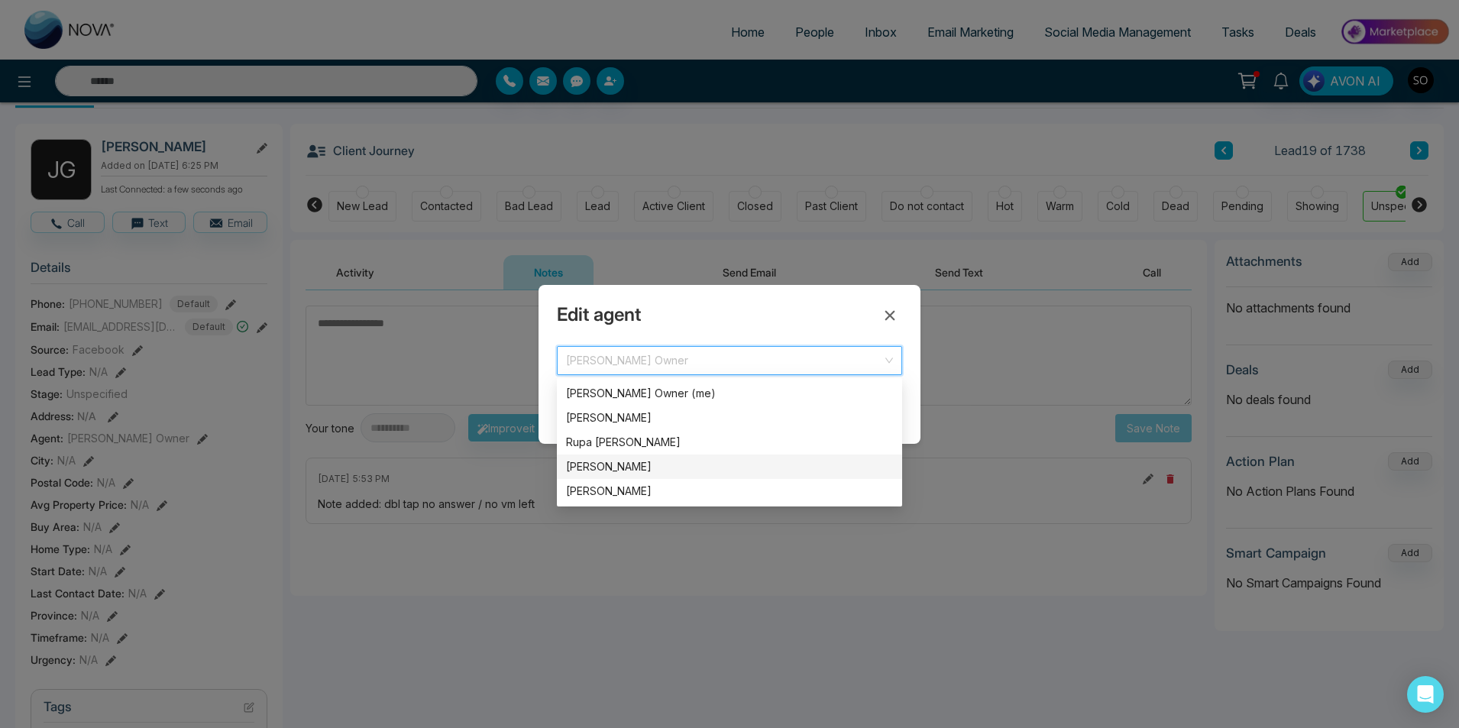
click at [623, 465] on div "[PERSON_NAME]" at bounding box center [729, 466] width 327 height 17
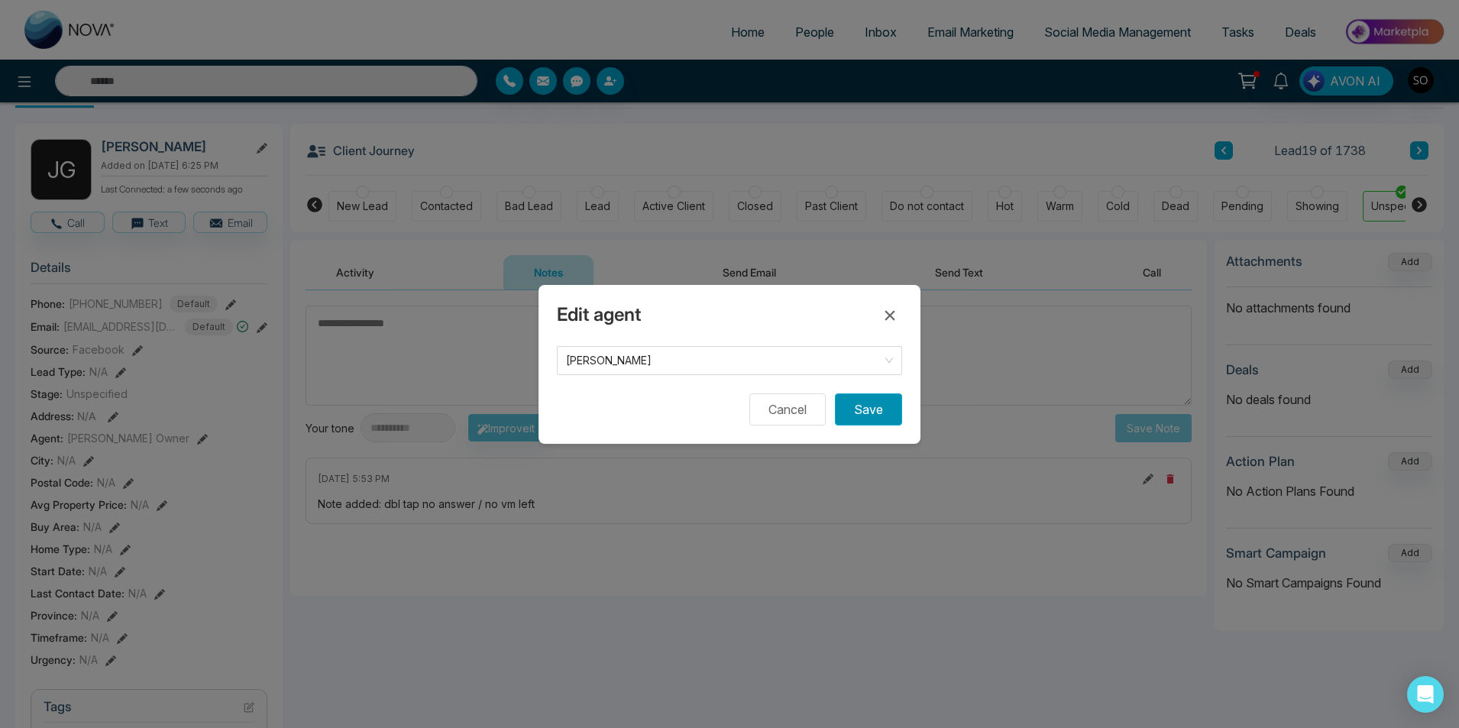
click at [866, 409] on button "Save" at bounding box center [868, 409] width 67 height 32
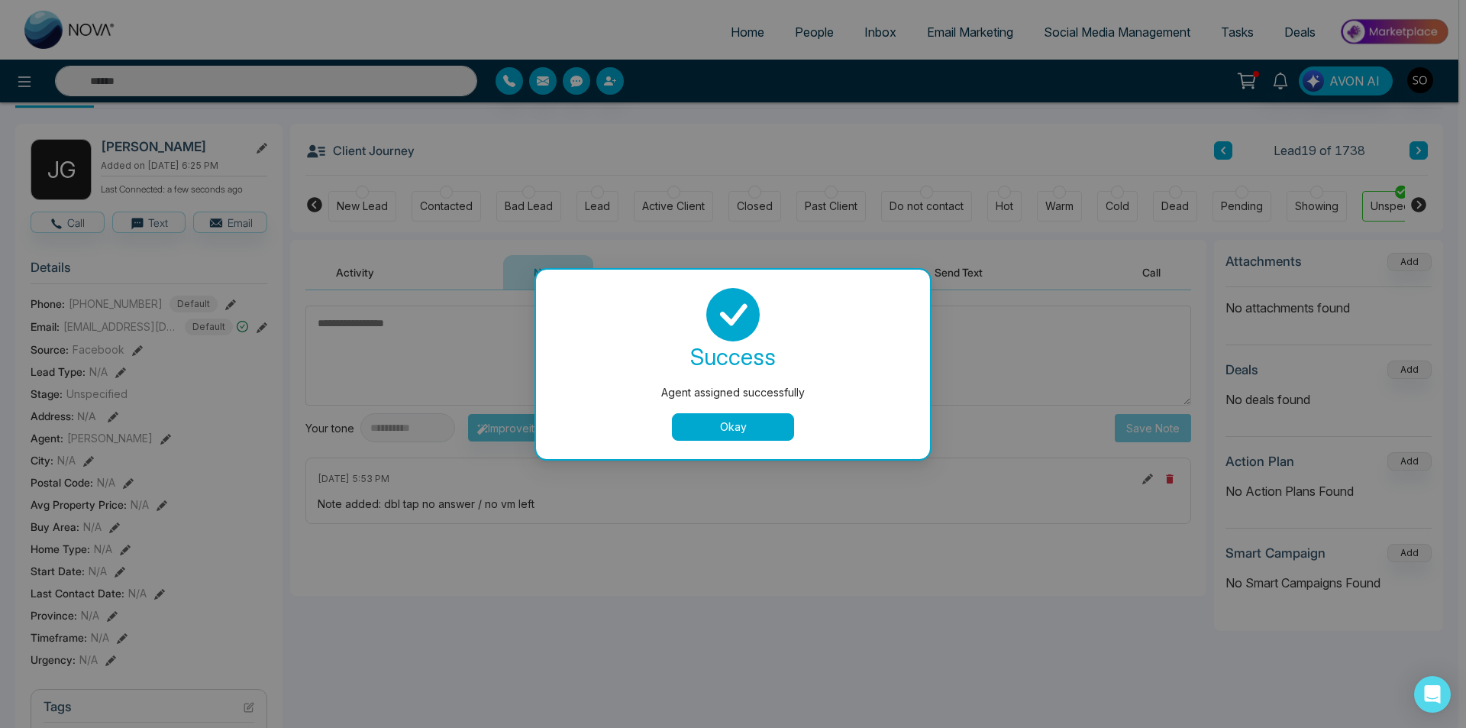
click at [729, 414] on button "Okay" at bounding box center [733, 426] width 122 height 27
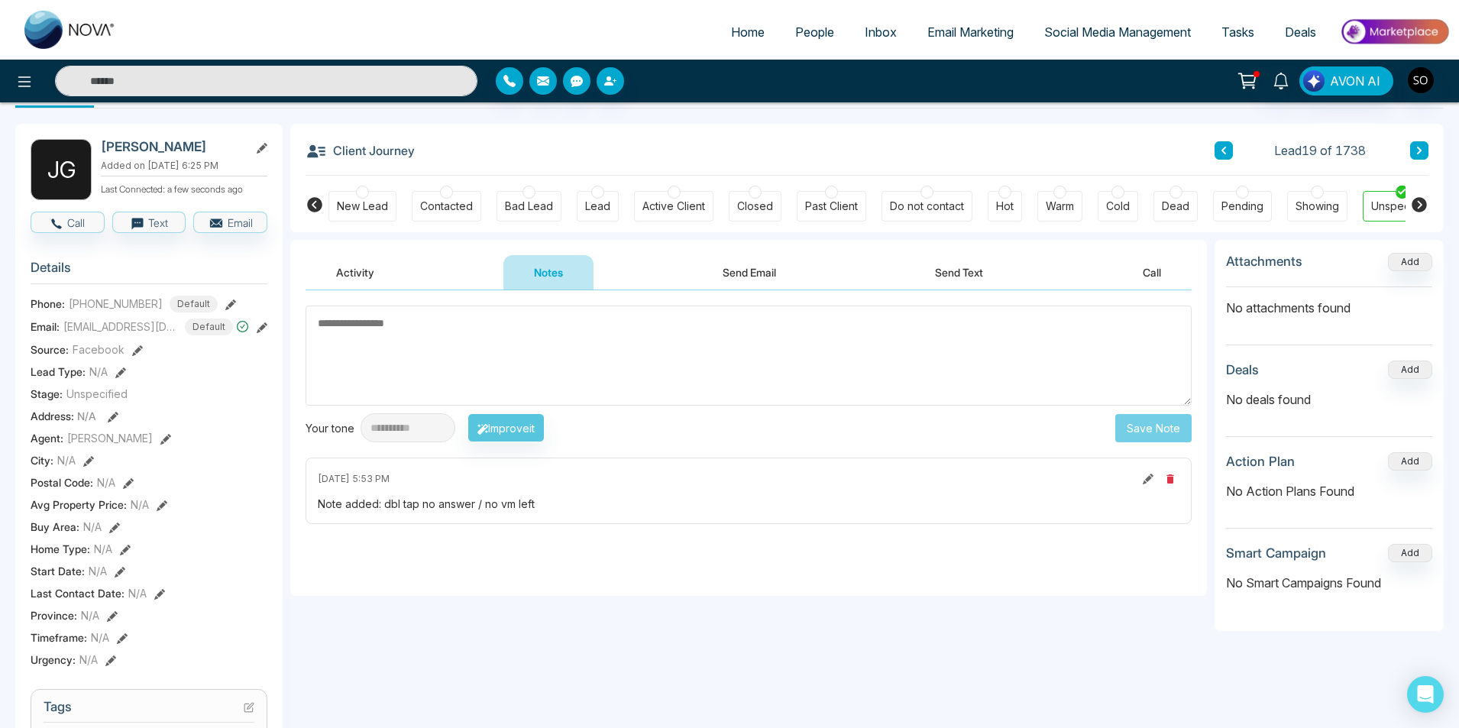
click at [1425, 148] on button at bounding box center [1419, 150] width 18 height 18
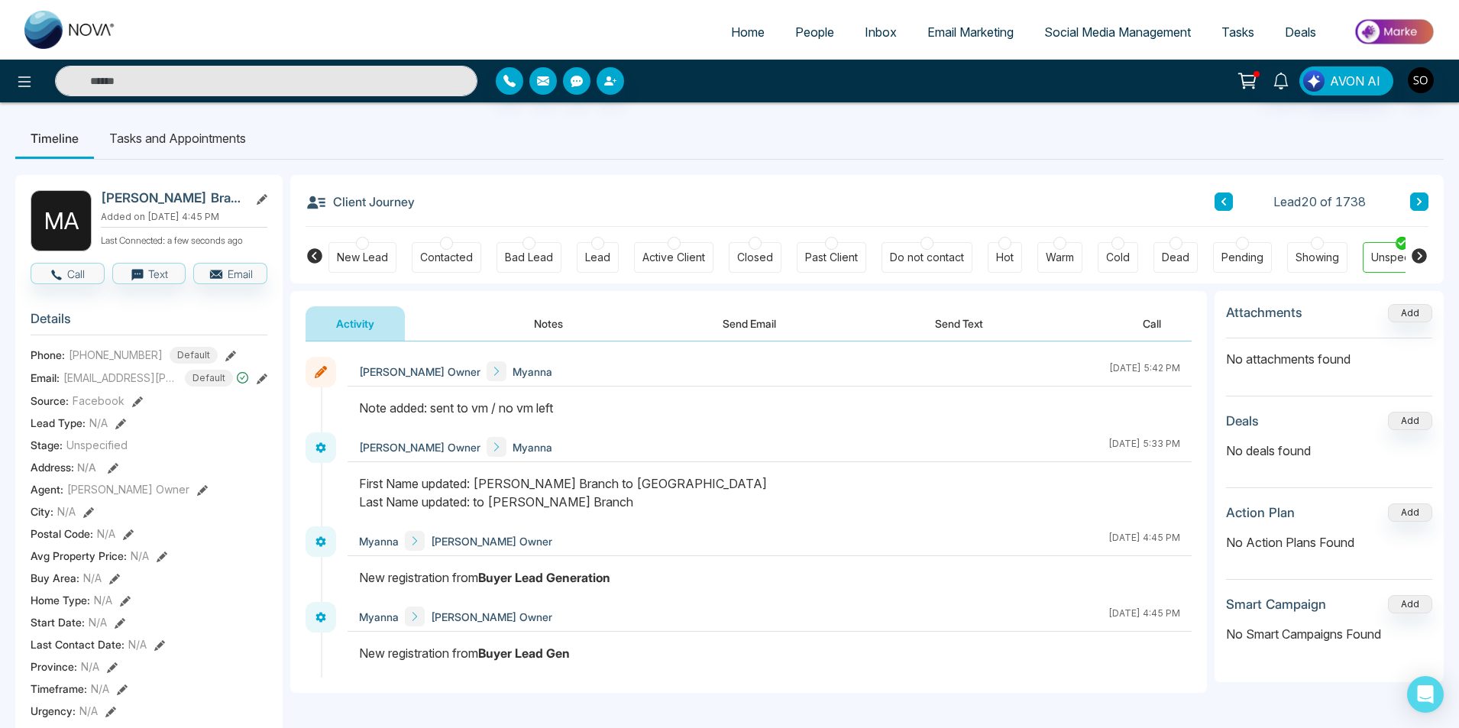
click at [556, 318] on button "Notes" at bounding box center [548, 323] width 90 height 34
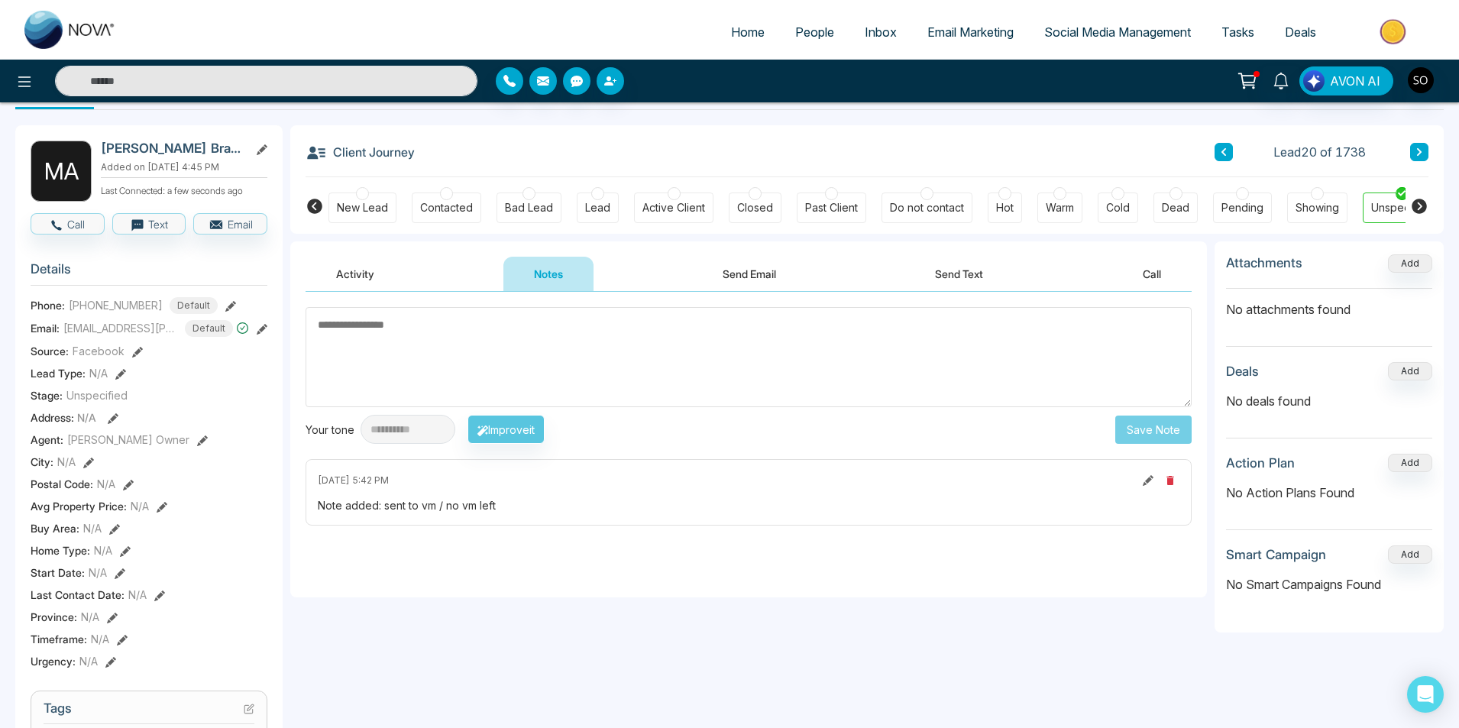
scroll to position [51, 0]
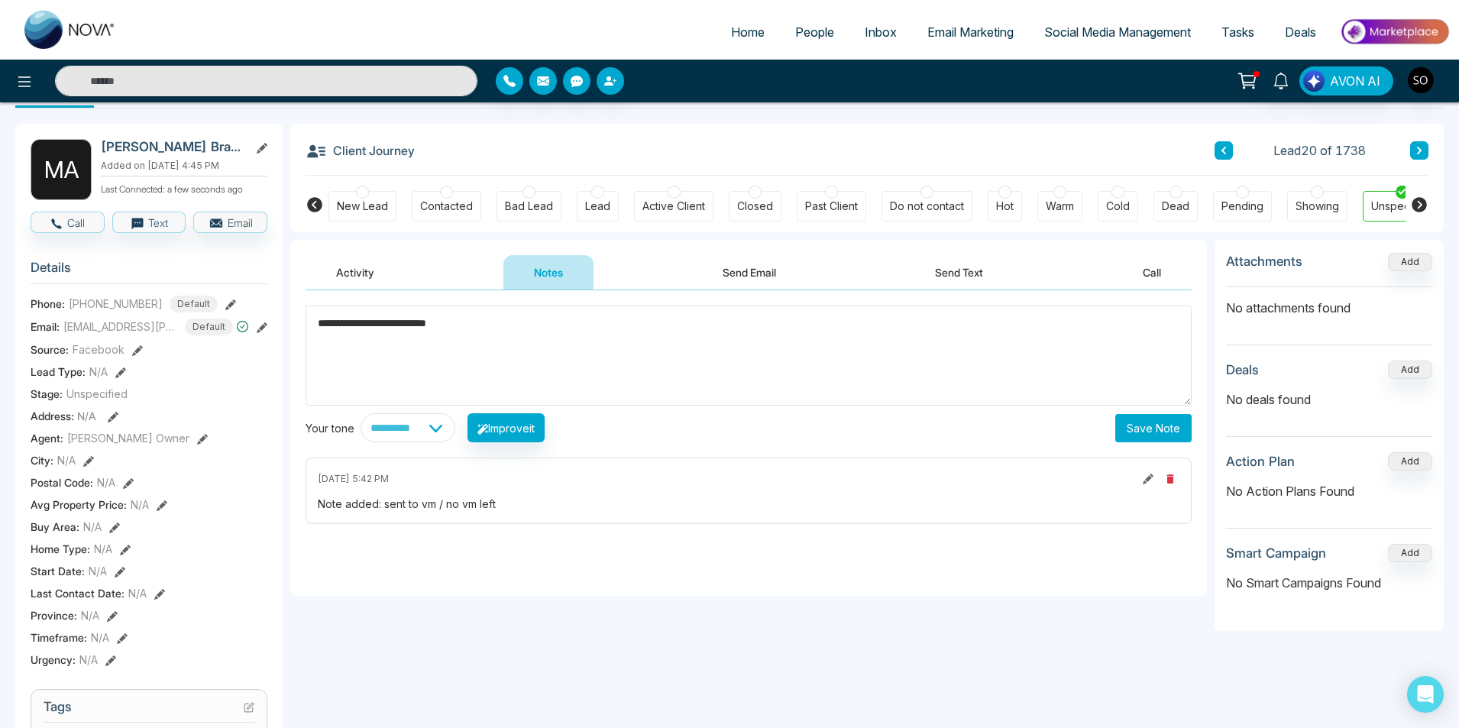
click at [317, 321] on textarea "**********" at bounding box center [748, 355] width 886 height 100
click at [1144, 406] on div "**********" at bounding box center [748, 373] width 886 height 137
type textarea "**********"
click at [1154, 432] on button "Save Note" at bounding box center [1153, 428] width 76 height 28
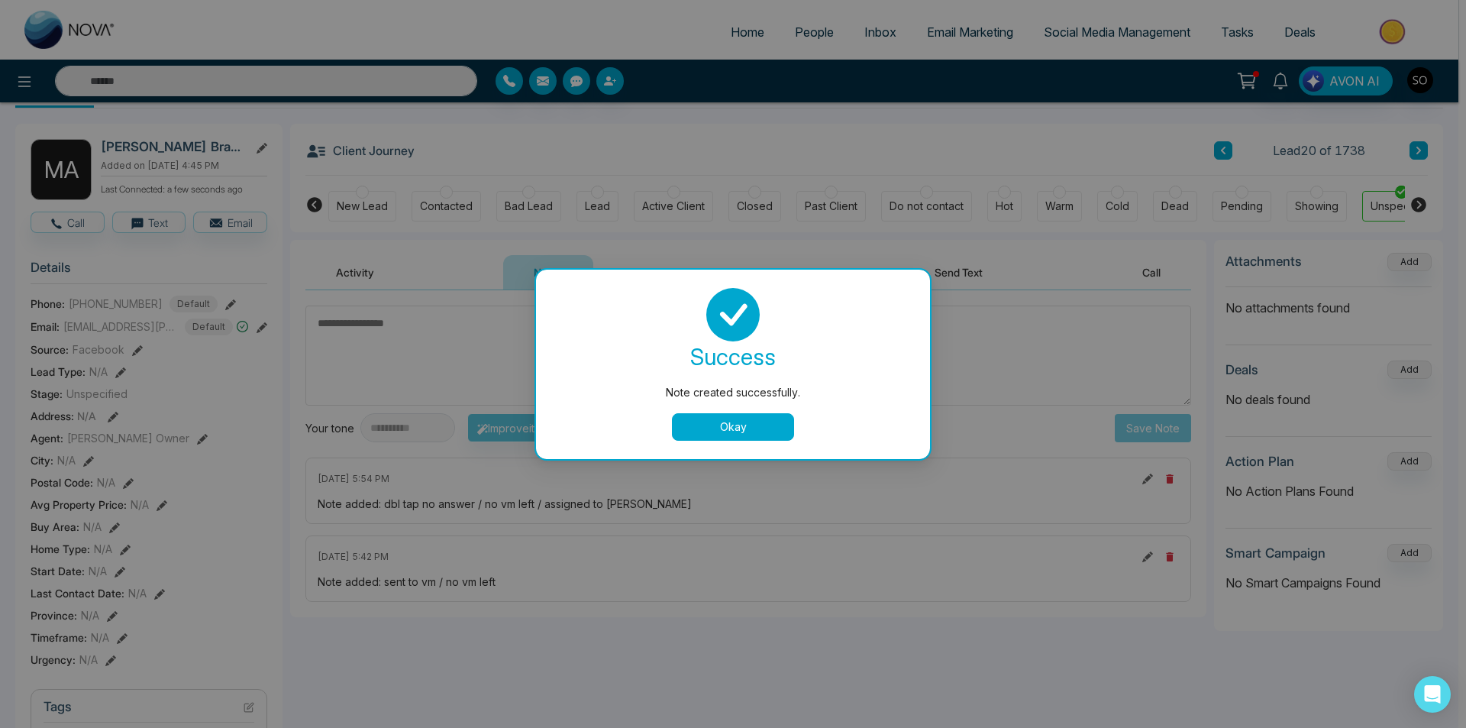
drag, startPoint x: 725, startPoint y: 431, endPoint x: 673, endPoint y: 418, distance: 54.5
click at [724, 431] on button "Okay" at bounding box center [733, 426] width 122 height 27
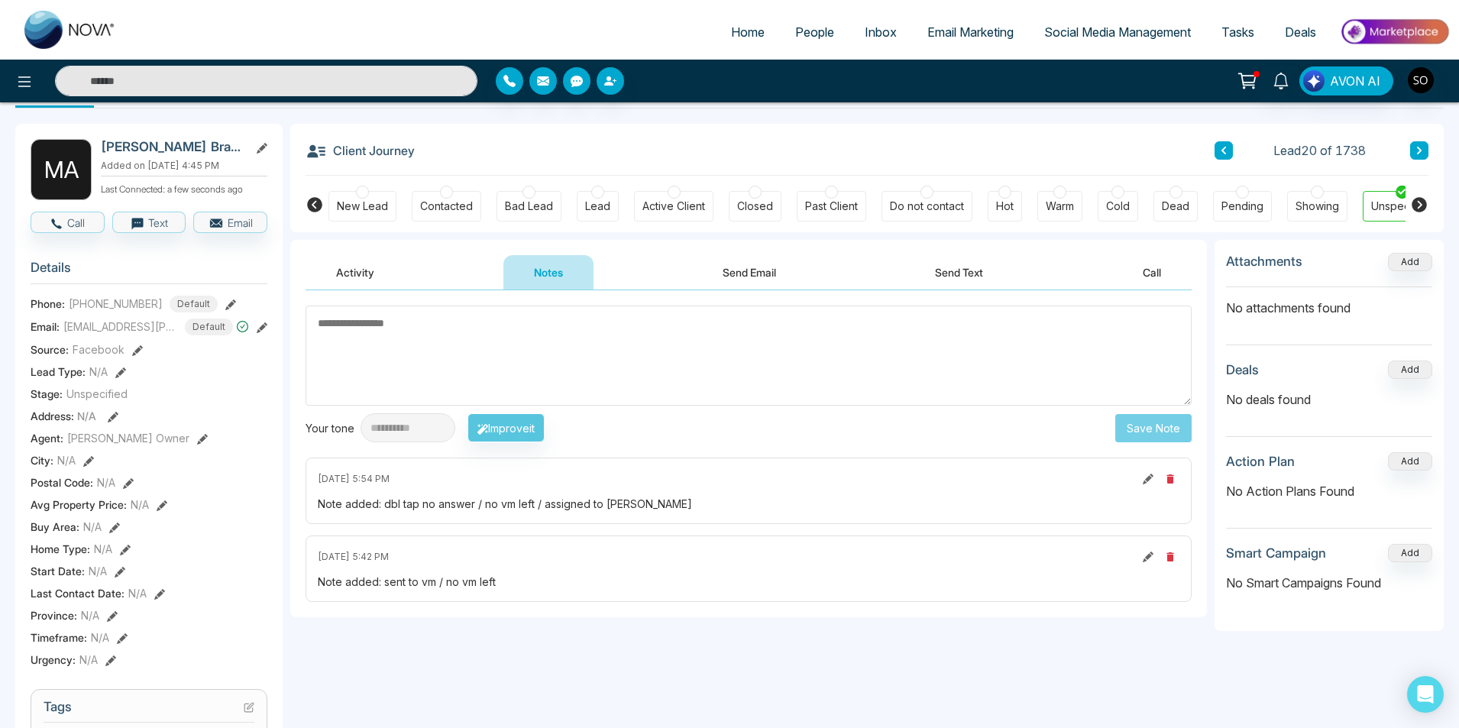
click at [197, 436] on icon at bounding box center [202, 439] width 11 height 11
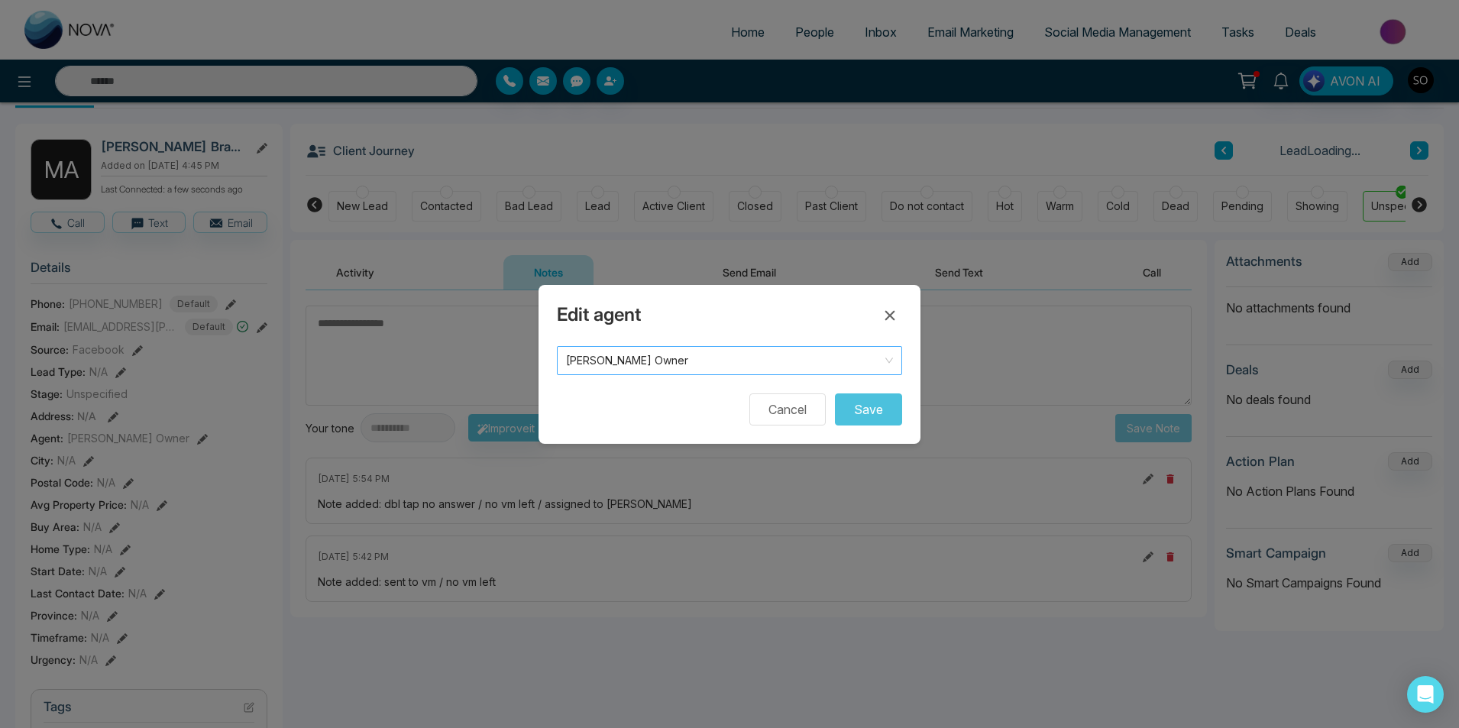
click at [735, 366] on span "[PERSON_NAME] Owner" at bounding box center [729, 360] width 327 height 21
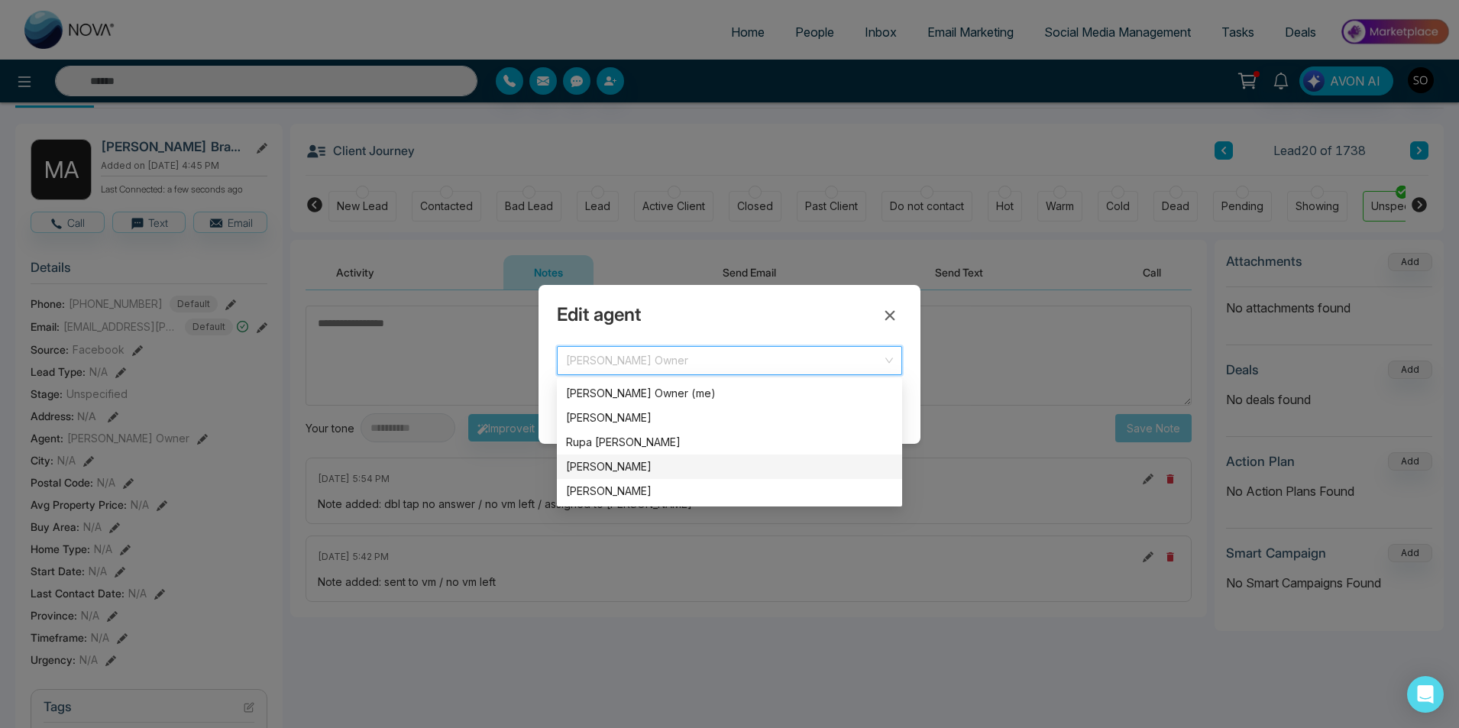
click at [633, 460] on div "[PERSON_NAME]" at bounding box center [729, 466] width 327 height 17
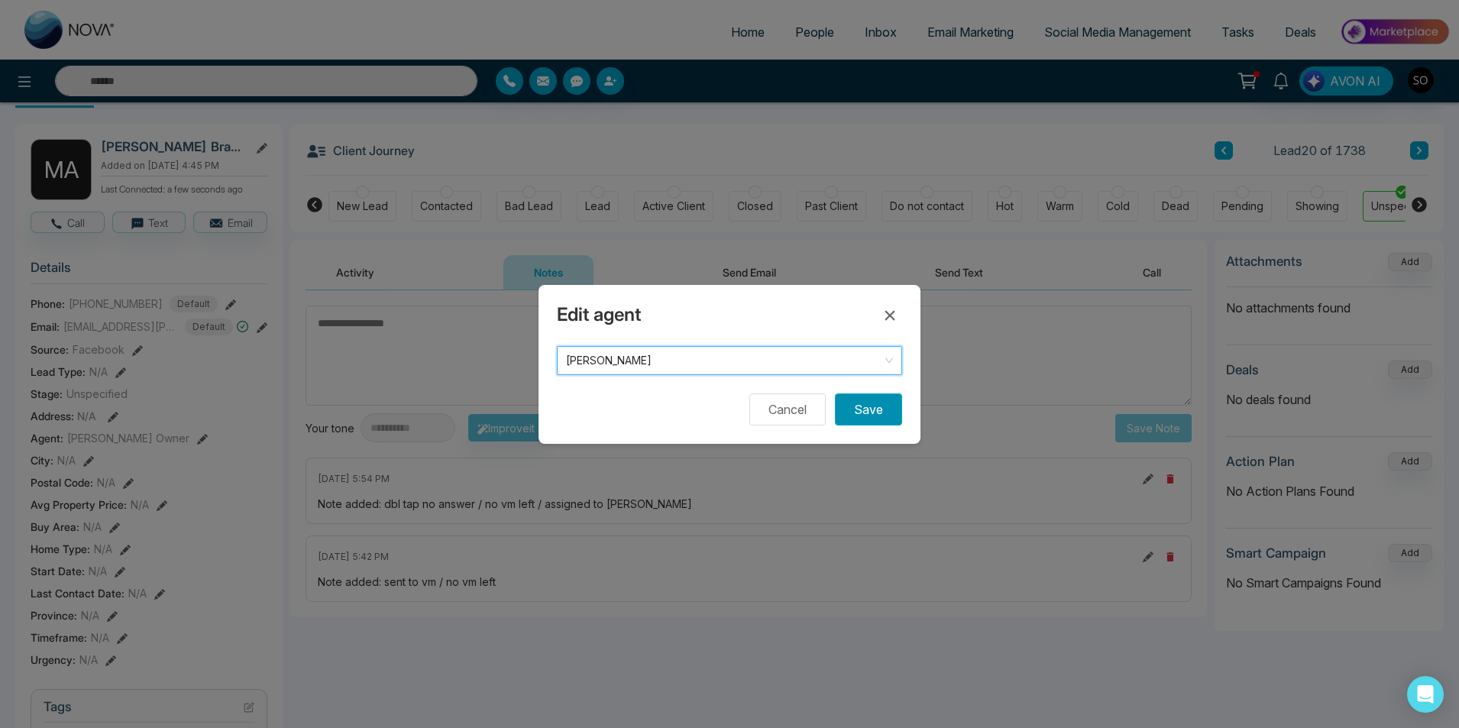
click at [871, 405] on button "Save" at bounding box center [868, 409] width 67 height 32
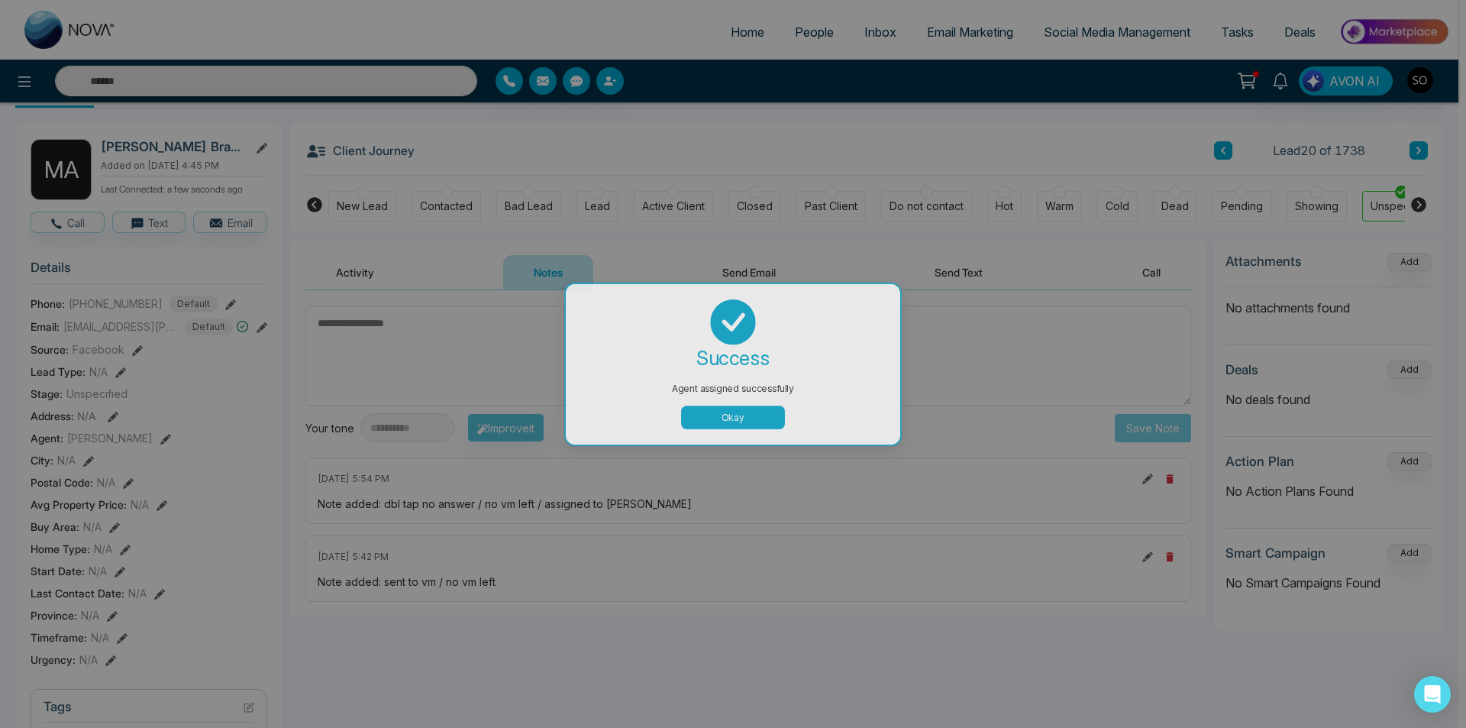
click at [996, 434] on div "Agent assigned successfully success Agent assigned successfully Okay" at bounding box center [733, 364] width 1466 height 728
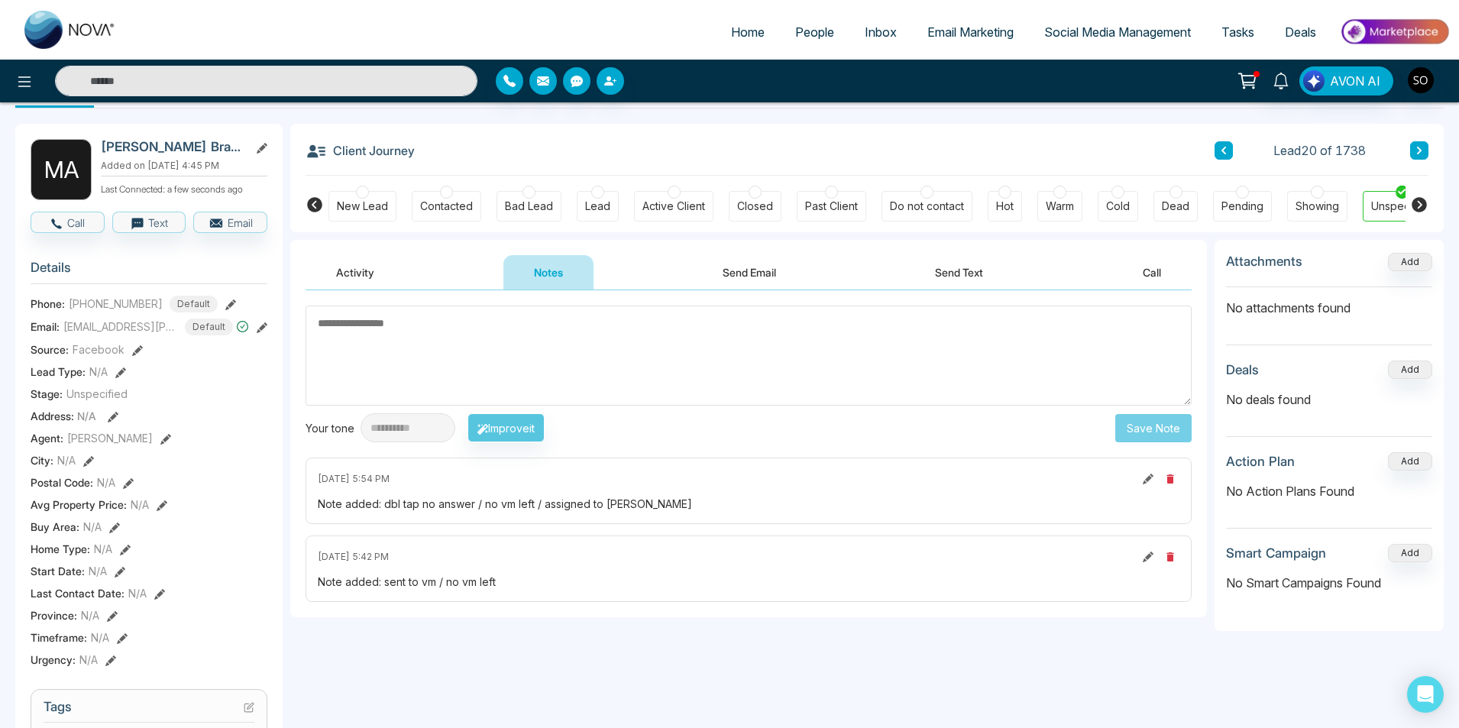
click at [1415, 153] on icon at bounding box center [1419, 150] width 8 height 9
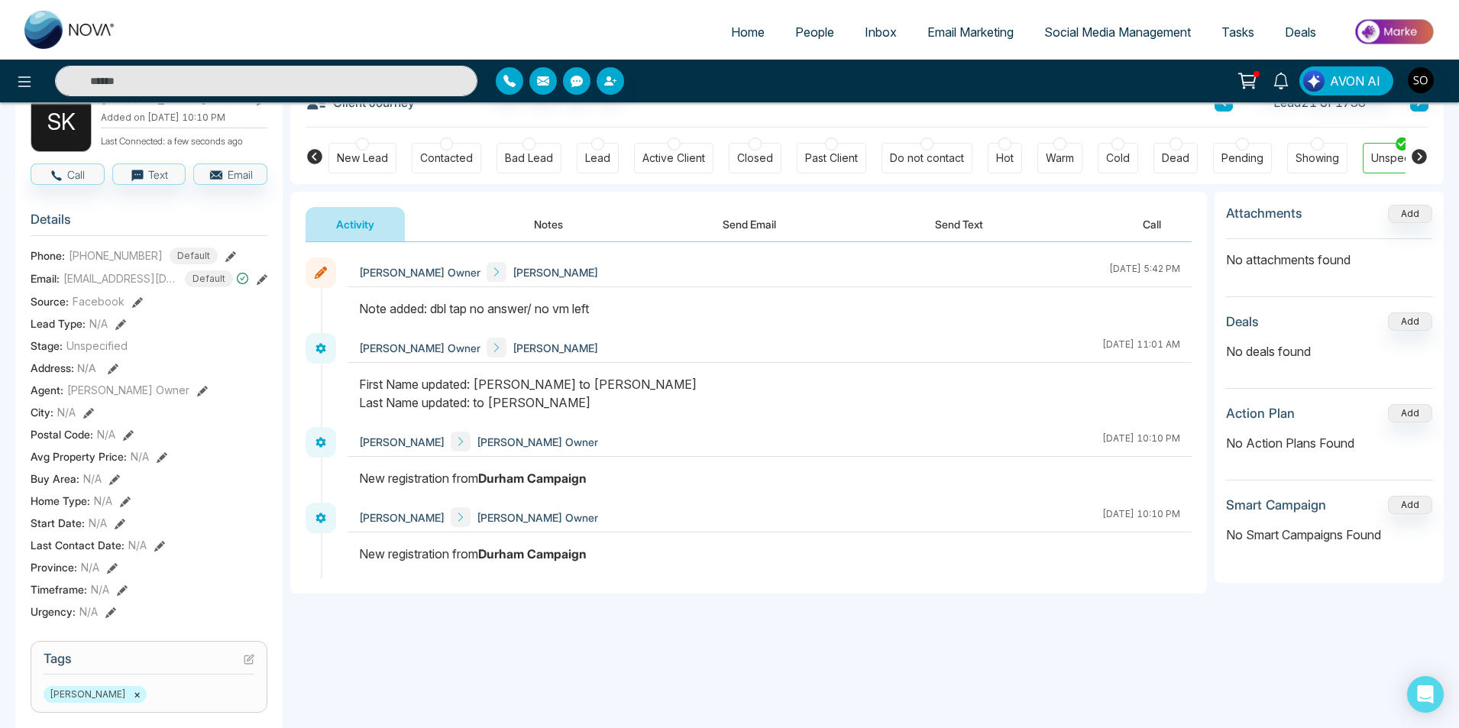
scroll to position [102, 0]
click at [575, 226] on button "Notes" at bounding box center [548, 222] width 90 height 34
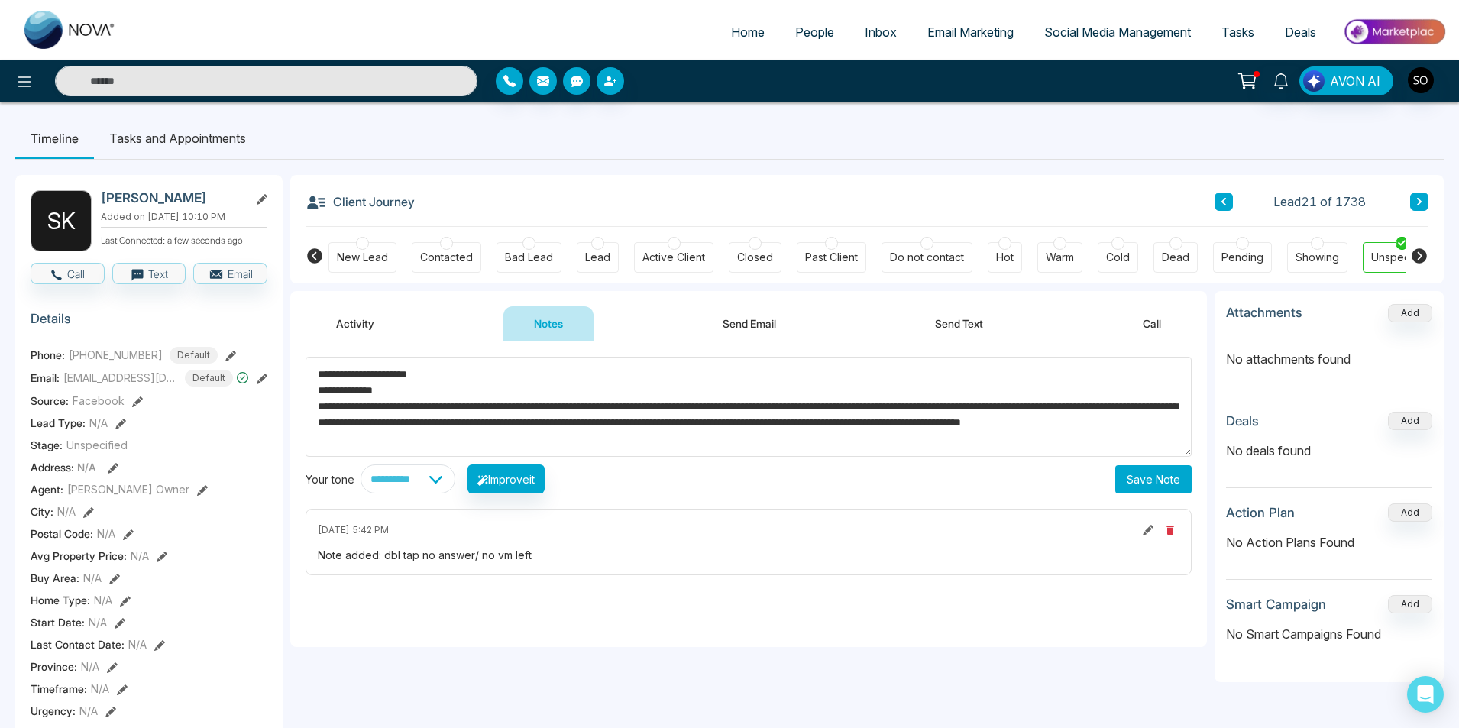
drag, startPoint x: 596, startPoint y: 429, endPoint x: 331, endPoint y: 369, distance: 271.8
click at [331, 369] on textarea "**********" at bounding box center [748, 407] width 886 height 100
click at [605, 436] on textarea "**********" at bounding box center [748, 407] width 886 height 100
drag, startPoint x: 610, startPoint y: 446, endPoint x: 318, endPoint y: 372, distance: 301.0
click at [318, 372] on textarea "**********" at bounding box center [748, 407] width 886 height 100
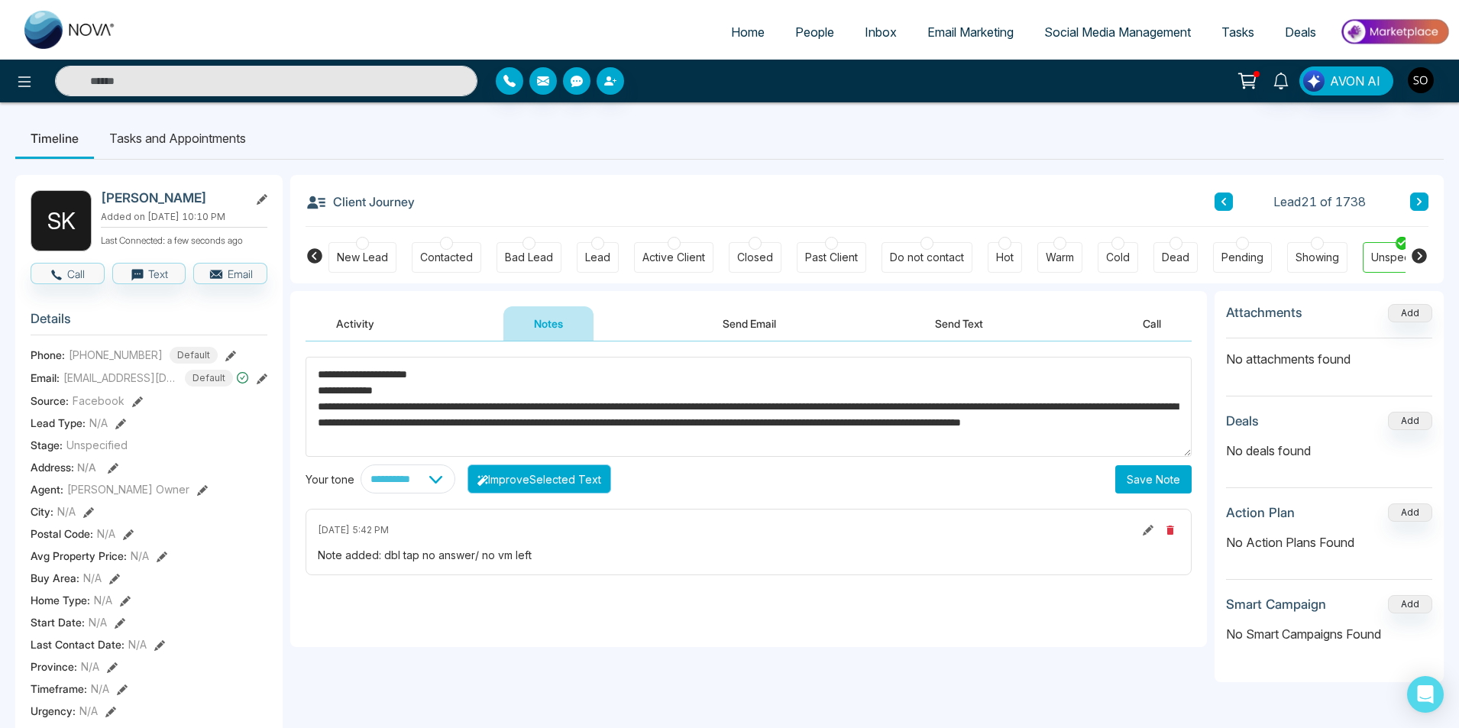
drag, startPoint x: 324, startPoint y: 373, endPoint x: 595, endPoint y: 479, distance: 290.9
click at [595, 479] on button "Improve Selected Text" at bounding box center [539, 478] width 144 height 29
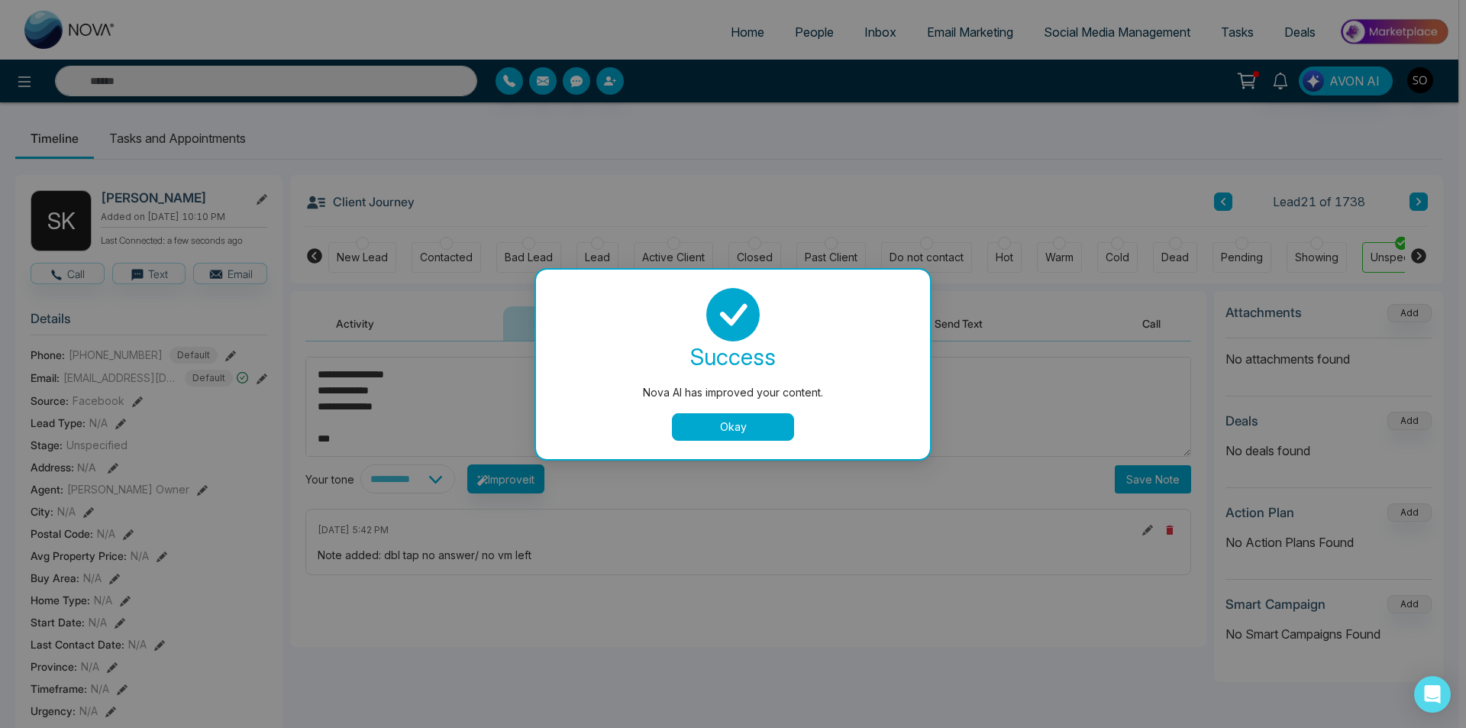
click at [704, 423] on button "Okay" at bounding box center [733, 426] width 122 height 27
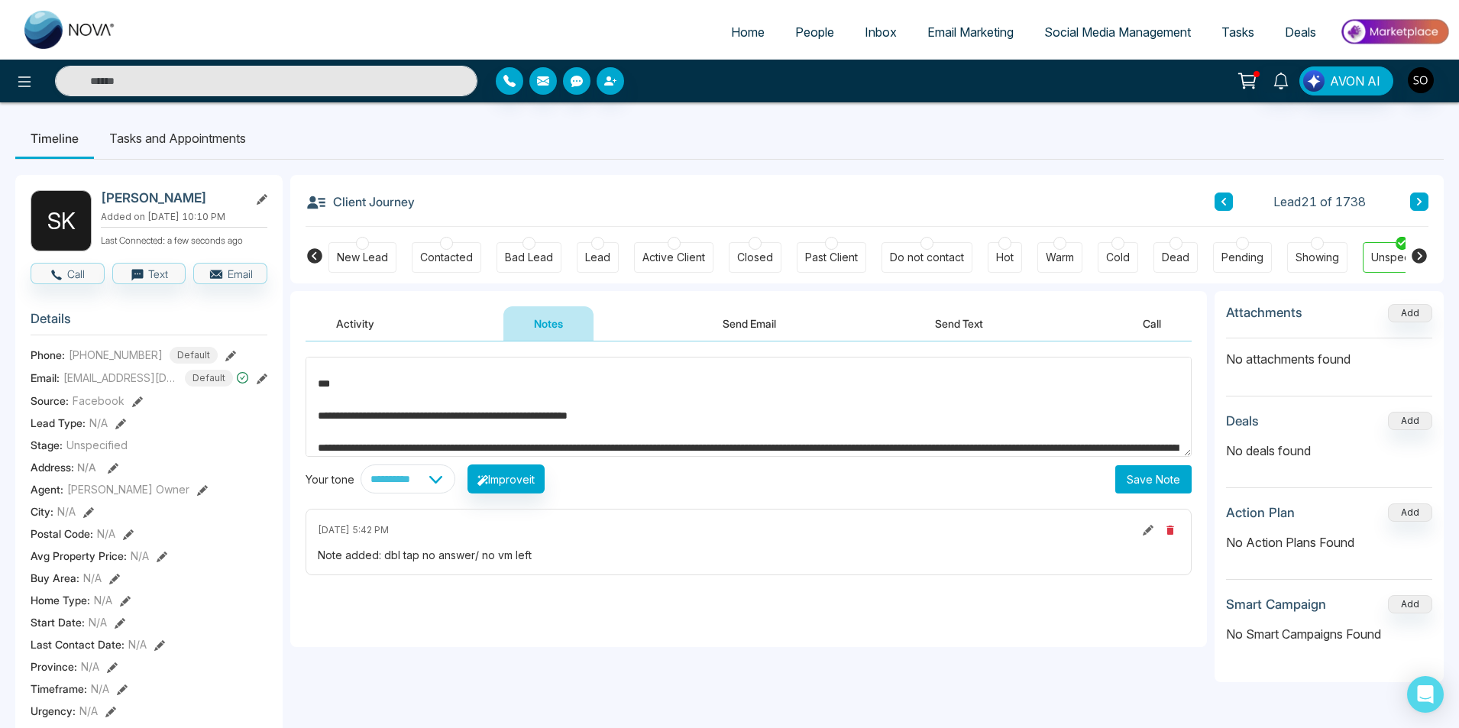
scroll to position [51, 0]
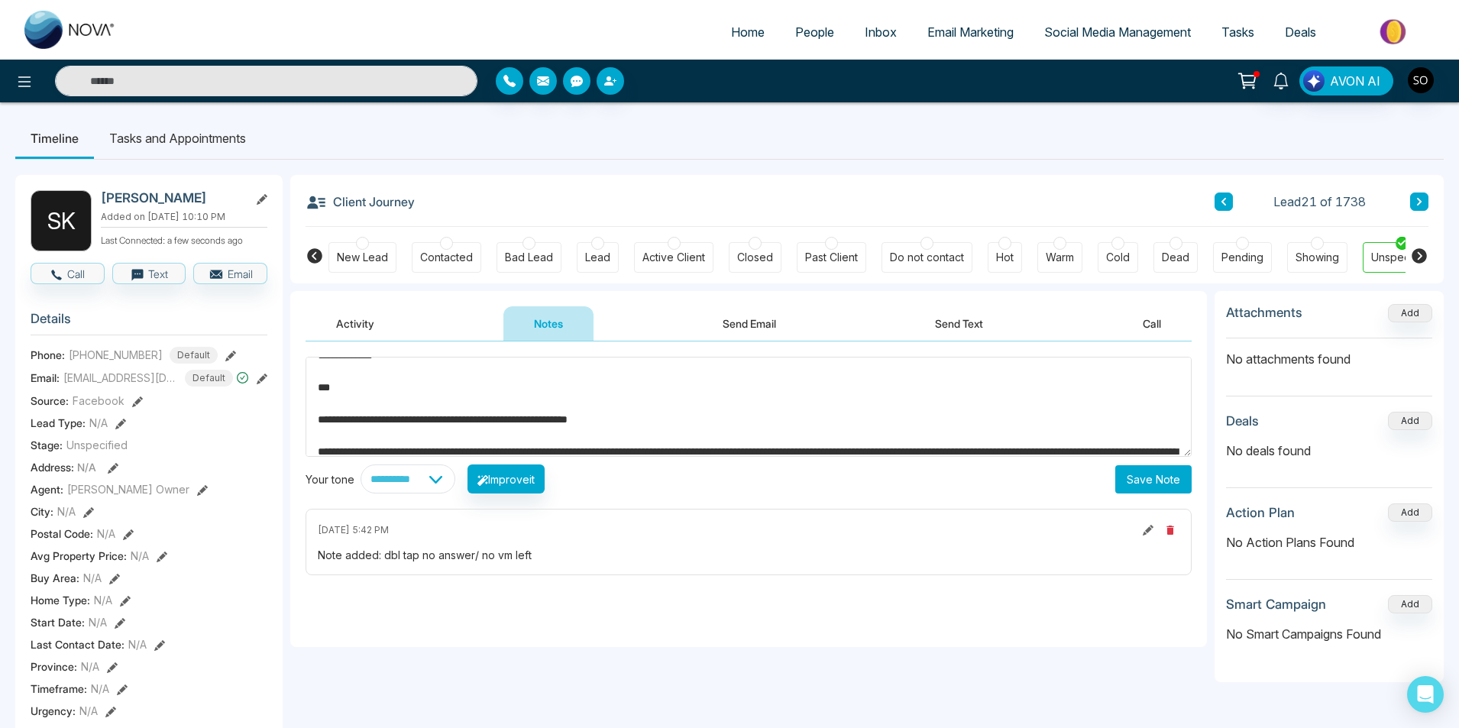
drag, startPoint x: 540, startPoint y: 403, endPoint x: 372, endPoint y: 409, distance: 168.1
click at [372, 409] on textarea "**********" at bounding box center [748, 407] width 886 height 100
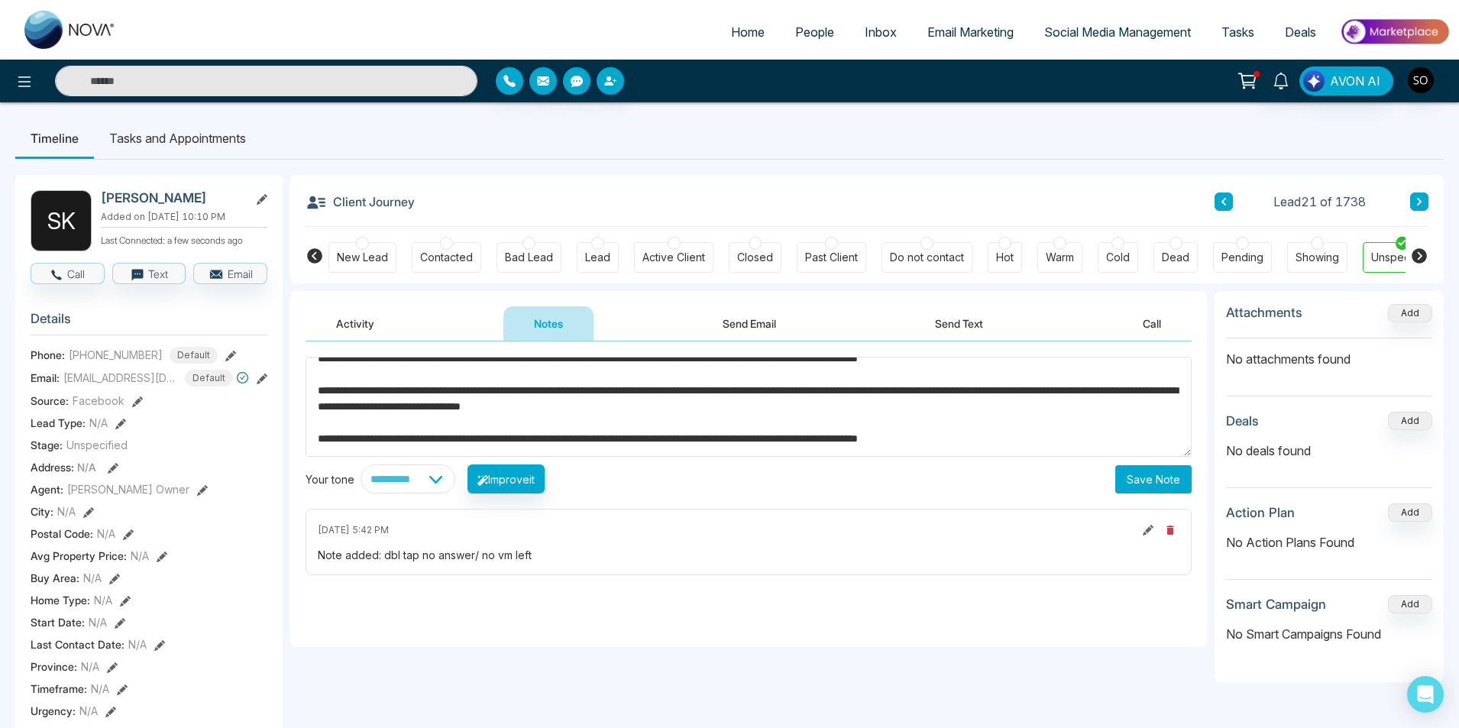
scroll to position [0, 0]
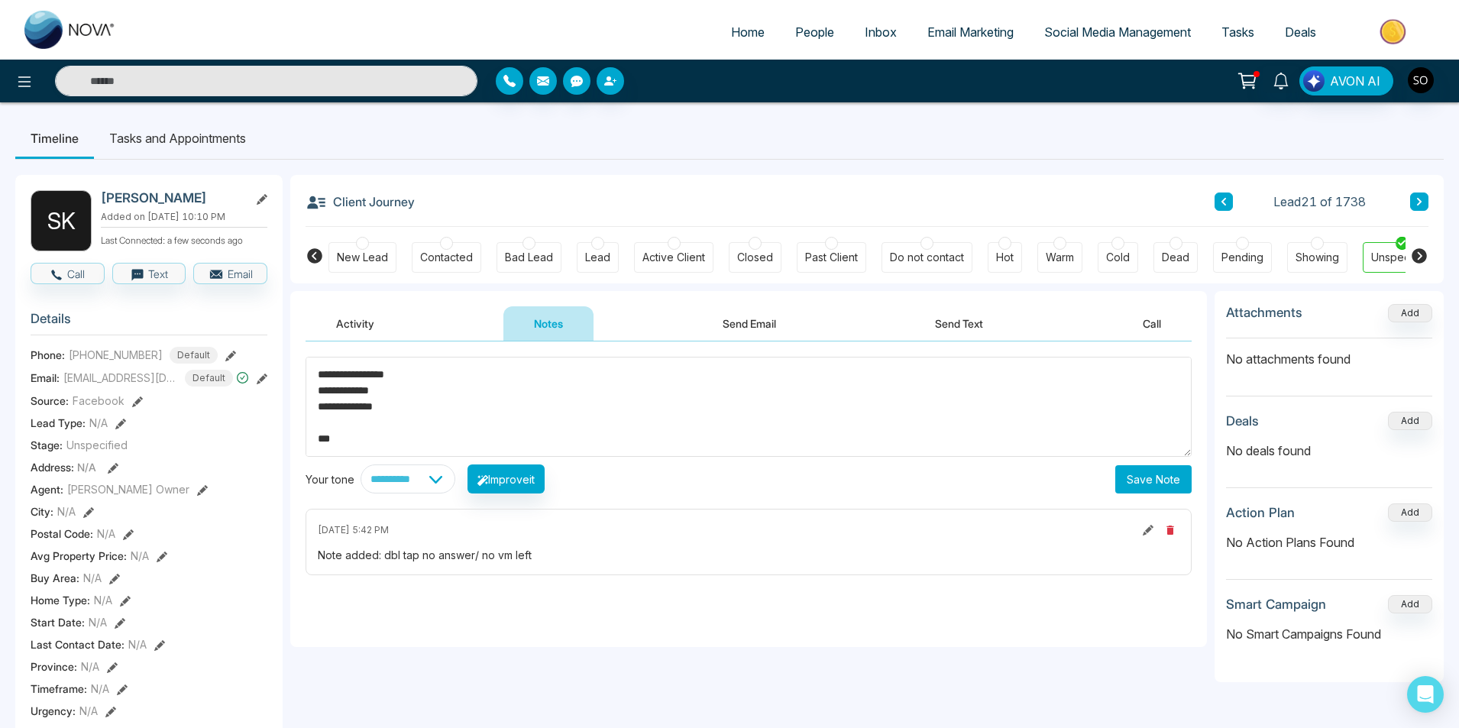
drag, startPoint x: 932, startPoint y: 412, endPoint x: 318, endPoint y: 373, distance: 614.4
click at [318, 373] on textarea "**********" at bounding box center [748, 407] width 886 height 100
type textarea "*"
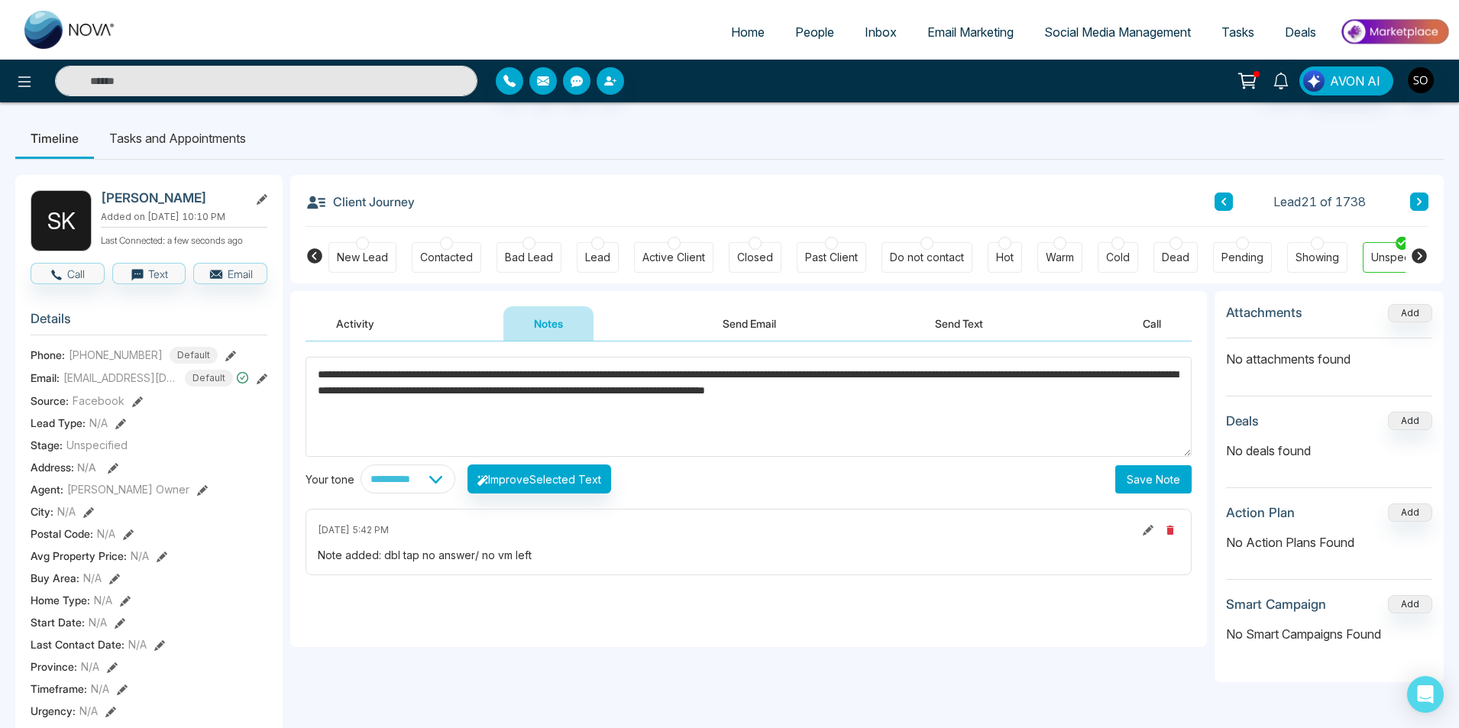
type textarea "**********"
drag, startPoint x: 801, startPoint y: 392, endPoint x: 318, endPoint y: 373, distance: 483.0
click at [318, 373] on textarea "**********" at bounding box center [748, 407] width 886 height 100
drag, startPoint x: 84, startPoint y: 355, endPoint x: 148, endPoint y: 354, distance: 64.2
click at [148, 354] on span "[PHONE_NUMBER]" at bounding box center [116, 355] width 94 height 16
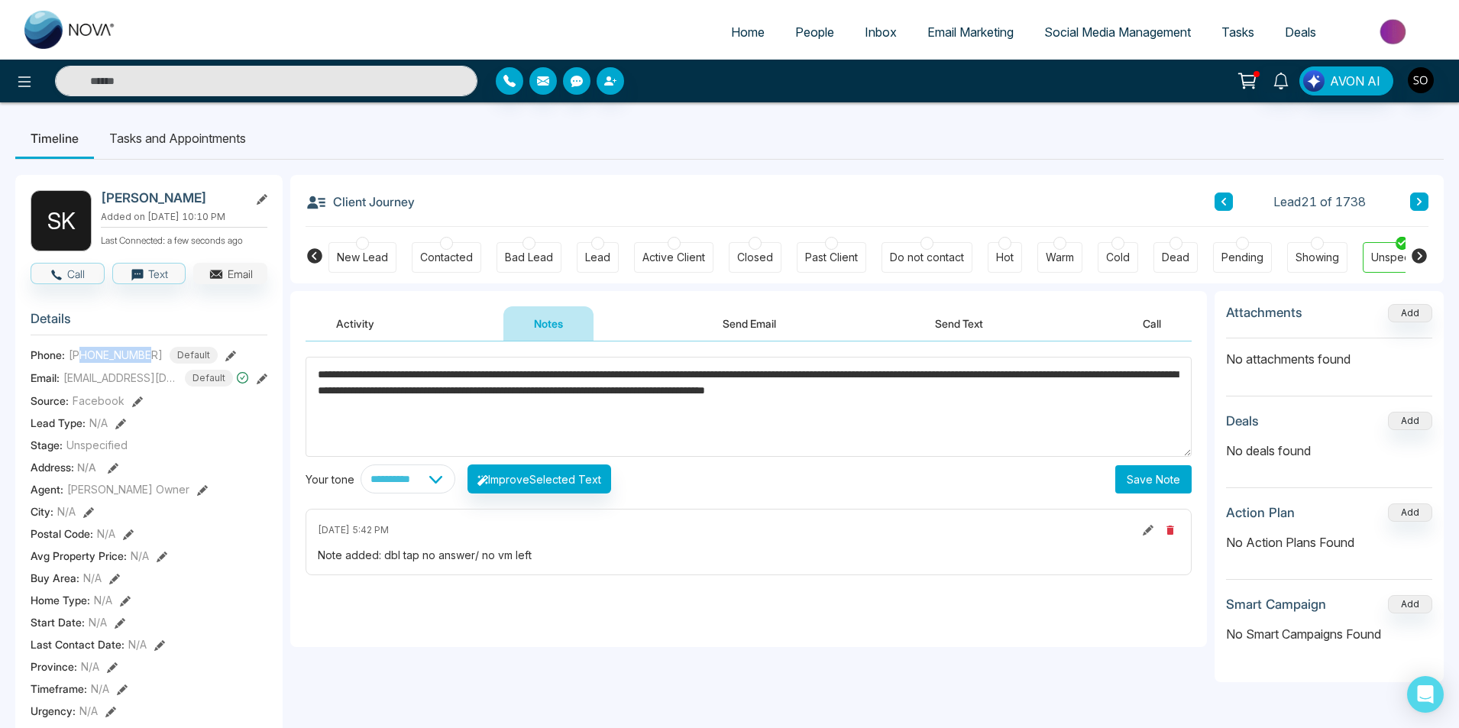
copy span "9059227318"
